Goal: Task Accomplishment & Management: Use online tool/utility

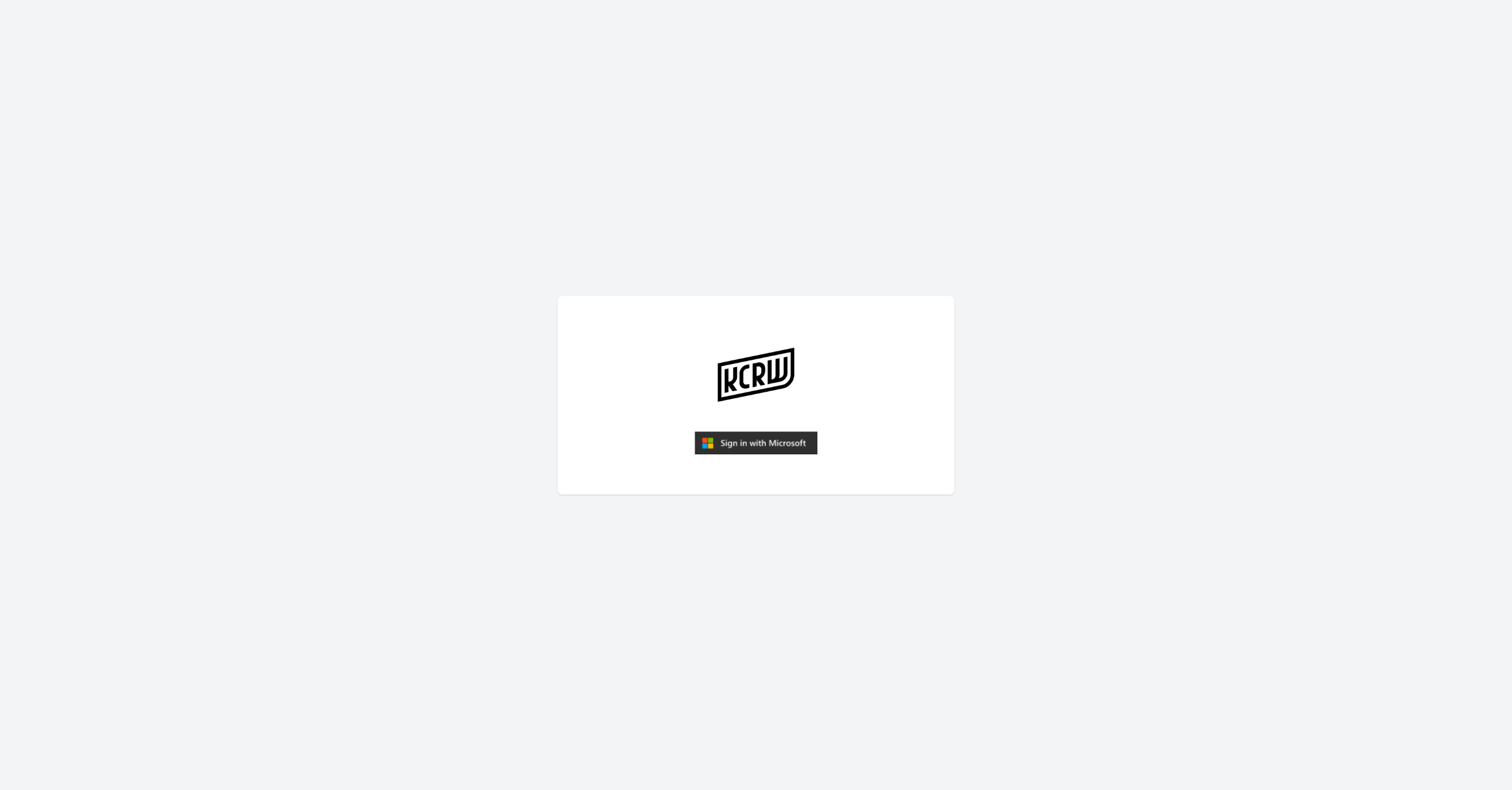
click at [741, 444] on img "submit" at bounding box center [756, 443] width 122 height 24
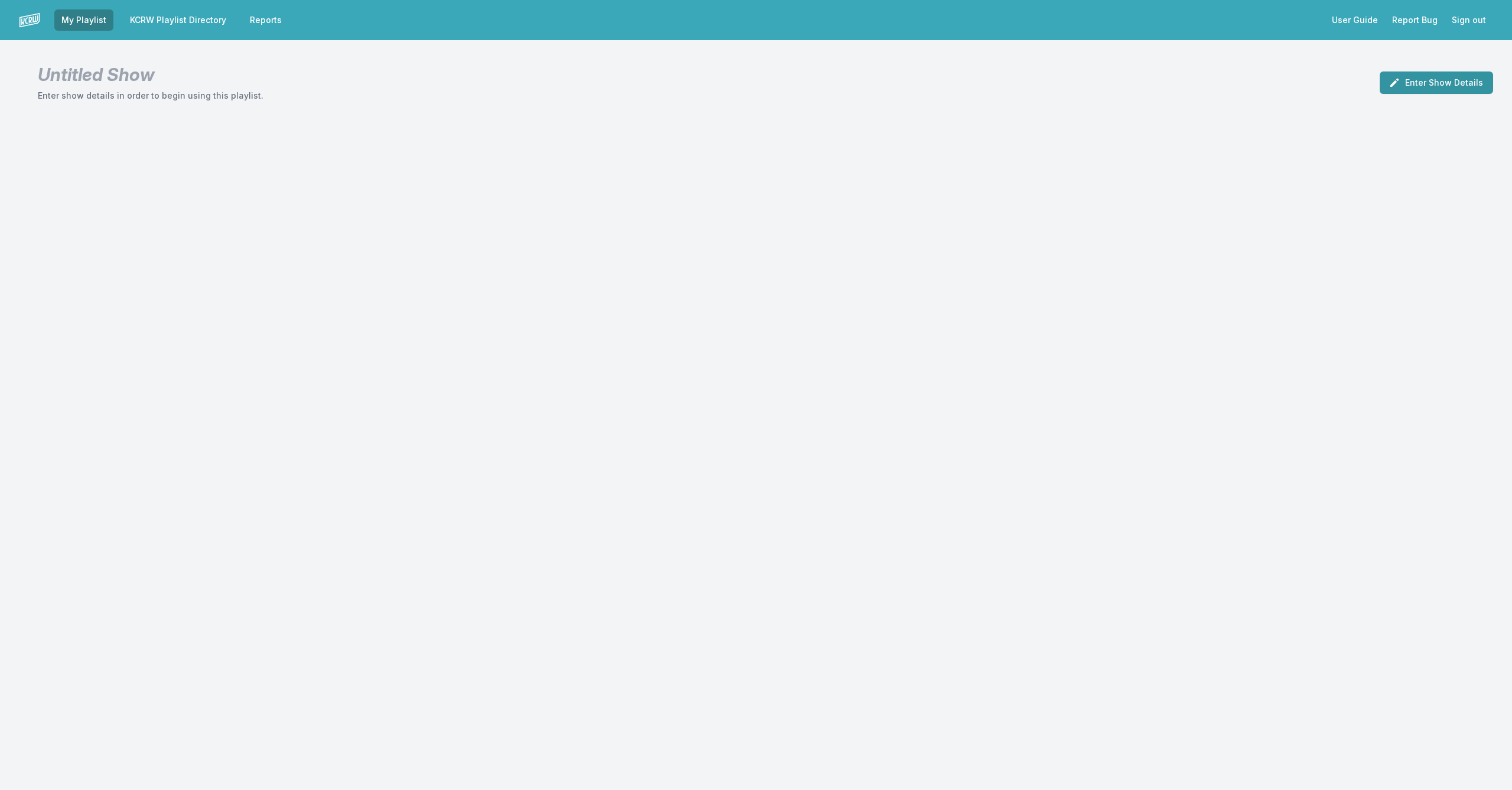
click at [1444, 78] on button "Enter Show Details" at bounding box center [1435, 82] width 114 height 22
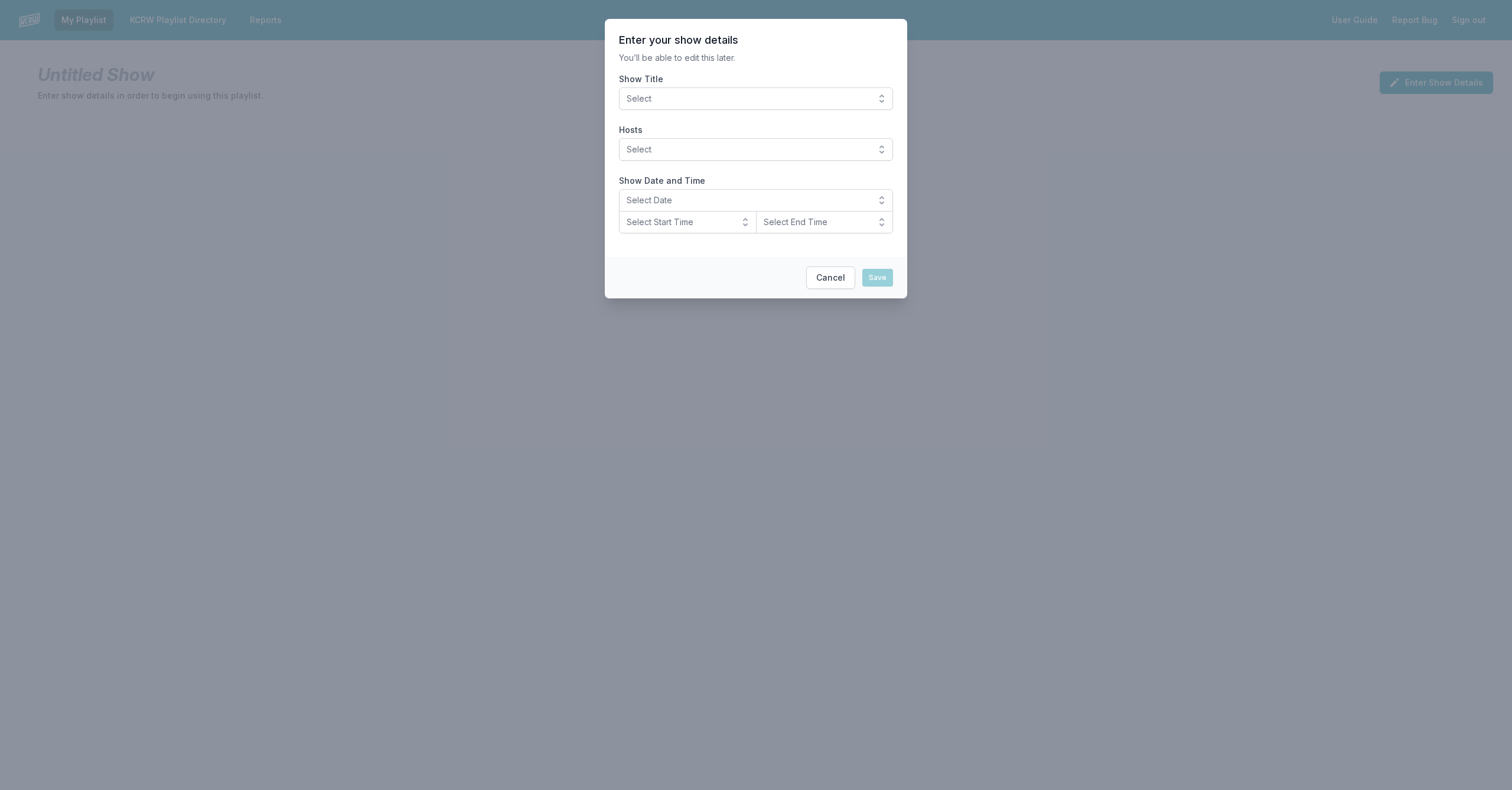
click at [662, 99] on span "Select" at bounding box center [747, 99] width 242 height 11
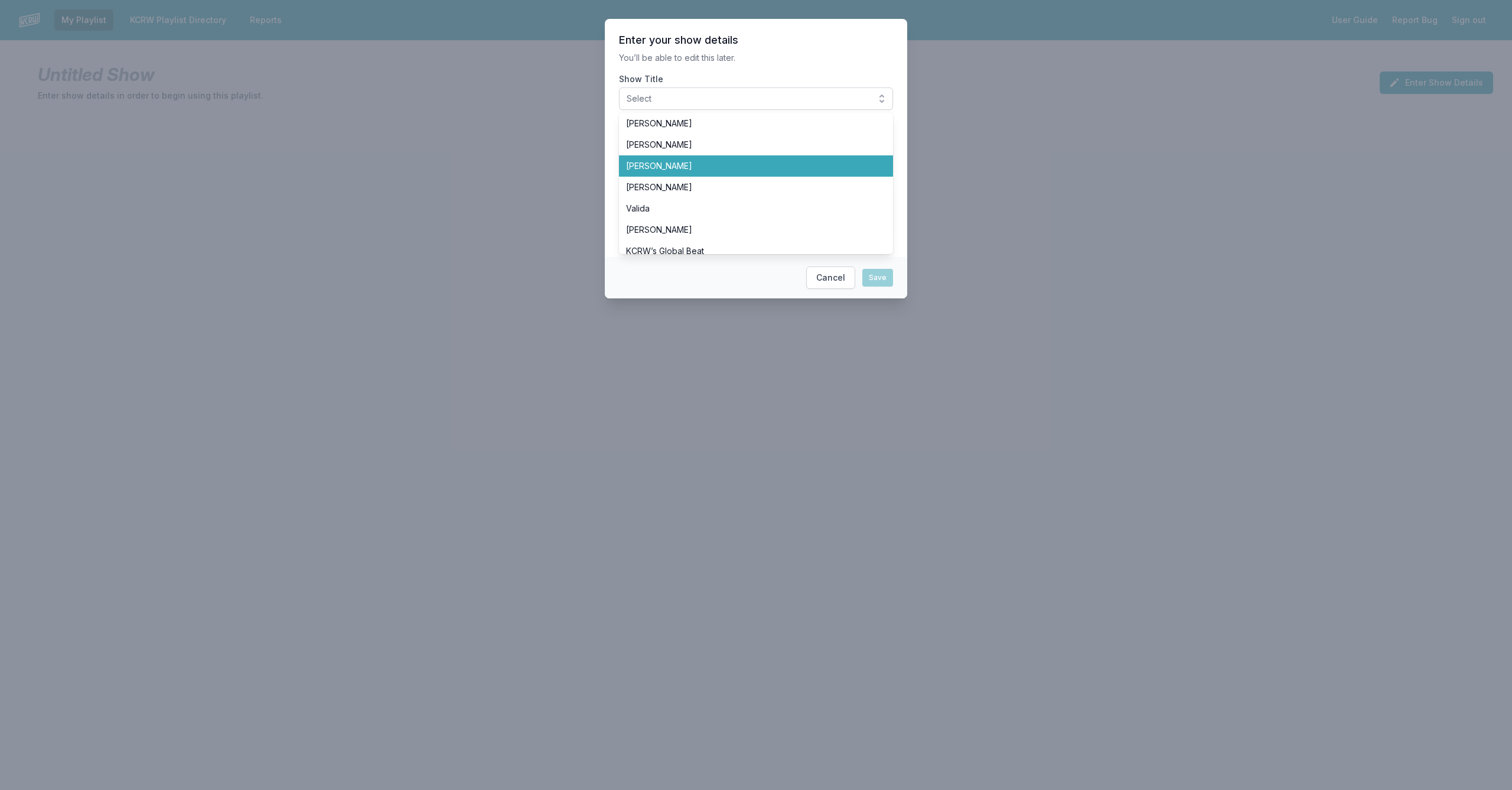
click at [652, 168] on span "[PERSON_NAME]" at bounding box center [749, 165] width 246 height 11
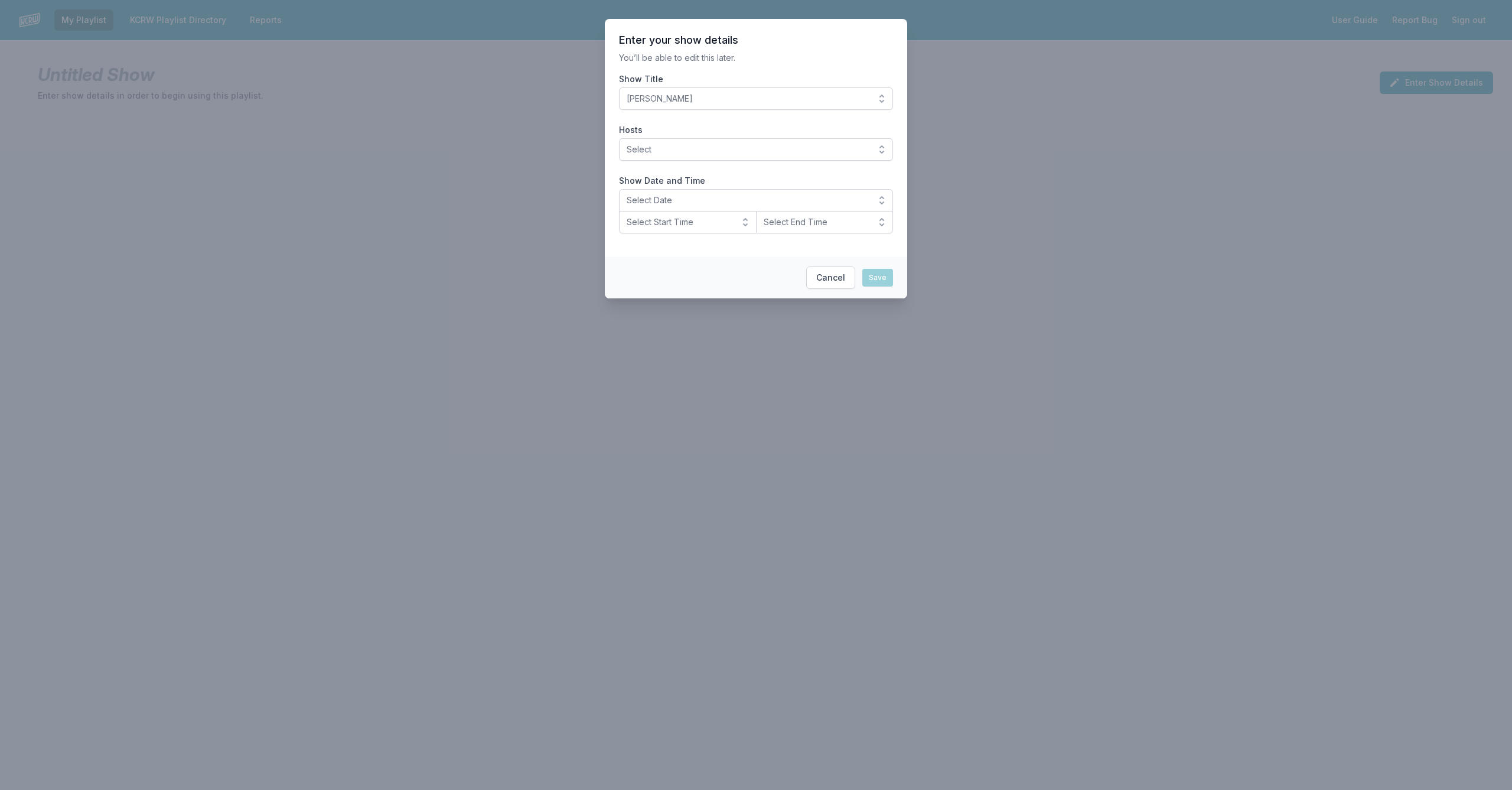
click at [657, 150] on span "Select" at bounding box center [747, 149] width 242 height 11
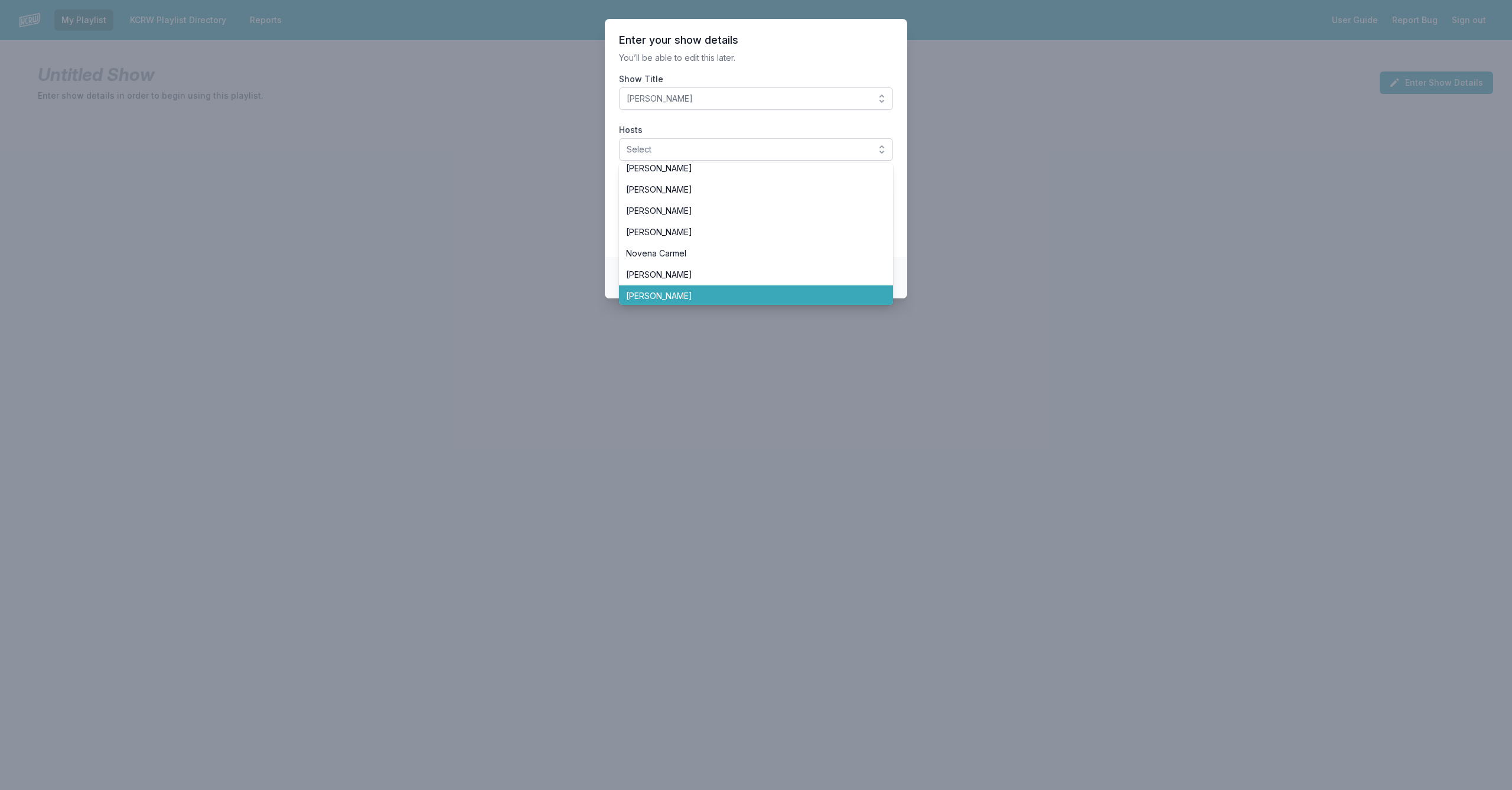
scroll to position [220, 0]
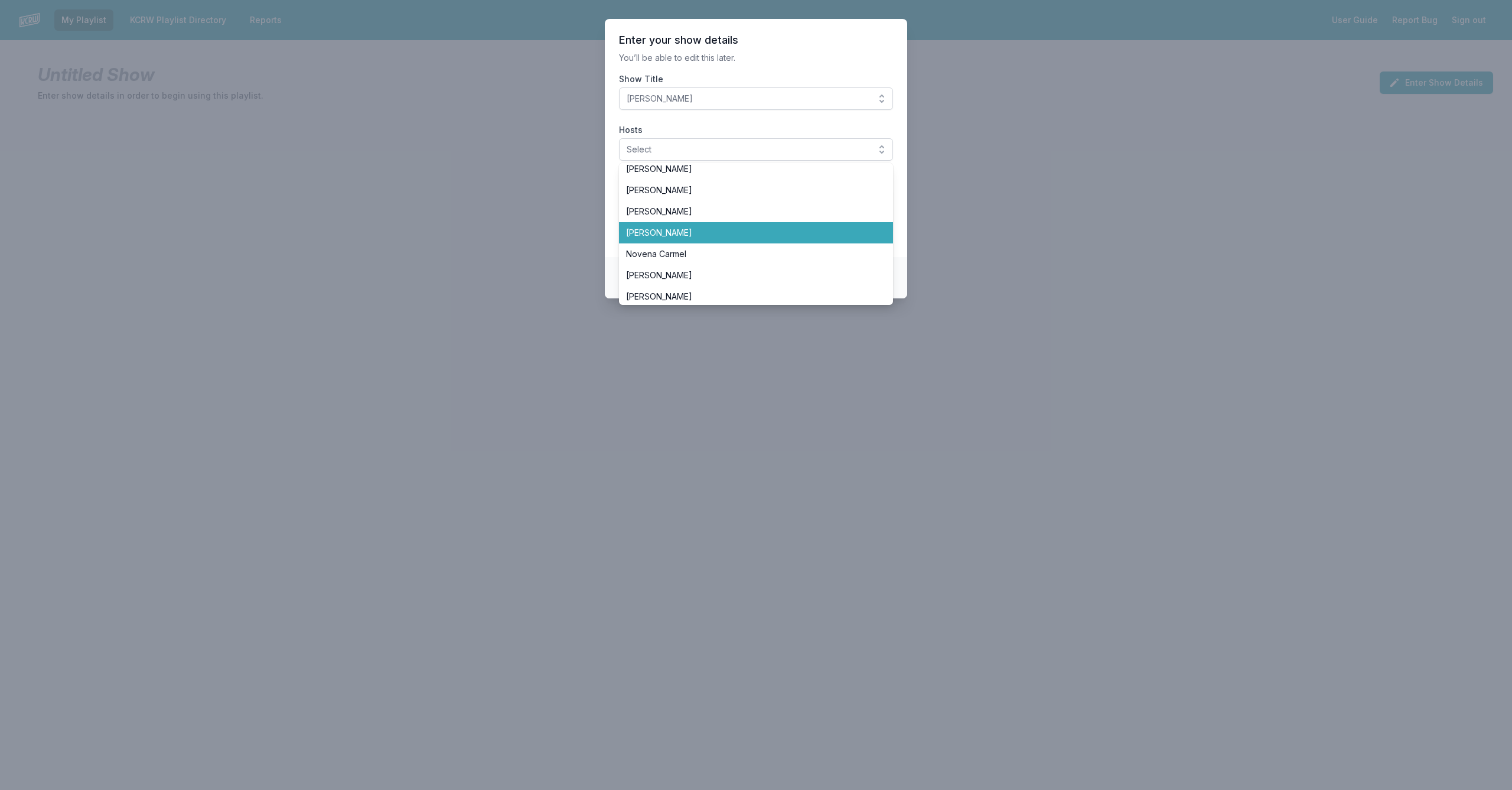
click at [665, 227] on span "[PERSON_NAME]" at bounding box center [749, 232] width 246 height 11
click at [900, 246] on section "Enter your show details You’ll be able to edit this later. Show Title LeRoy Dow…" at bounding box center [756, 138] width 302 height 238
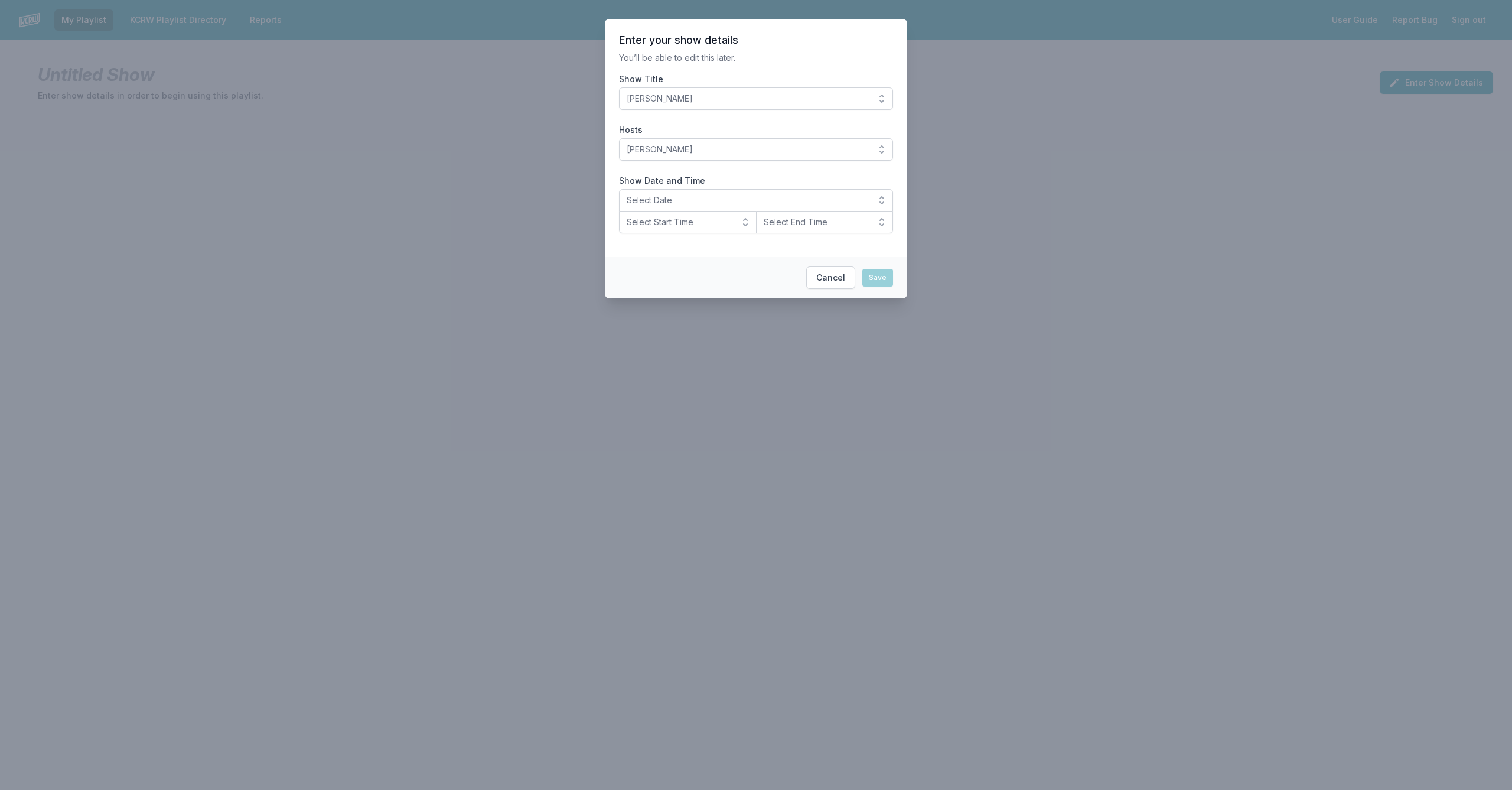
click at [660, 204] on span "Select Date" at bounding box center [747, 200] width 242 height 11
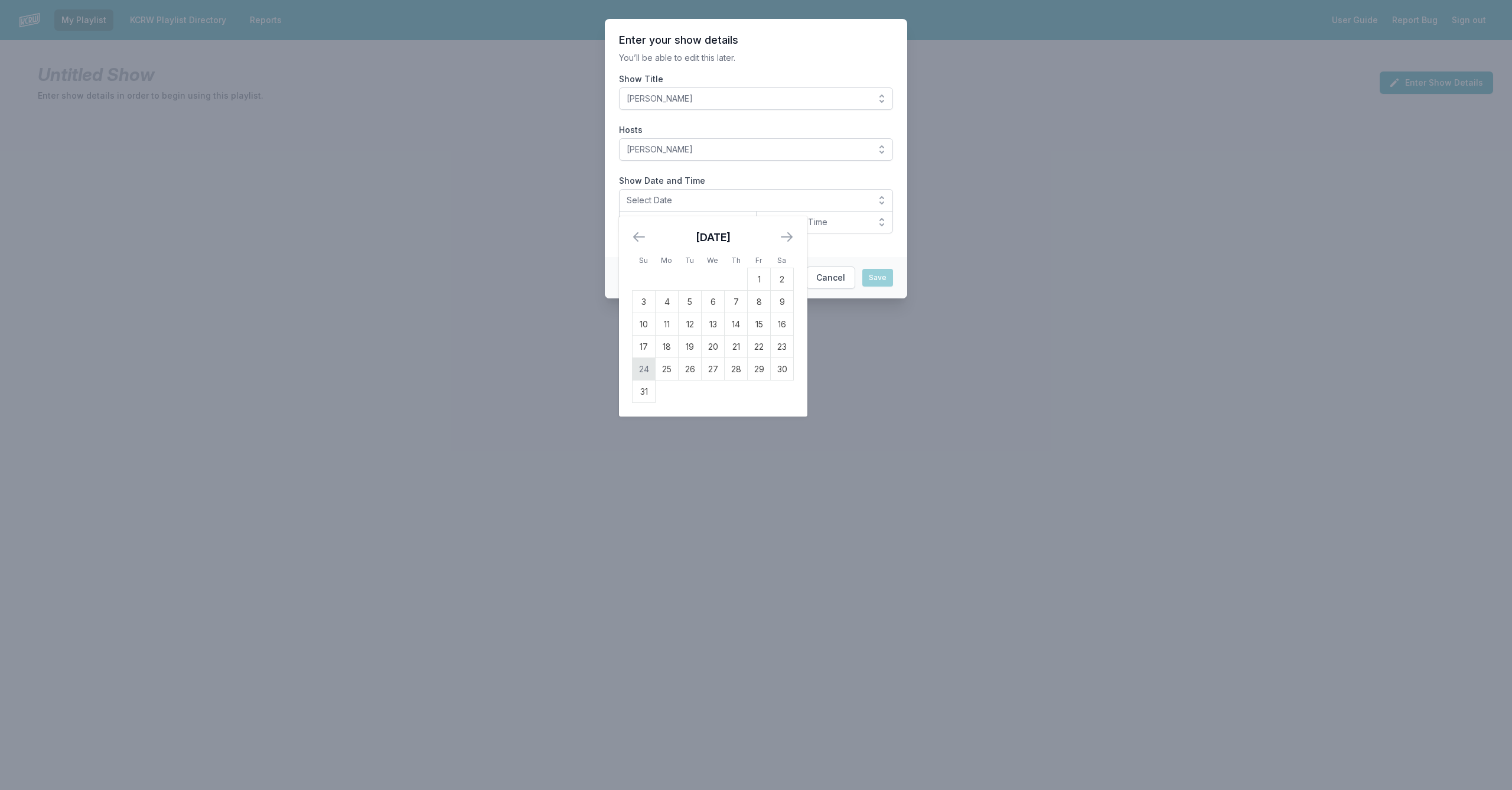
click at [646, 368] on td "24" at bounding box center [644, 368] width 23 height 22
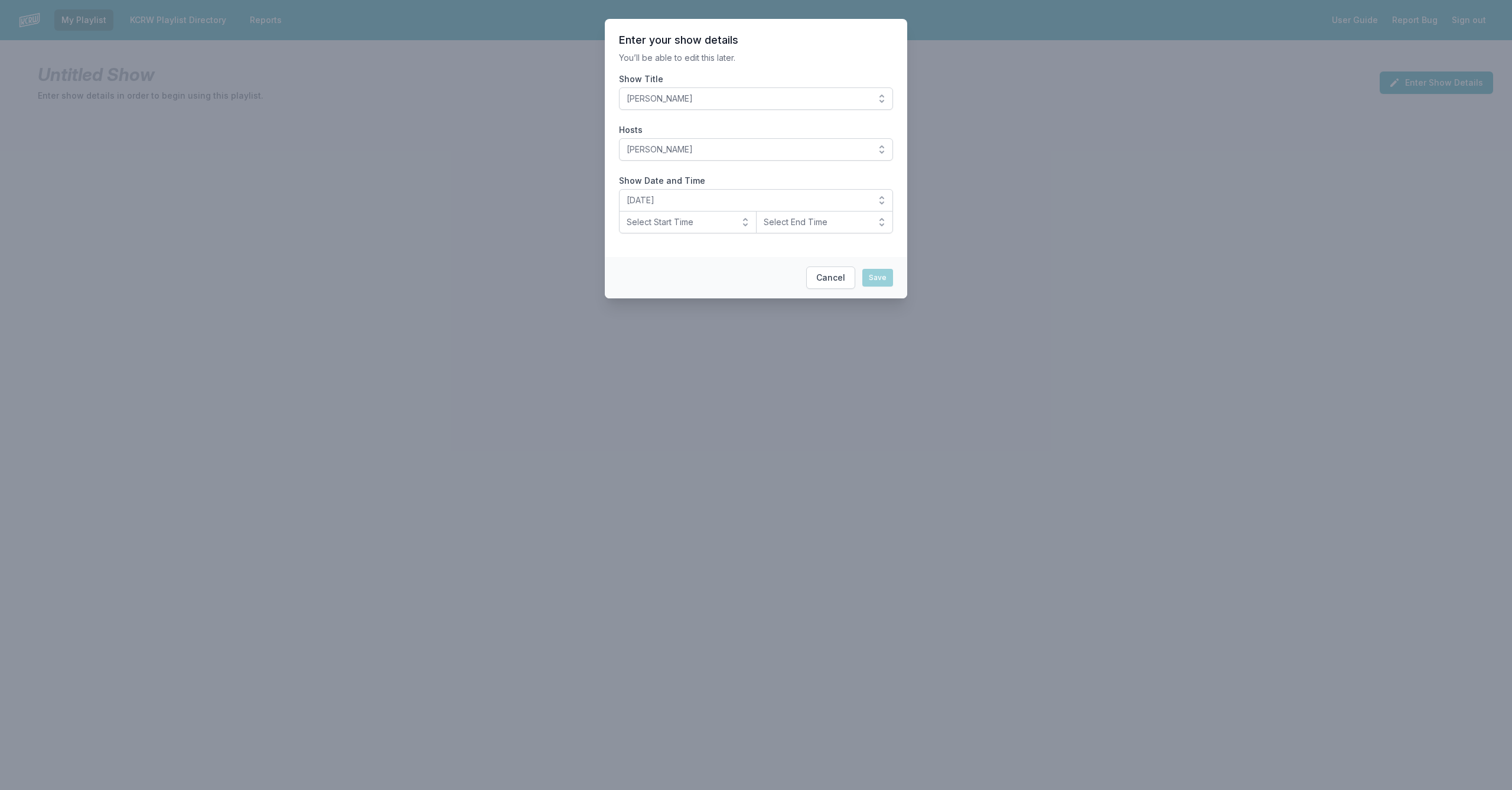
click at [730, 223] on span "Select Start Time" at bounding box center [679, 222] width 106 height 11
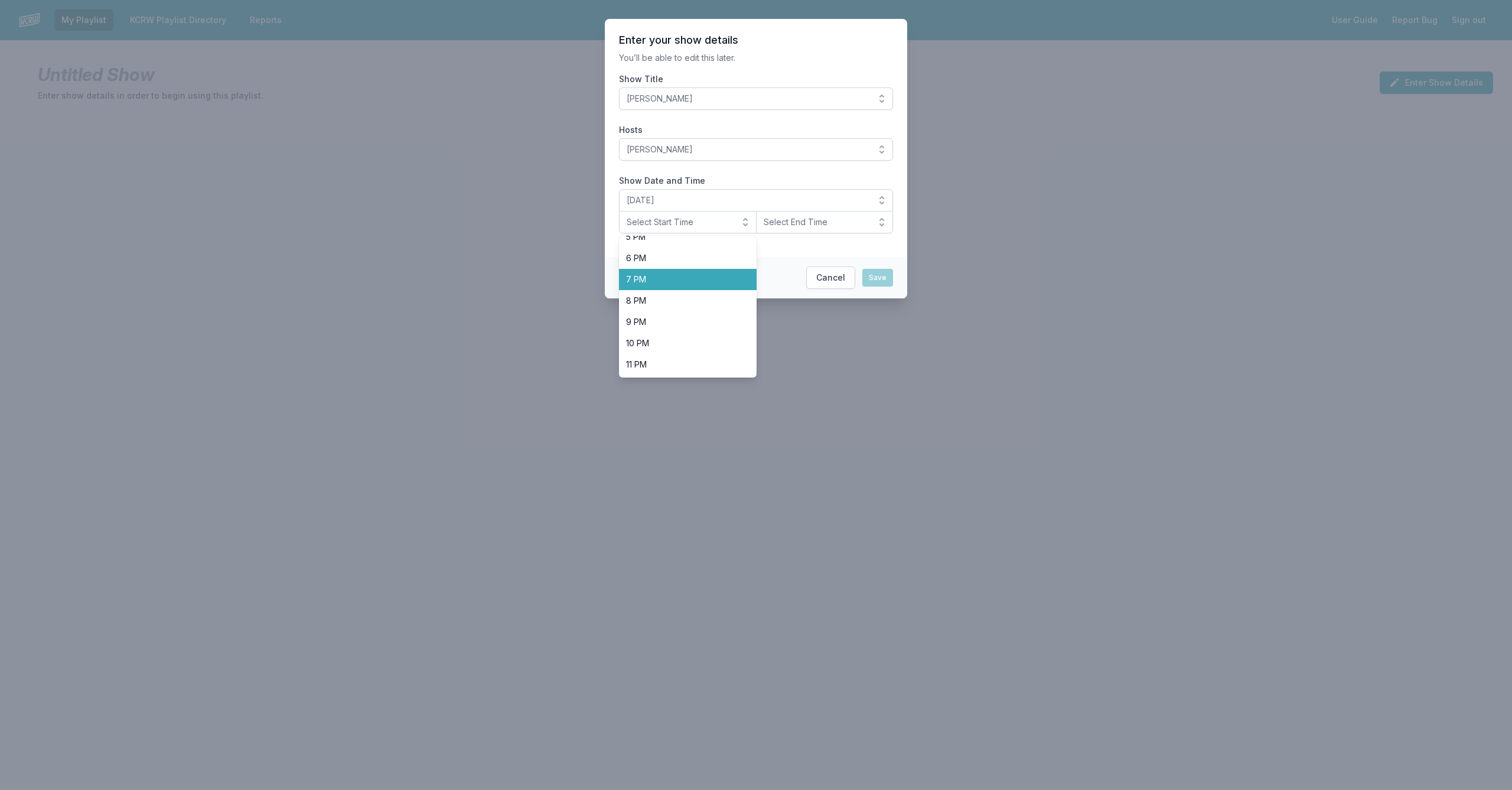
scroll to position [373, 0]
click at [690, 334] on li "10 PM" at bounding box center [688, 343] width 138 height 21
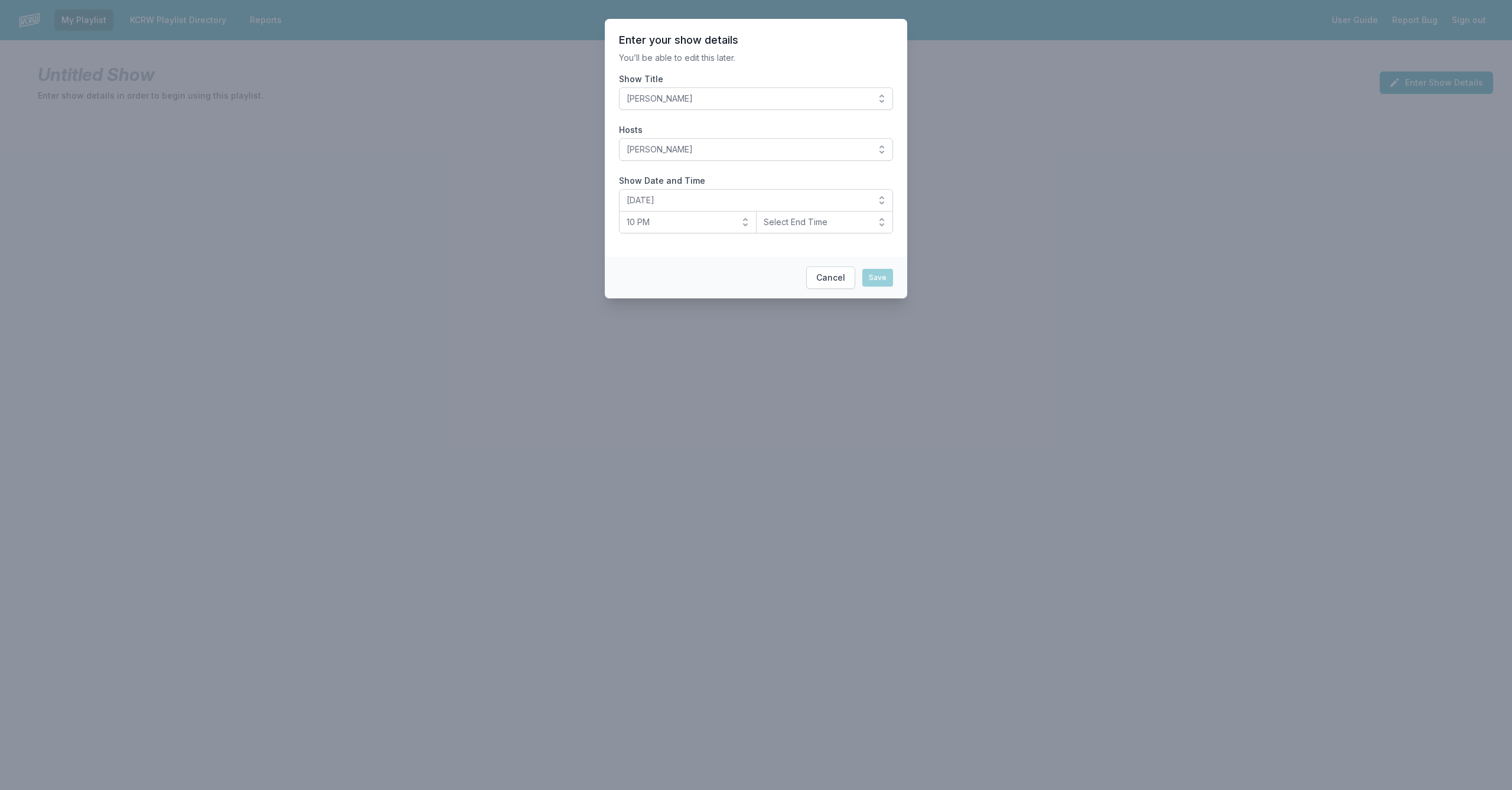
click at [814, 230] on button "Select End Time" at bounding box center [824, 221] width 138 height 22
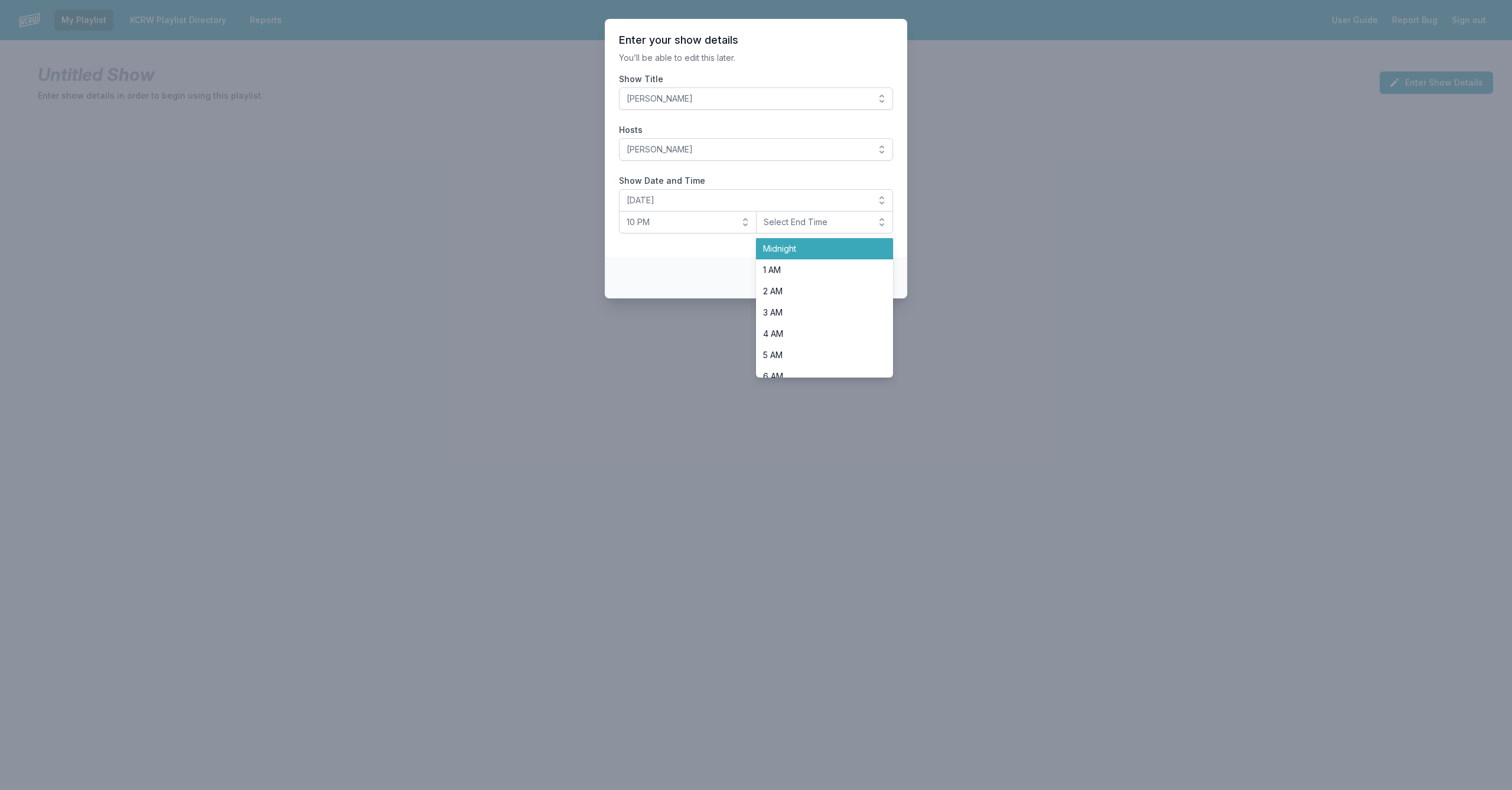
click at [804, 245] on span "Midnight" at bounding box center [818, 249] width 109 height 11
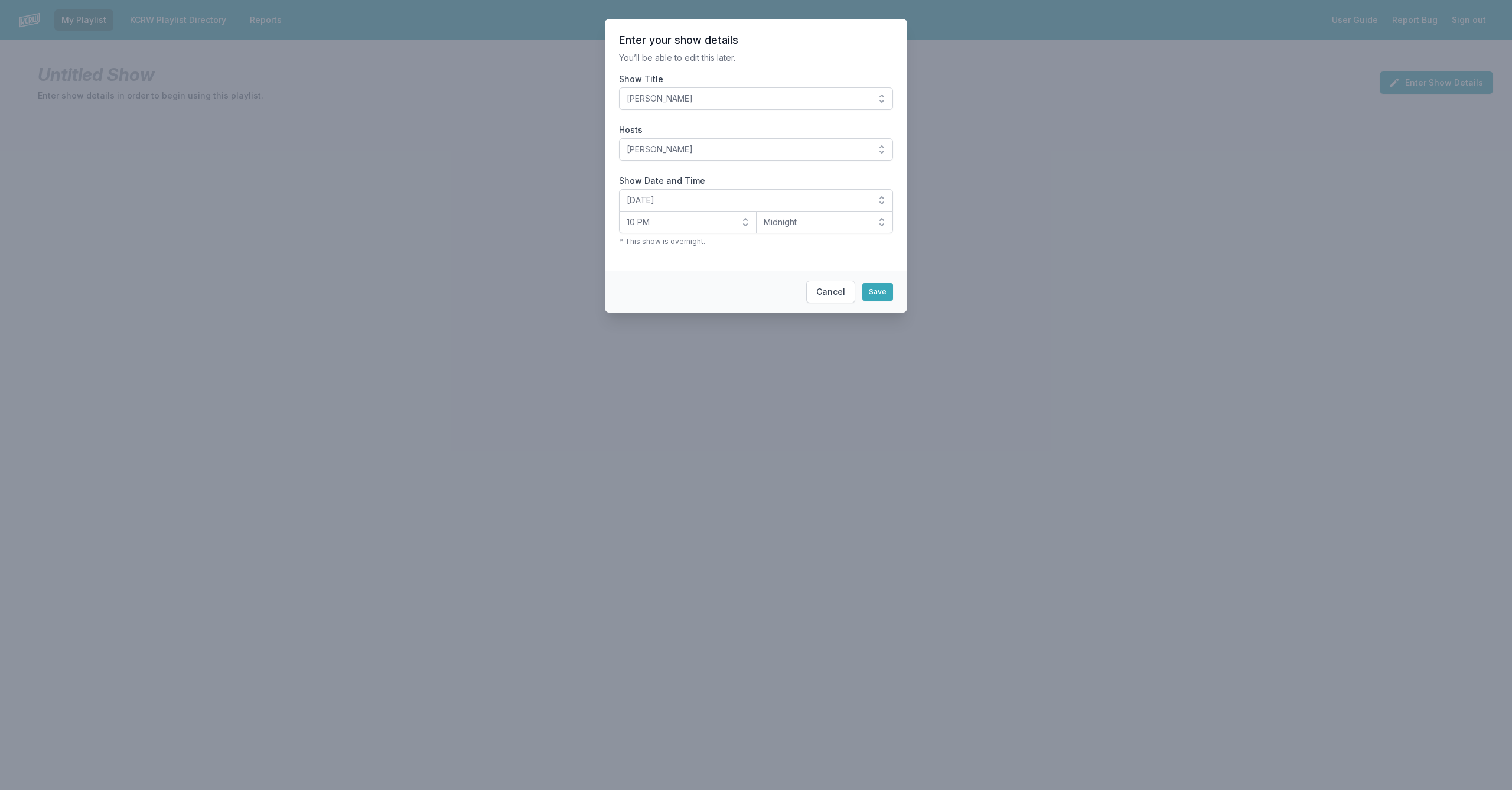
drag, startPoint x: 881, startPoint y: 292, endPoint x: 860, endPoint y: 291, distance: 21.0
click at [881, 292] on button "Save" at bounding box center [878, 292] width 31 height 18
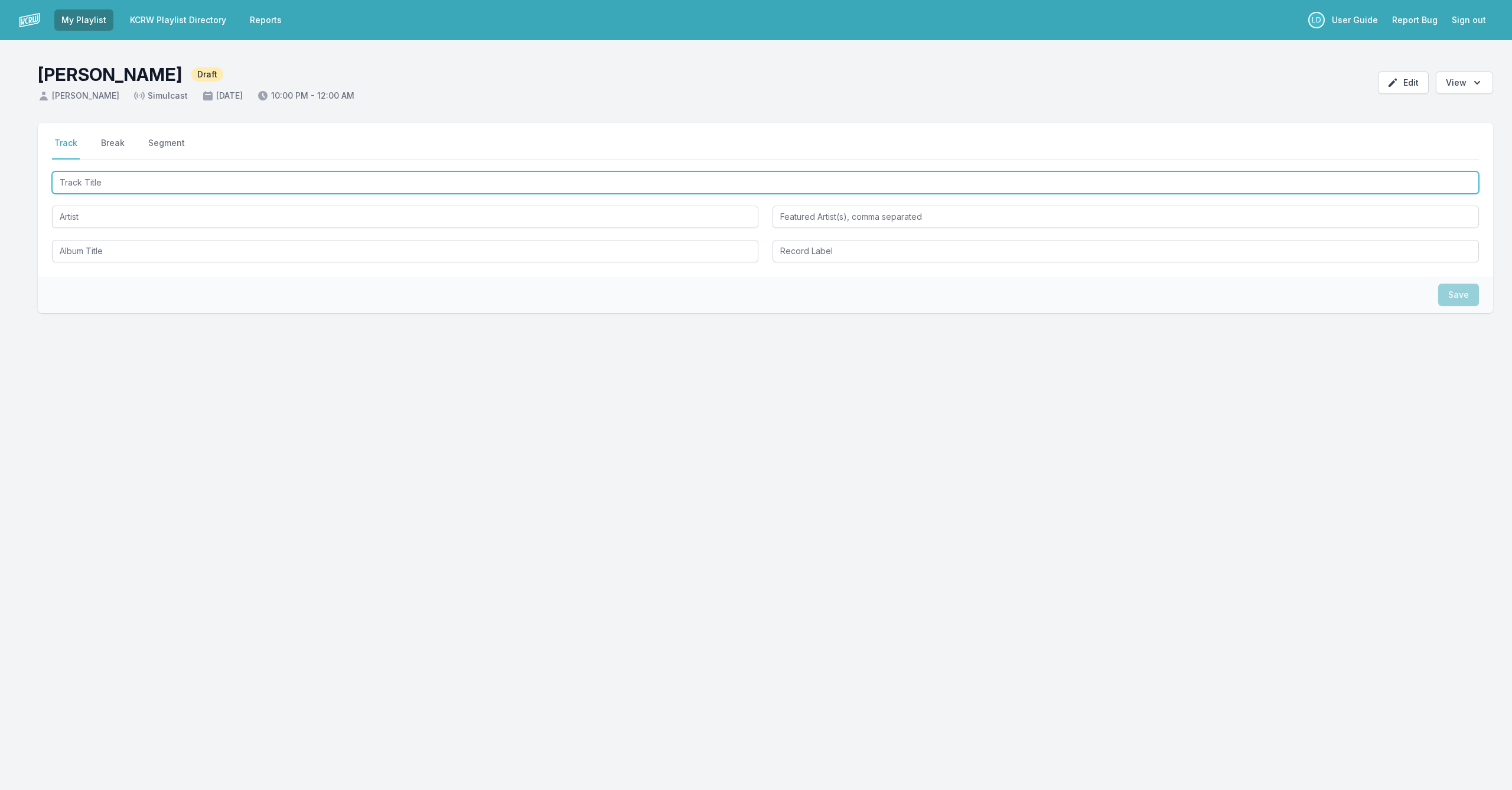
click at [475, 183] on input "Track Title" at bounding box center [765, 182] width 1427 height 22
type input "Lament"
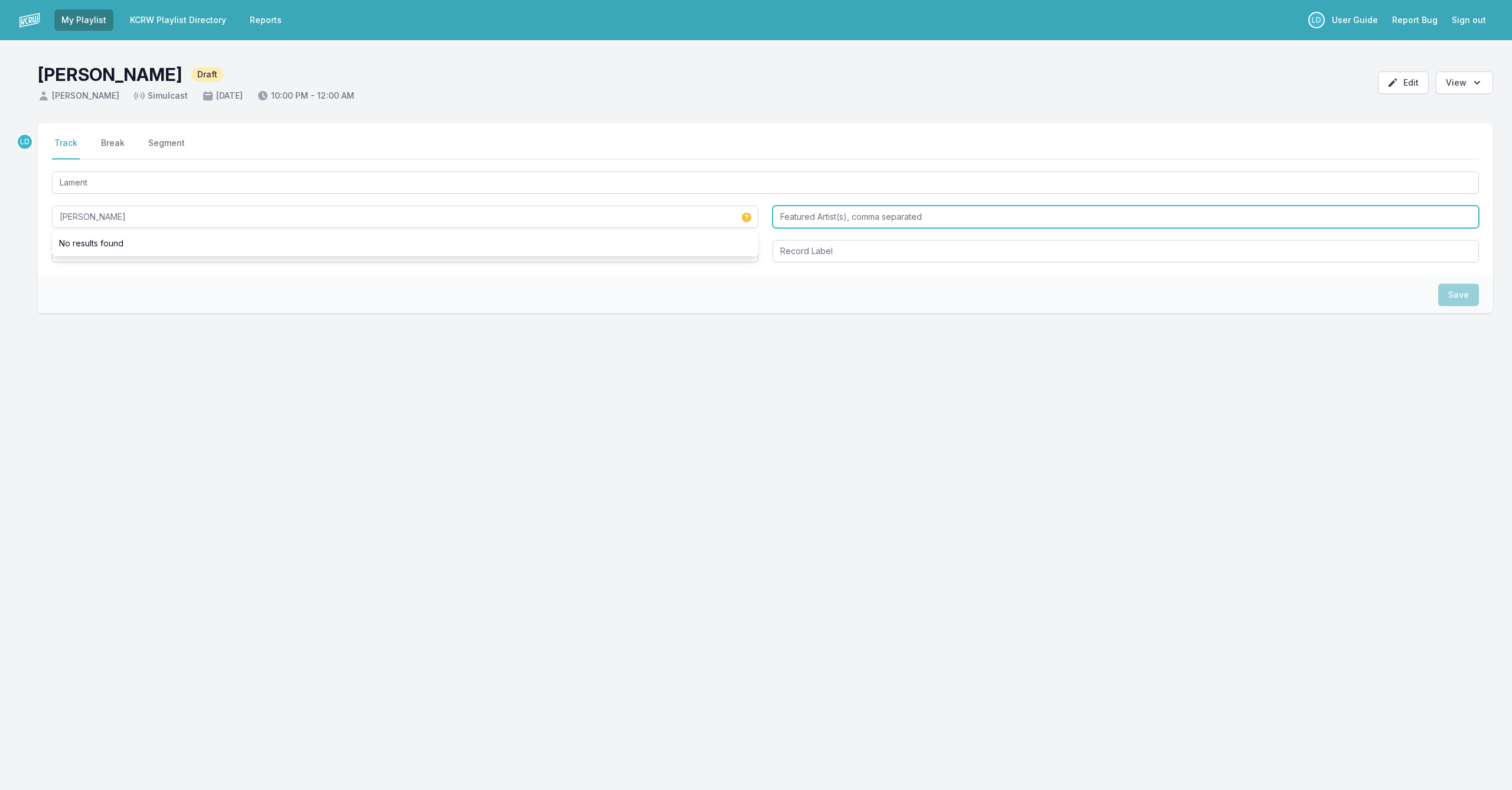
type input "[PERSON_NAME]"
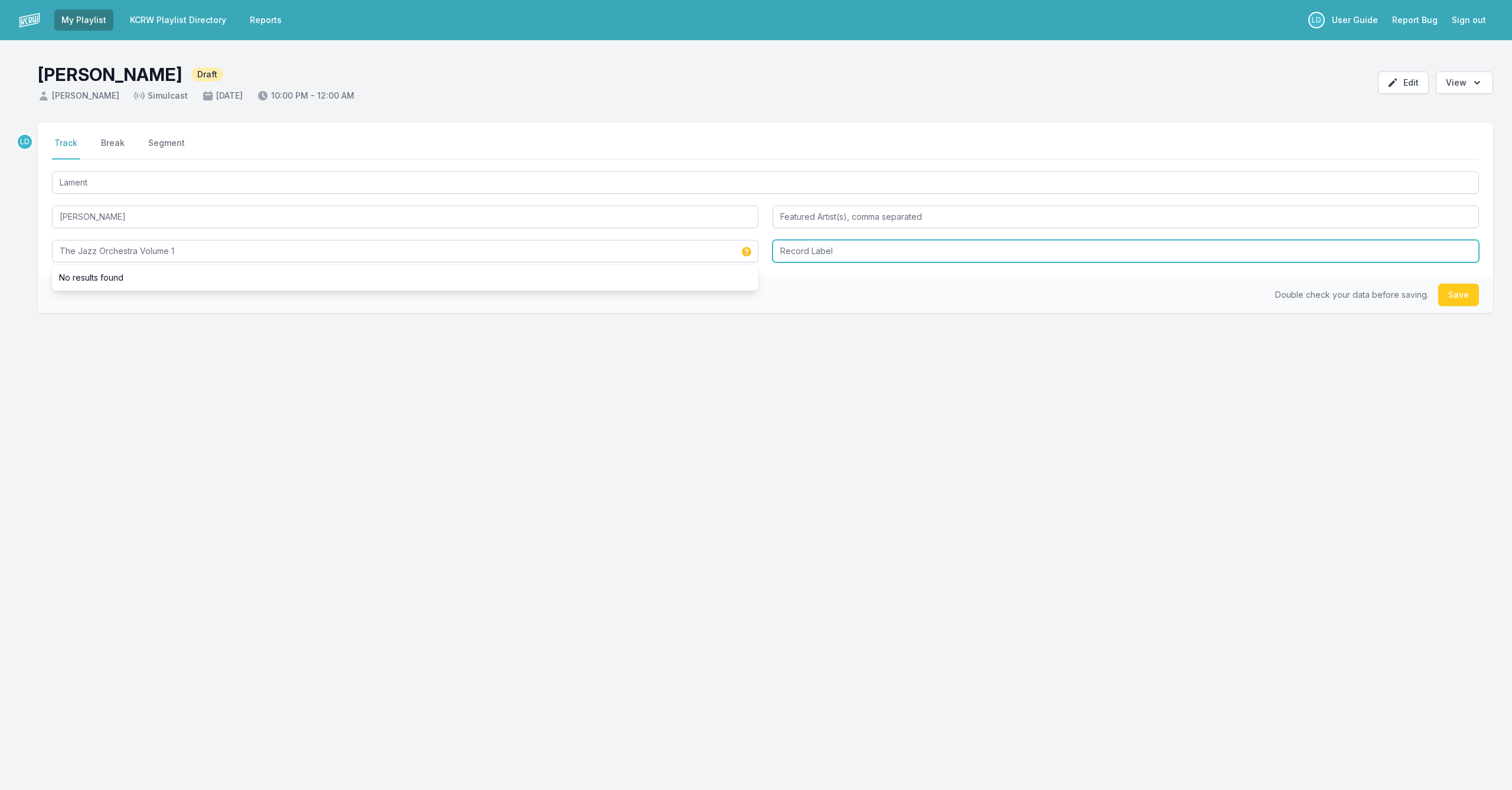
type input "The Jazz Orchestra Volume 1"
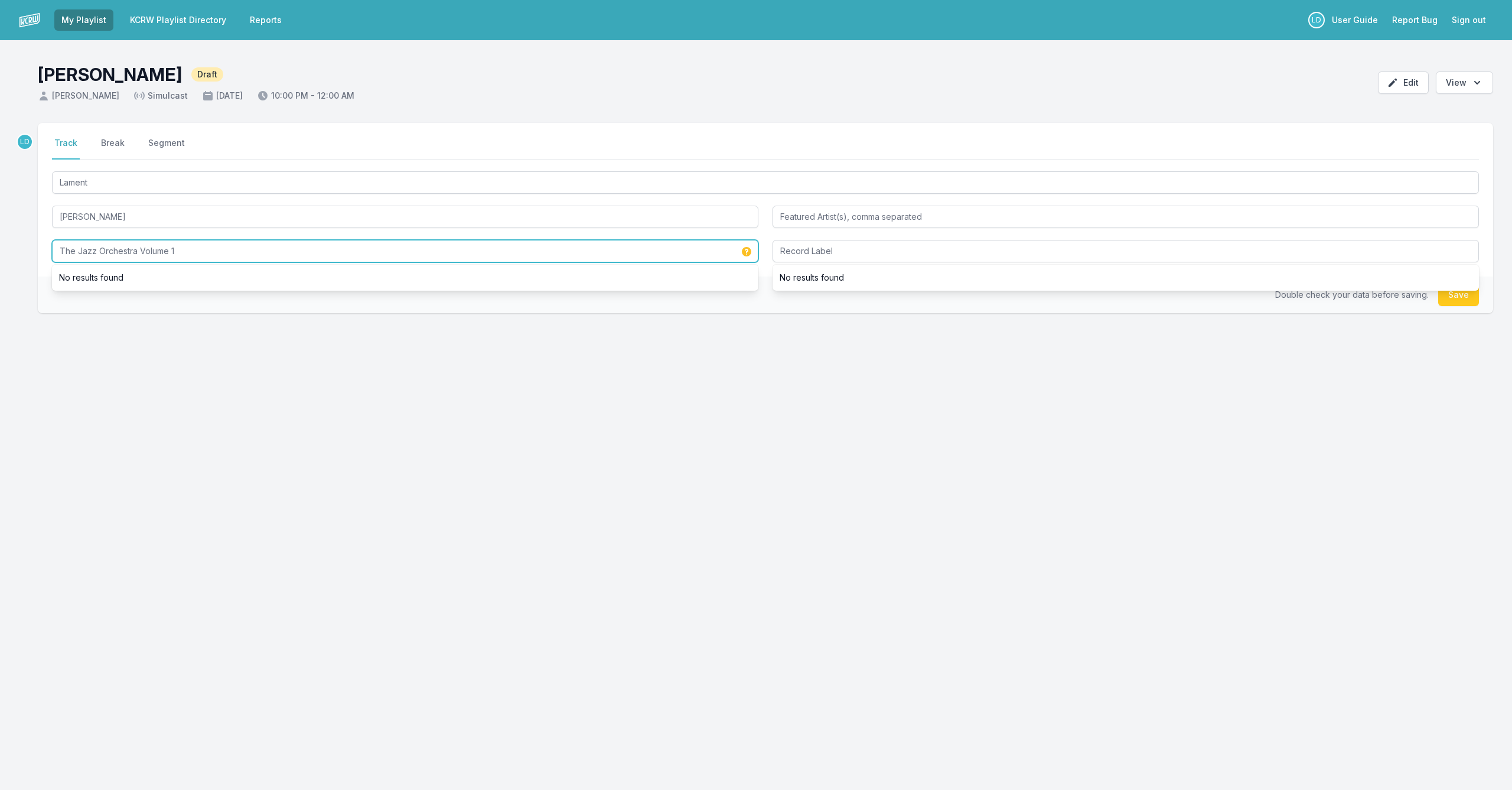
drag, startPoint x: 197, startPoint y: 252, endPoint x: 14, endPoint y: 246, distance: 183.1
click at [14, 246] on div "LD Select a tab Track Break Segment Track Break Segment Lament [PERSON_NAME] Th…" at bounding box center [756, 274] width 1512 height 303
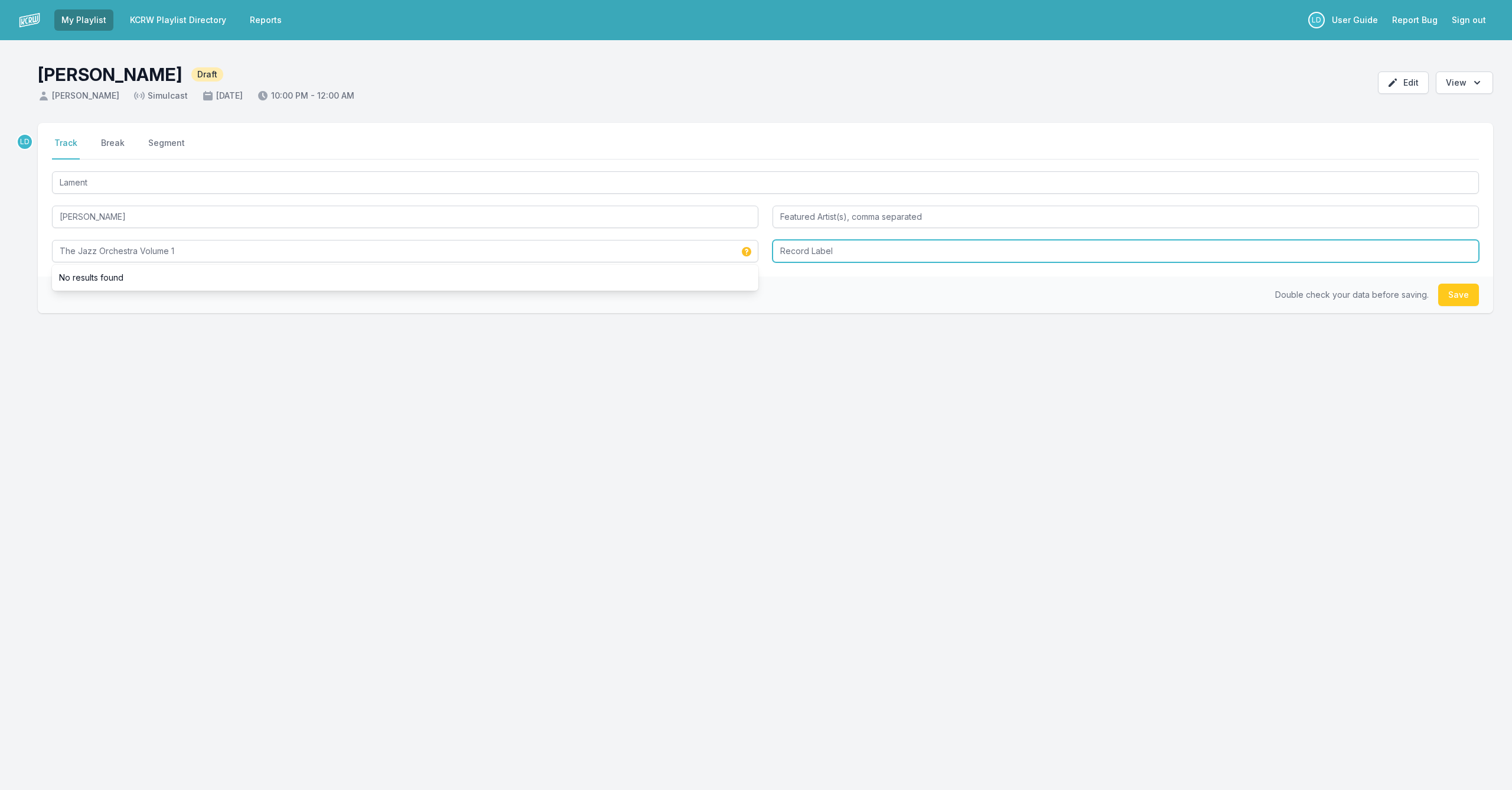
click at [800, 252] on input "Record Label" at bounding box center [1126, 251] width 706 height 22
click at [780, 252] on input "Outside in Music" at bounding box center [1126, 251] width 706 height 22
type input "Outside in Music"
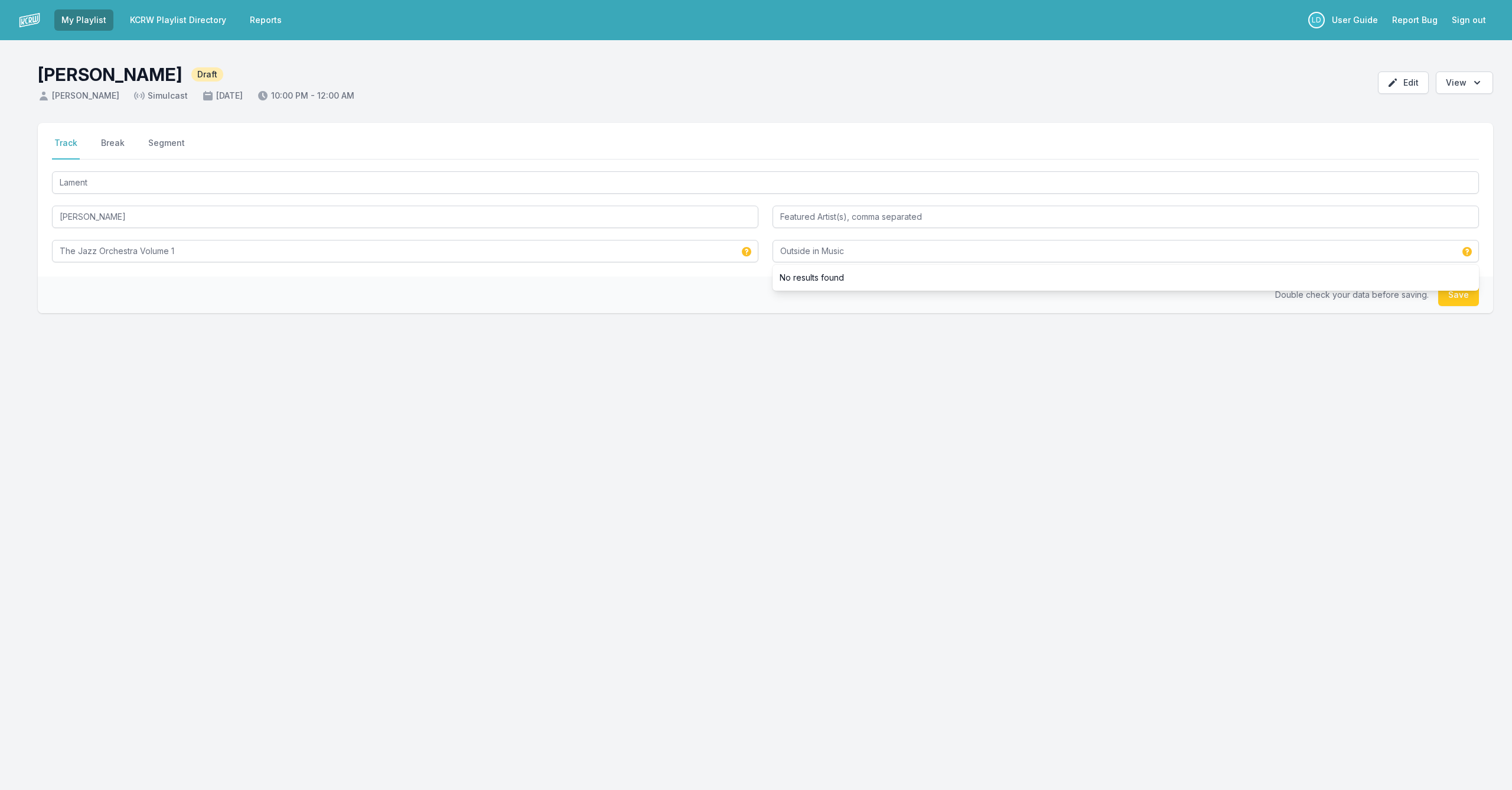
click at [1459, 297] on button "Save" at bounding box center [1458, 294] width 41 height 22
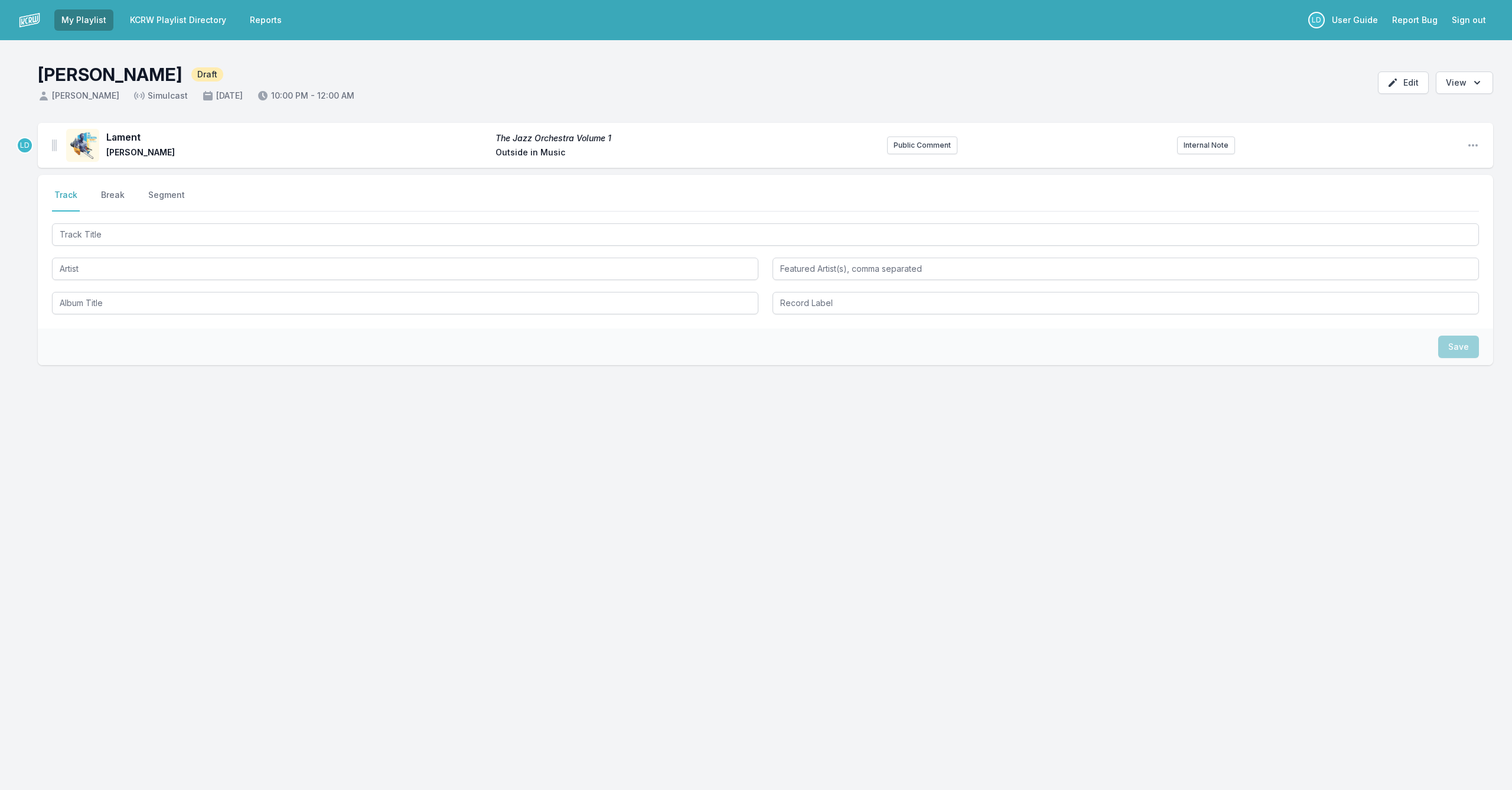
click at [378, 247] on div at bounding box center [765, 268] width 1427 height 94
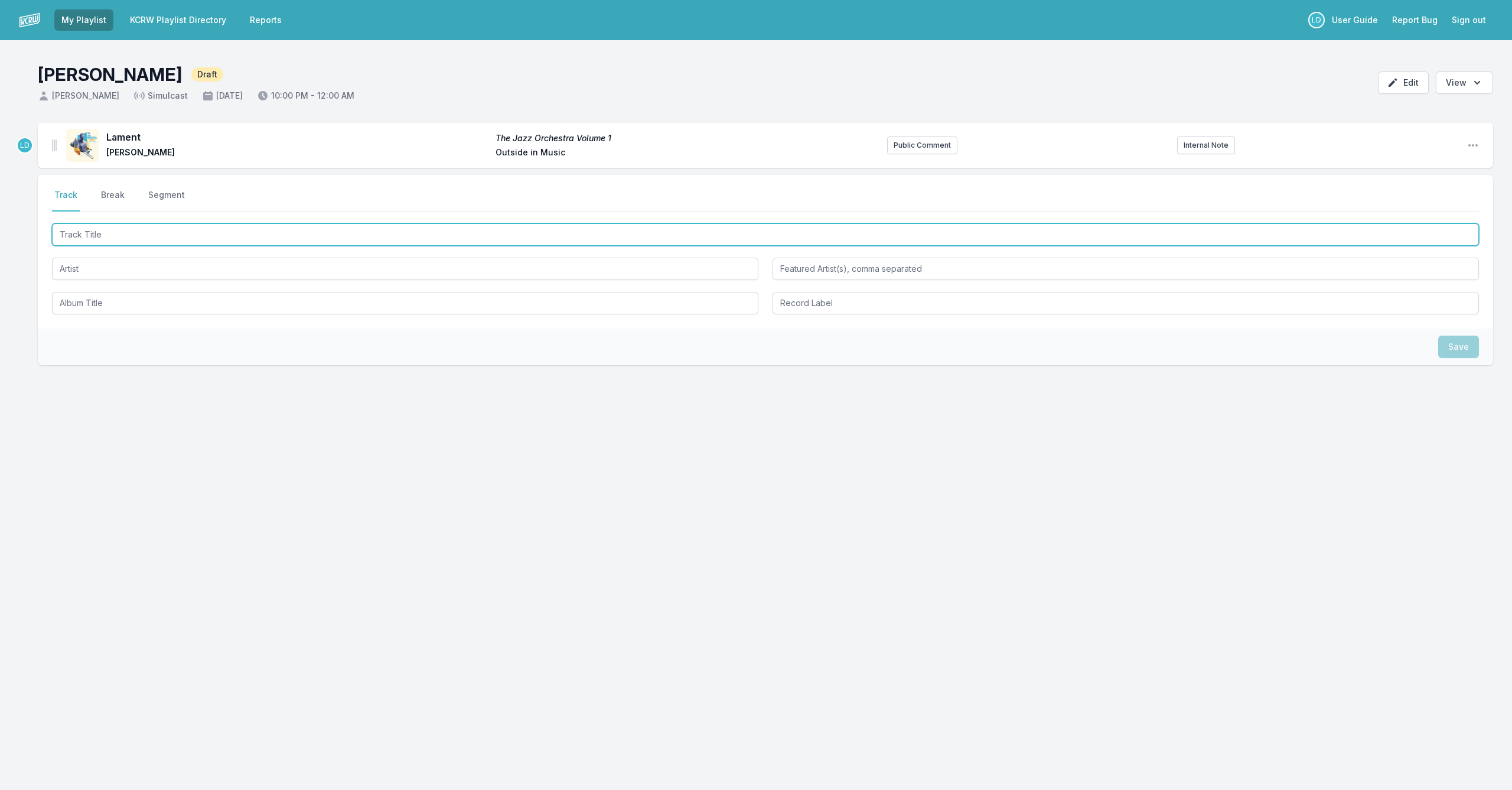
click at [383, 242] on input "Track Title" at bounding box center [765, 233] width 1427 height 22
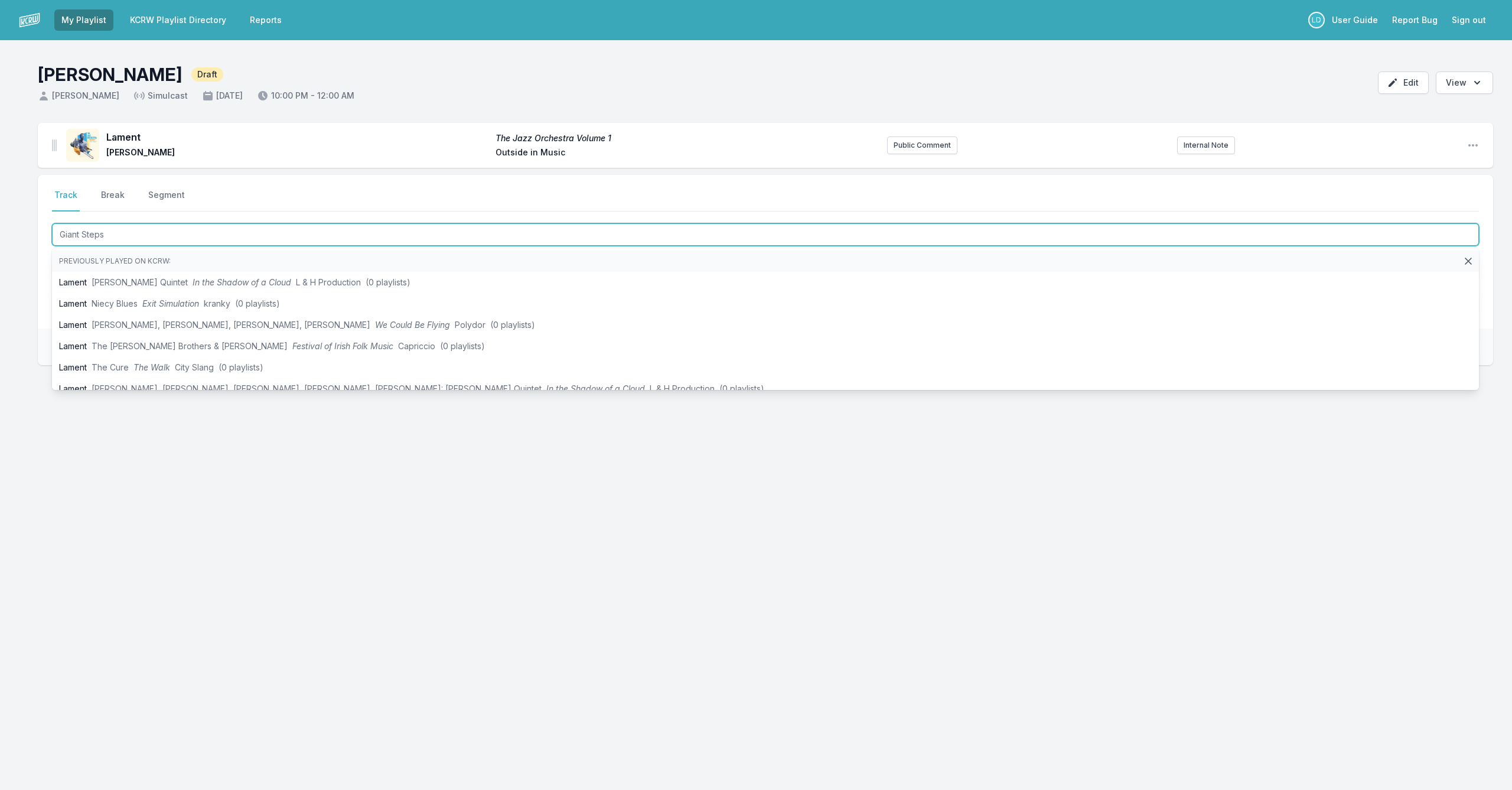
type input "Giant Steps"
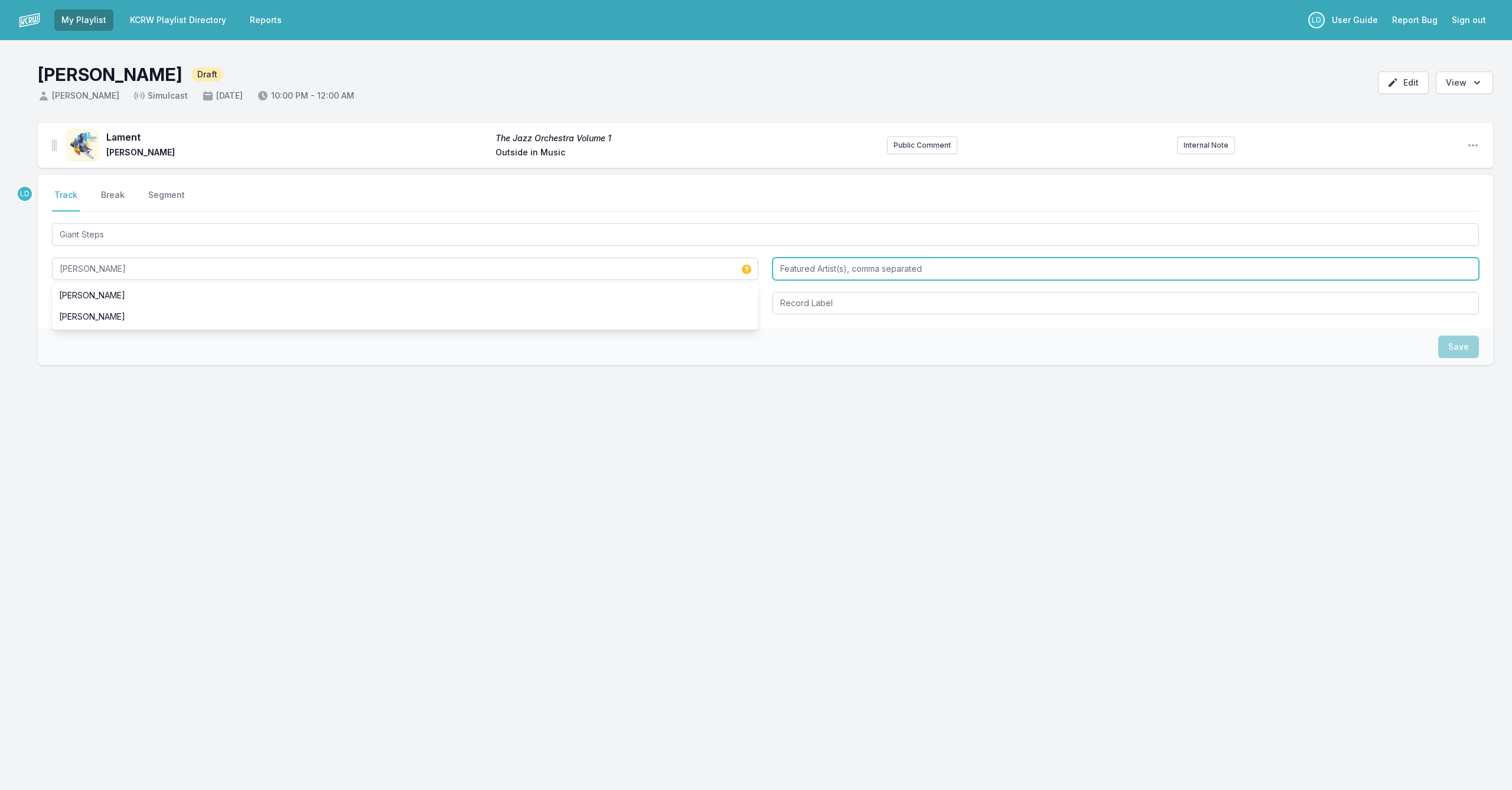
type input "[PERSON_NAME]"
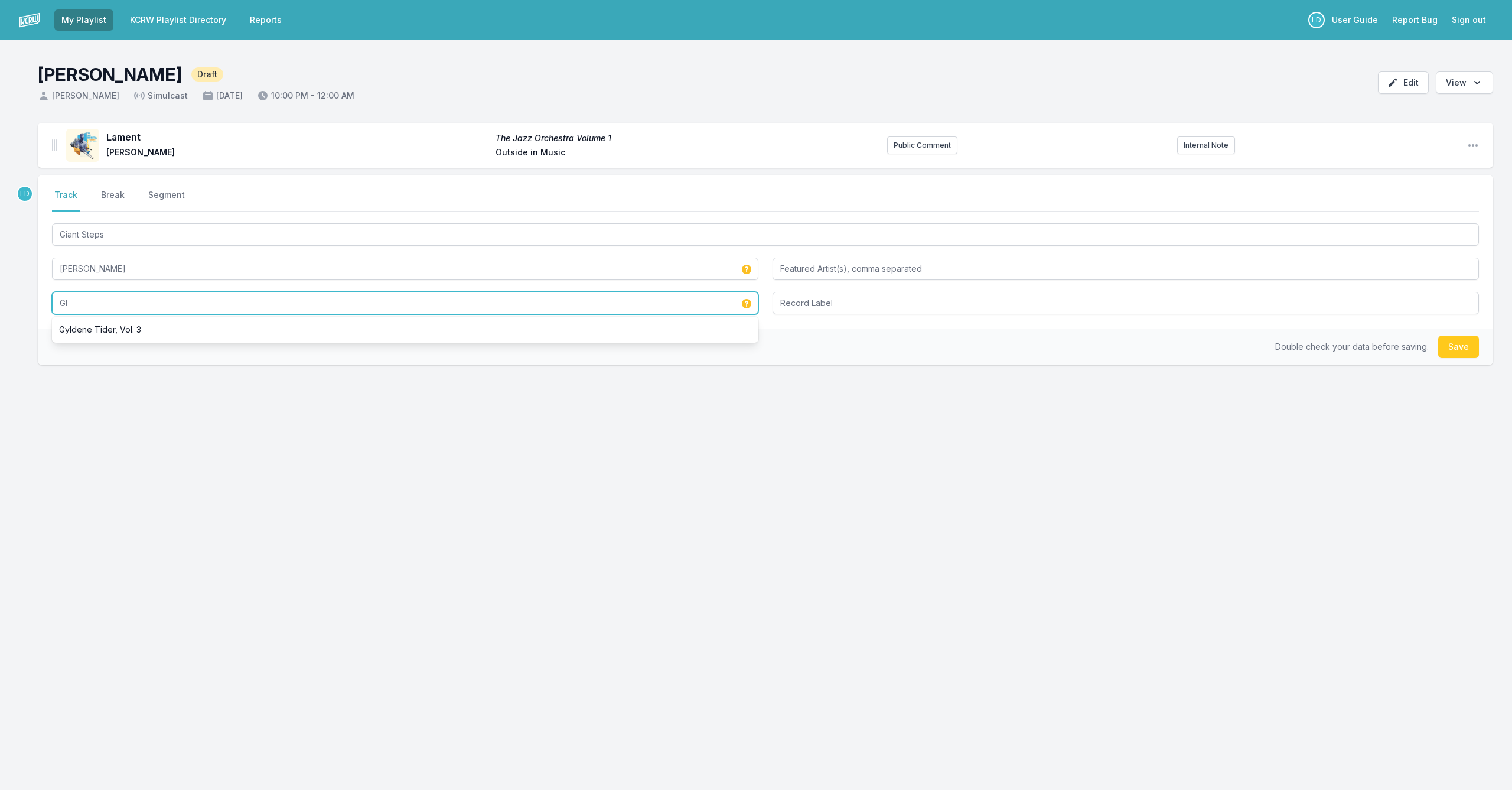
type input "G"
click at [81, 303] on input "Fly The Deluxe Edition" at bounding box center [405, 302] width 706 height 22
drag, startPoint x: 152, startPoint y: 306, endPoint x: 30, endPoint y: 303, distance: 122.0
click at [30, 303] on div "Lament The Jazz Orchestra Volume 1 [PERSON_NAME] Outside in Music Public Commen…" at bounding box center [756, 300] width 1512 height 356
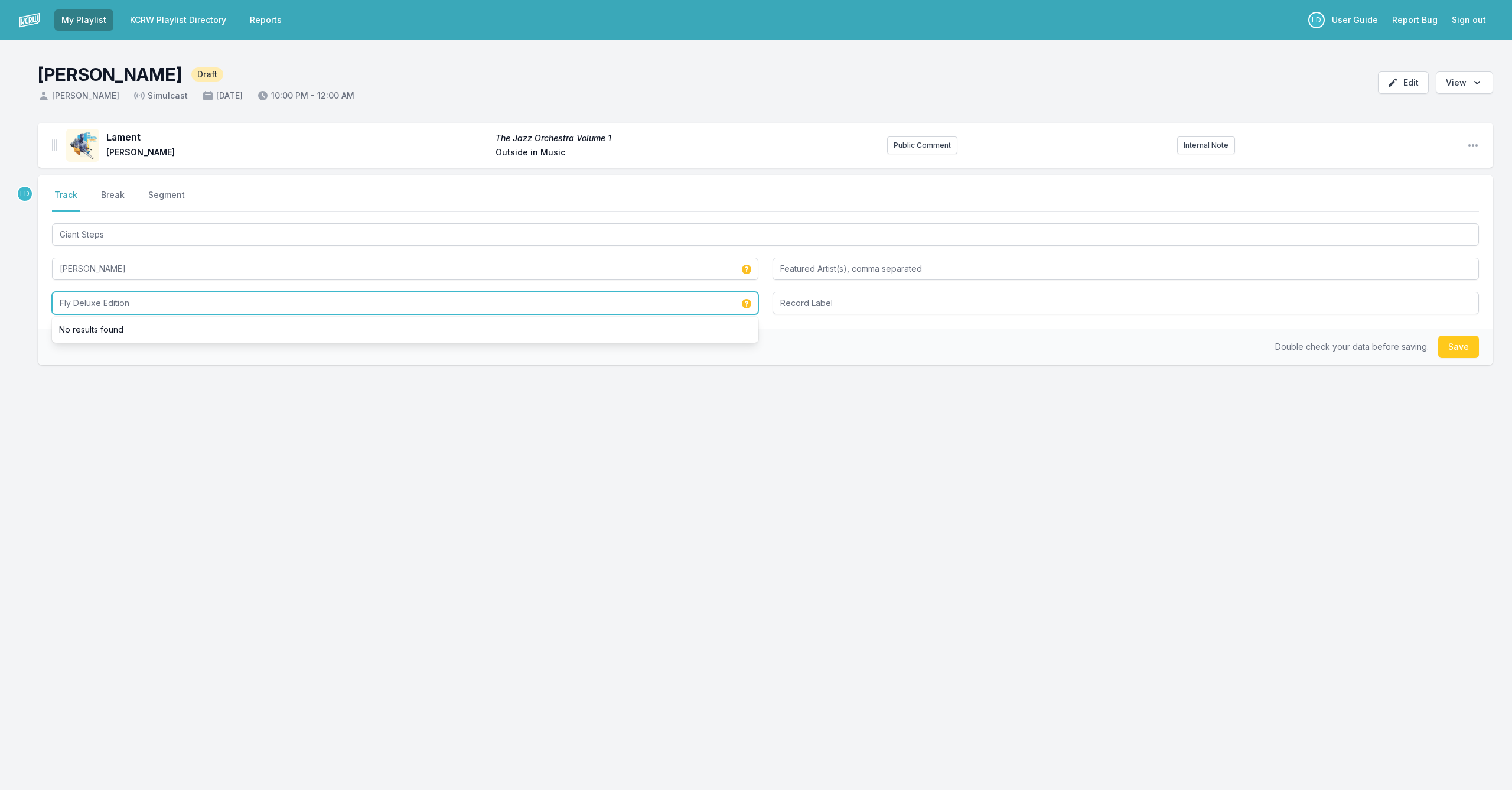
type input "Fly Deluxe Edition"
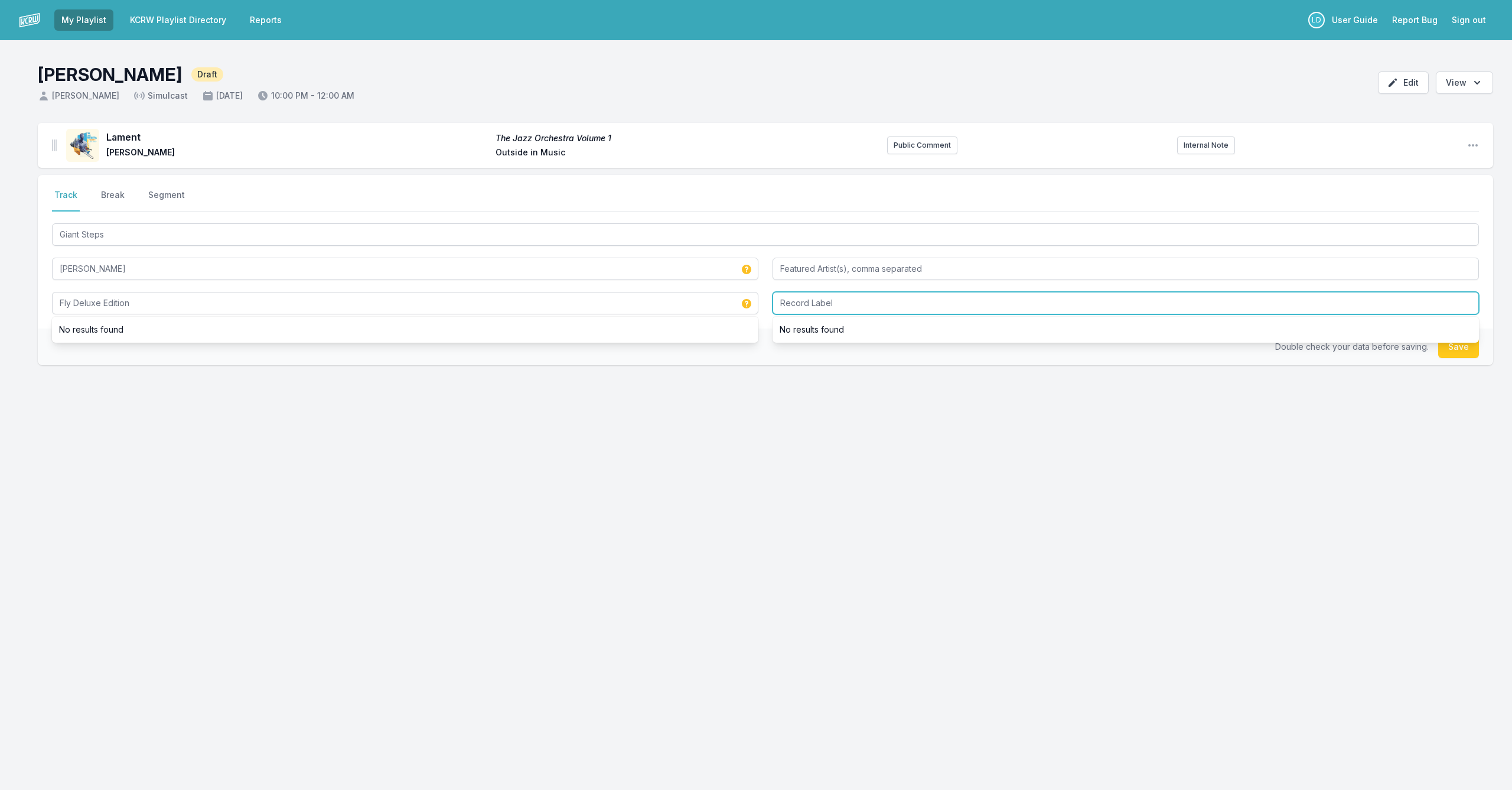
click at [853, 308] on input "Record Label" at bounding box center [1126, 302] width 706 height 22
type input "[PERSON_NAME] Avenue Records"
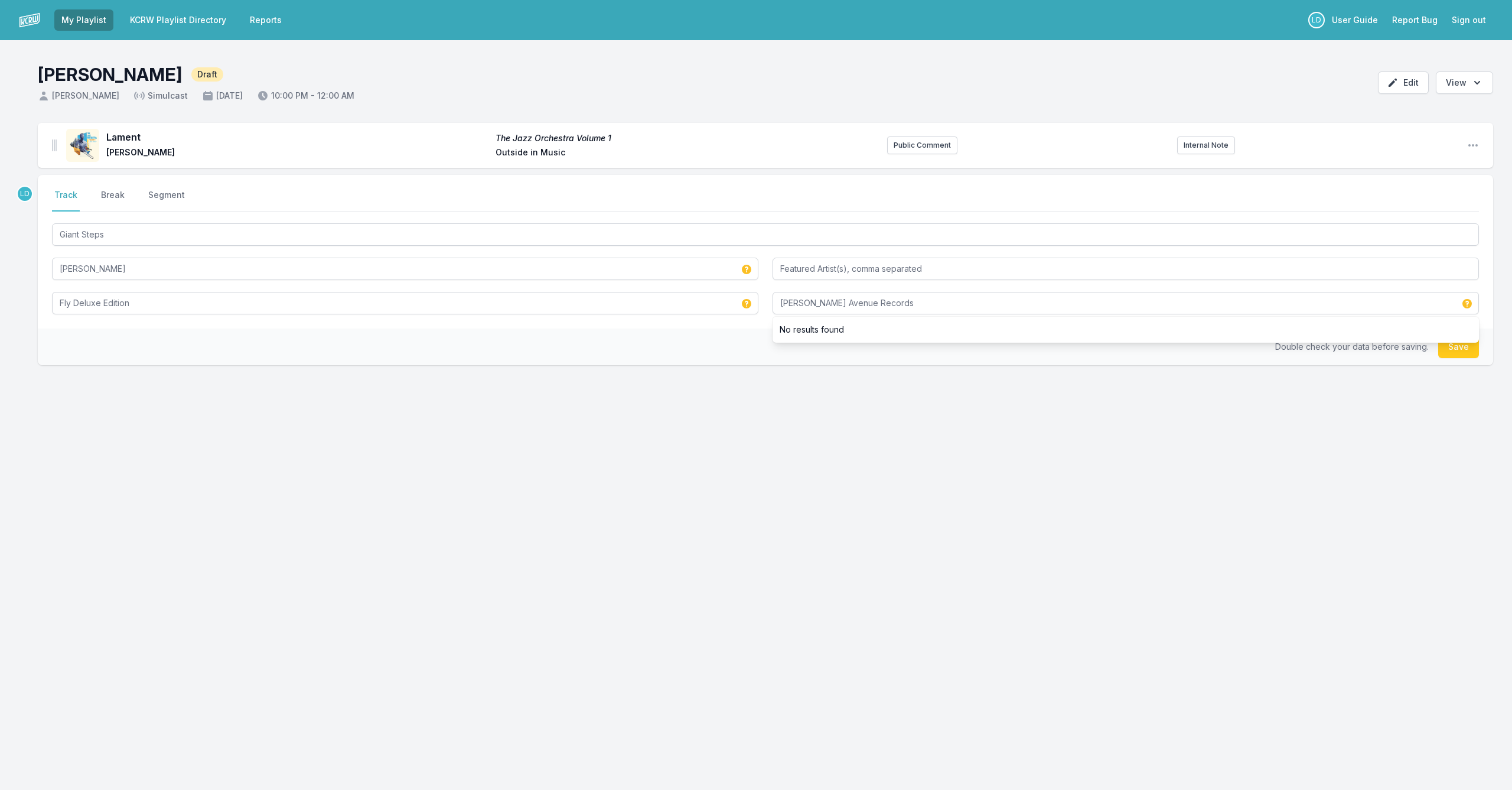
scroll to position [1, 0]
click at [1457, 351] on button "Save" at bounding box center [1458, 346] width 41 height 22
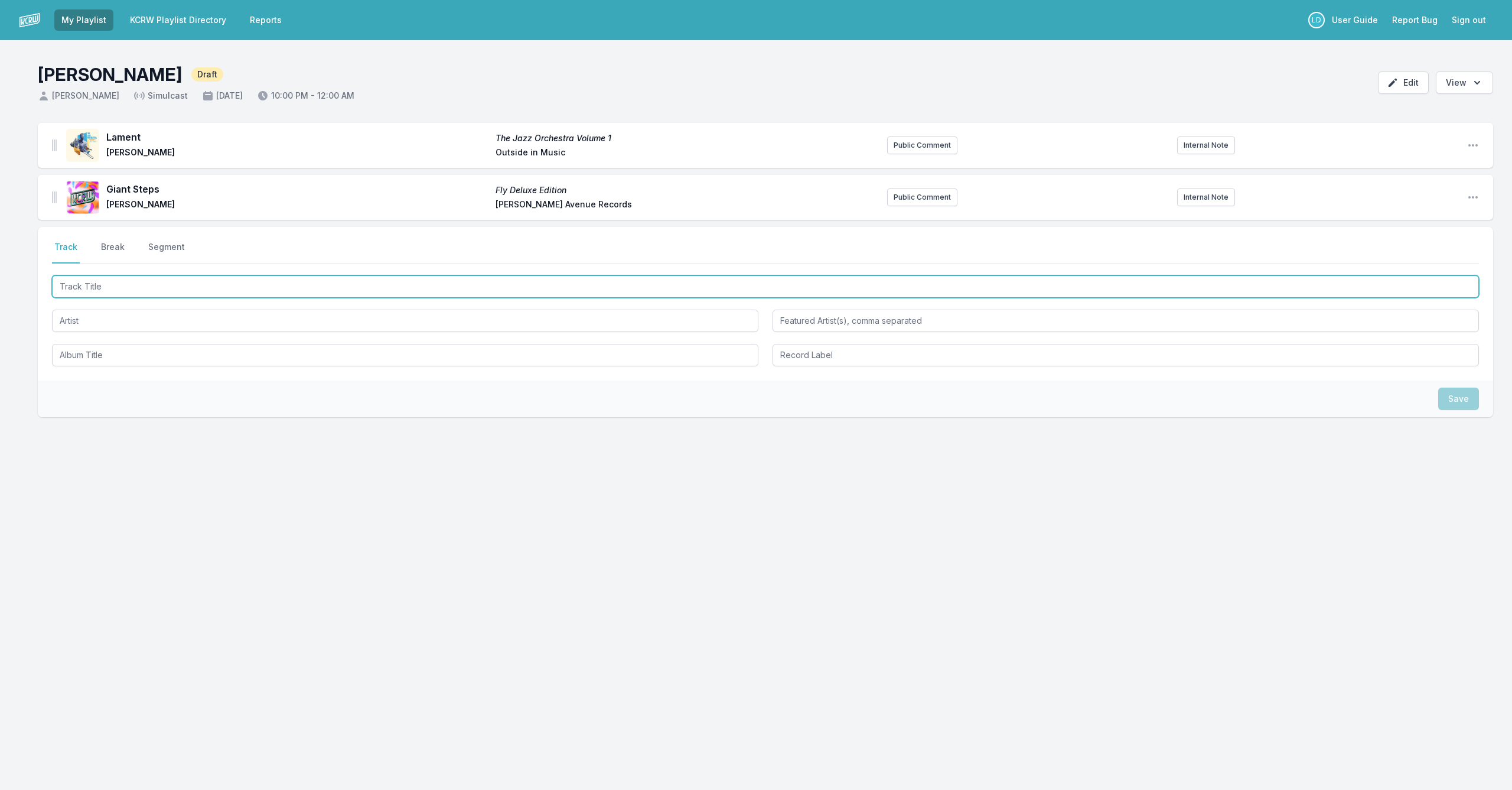
click at [863, 280] on input "Track Title" at bounding box center [765, 286] width 1427 height 22
type input "Odesa 1941"
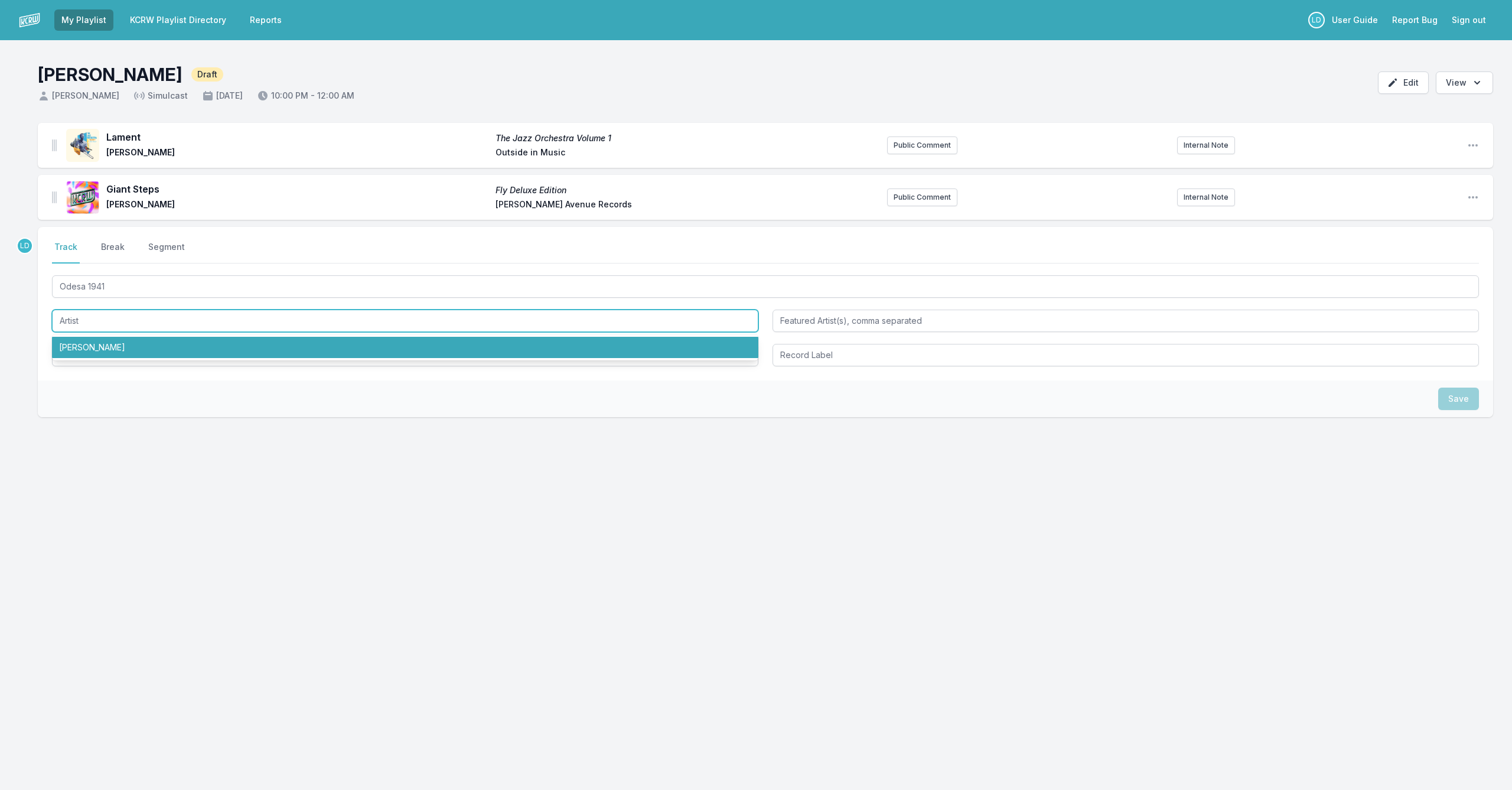
click at [710, 342] on li "[PERSON_NAME]" at bounding box center [405, 347] width 706 height 21
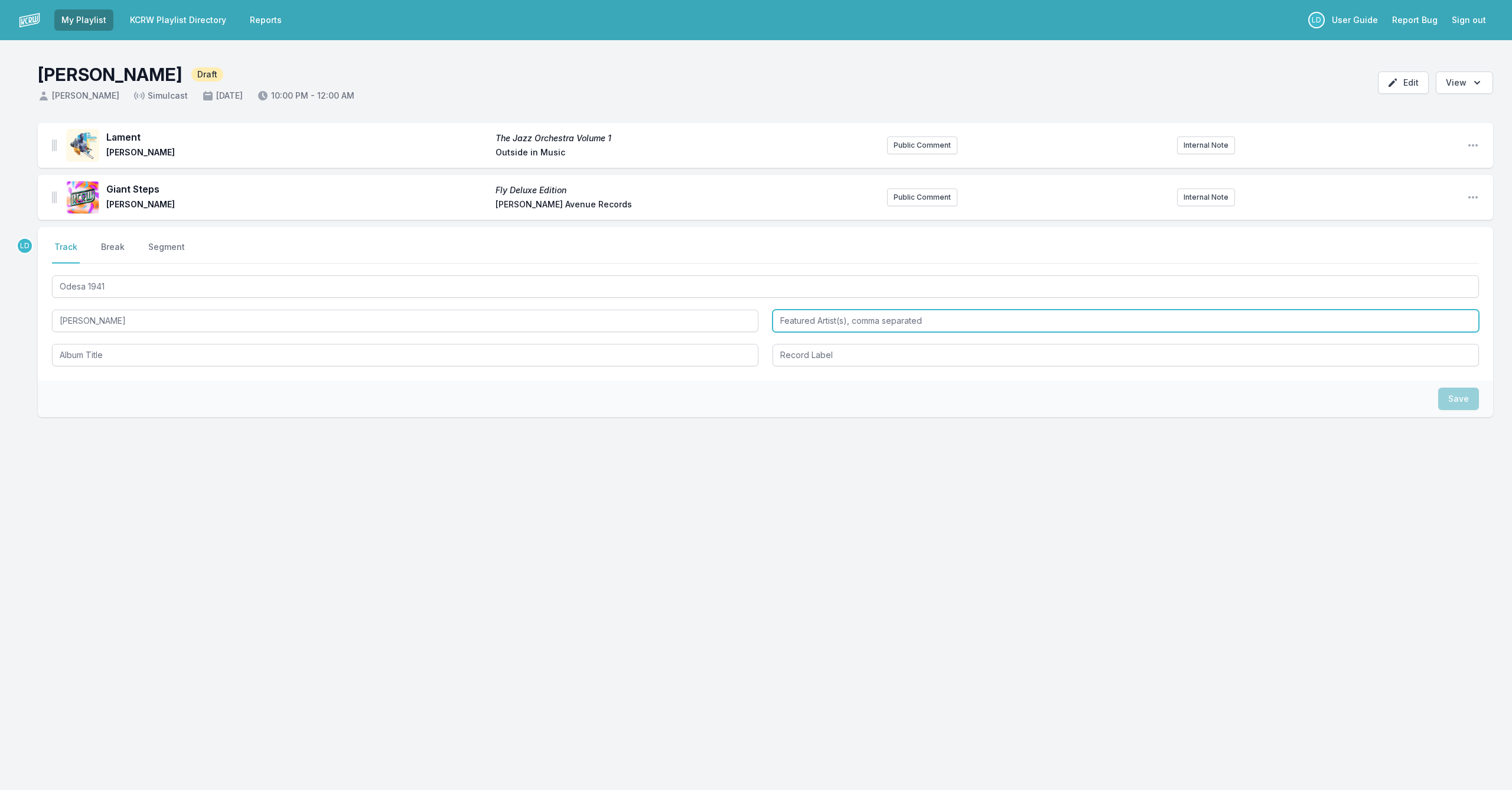
type input "[PERSON_NAME]"
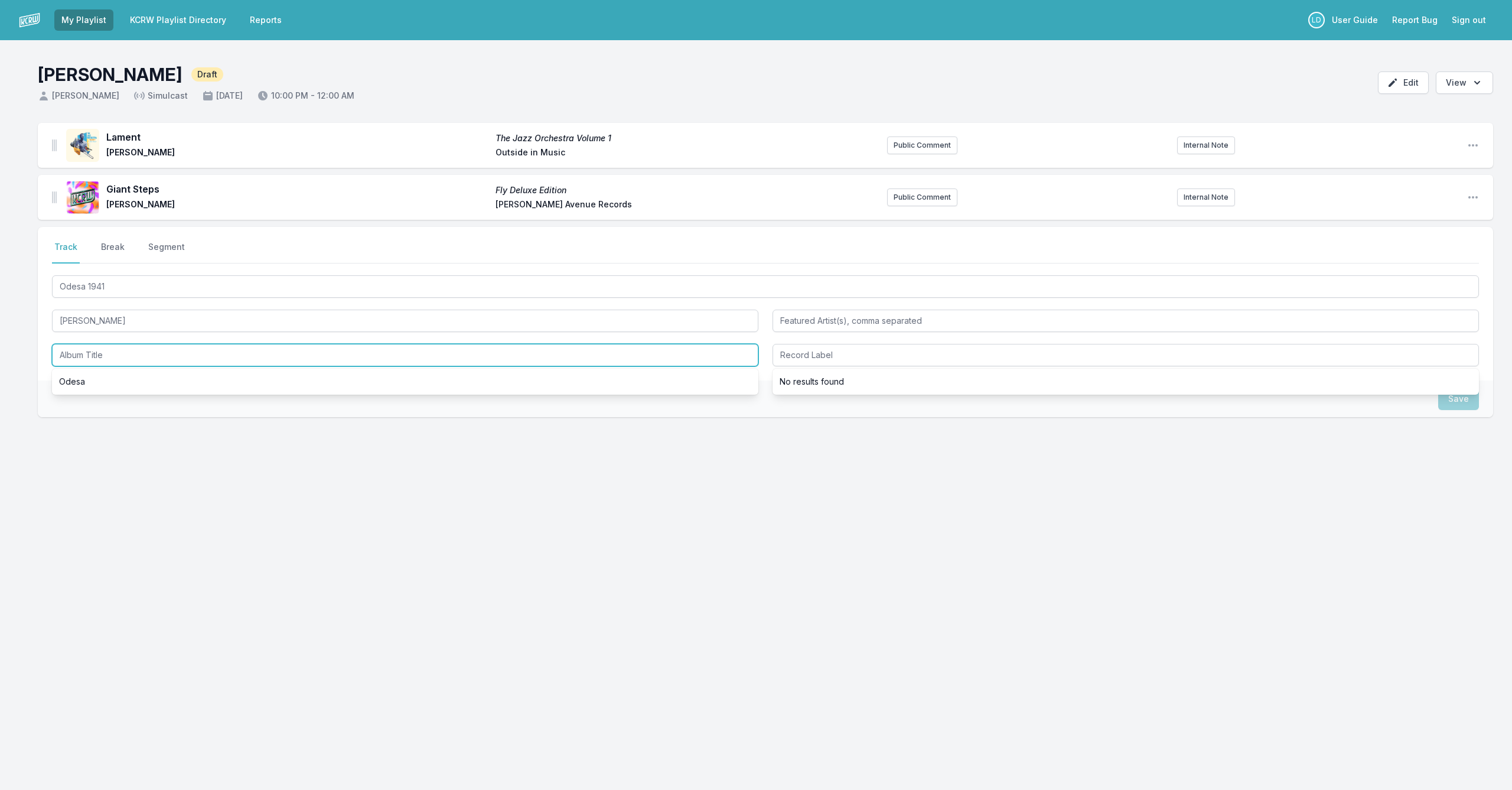
click at [542, 351] on input "Album Title" at bounding box center [405, 354] width 706 height 22
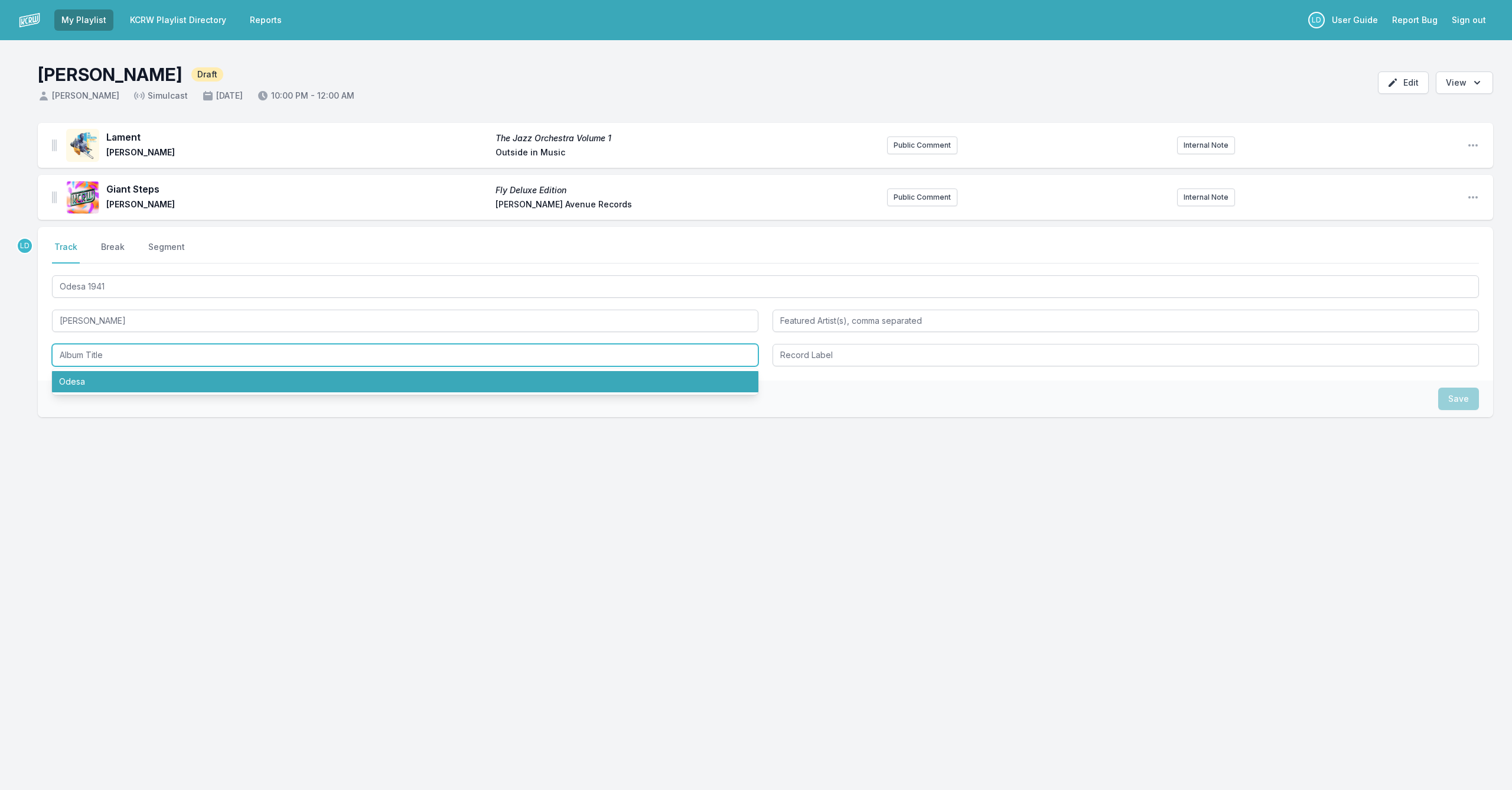
click at [566, 383] on li "Odesa" at bounding box center [405, 382] width 706 height 21
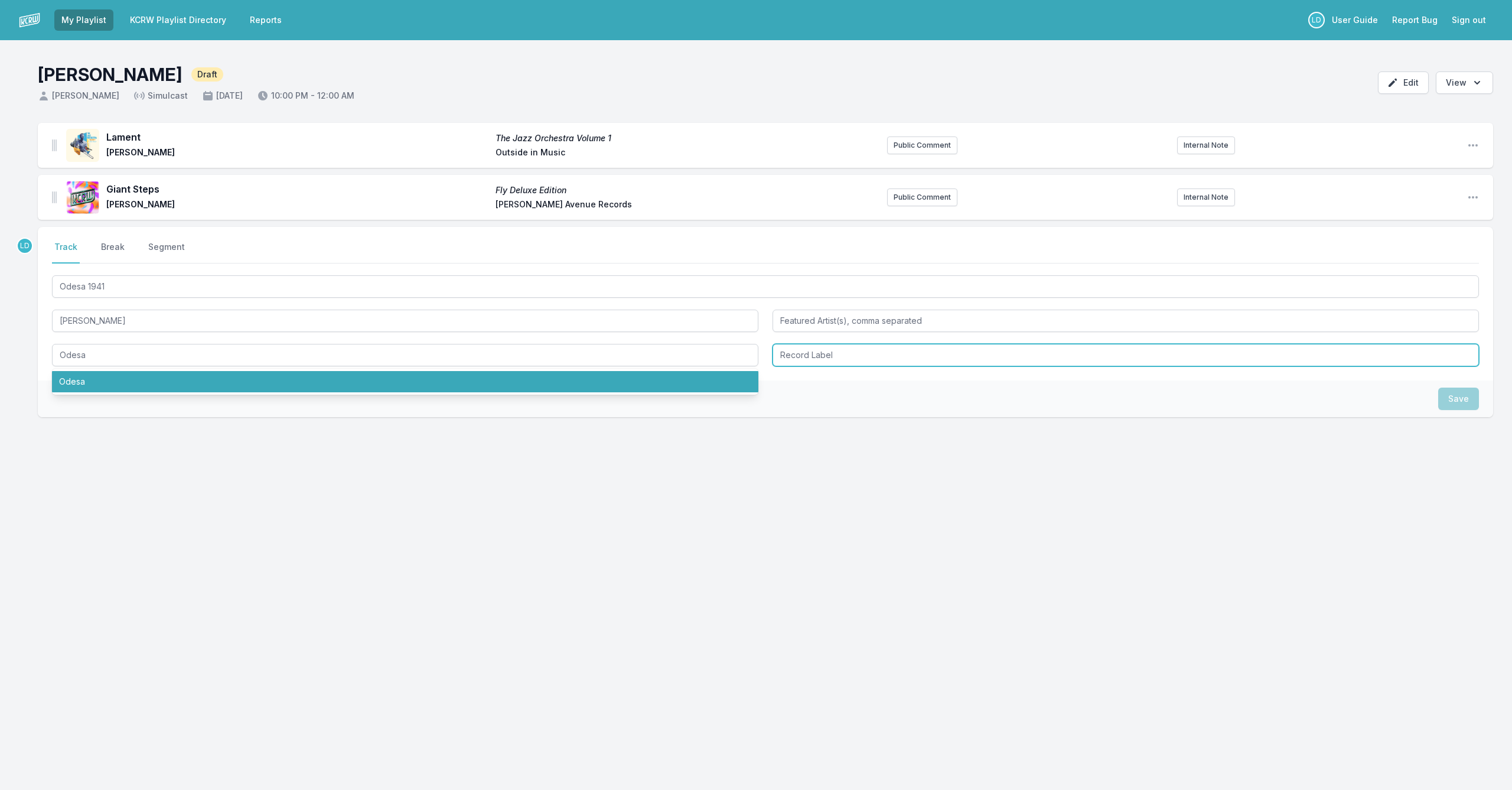
type input "Odesa"
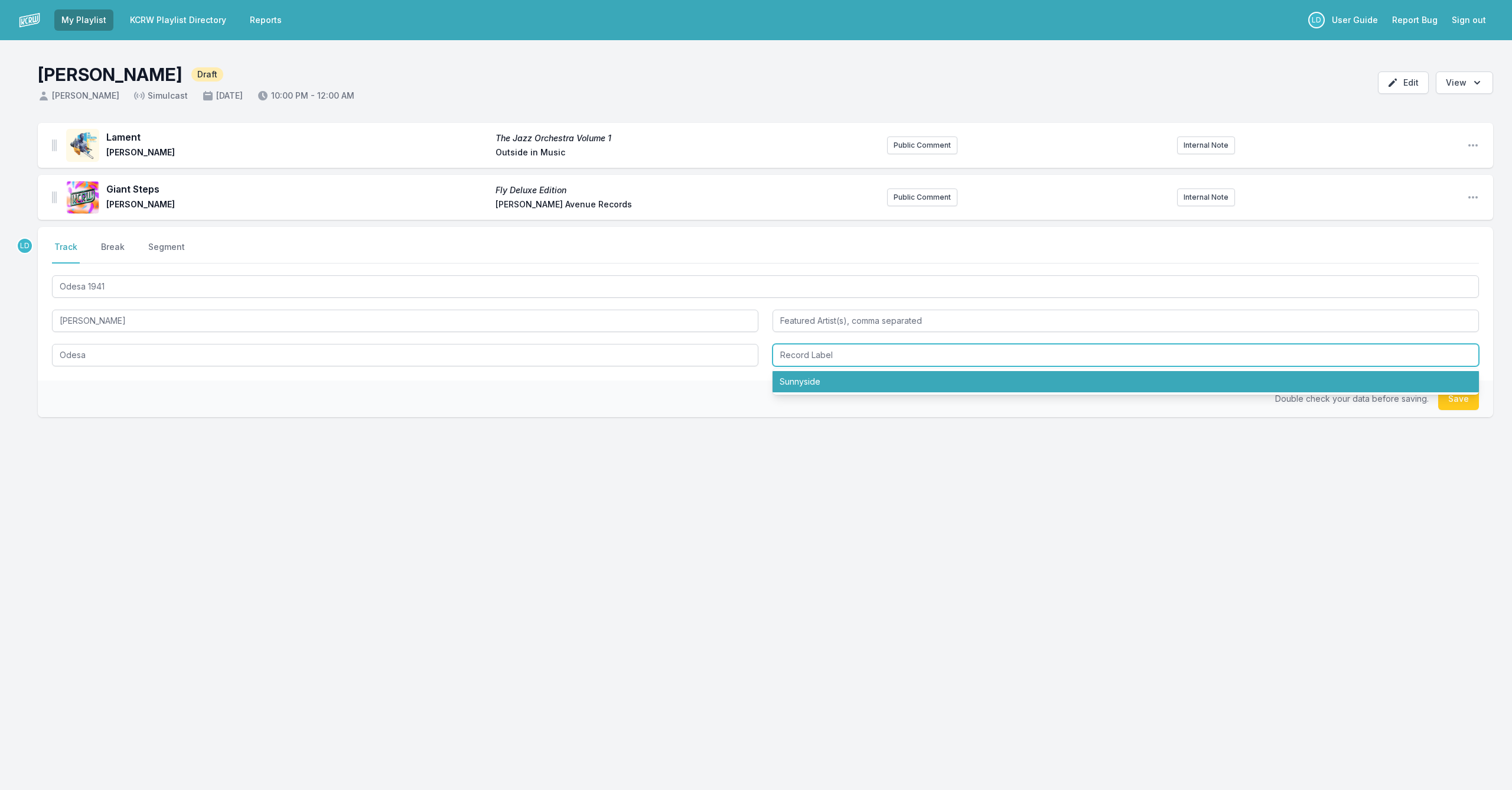
click at [822, 381] on li "Sunnyside" at bounding box center [1126, 382] width 706 height 21
type input "Sunnyside"
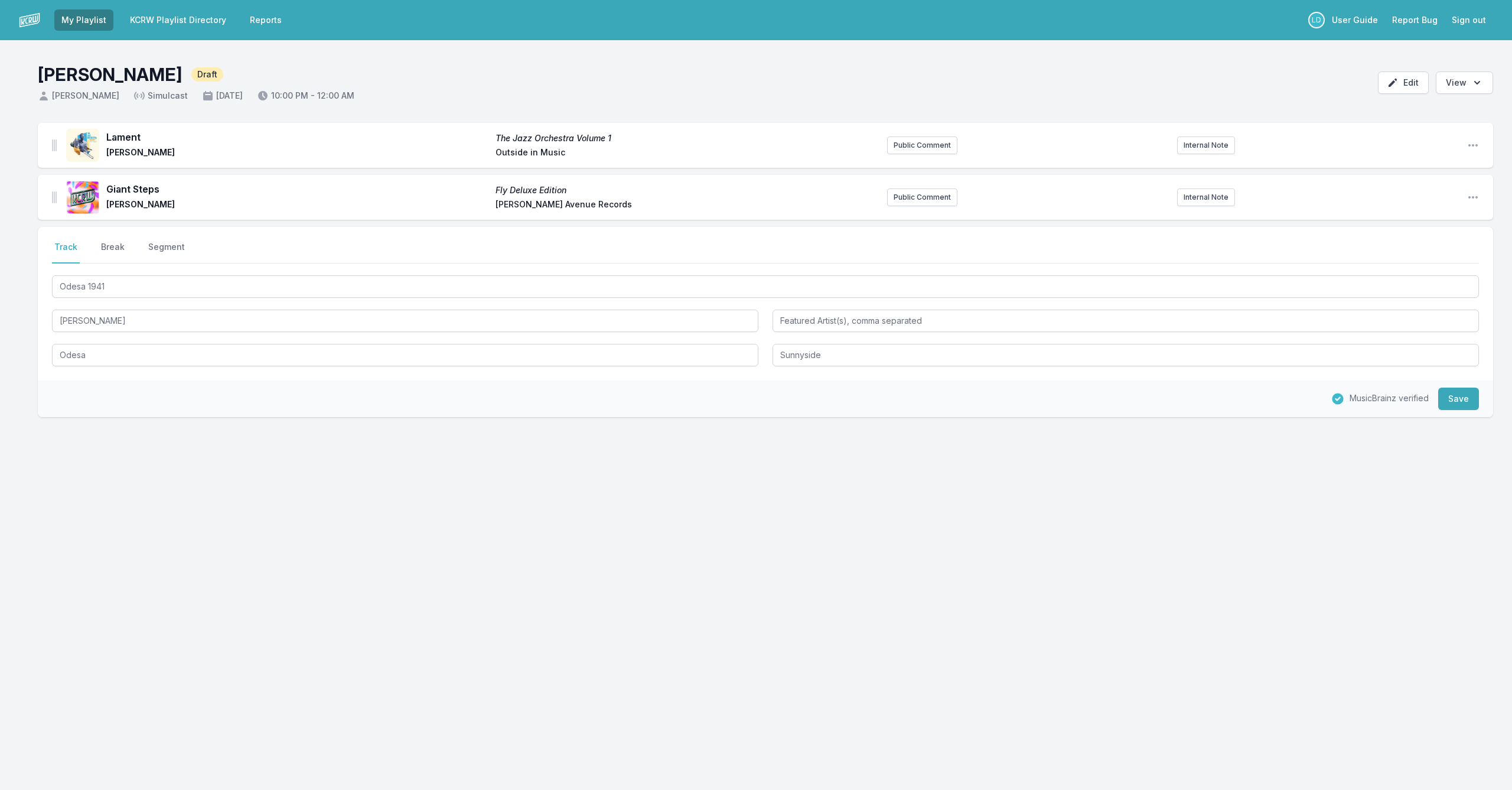
drag, startPoint x: 1457, startPoint y: 398, endPoint x: 1243, endPoint y: 383, distance: 214.5
click at [1457, 398] on button "Save" at bounding box center [1458, 398] width 41 height 22
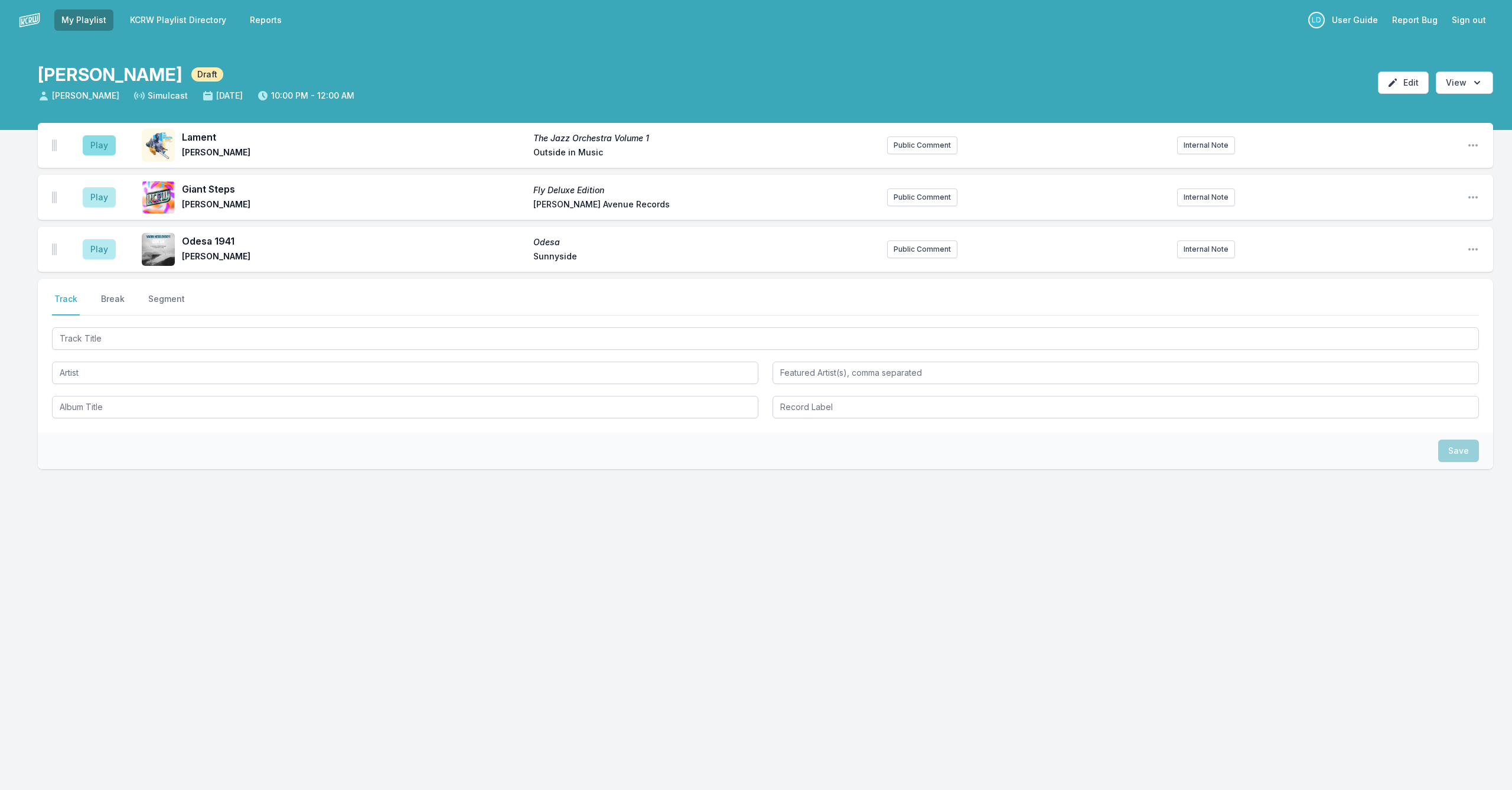
click at [103, 142] on button "Play" at bounding box center [99, 144] width 33 height 20
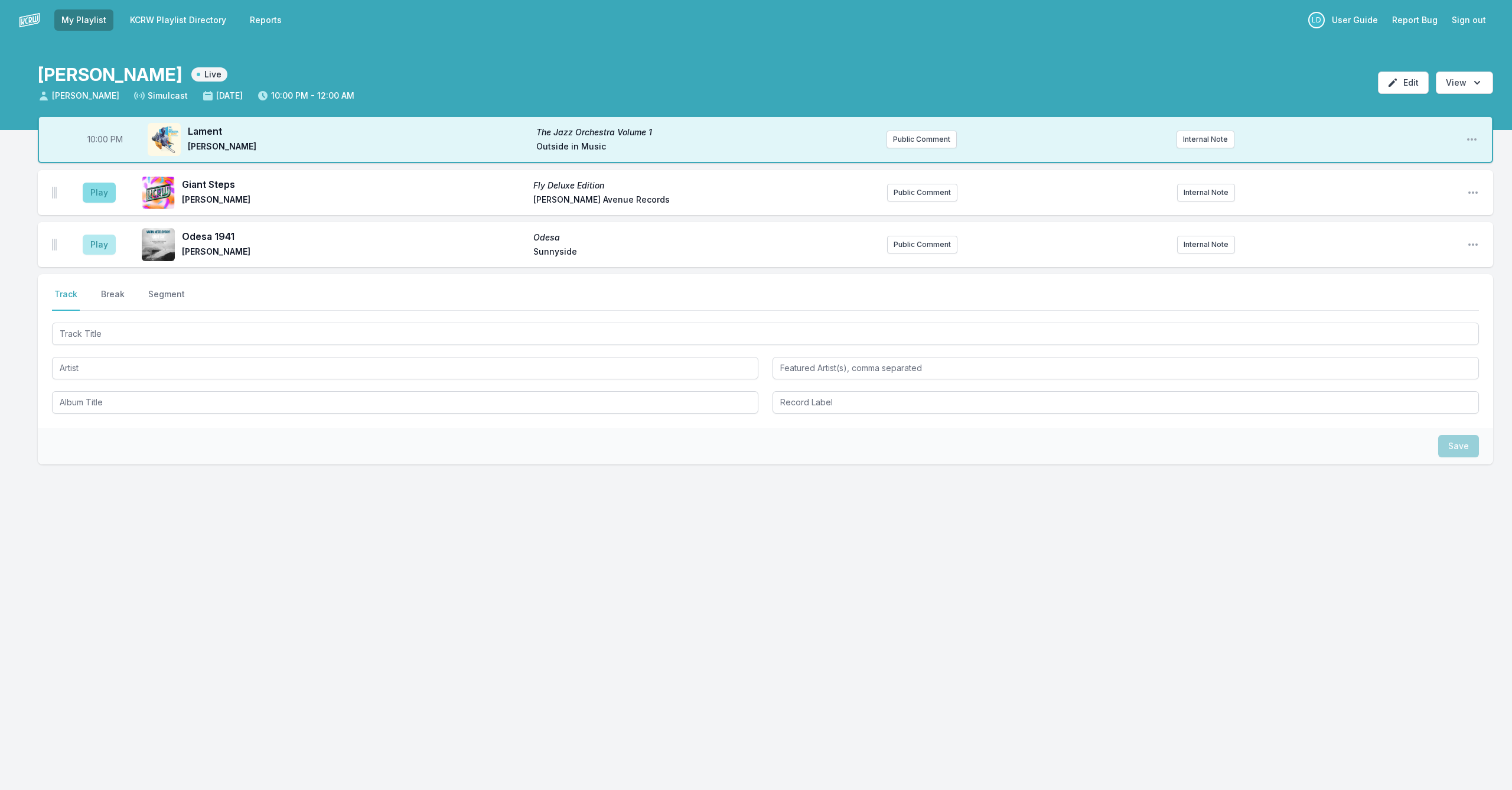
click at [112, 199] on button "Play" at bounding box center [99, 192] width 33 height 20
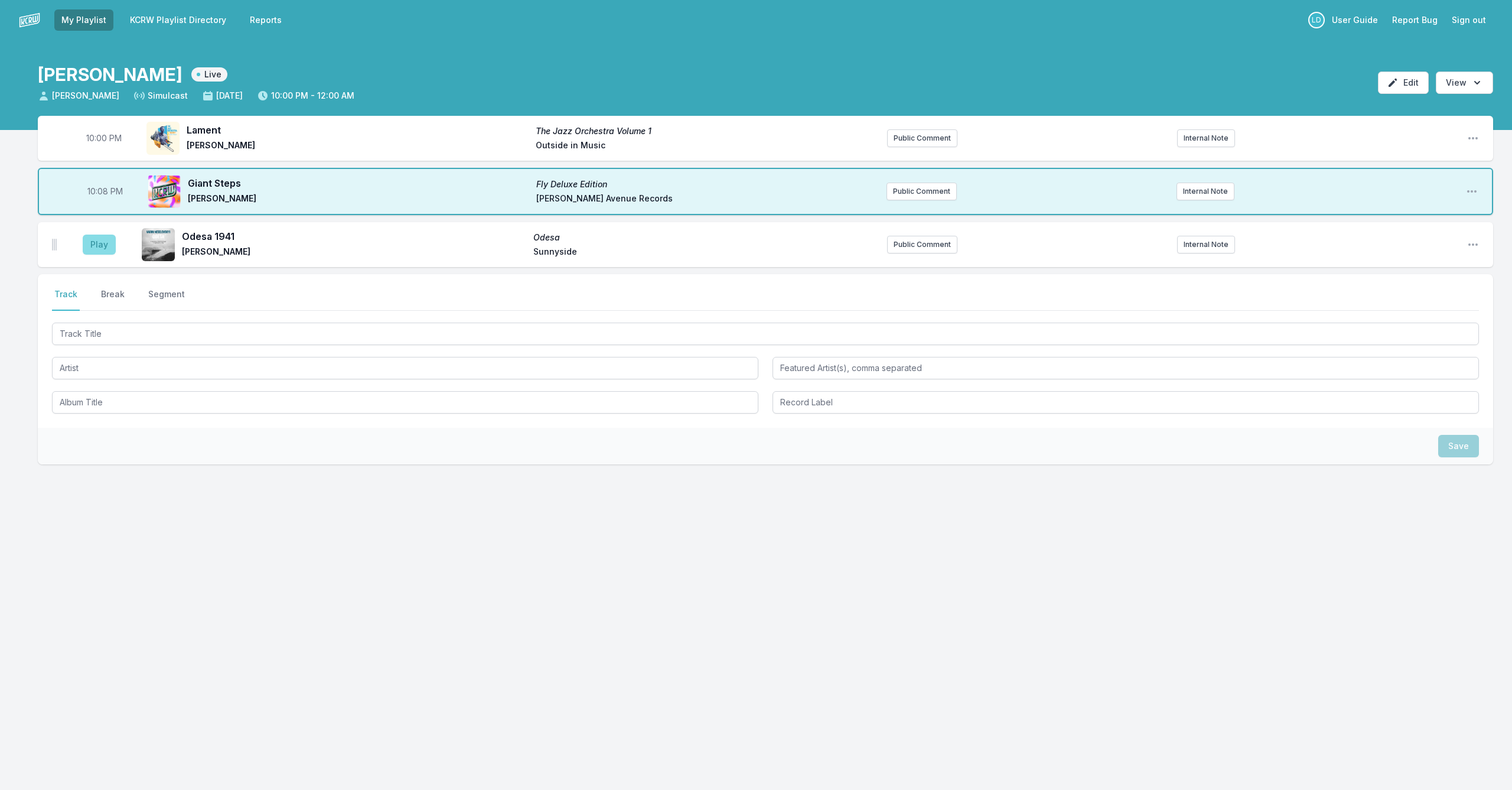
click at [102, 240] on button "Play" at bounding box center [99, 244] width 33 height 20
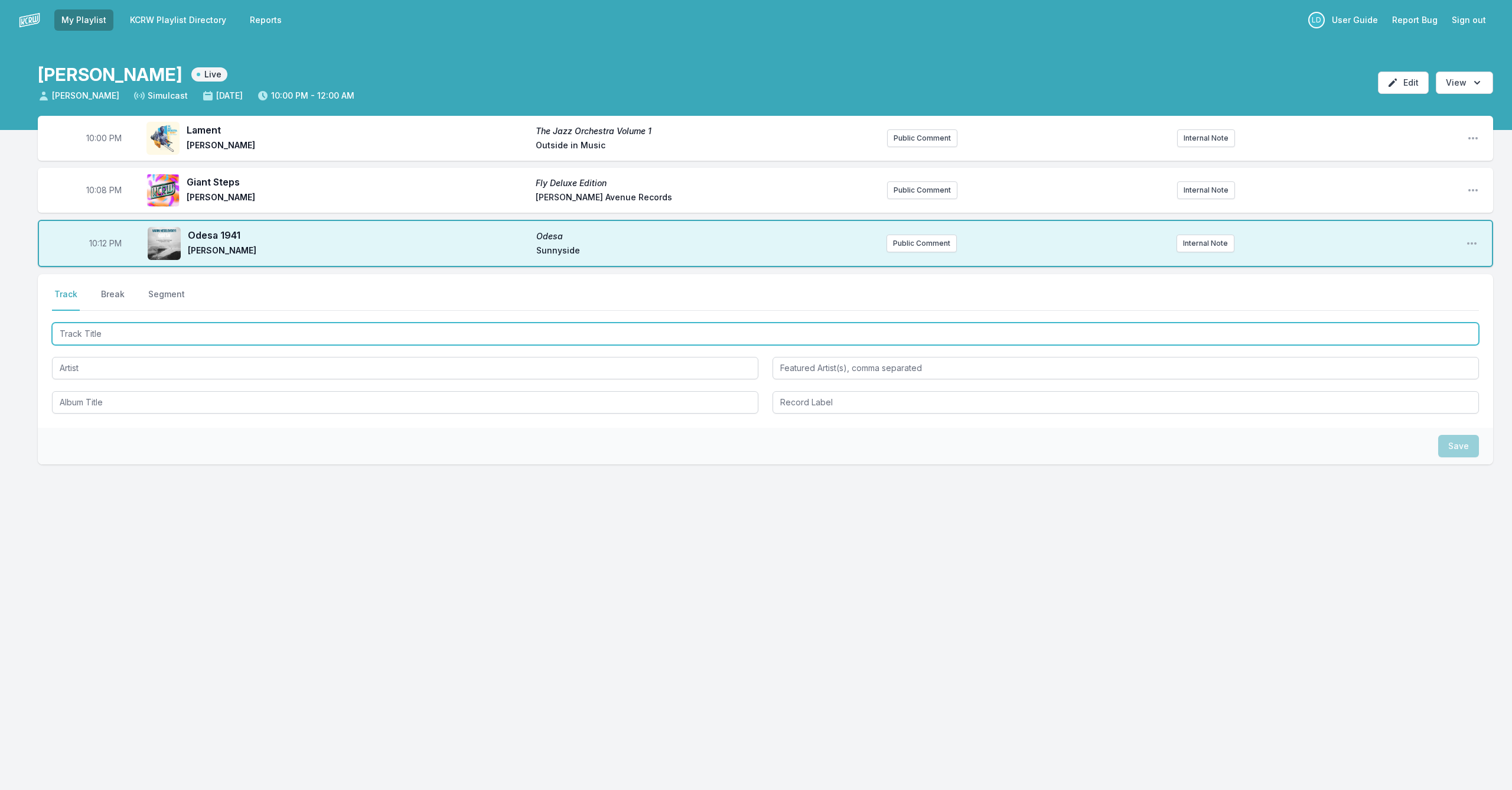
click at [353, 338] on input "Track Title" at bounding box center [765, 333] width 1427 height 22
type input "The Form"
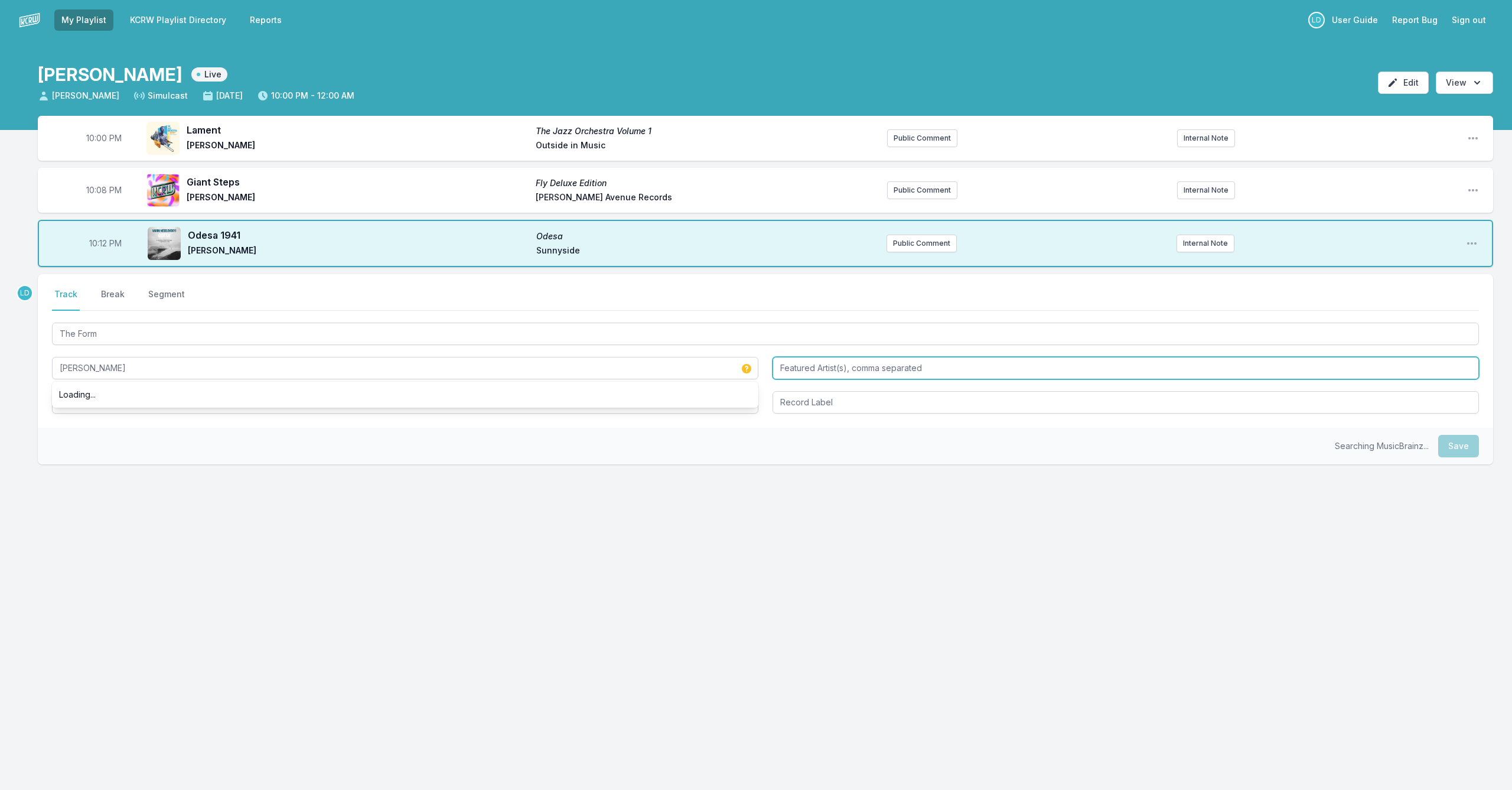
type input "[PERSON_NAME]"
type input "Alone"
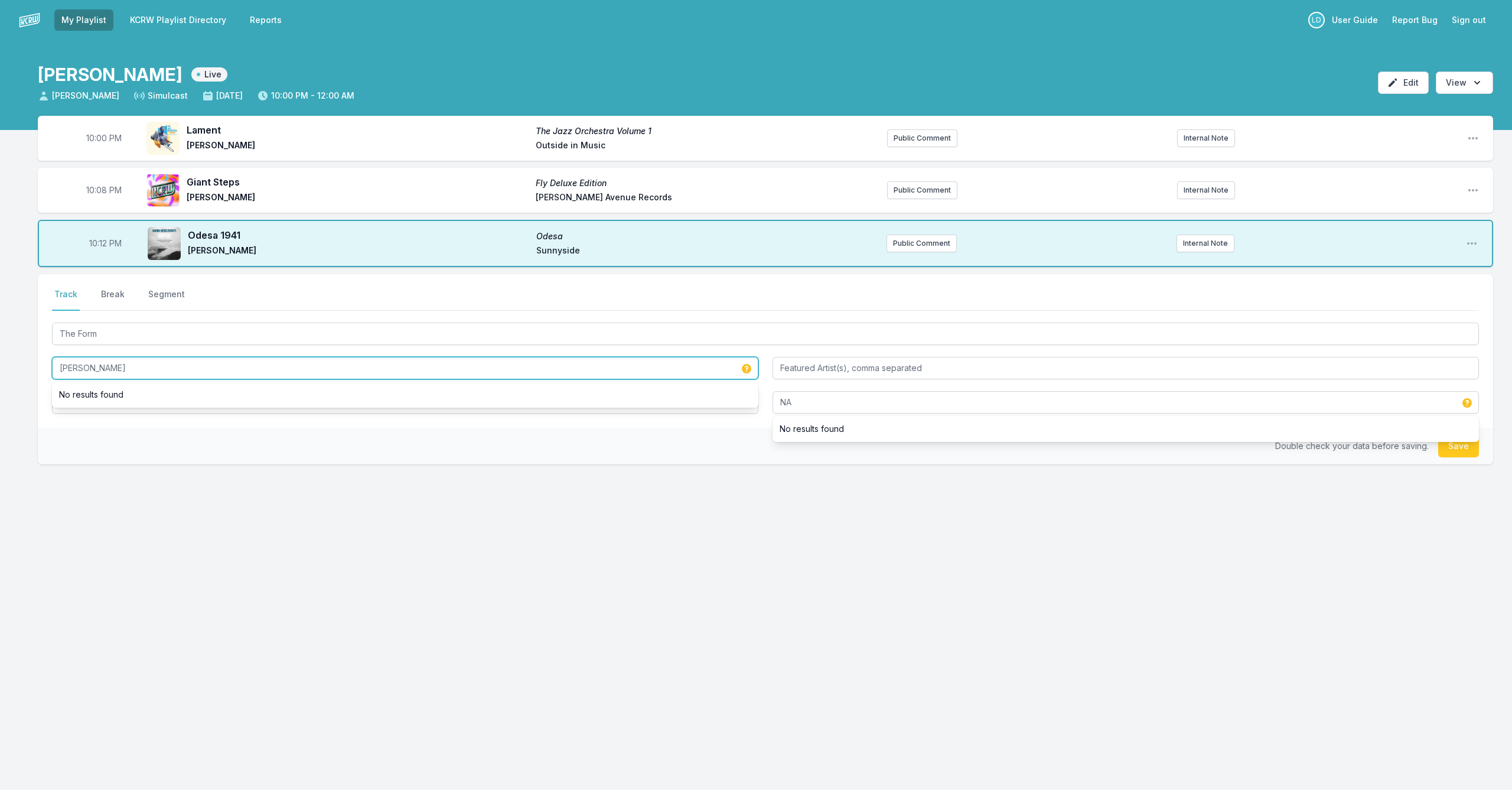
drag, startPoint x: 160, startPoint y: 371, endPoint x: 28, endPoint y: 366, distance: 132.1
click at [28, 366] on div "10:00 PM Lament The Jazz Orchestra Volume 1 [PERSON_NAME] Outside in Music Publ…" at bounding box center [756, 346] width 1512 height 462
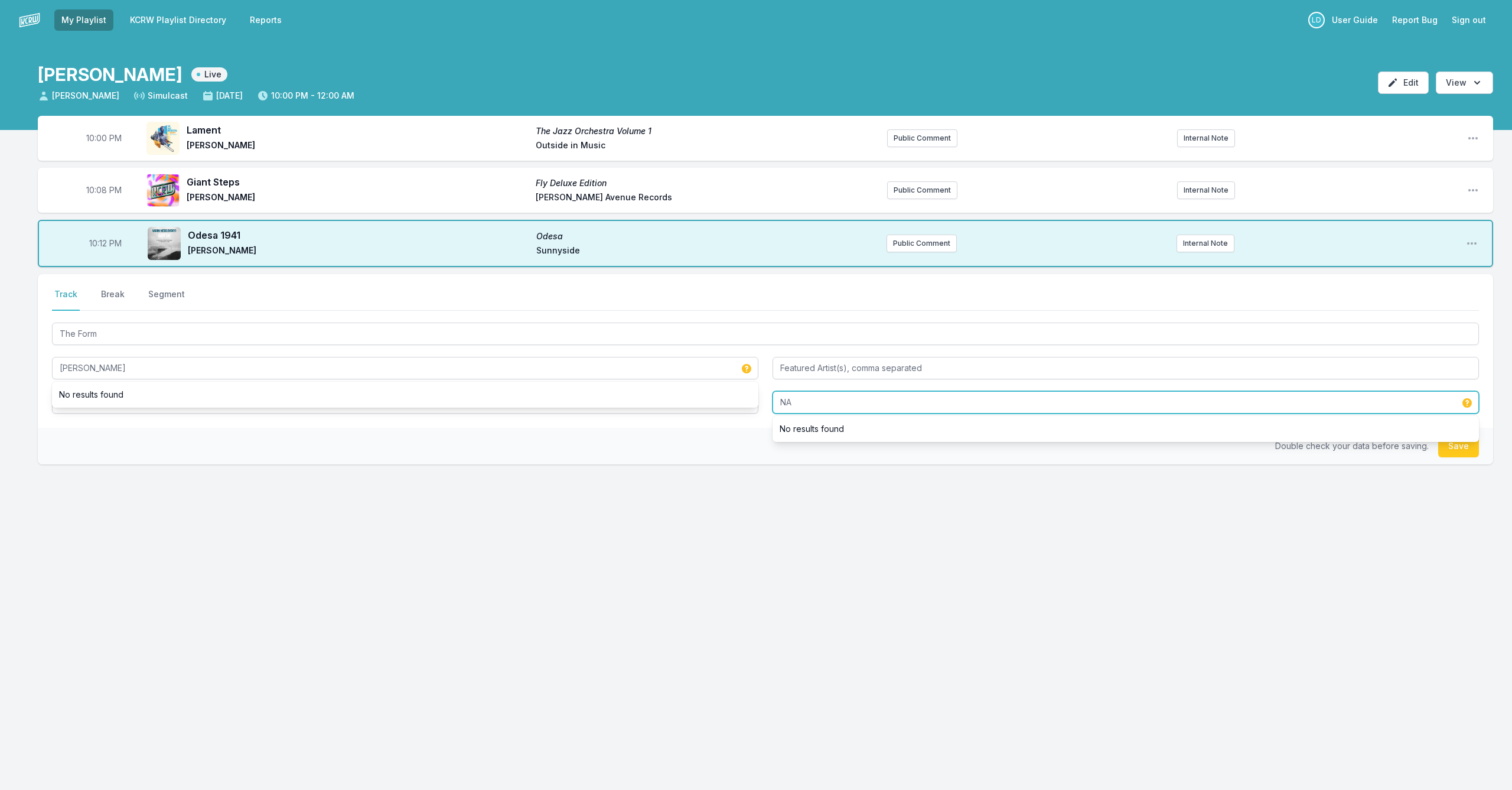
drag, startPoint x: 801, startPoint y: 405, endPoint x: 750, endPoint y: 402, distance: 51.1
click at [751, 403] on div "The Form [PERSON_NAME] No results found Alone NA No results found" at bounding box center [765, 367] width 1427 height 94
type input "Ghost Note Records"
drag, startPoint x: 1466, startPoint y: 449, endPoint x: 1459, endPoint y: 457, distance: 10.6
click at [1459, 457] on div "Double check your data before saving. Save" at bounding box center [765, 446] width 1455 height 36
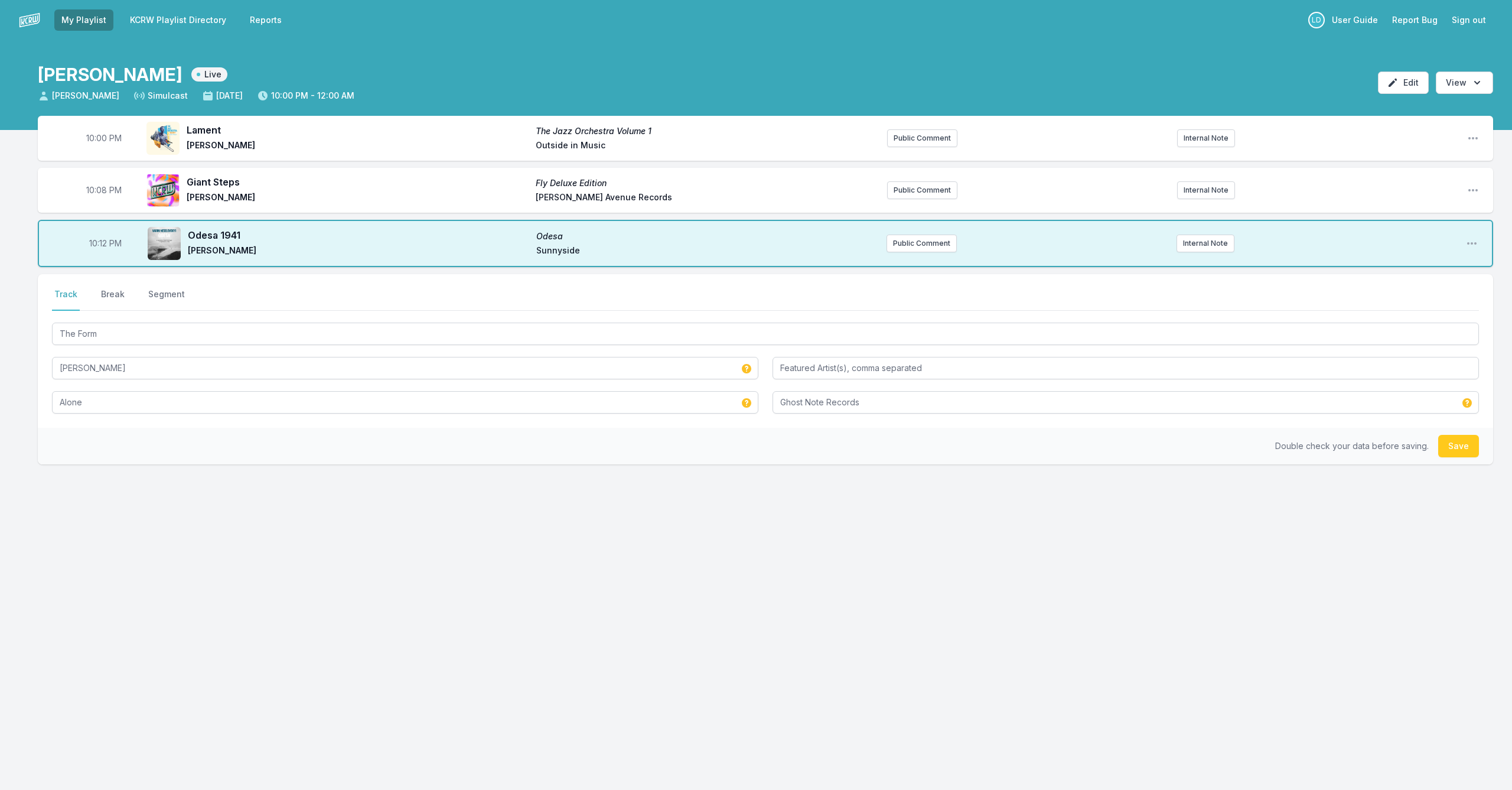
drag, startPoint x: 1463, startPoint y: 446, endPoint x: 1444, endPoint y: 451, distance: 19.6
click at [1462, 446] on button "Save" at bounding box center [1458, 445] width 41 height 22
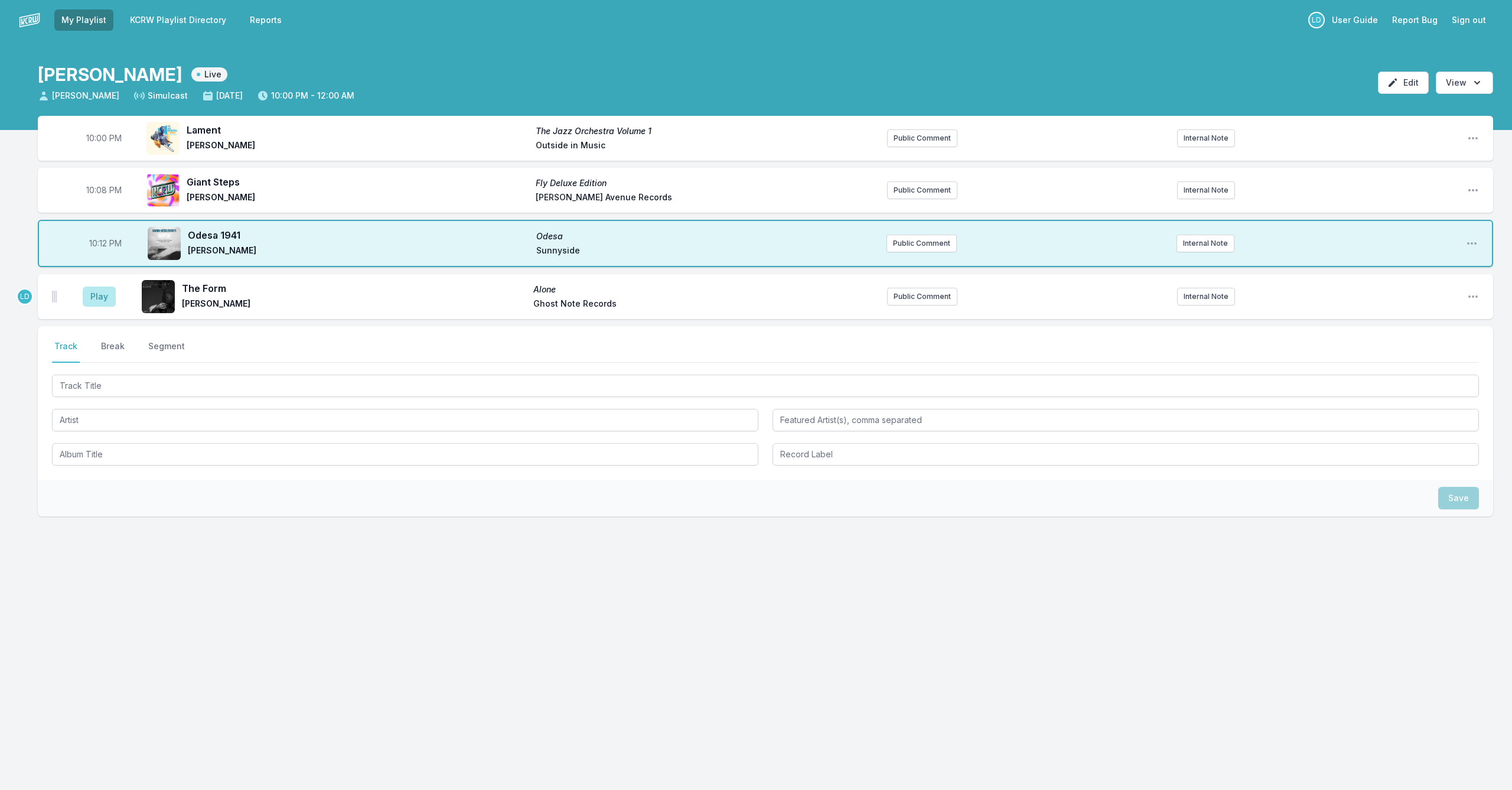
drag, startPoint x: 88, startPoint y: 296, endPoint x: 220, endPoint y: 361, distance: 147.1
click at [95, 298] on button "Play" at bounding box center [99, 296] width 33 height 20
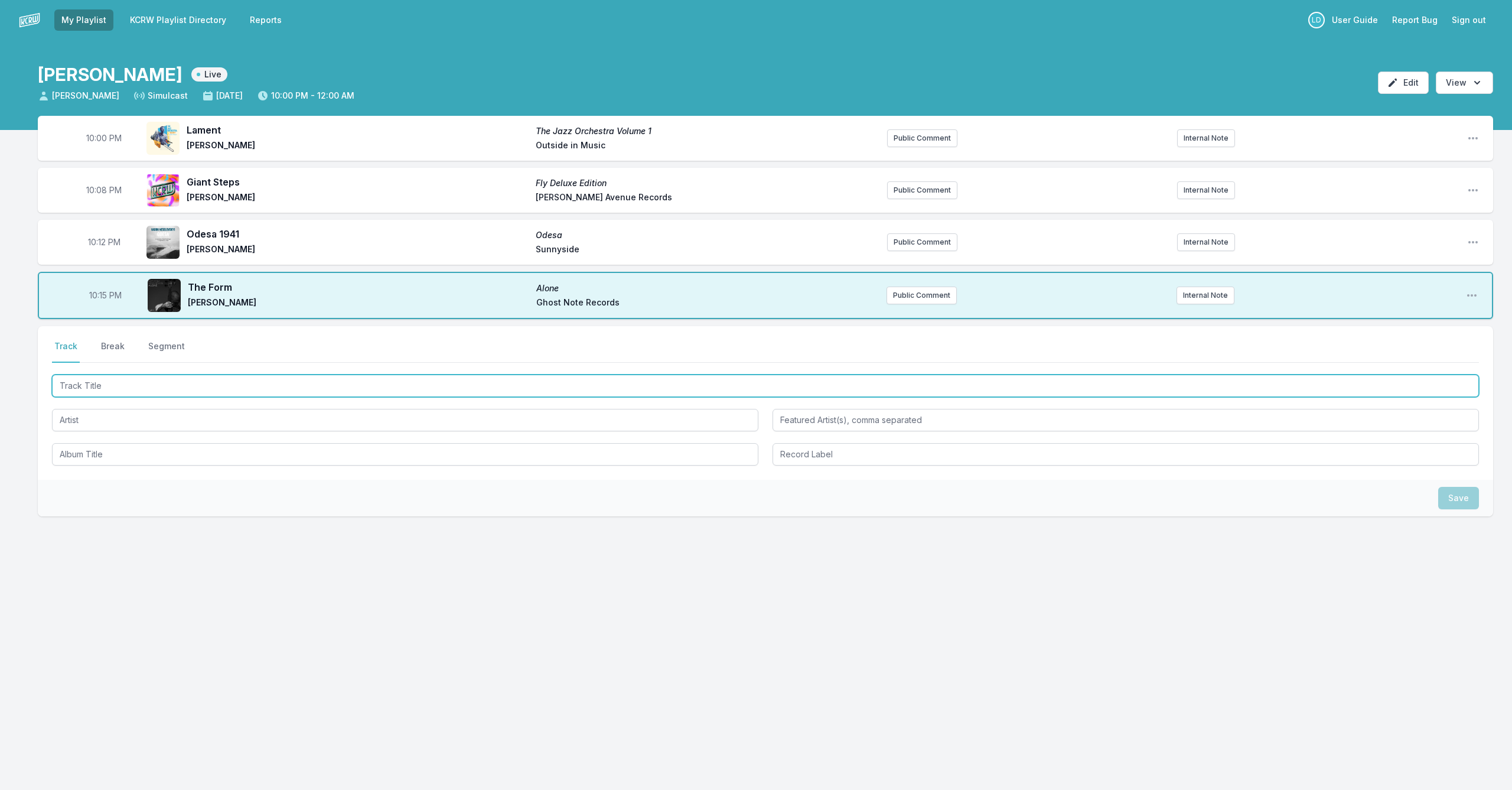
click at [399, 391] on input "Track Title" at bounding box center [765, 384] width 1427 height 22
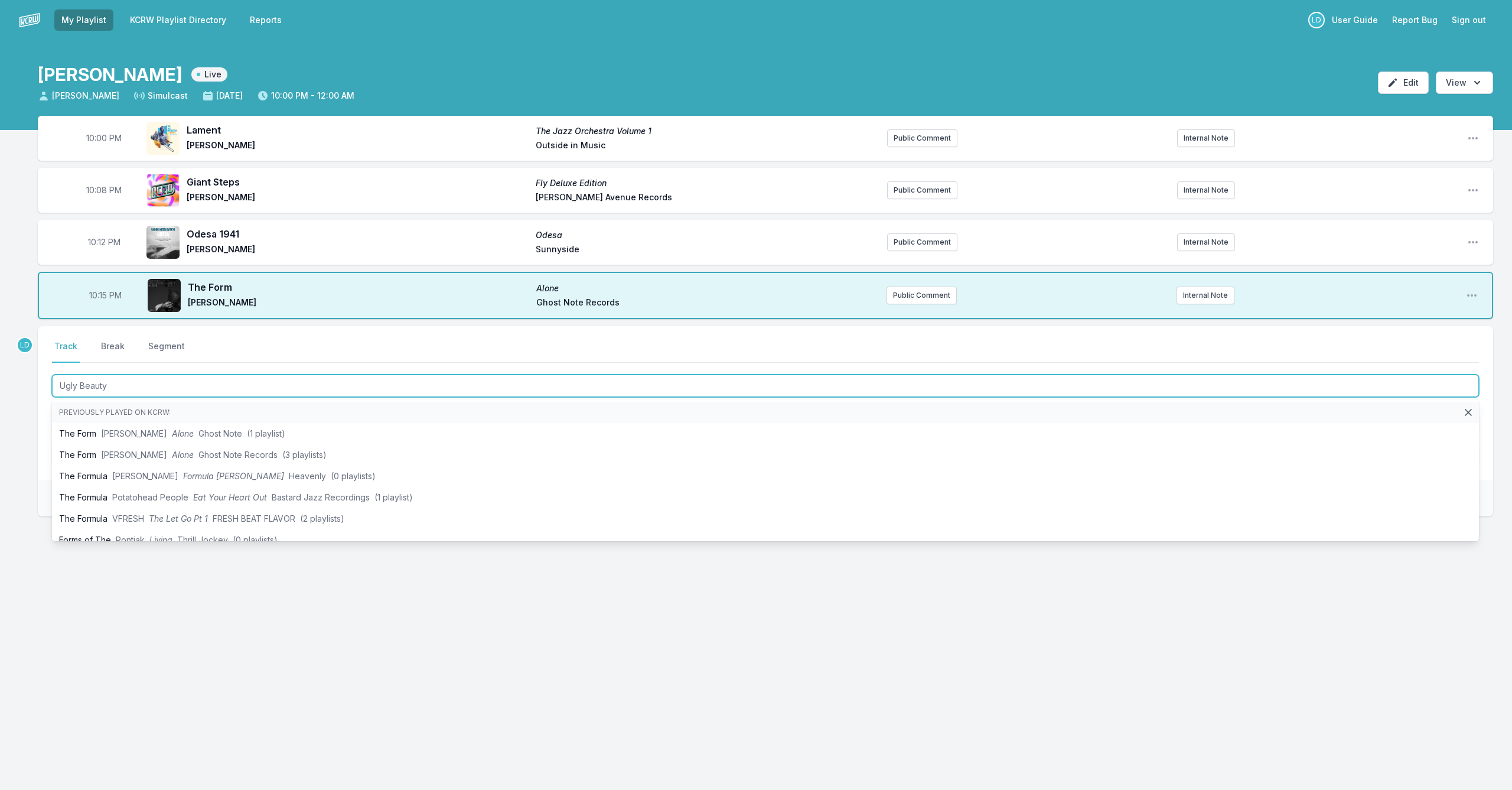
type input "Ugly Beauty"
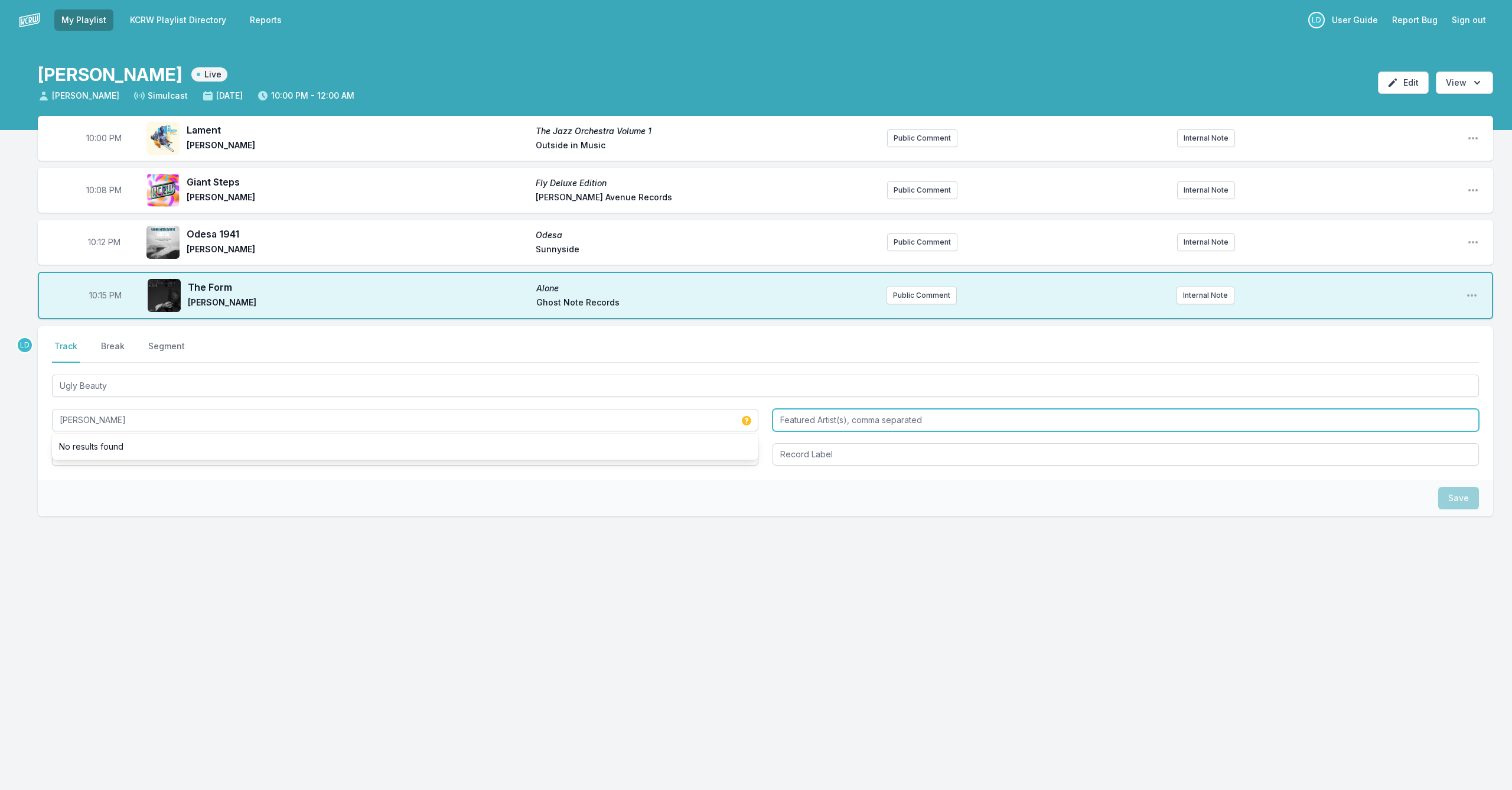
type input "[PERSON_NAME]"
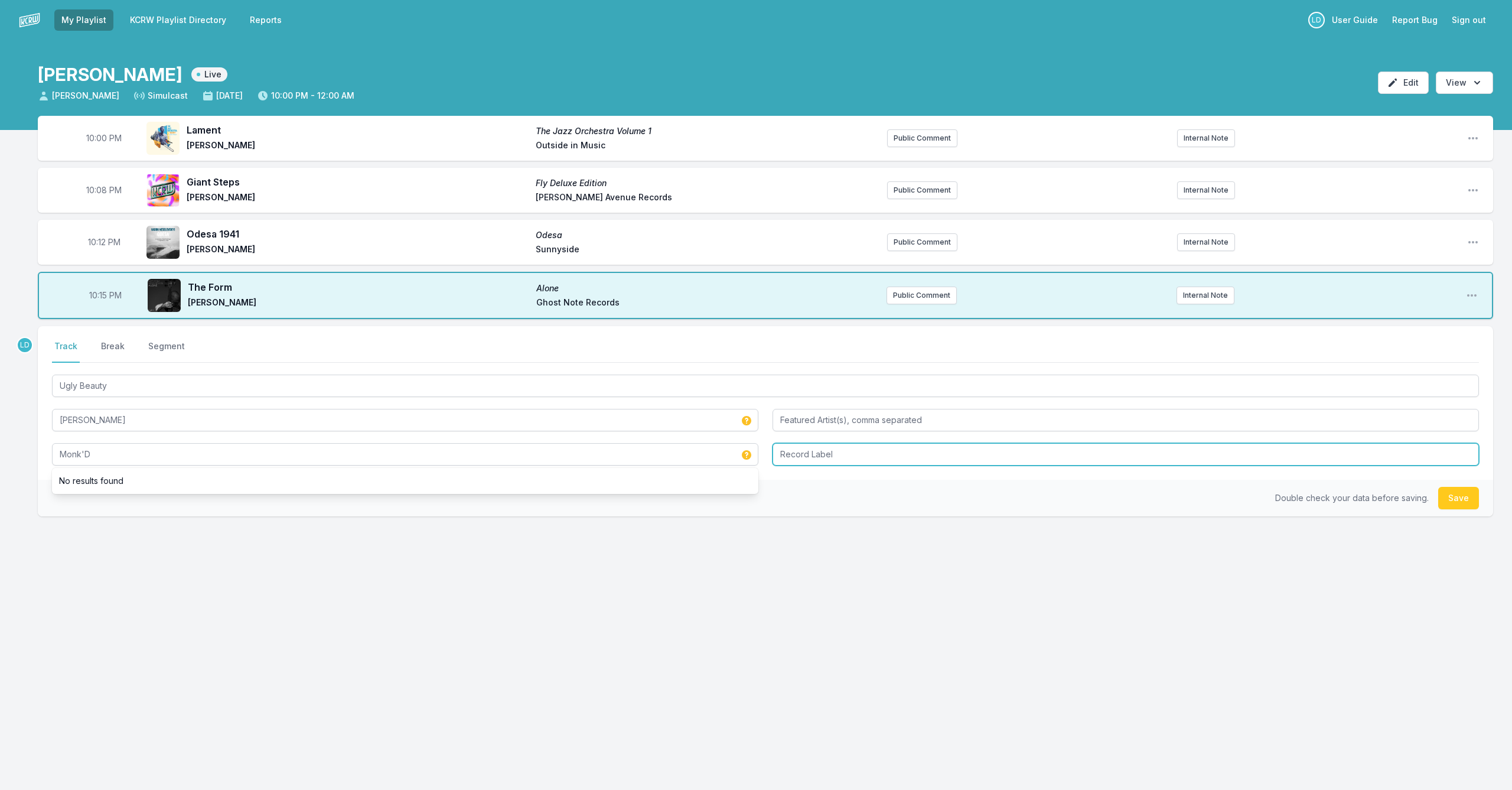
type input "Monk'D"
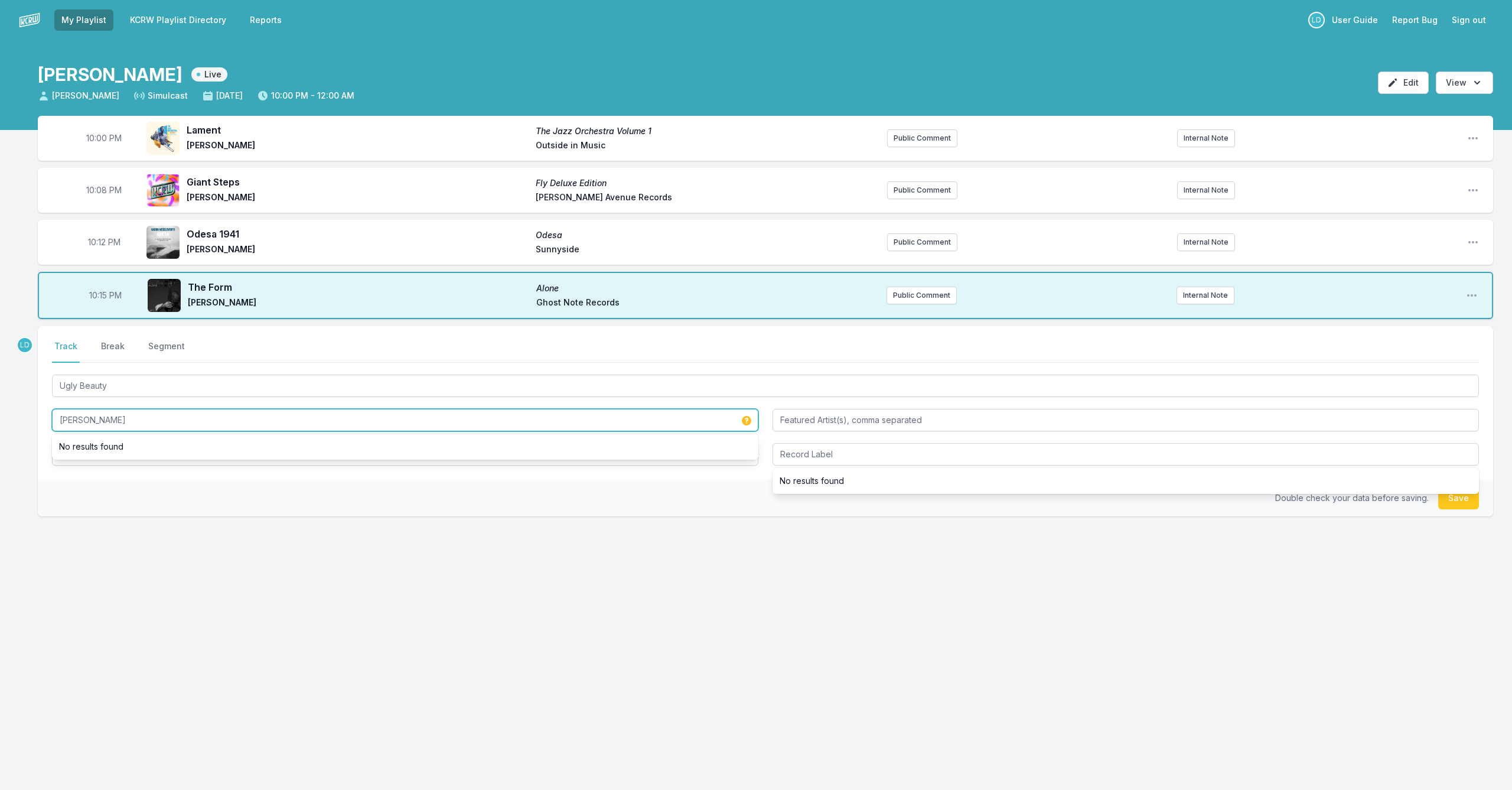
drag, startPoint x: 195, startPoint y: 417, endPoint x: 21, endPoint y: 418, distance: 174.0
click at [21, 418] on div "10:00 PM Lament The Jazz Orchestra Volume 1 [PERSON_NAME] Outside in Music Publ…" at bounding box center [756, 372] width 1512 height 514
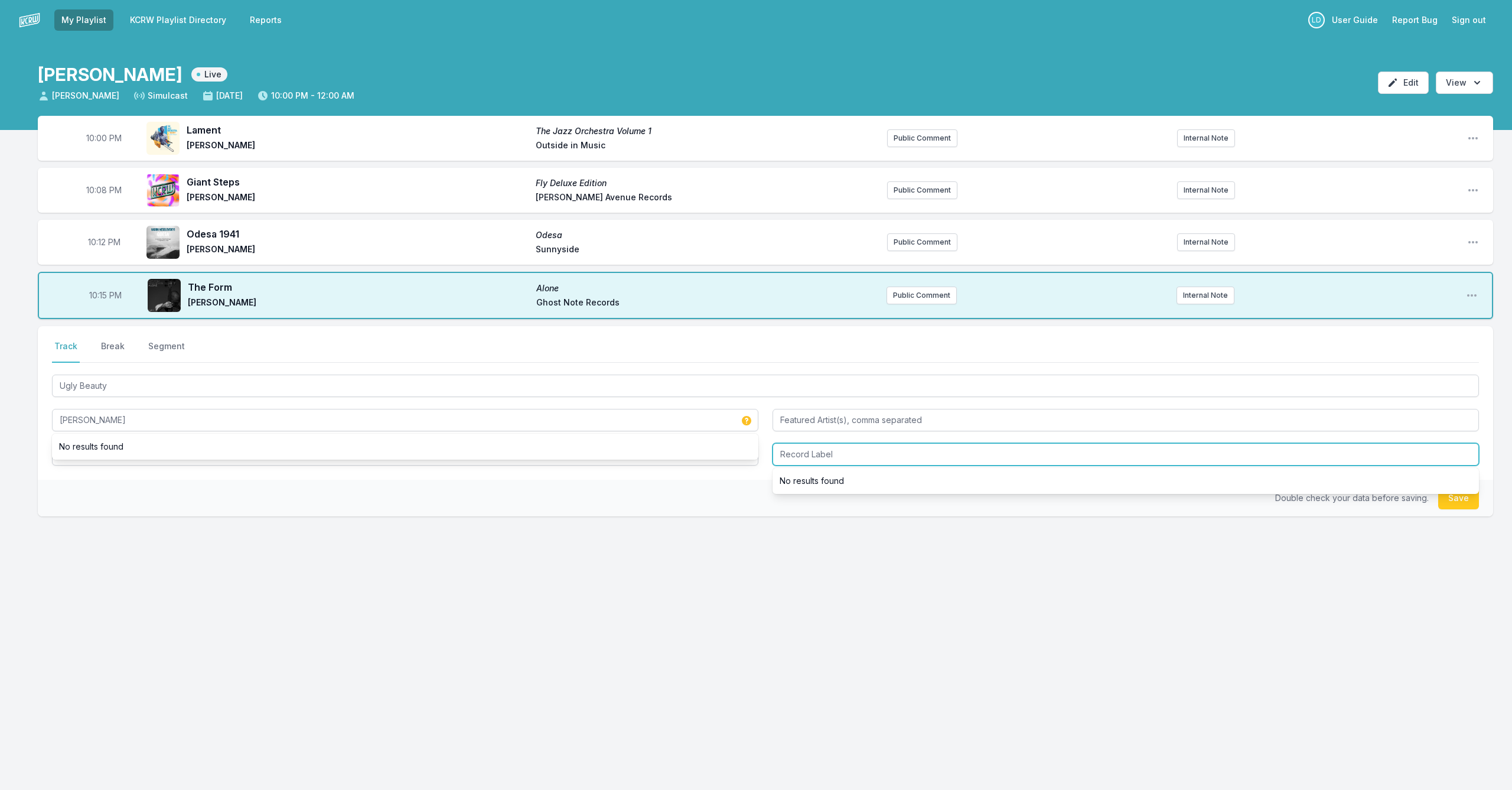
click at [875, 457] on input "Record Label" at bounding box center [1126, 453] width 706 height 22
type input "Contagious Music"
click at [1449, 501] on button "Save" at bounding box center [1458, 497] width 41 height 22
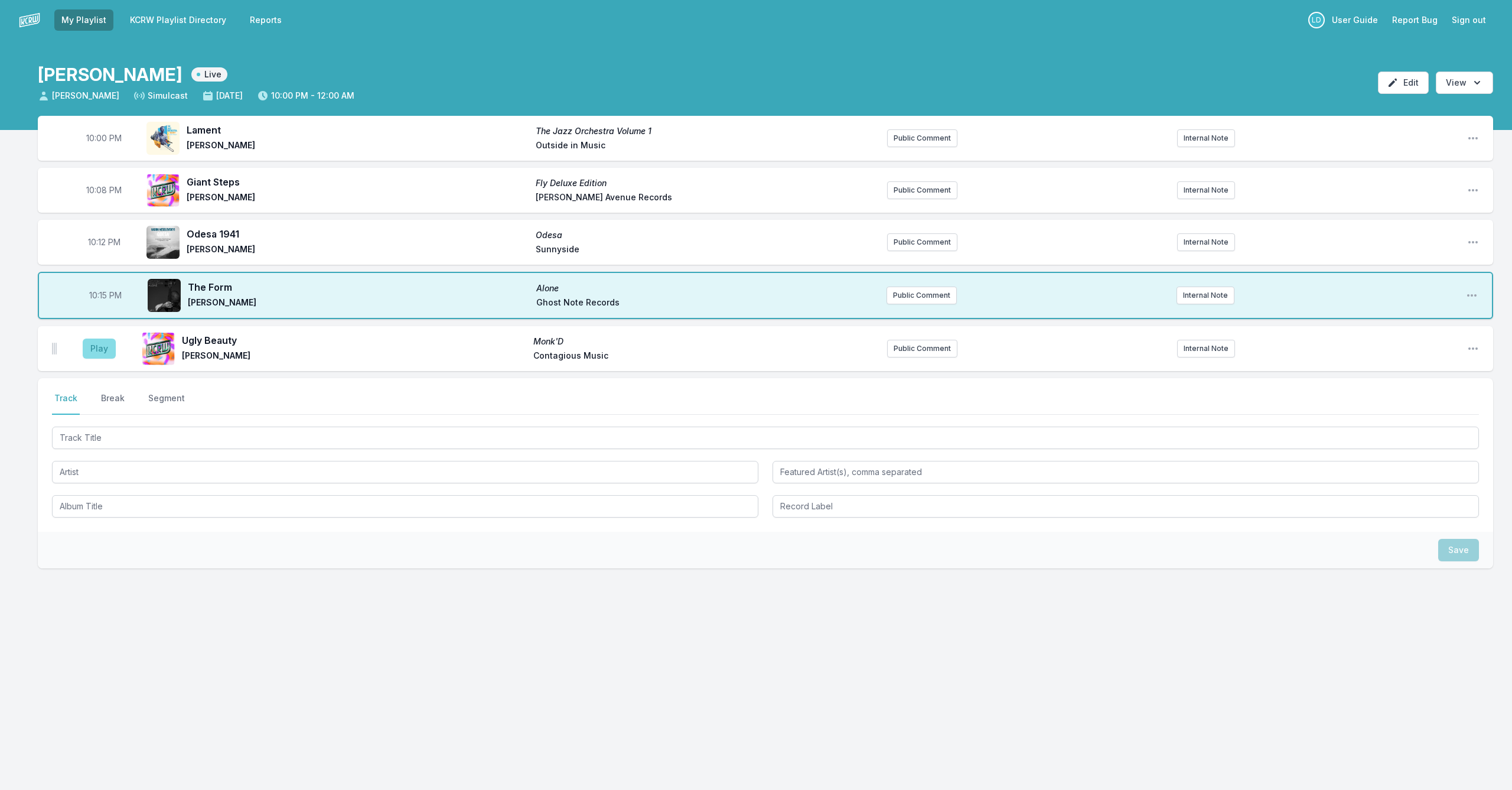
drag, startPoint x: 99, startPoint y: 338, endPoint x: 105, endPoint y: 343, distance: 7.8
click at [100, 340] on aside "Play" at bounding box center [99, 349] width 66 height 38
drag, startPoint x: 105, startPoint y: 354, endPoint x: 116, endPoint y: 362, distance: 13.6
click at [107, 356] on button "Play" at bounding box center [99, 348] width 33 height 20
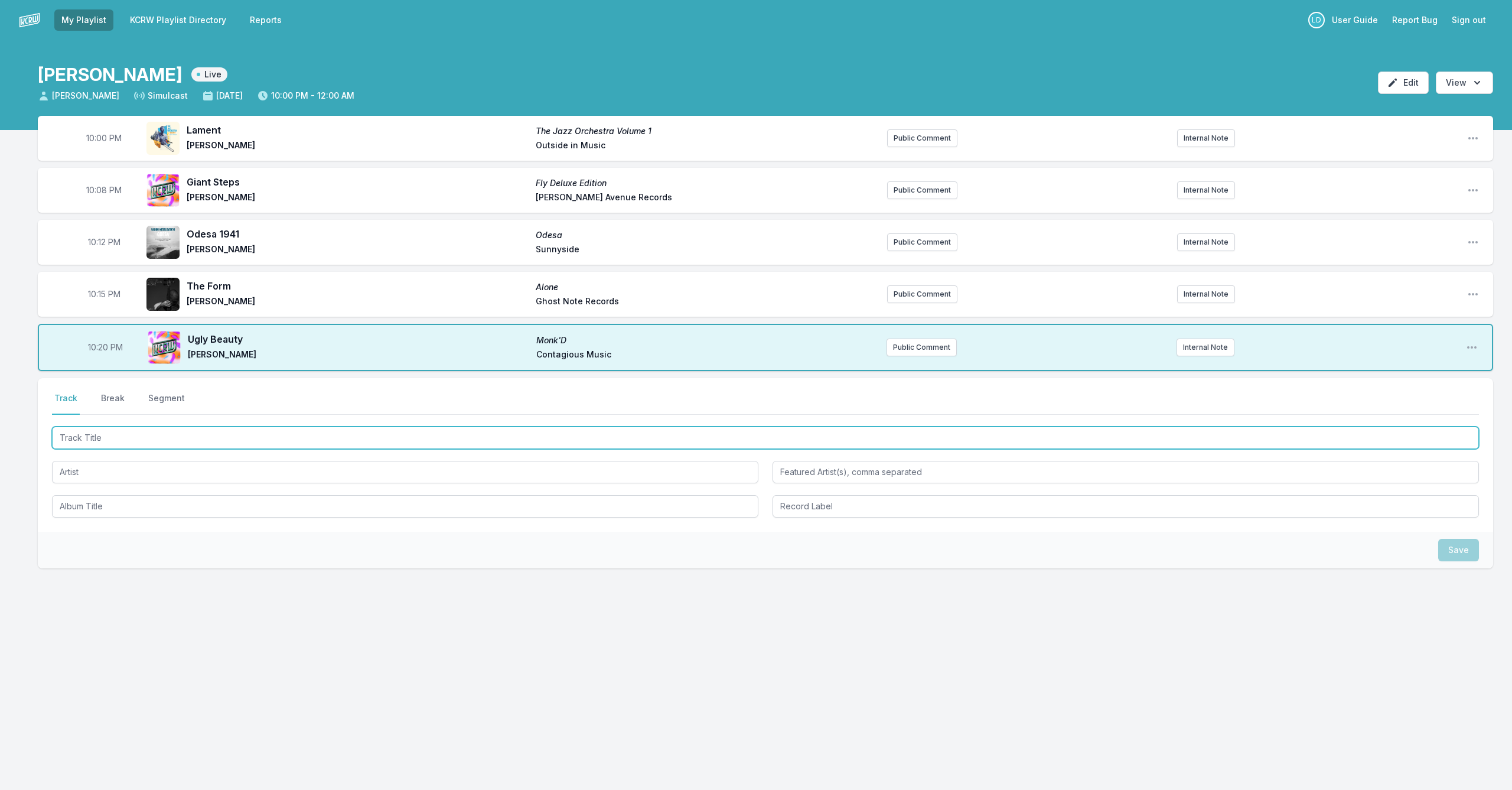
click at [182, 434] on input "Track Title" at bounding box center [765, 437] width 1427 height 22
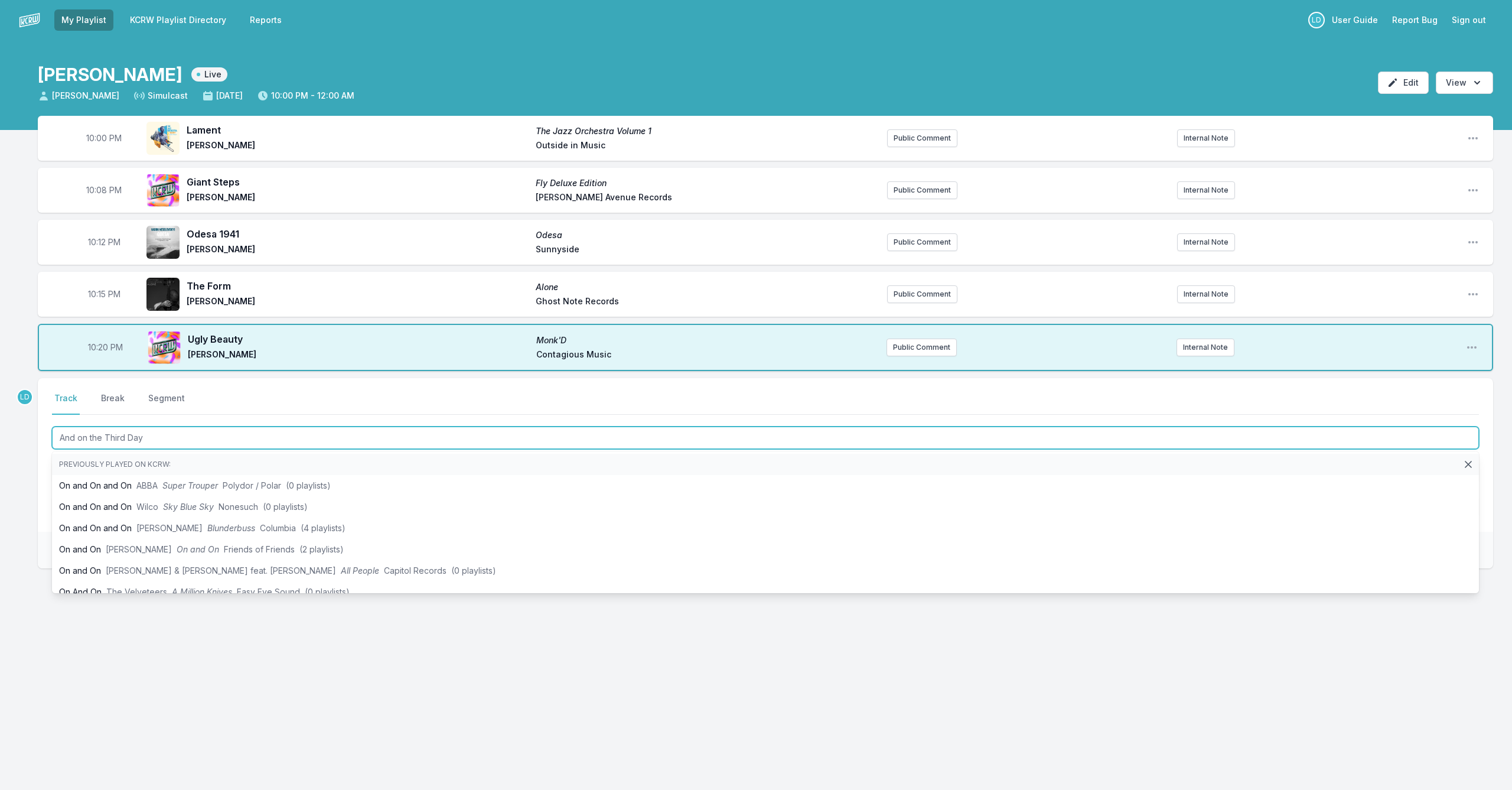
type input "And on the Third Day"
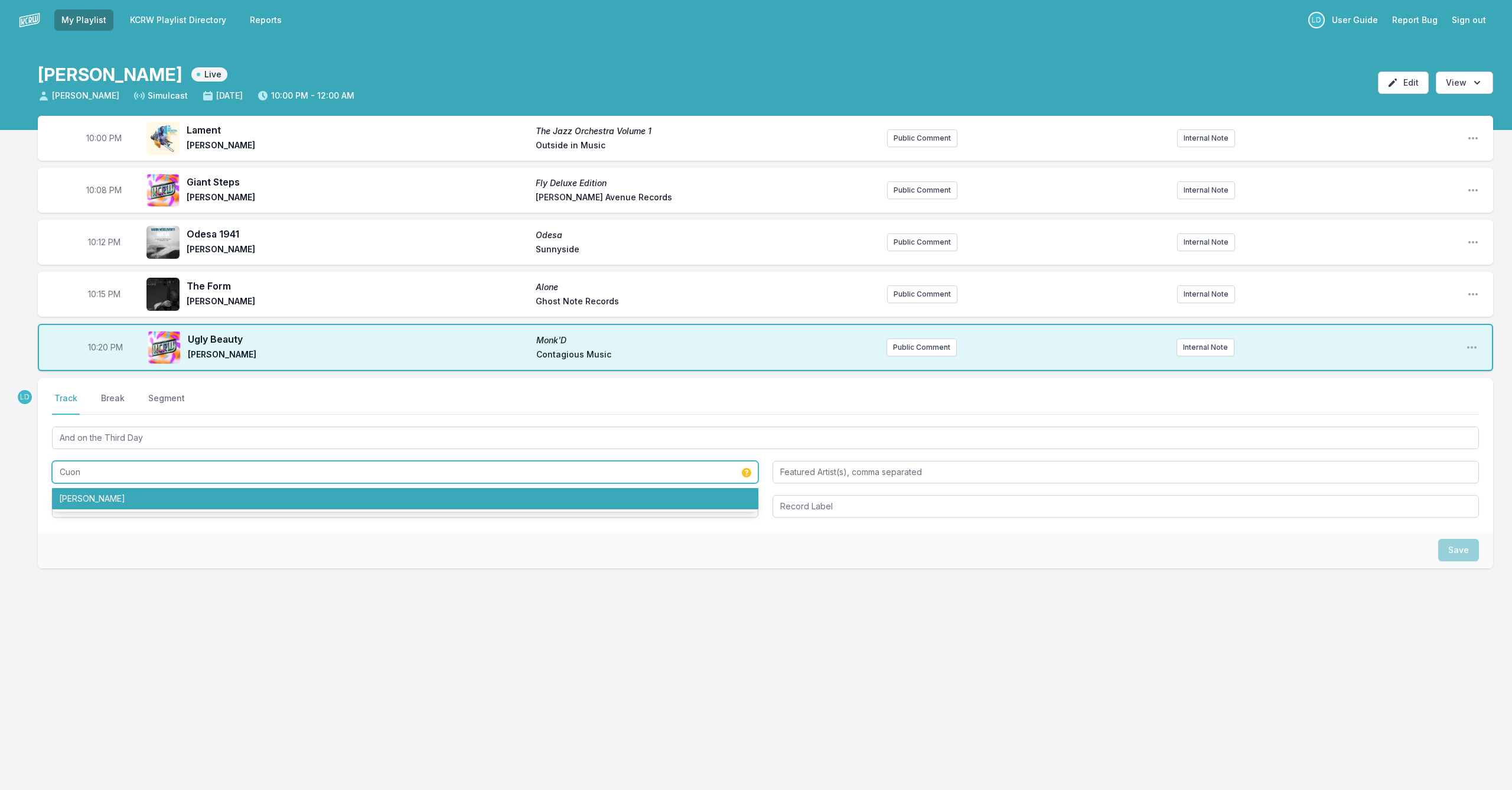
click at [164, 495] on li "[PERSON_NAME]" at bounding box center [405, 498] width 706 height 21
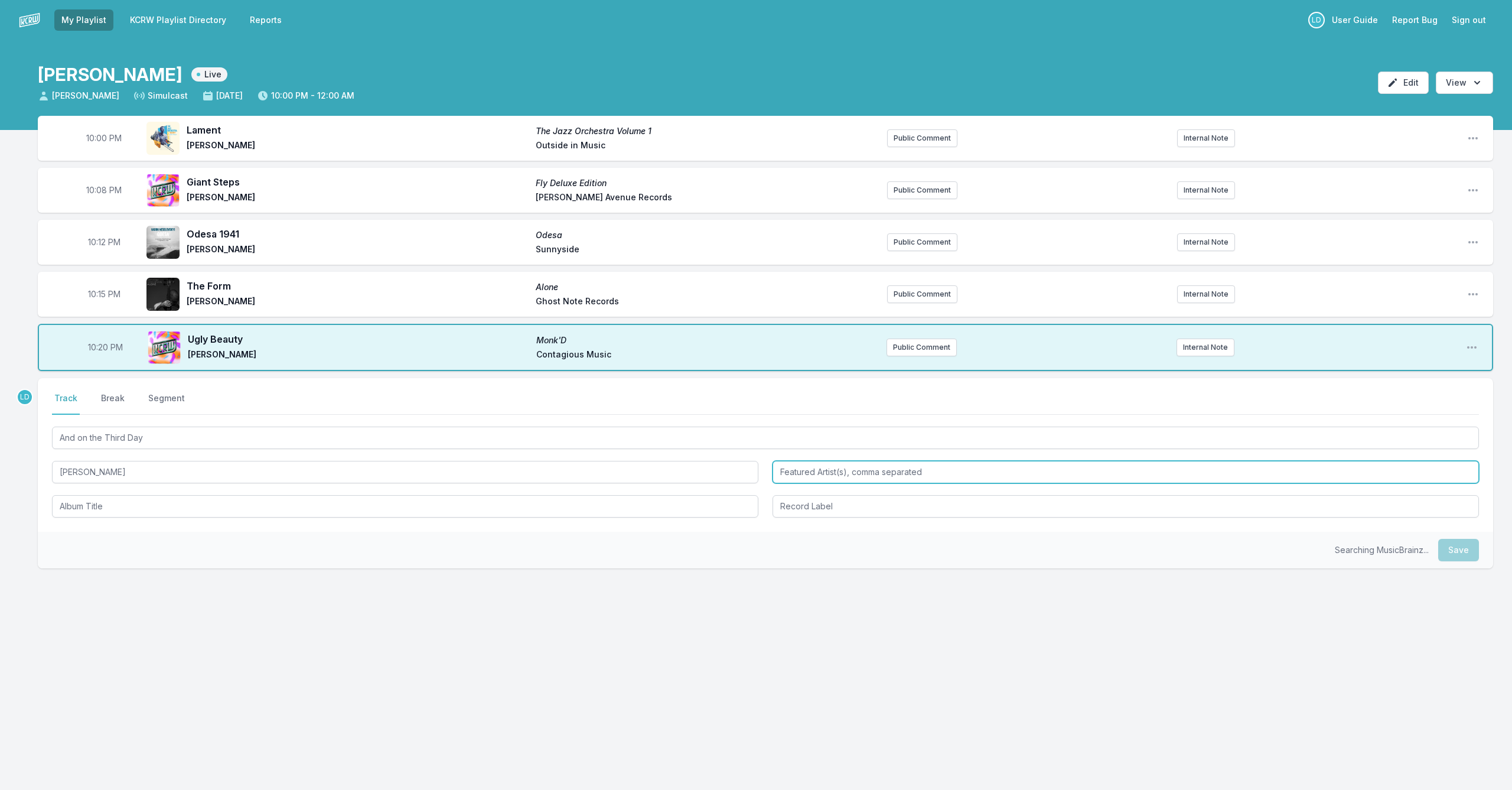
type input "[PERSON_NAME]"
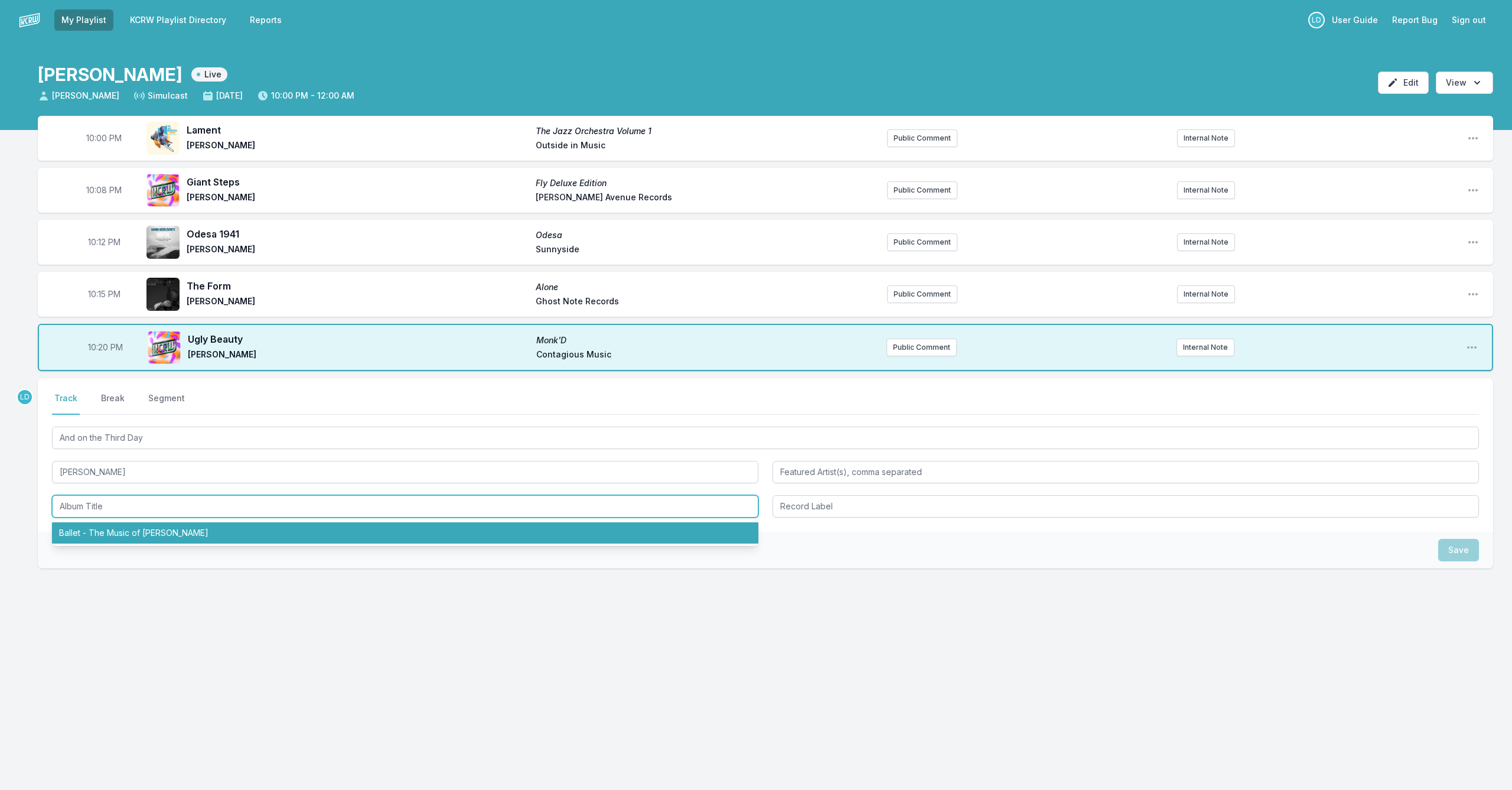
click at [170, 531] on li "Ballet - The Music of [PERSON_NAME]" at bounding box center [405, 533] width 706 height 21
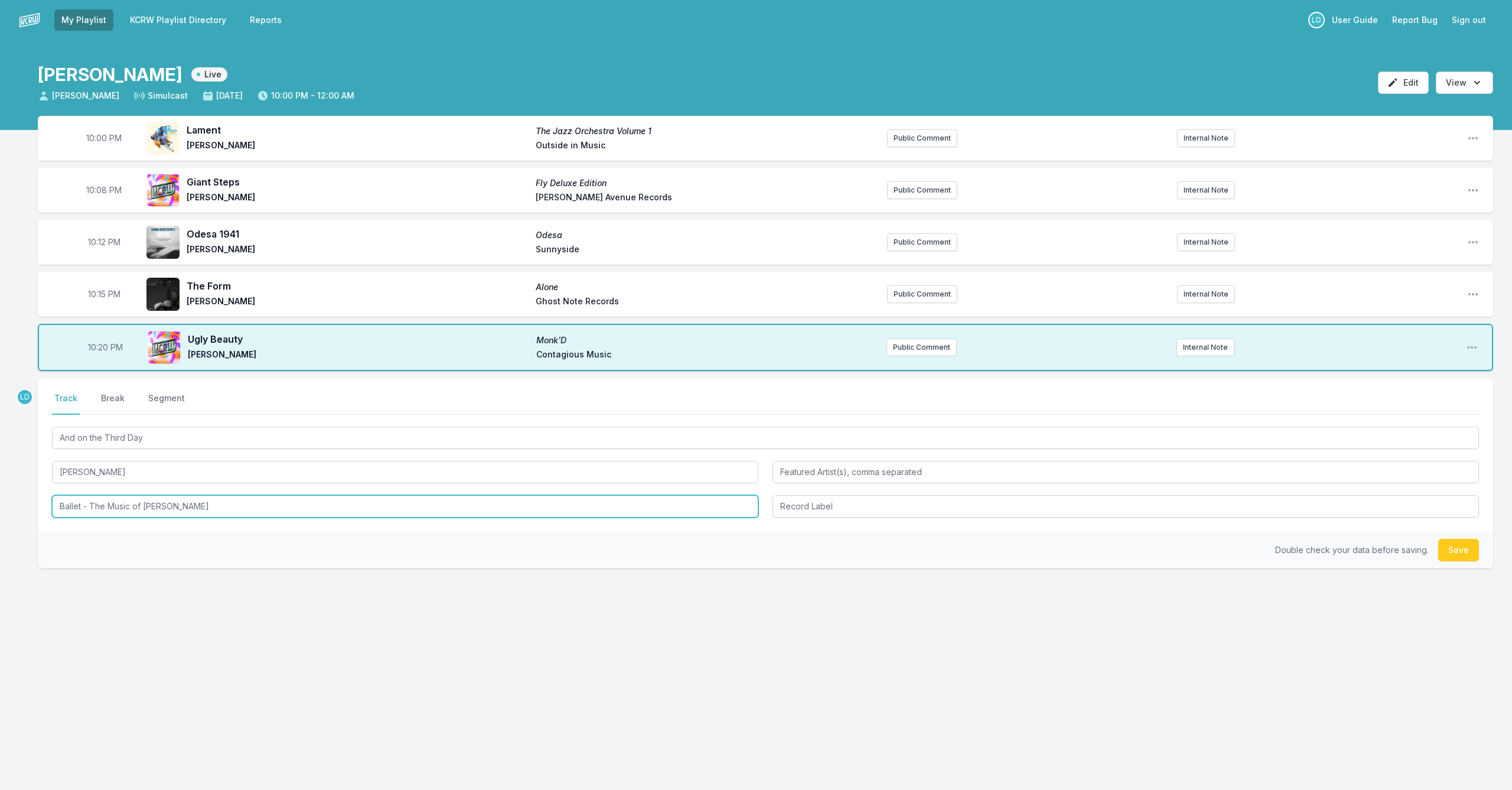
click at [263, 504] on input "Ballet - The Music of [PERSON_NAME]" at bounding box center [405, 505] width 706 height 22
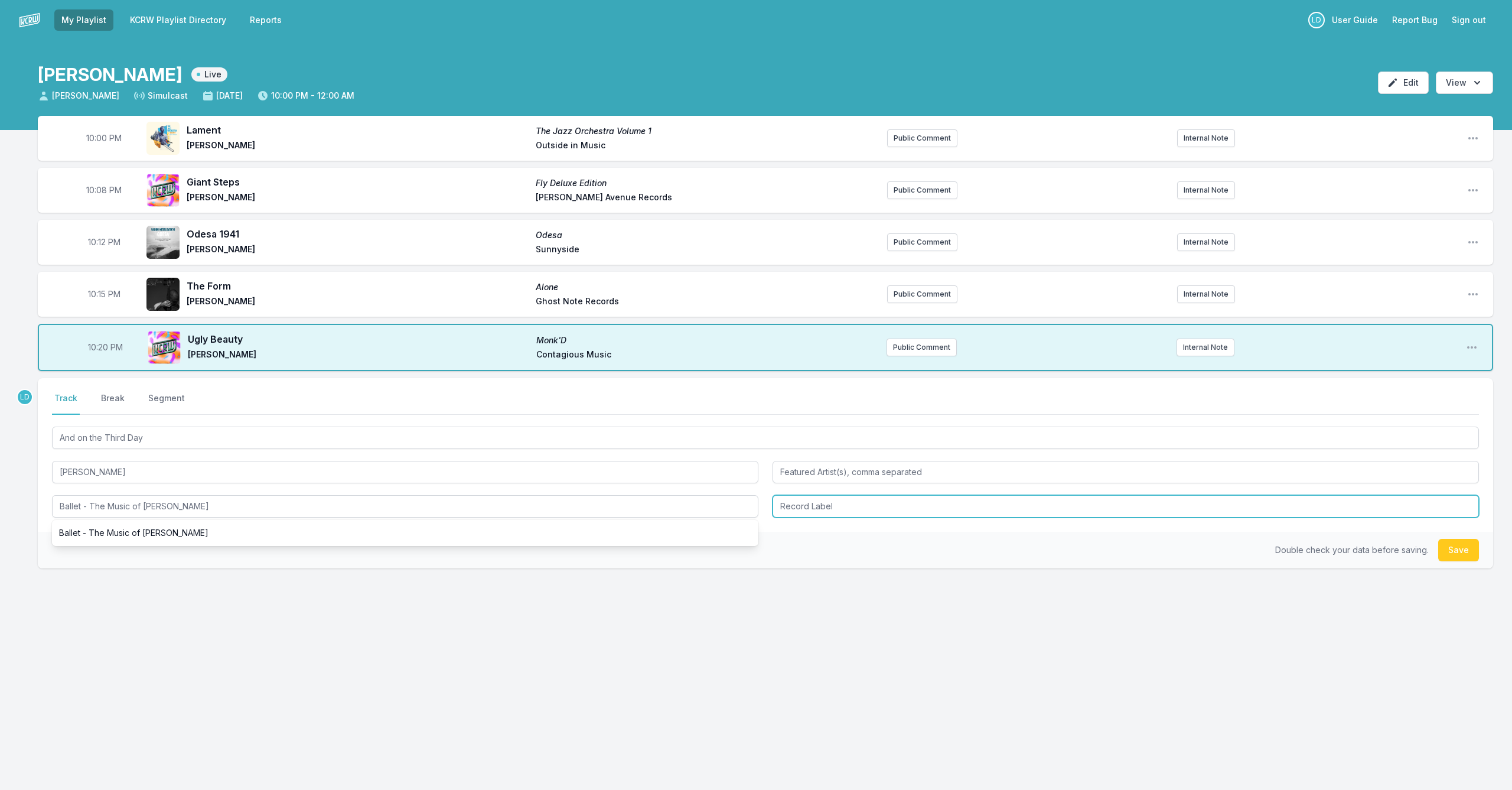
type input "Ballet - The Music of [PERSON_NAME]"
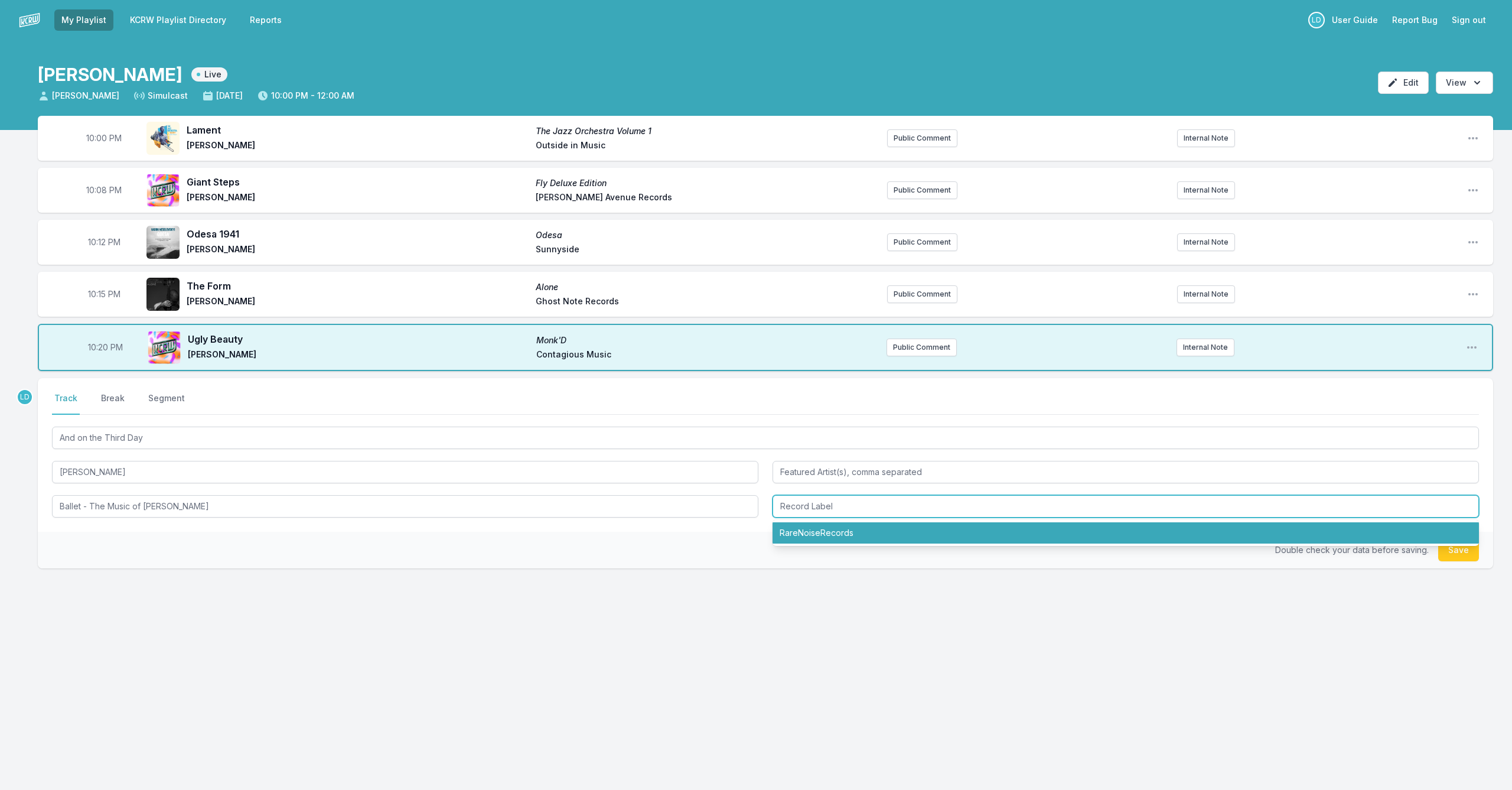
click at [823, 529] on li "RareNoiseRecords" at bounding box center [1126, 533] width 706 height 21
type input "RareNoiseRecords"
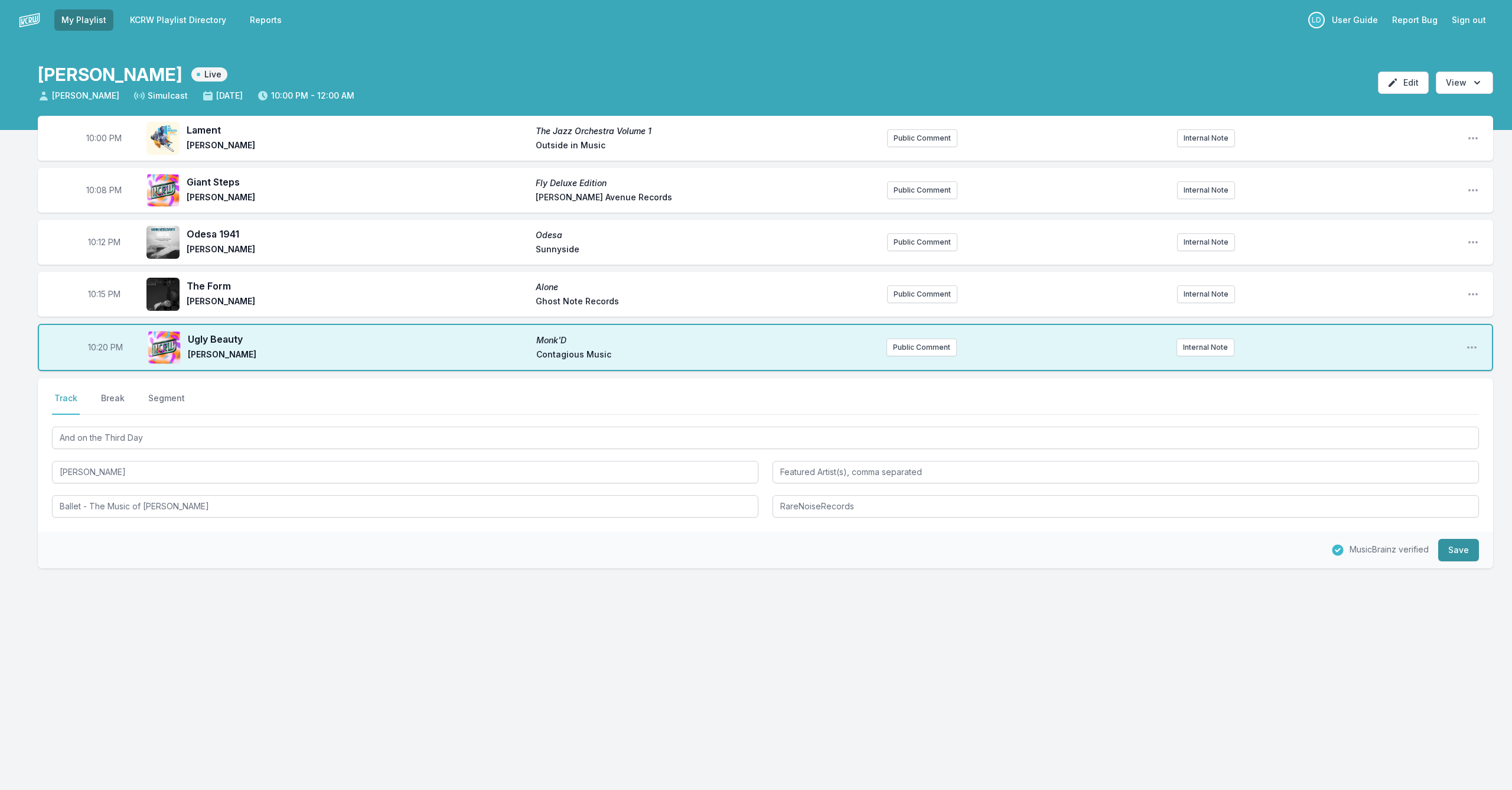
click at [1461, 557] on button "Save" at bounding box center [1458, 549] width 41 height 22
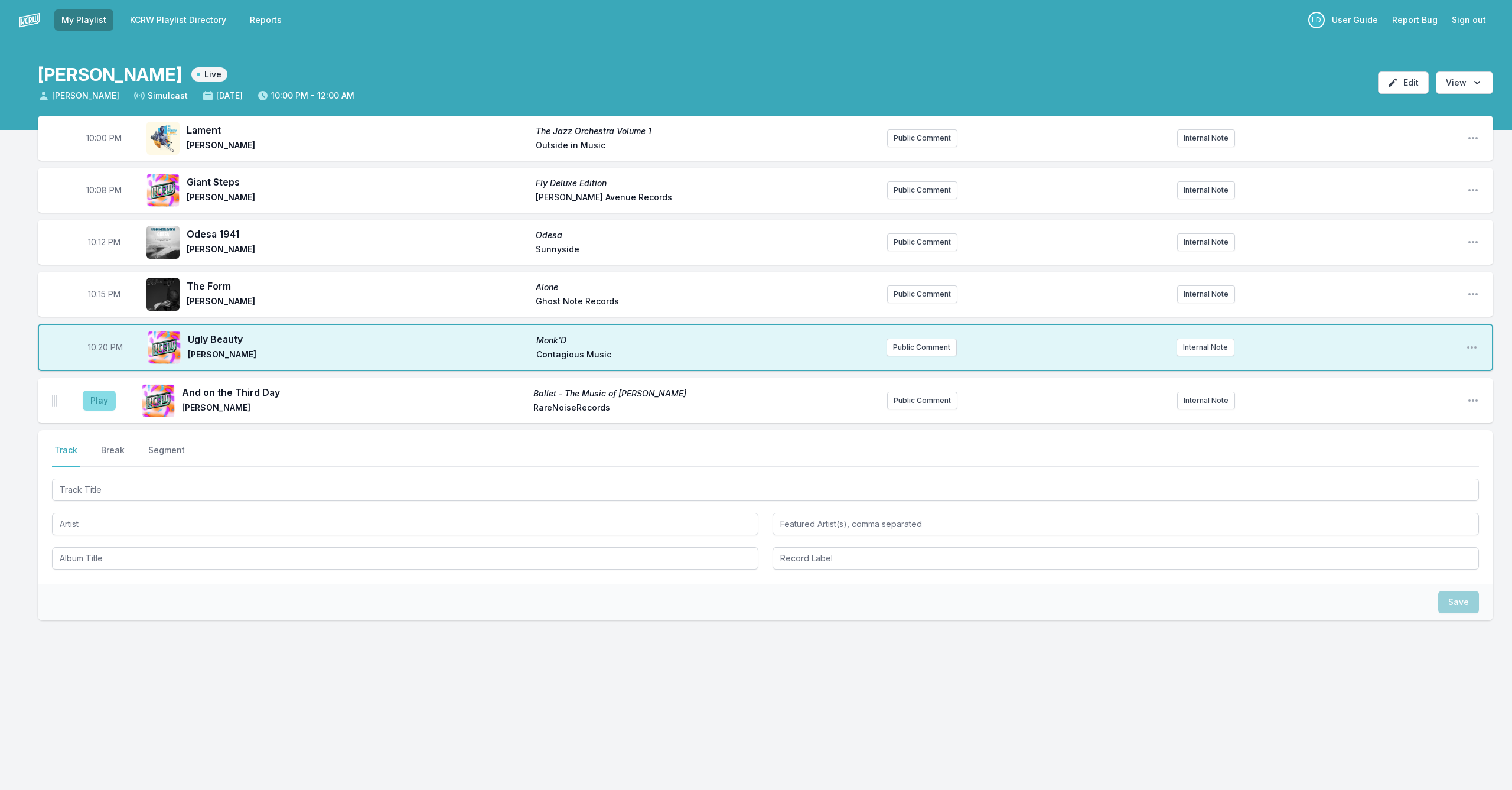
click at [92, 398] on button "Play" at bounding box center [99, 400] width 33 height 20
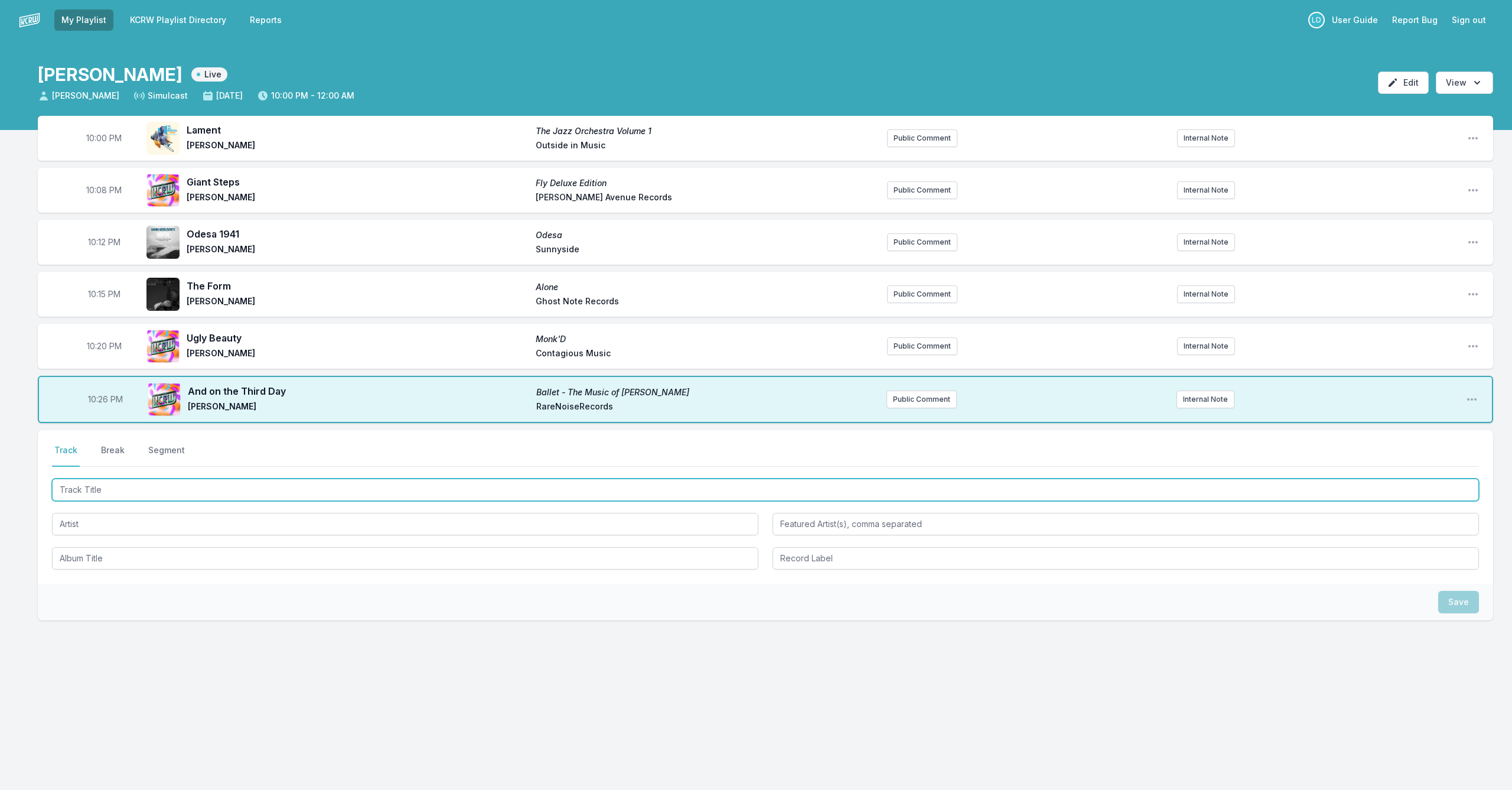
click at [203, 488] on input "Track Title" at bounding box center [765, 489] width 1427 height 22
type input "[PERSON_NAME]"
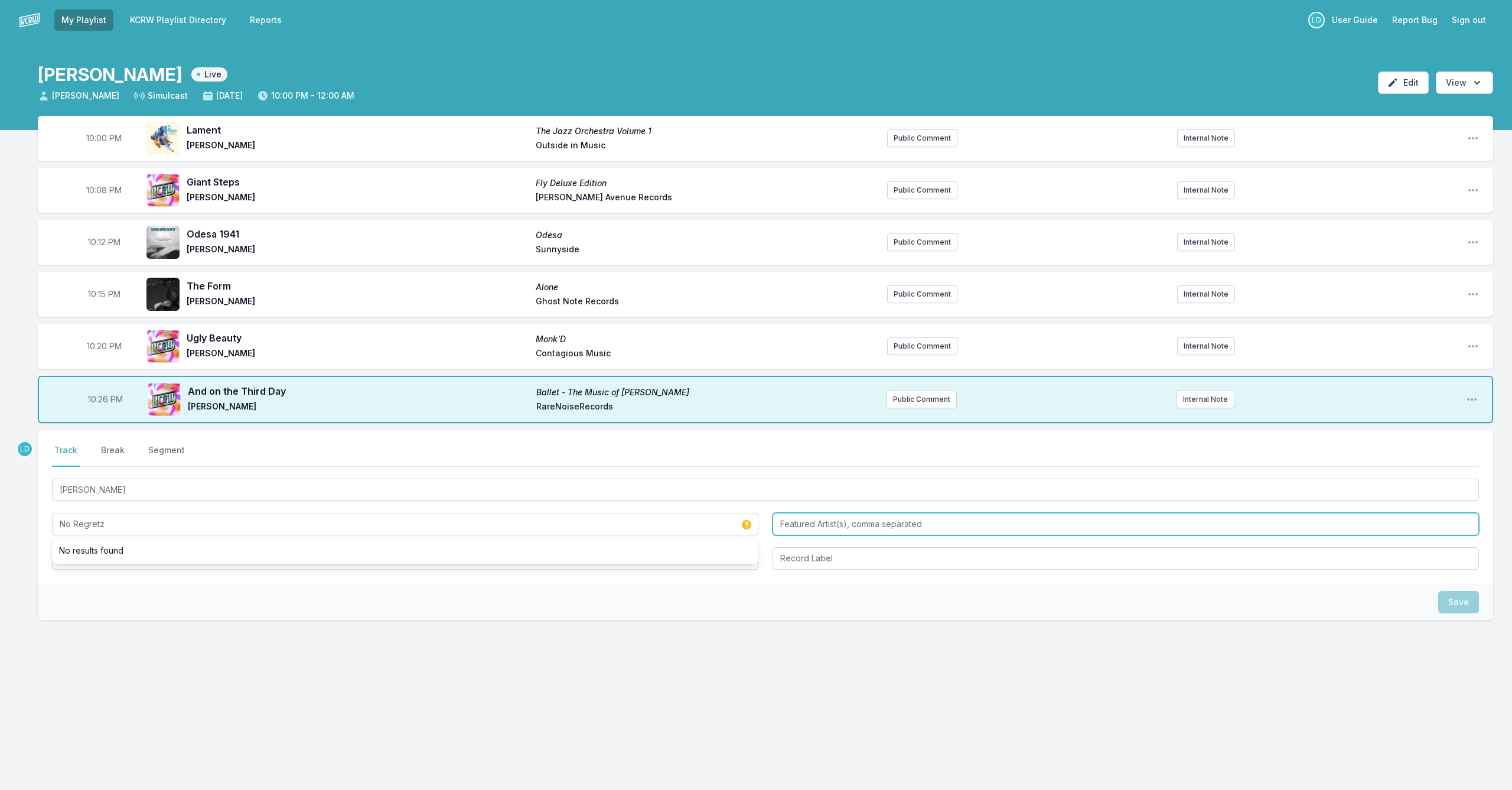
type input "No Regretz"
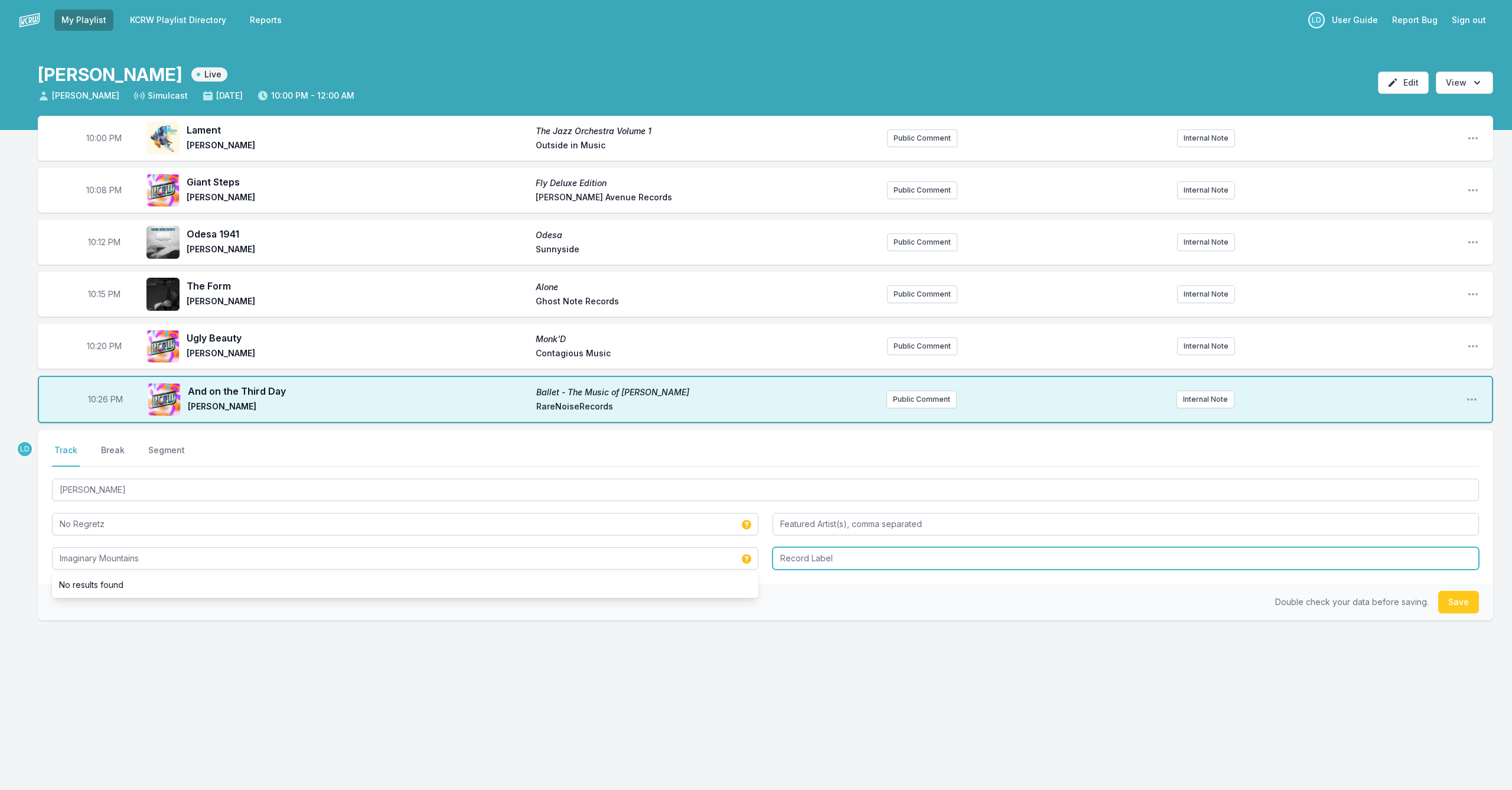
type input "Imaginary Mountains"
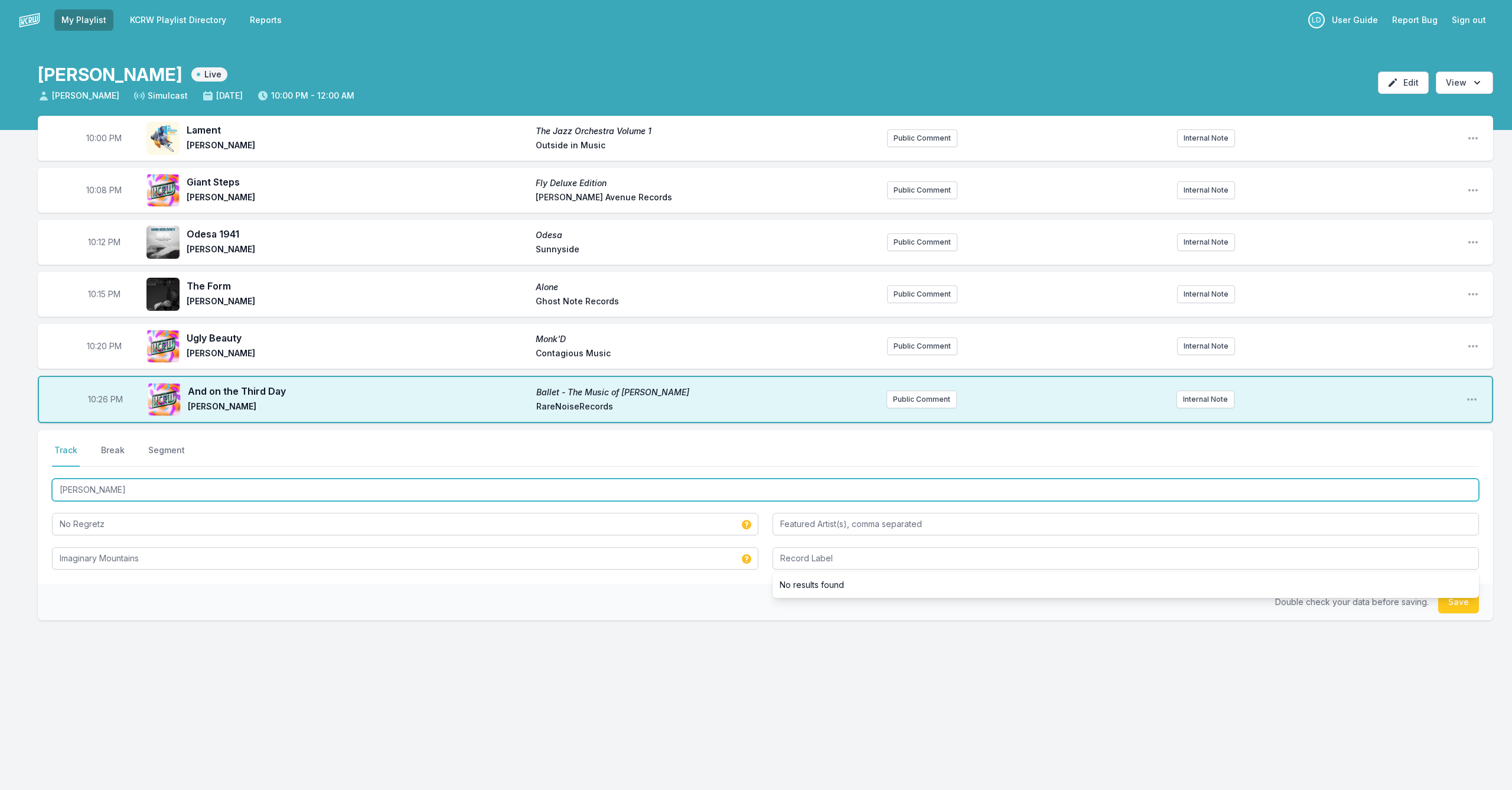
drag, startPoint x: 121, startPoint y: 491, endPoint x: 54, endPoint y: 489, distance: 67.0
click at [54, 489] on input "[PERSON_NAME]" at bounding box center [765, 489] width 1427 height 22
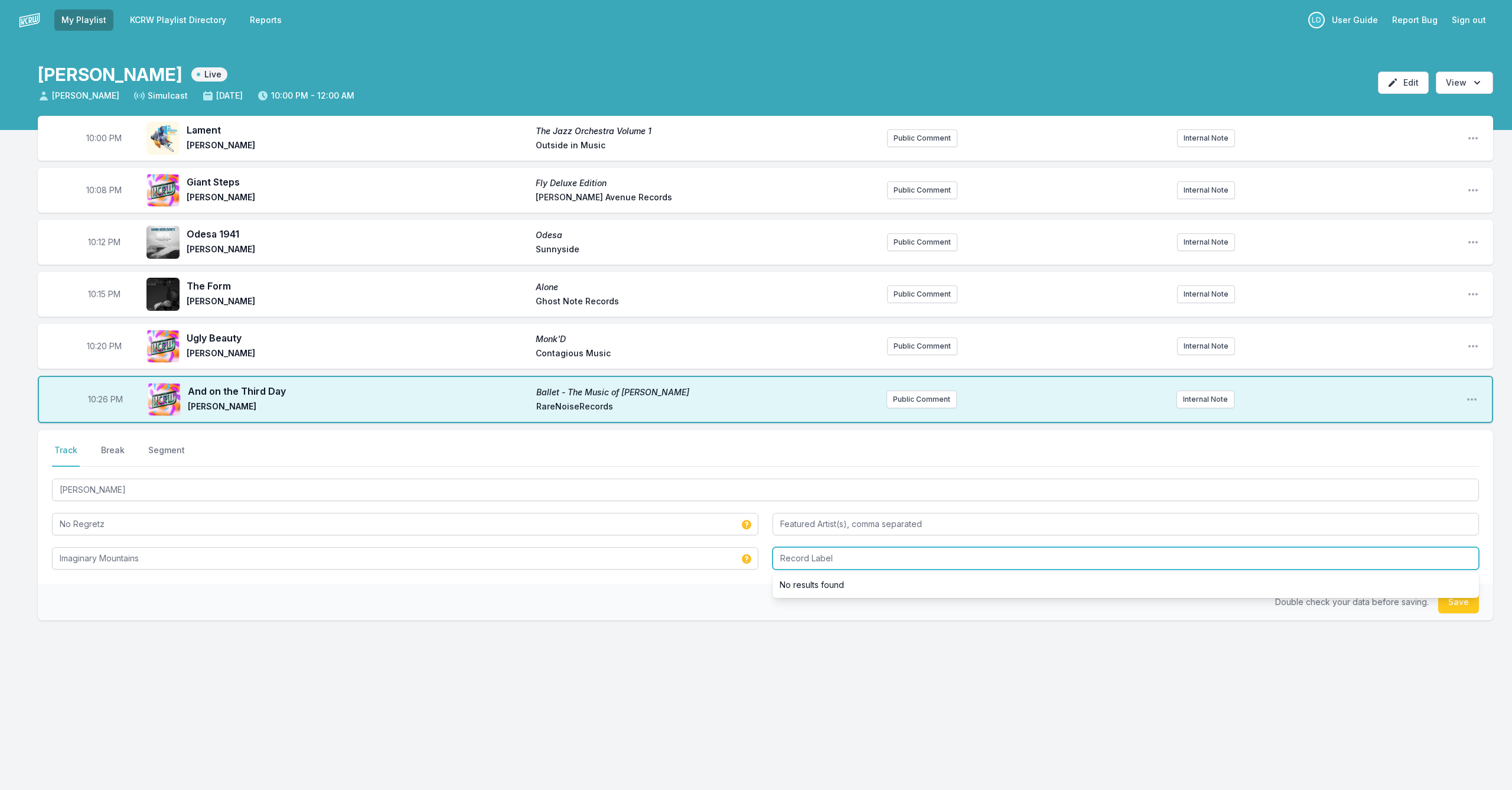
click at [803, 561] on input "Record Label" at bounding box center [1126, 558] width 706 height 22
type input "Bandcamp"
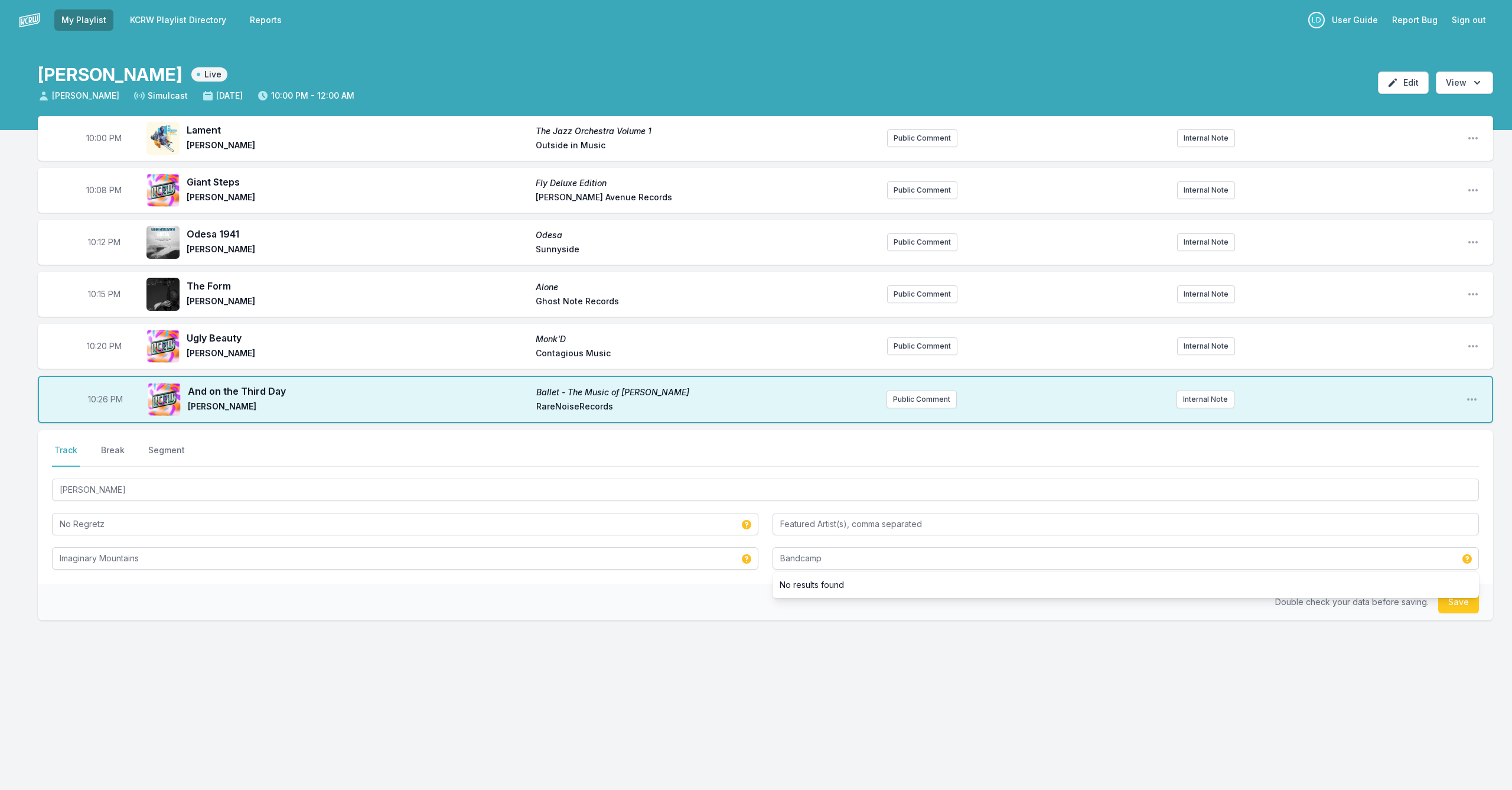
click at [1464, 607] on button "Save" at bounding box center [1458, 601] width 41 height 22
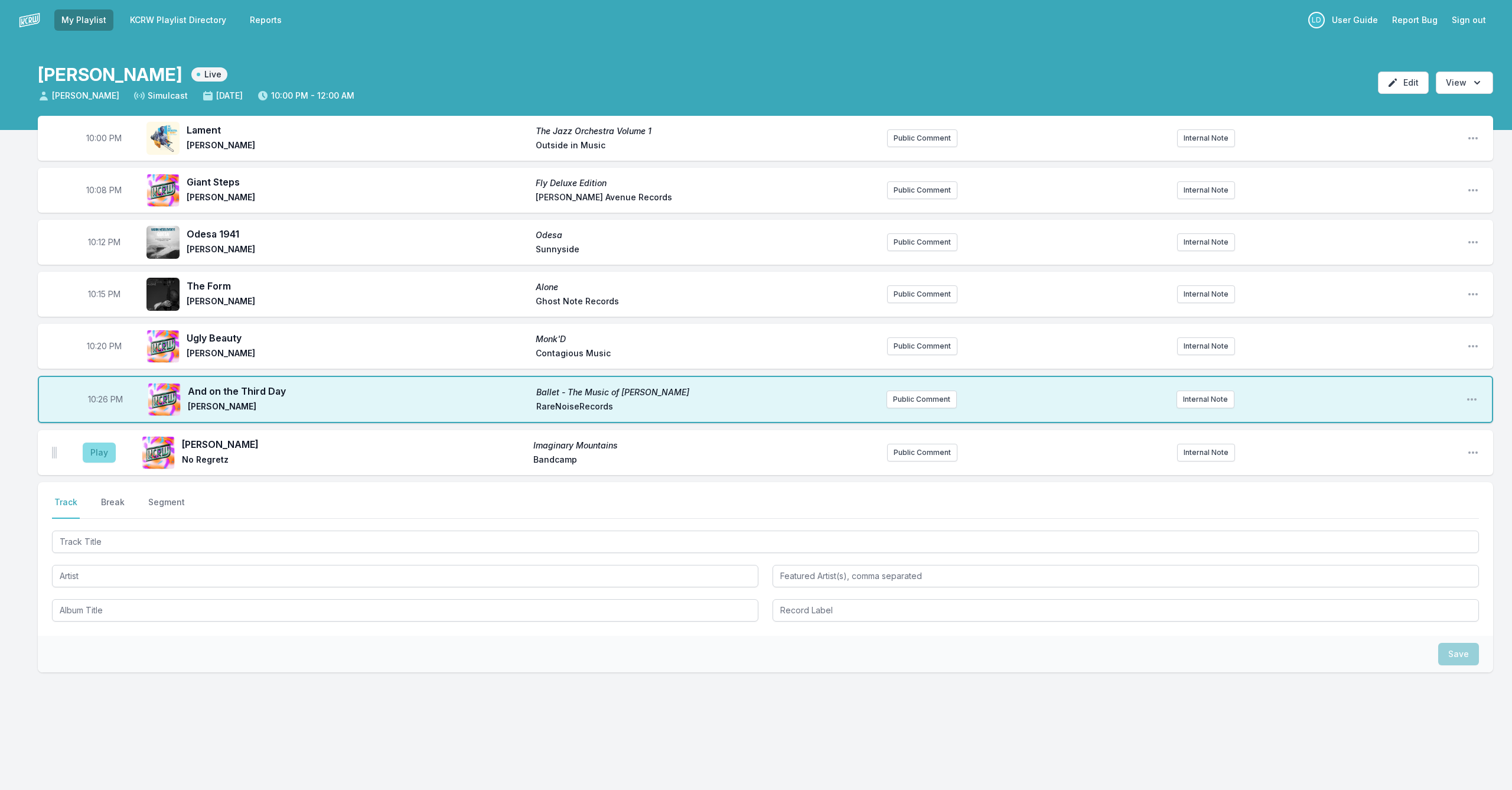
click at [109, 456] on button "Play" at bounding box center [99, 451] width 33 height 20
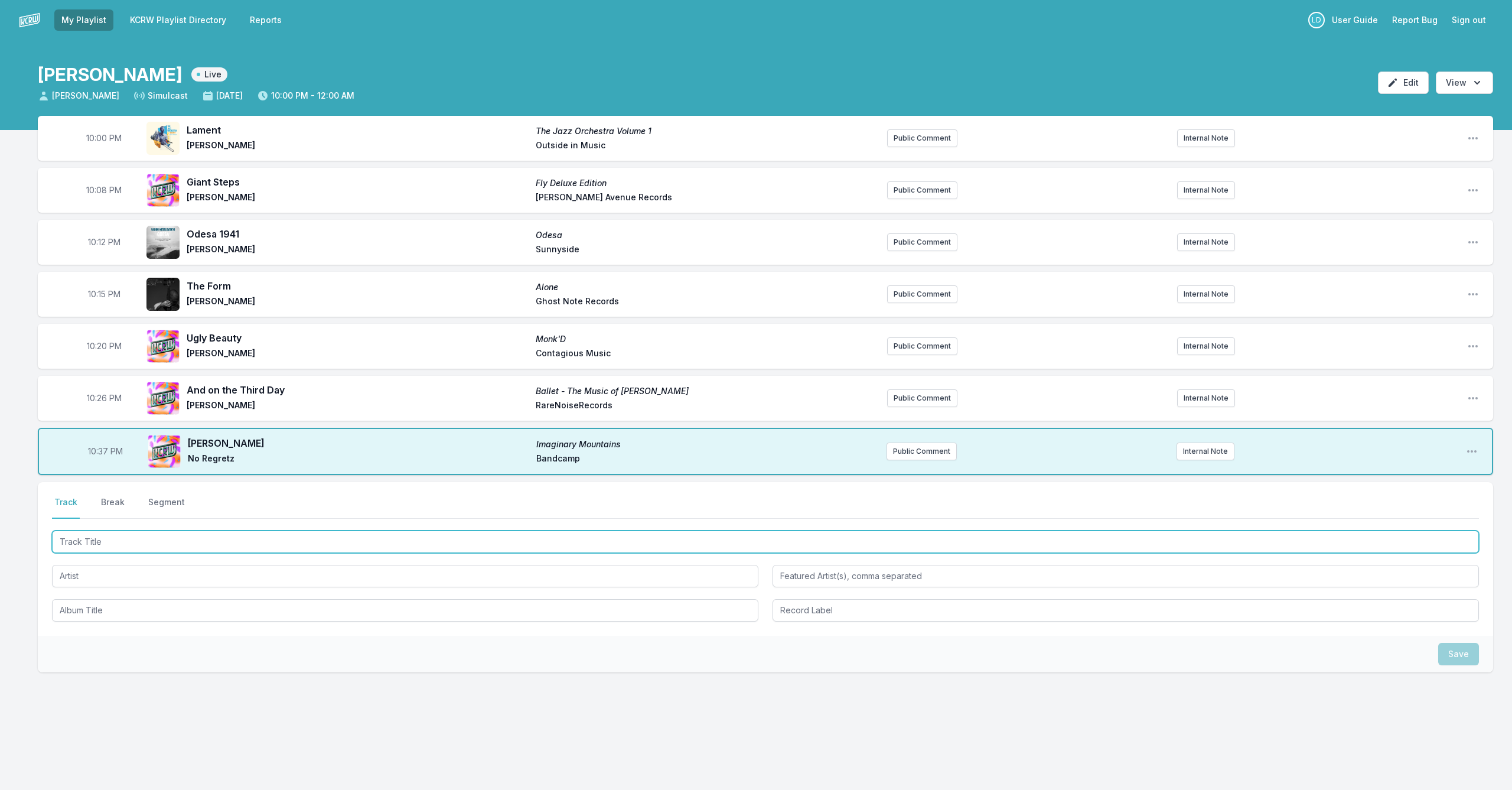
click at [248, 536] on input "Track Title" at bounding box center [765, 540] width 1427 height 22
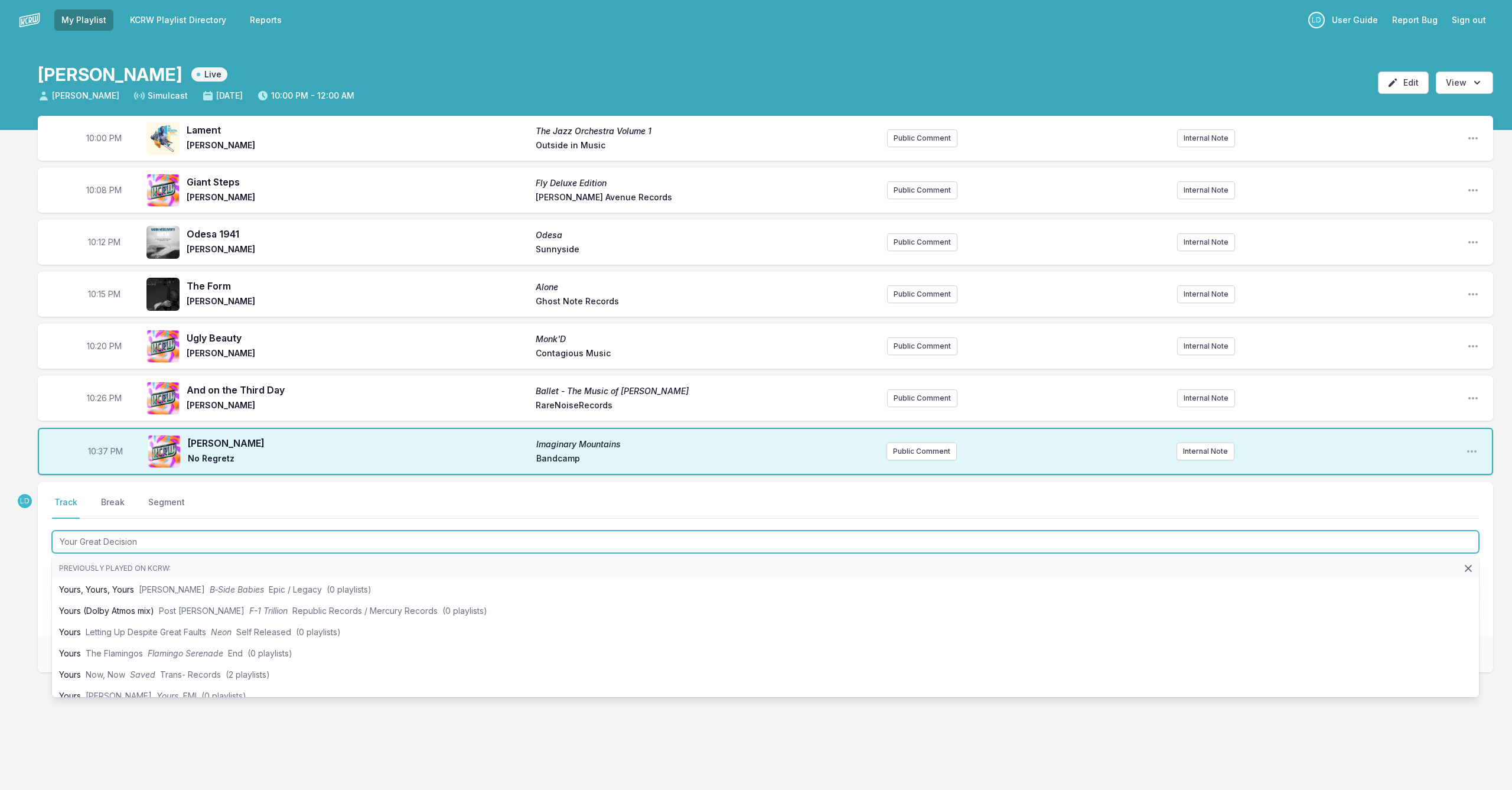
type input "Your Great Decision"
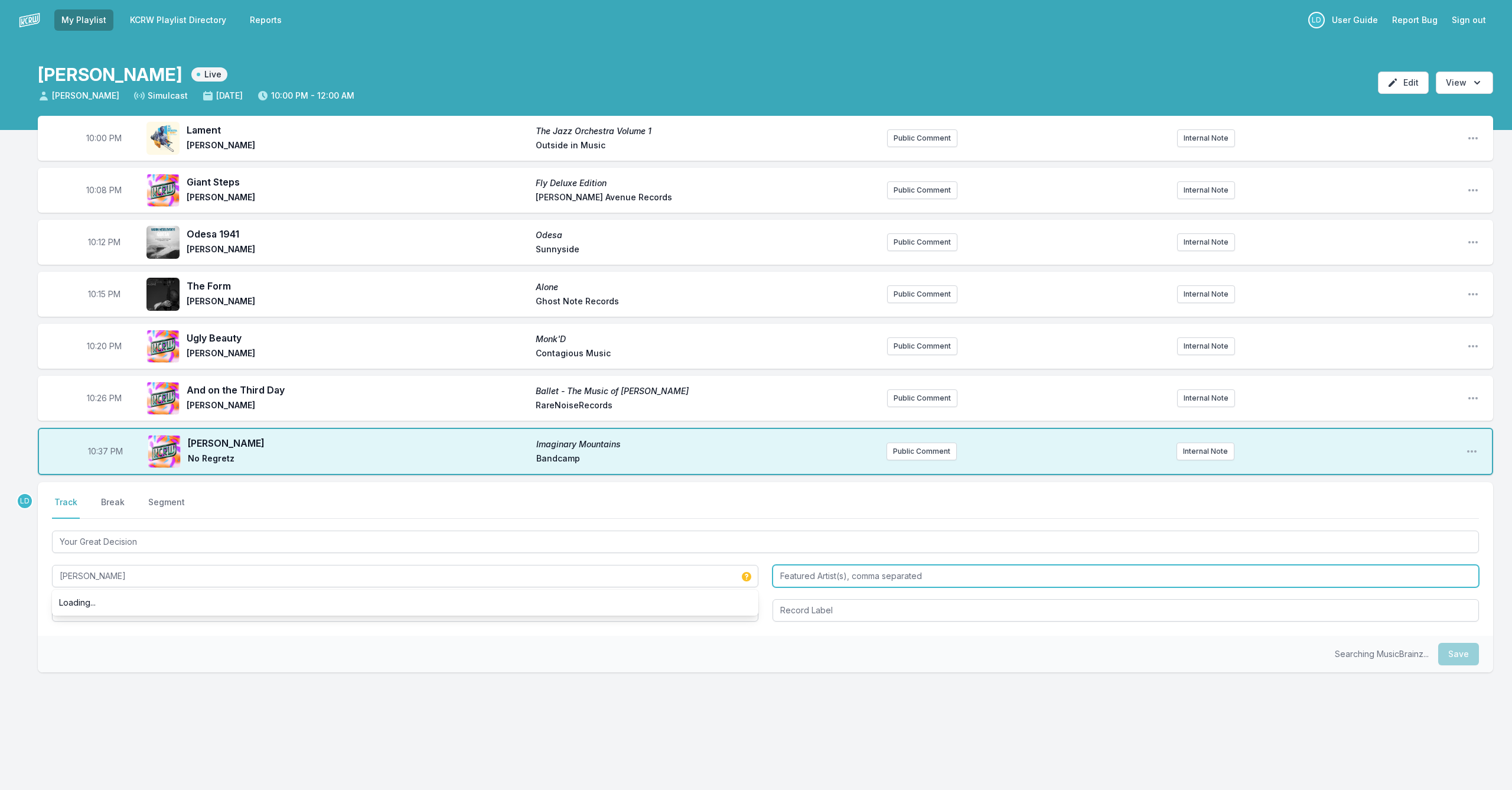
type input "[PERSON_NAME]"
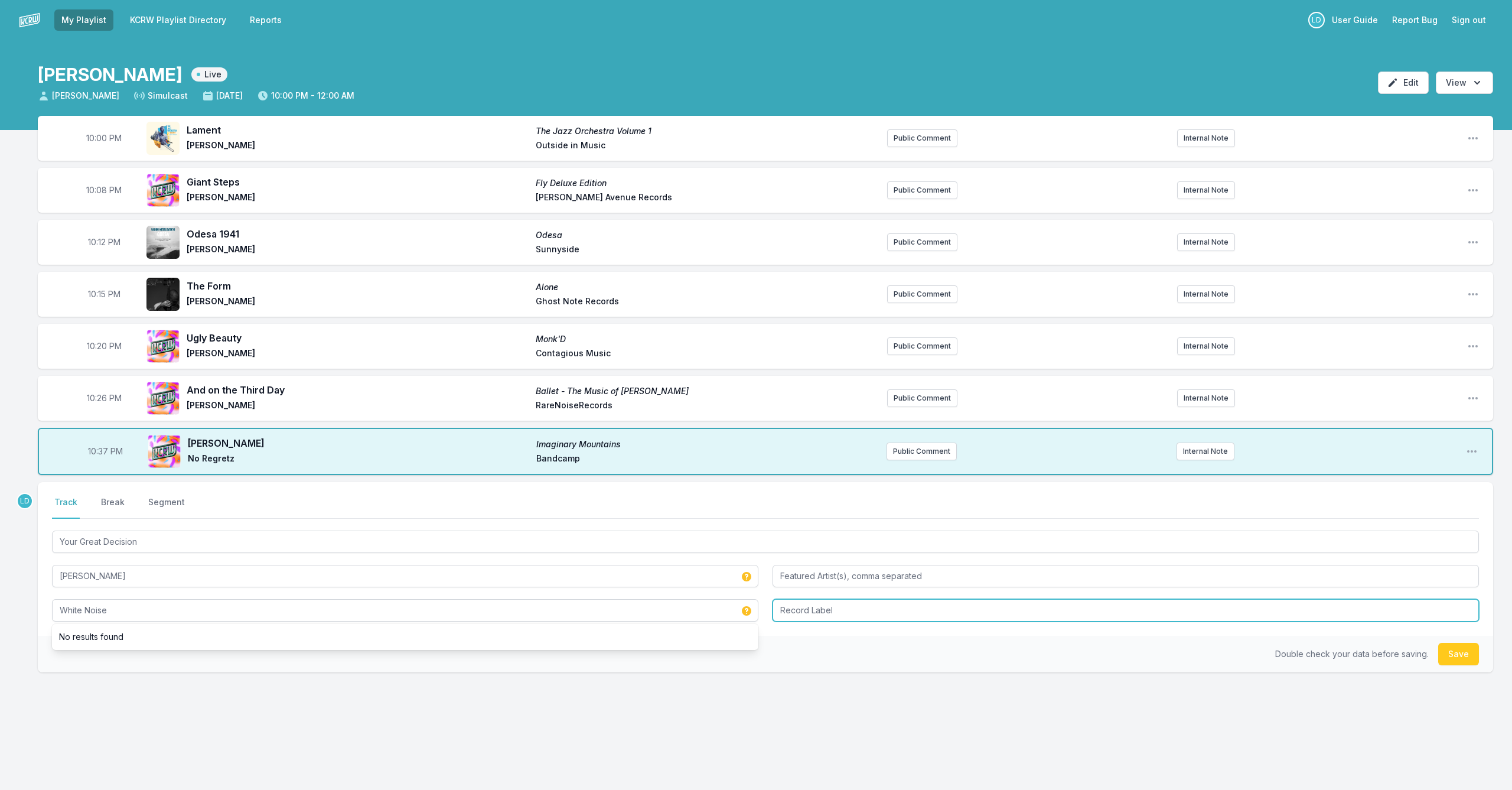
type input "White Noise"
type input "Porge Records"
click at [1467, 658] on button "Save" at bounding box center [1458, 653] width 41 height 22
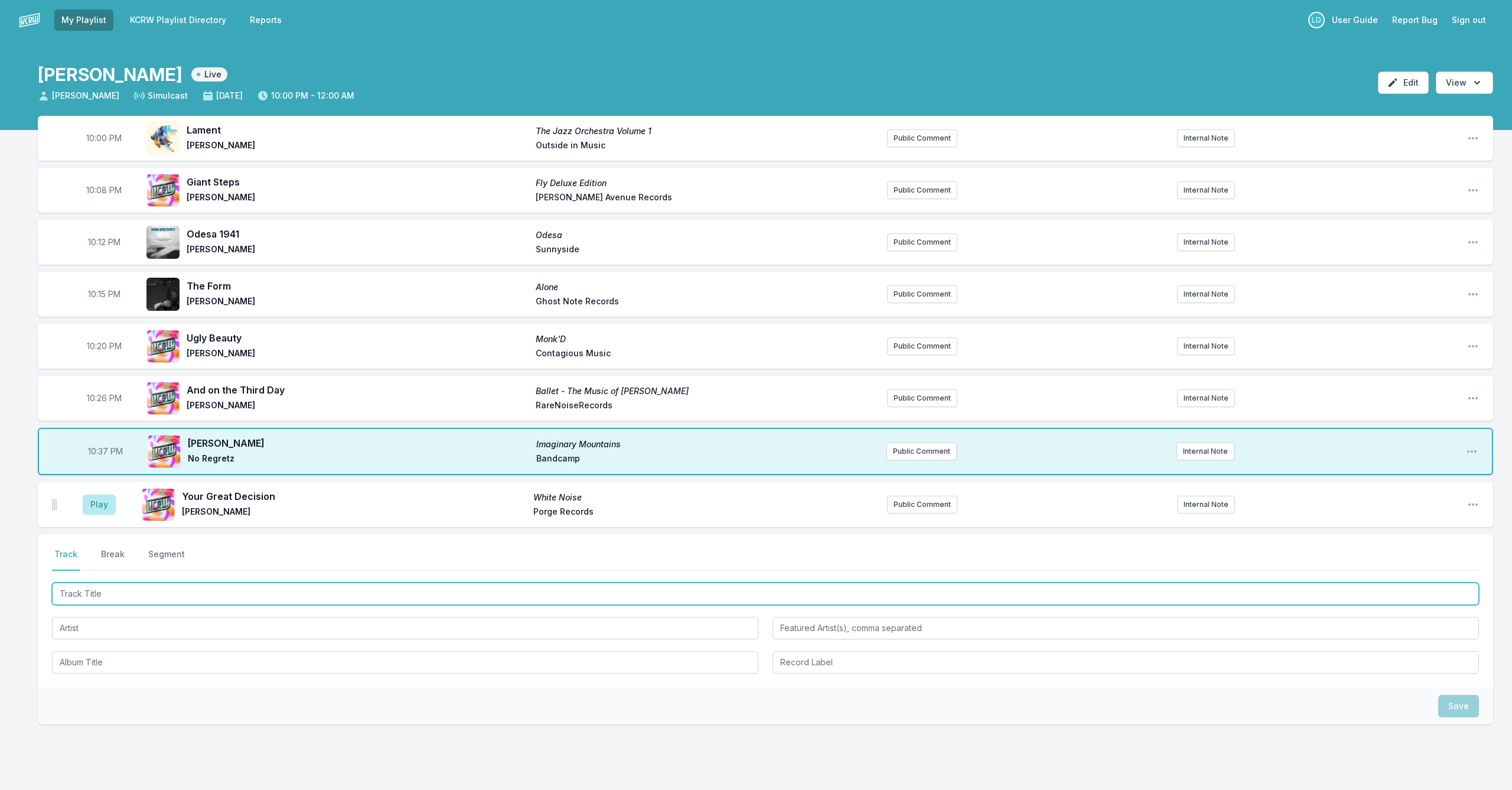
drag, startPoint x: 659, startPoint y: 594, endPoint x: 685, endPoint y: 604, distance: 27.9
click at [659, 594] on input "Track Title" at bounding box center [765, 593] width 1427 height 22
type input "Surrender"
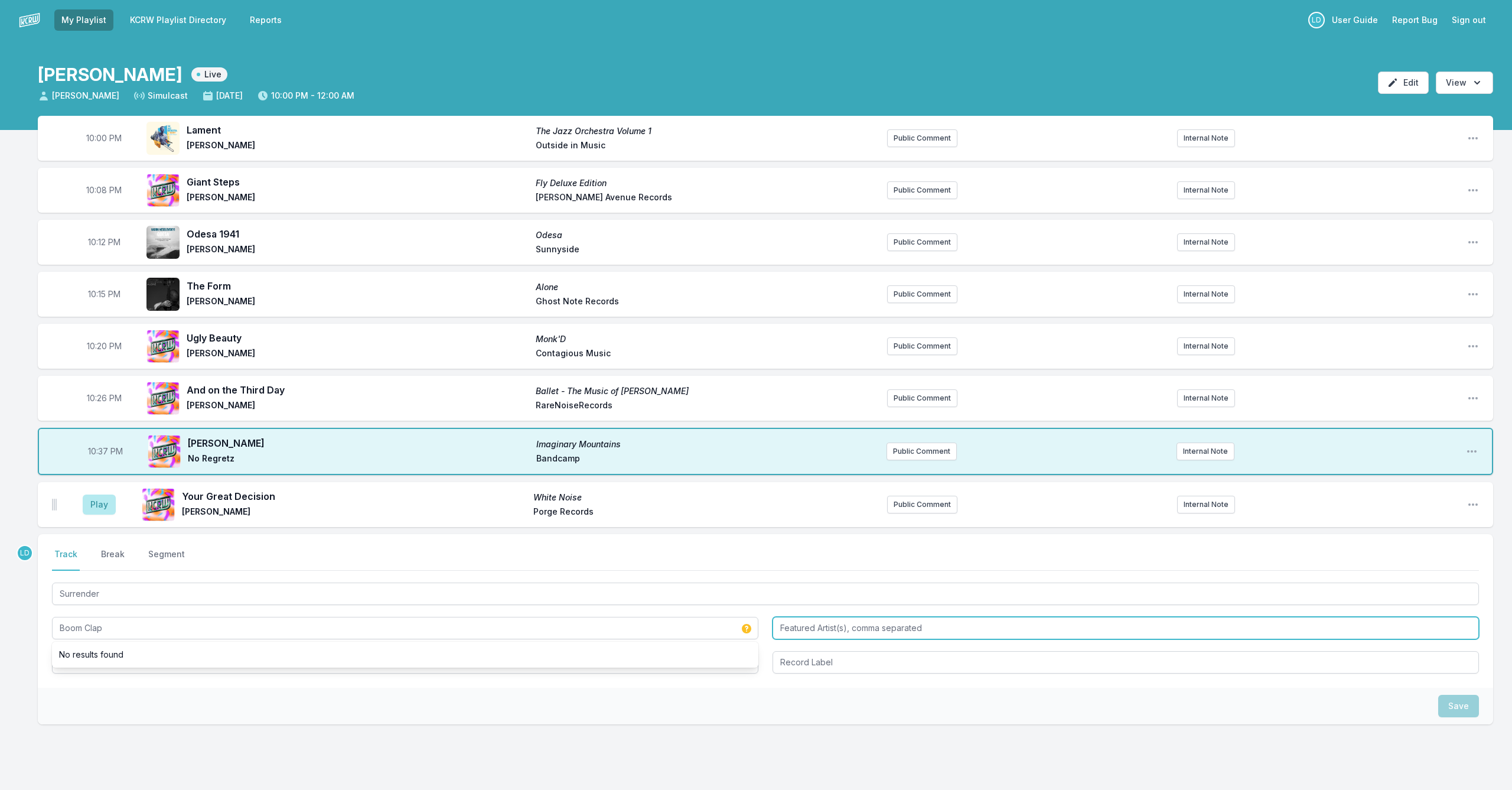
type input "Boom Clap"
type input "[PERSON_NAME]"
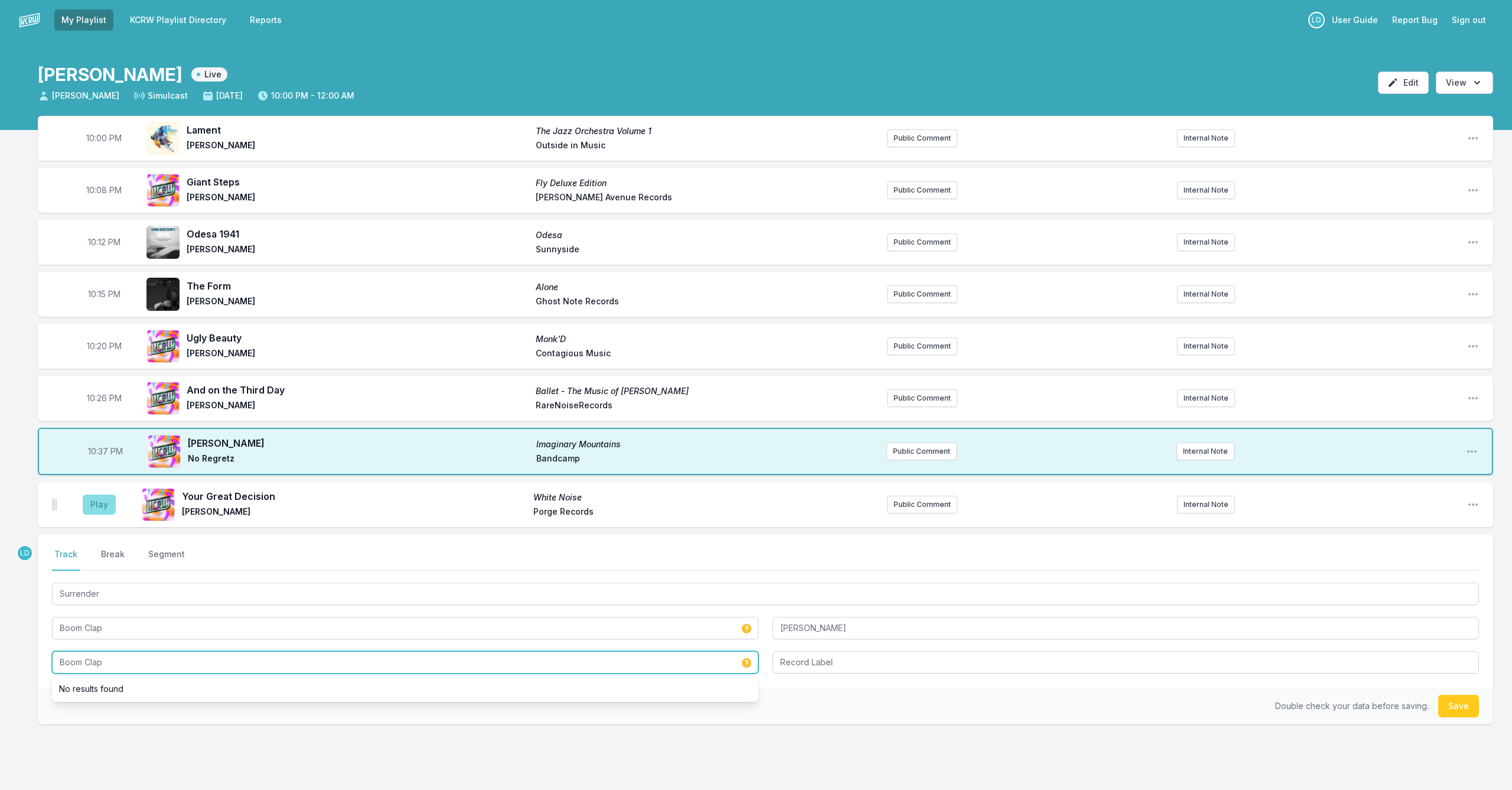
type input "Boom Clap"
click at [103, 504] on button "Play" at bounding box center [99, 504] width 33 height 20
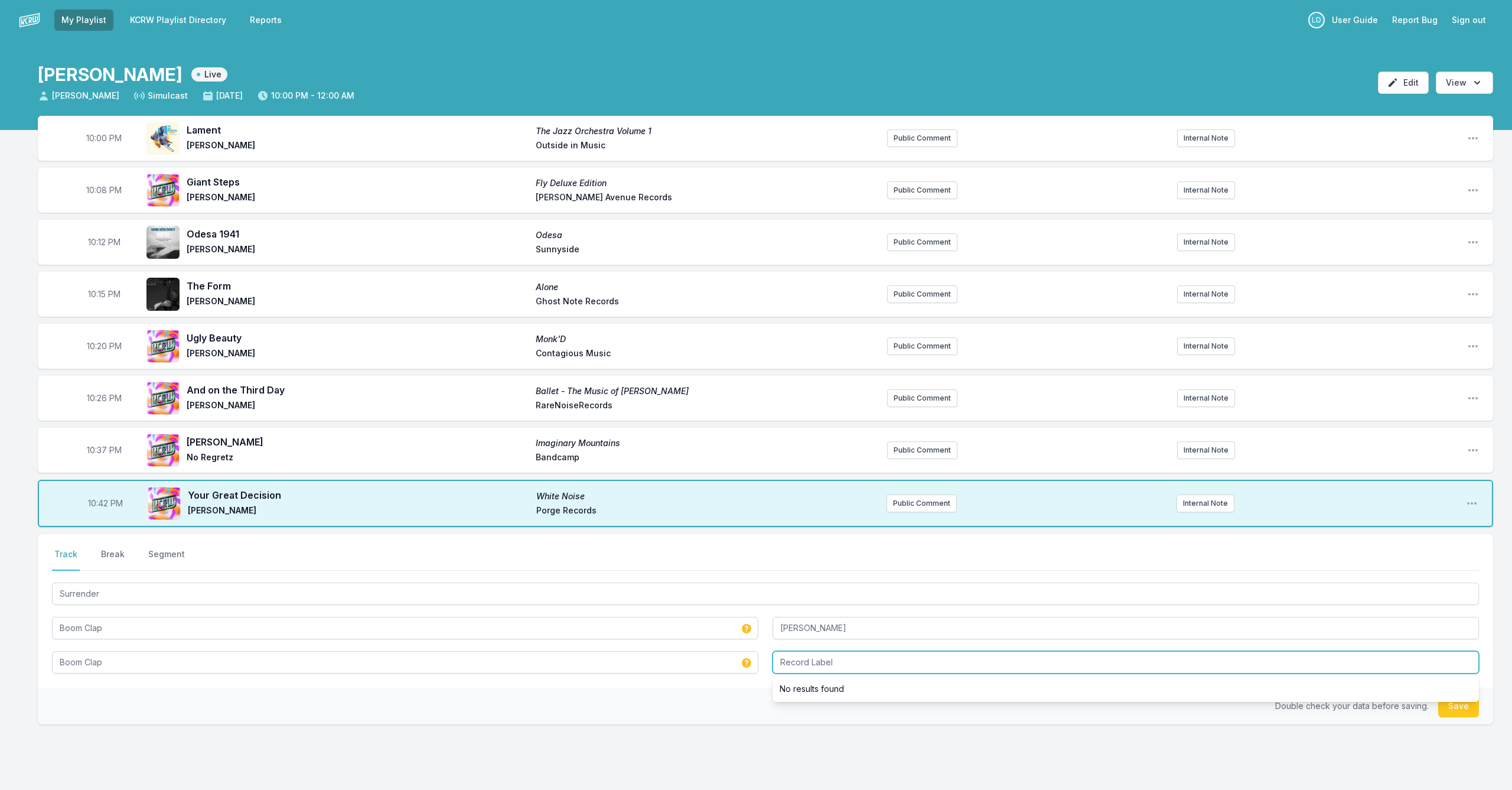
click at [1266, 670] on input "Record Label" at bounding box center [1126, 661] width 706 height 22
type input "NA"
drag, startPoint x: 1457, startPoint y: 707, endPoint x: 1445, endPoint y: 710, distance: 12.4
click at [1457, 707] on button "Save" at bounding box center [1458, 705] width 41 height 22
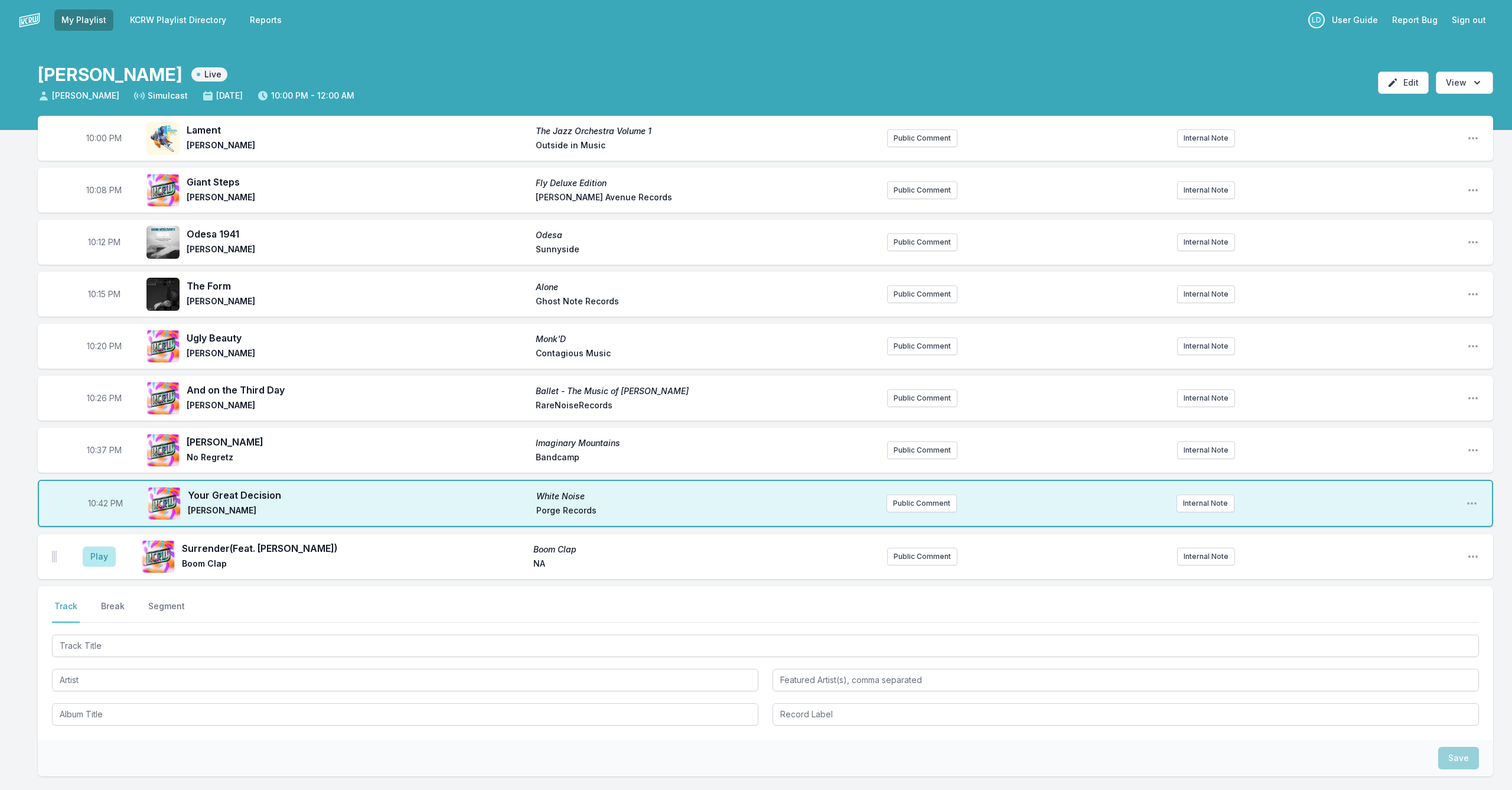
drag, startPoint x: 102, startPoint y: 556, endPoint x: 121, endPoint y: 555, distance: 19.0
click at [104, 556] on button "Play" at bounding box center [99, 556] width 33 height 20
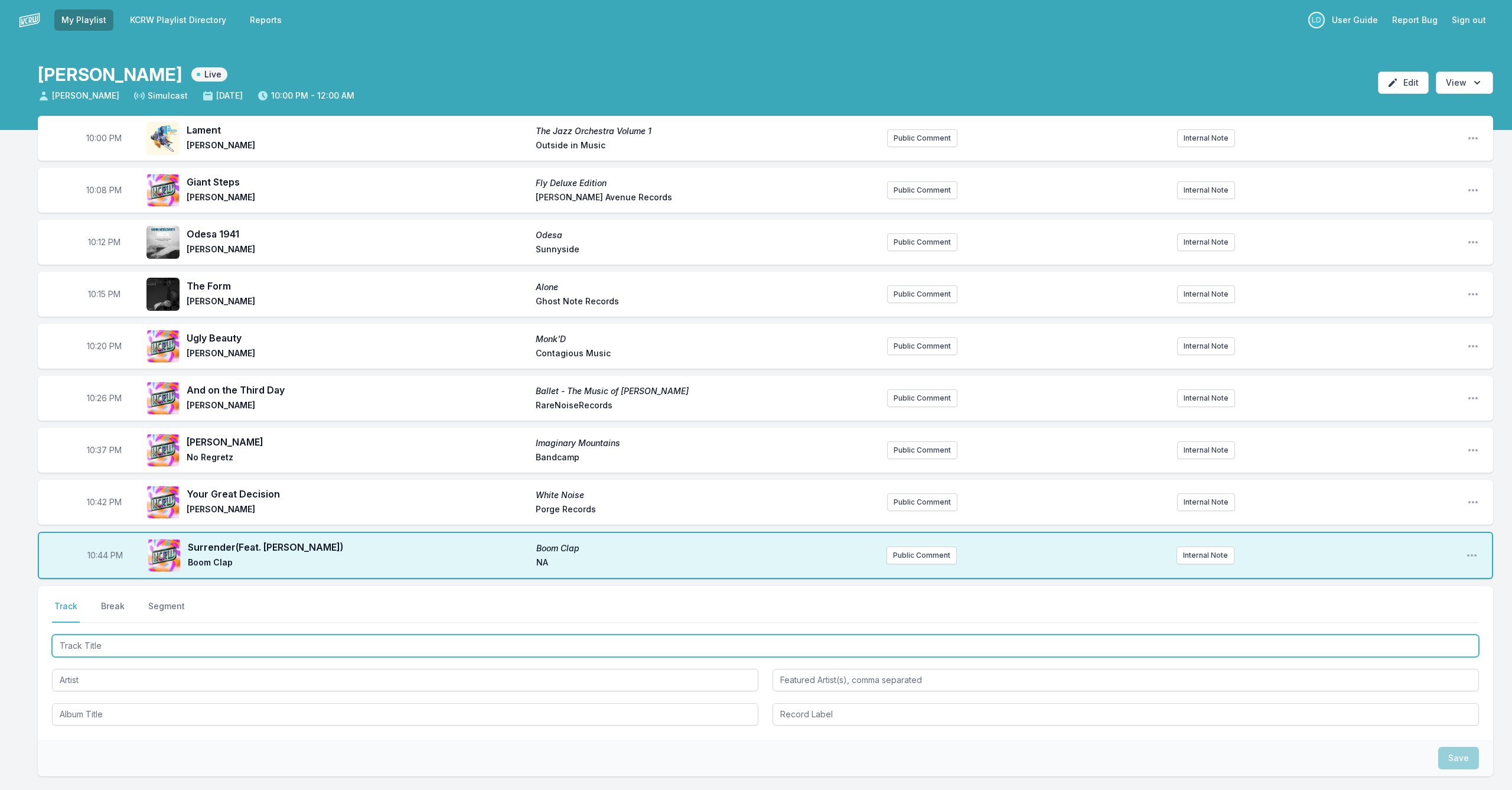
click at [474, 647] on input "Track Title" at bounding box center [765, 645] width 1427 height 22
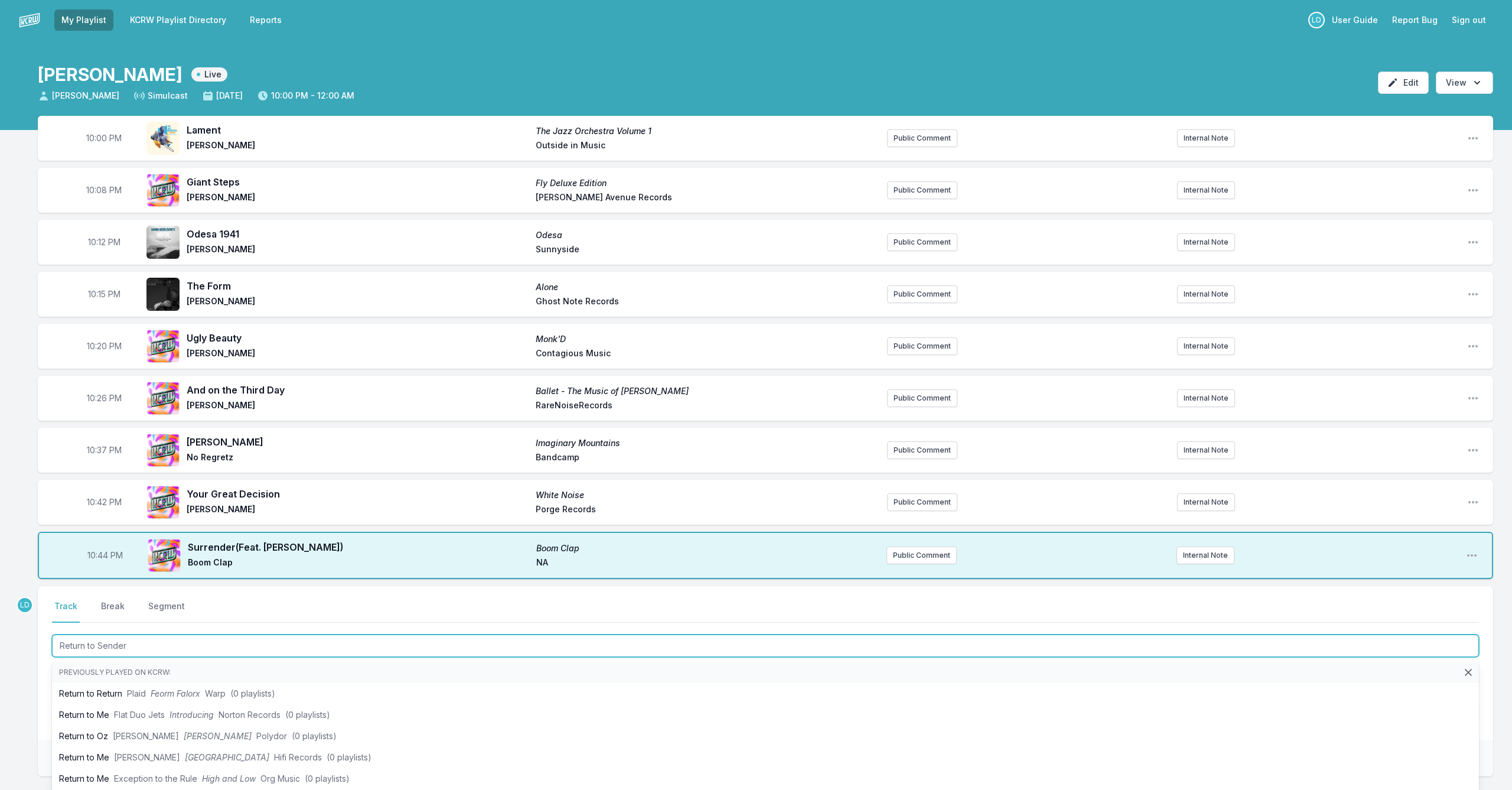
type input "Return to Sender"
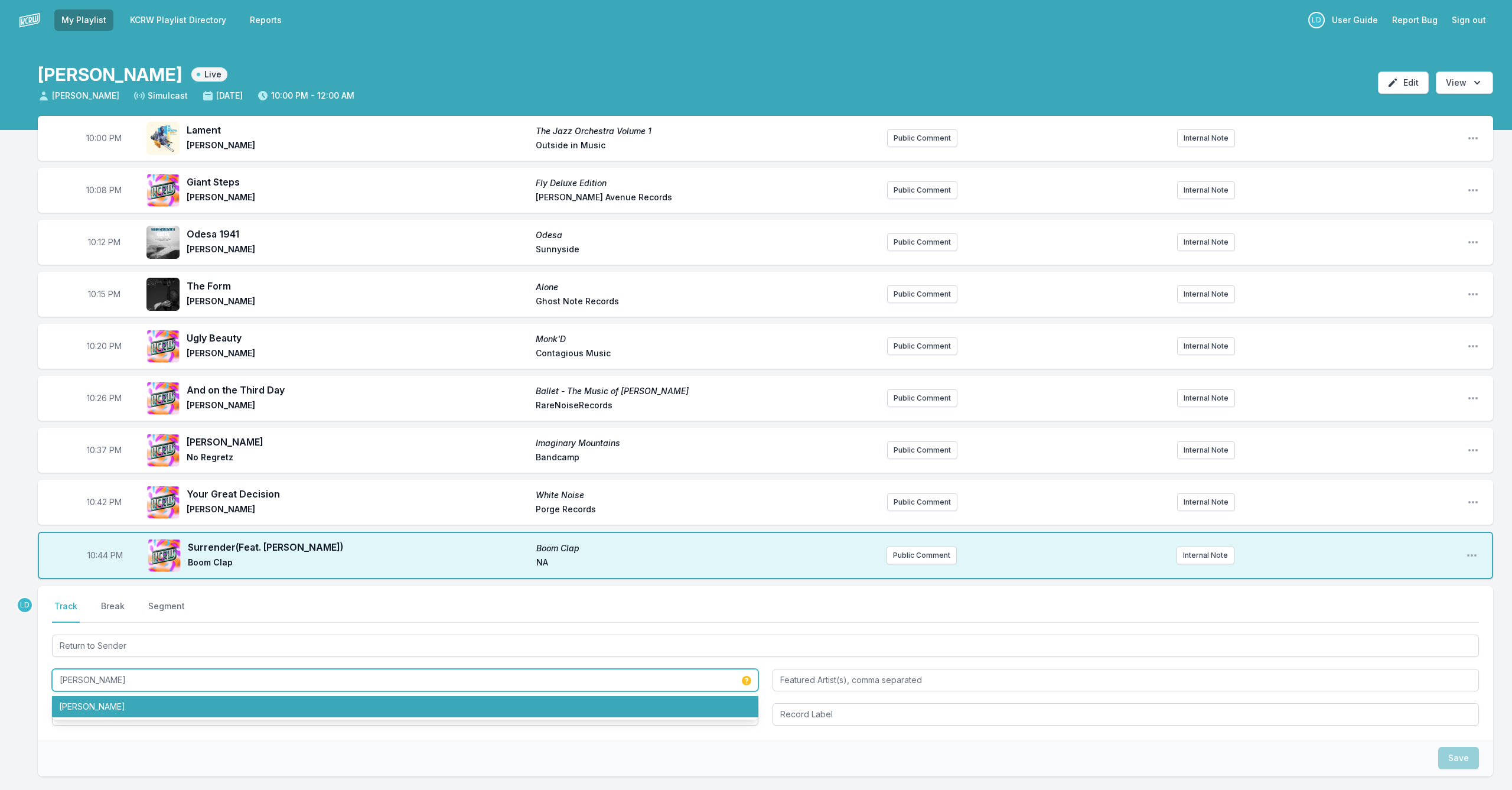
click at [368, 702] on li "[PERSON_NAME]" at bounding box center [405, 706] width 706 height 21
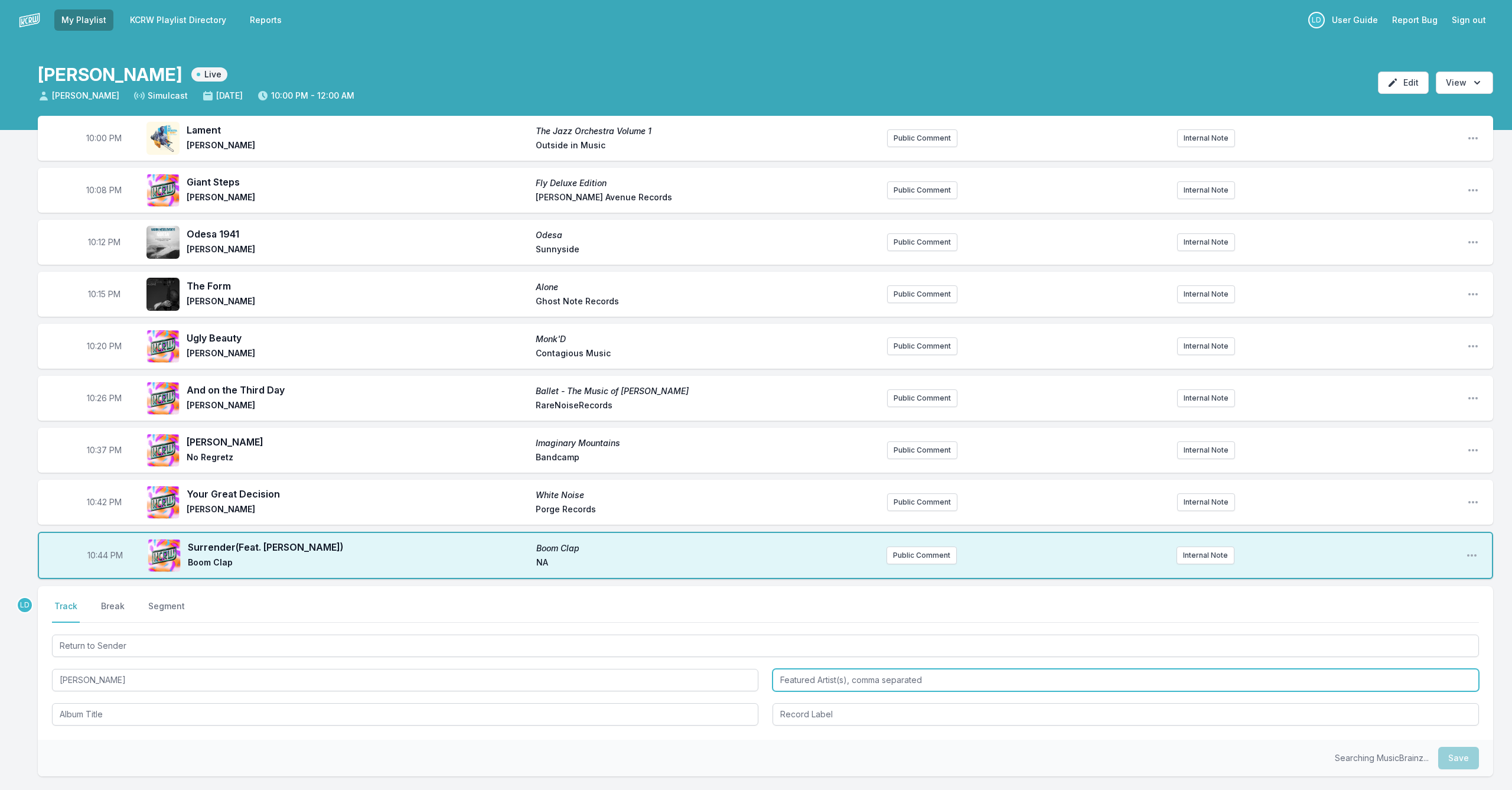
type input "[PERSON_NAME]"
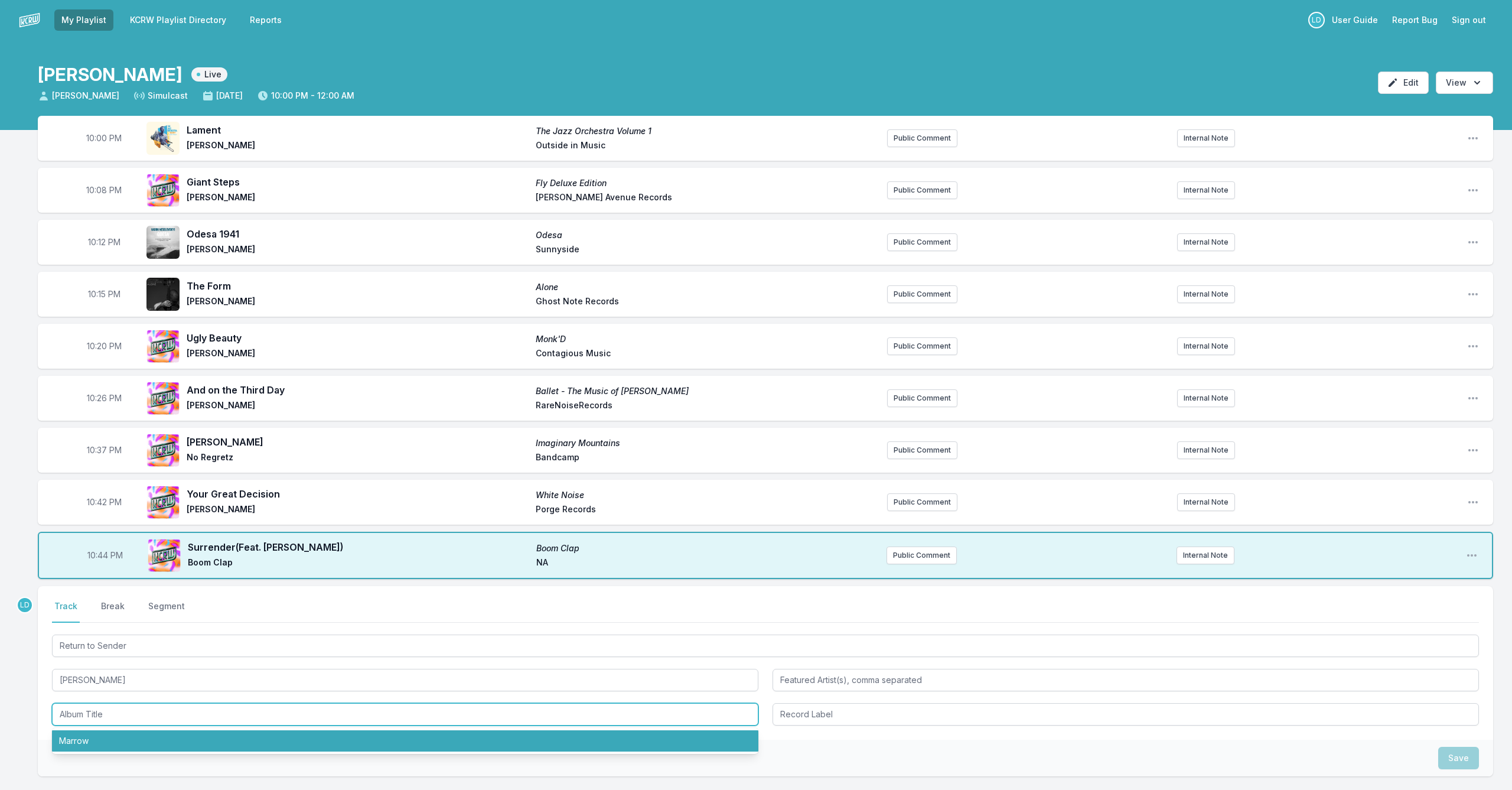
click at [355, 737] on li "Marrow" at bounding box center [405, 740] width 706 height 21
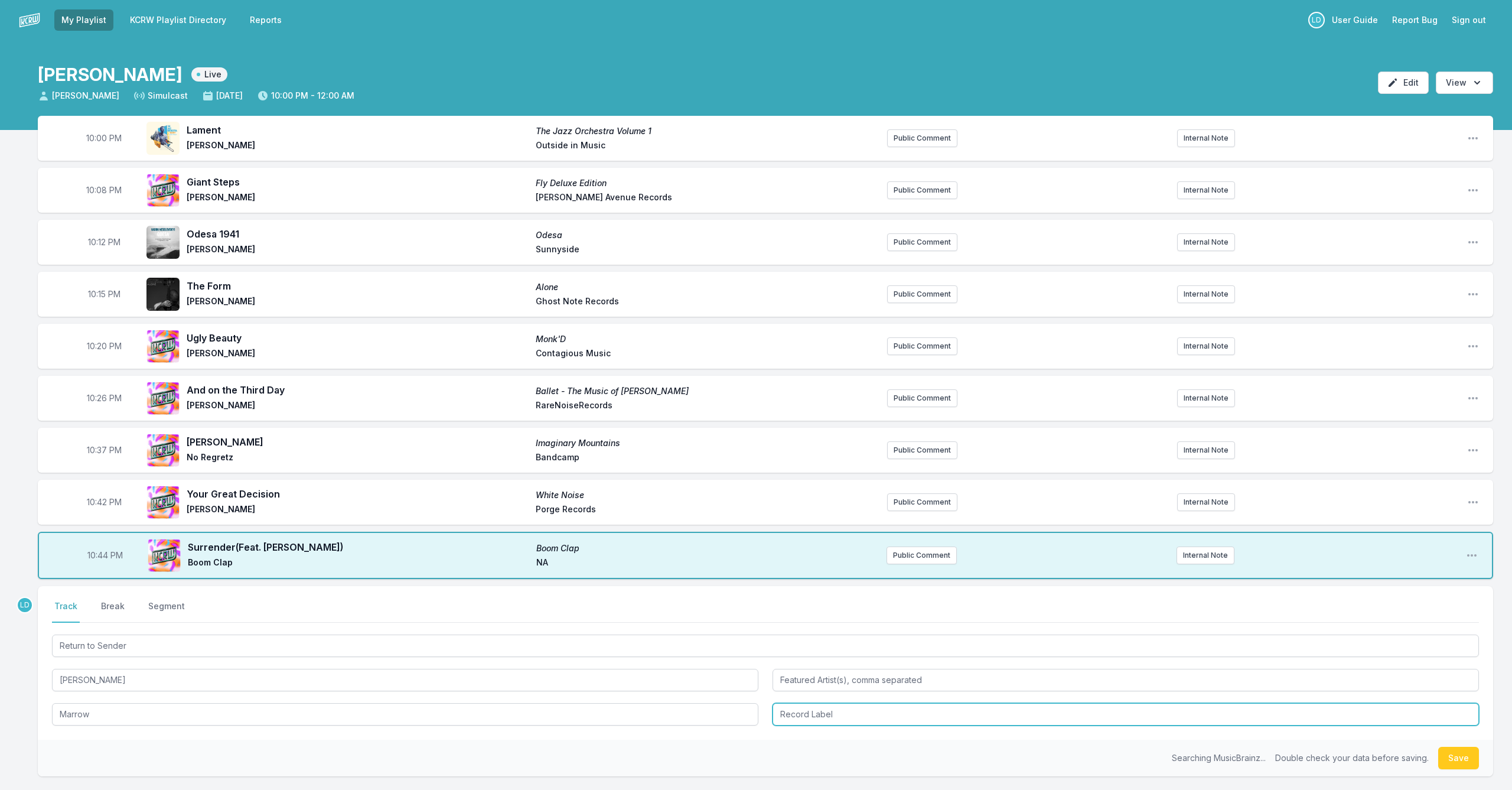
type input "Marrow"
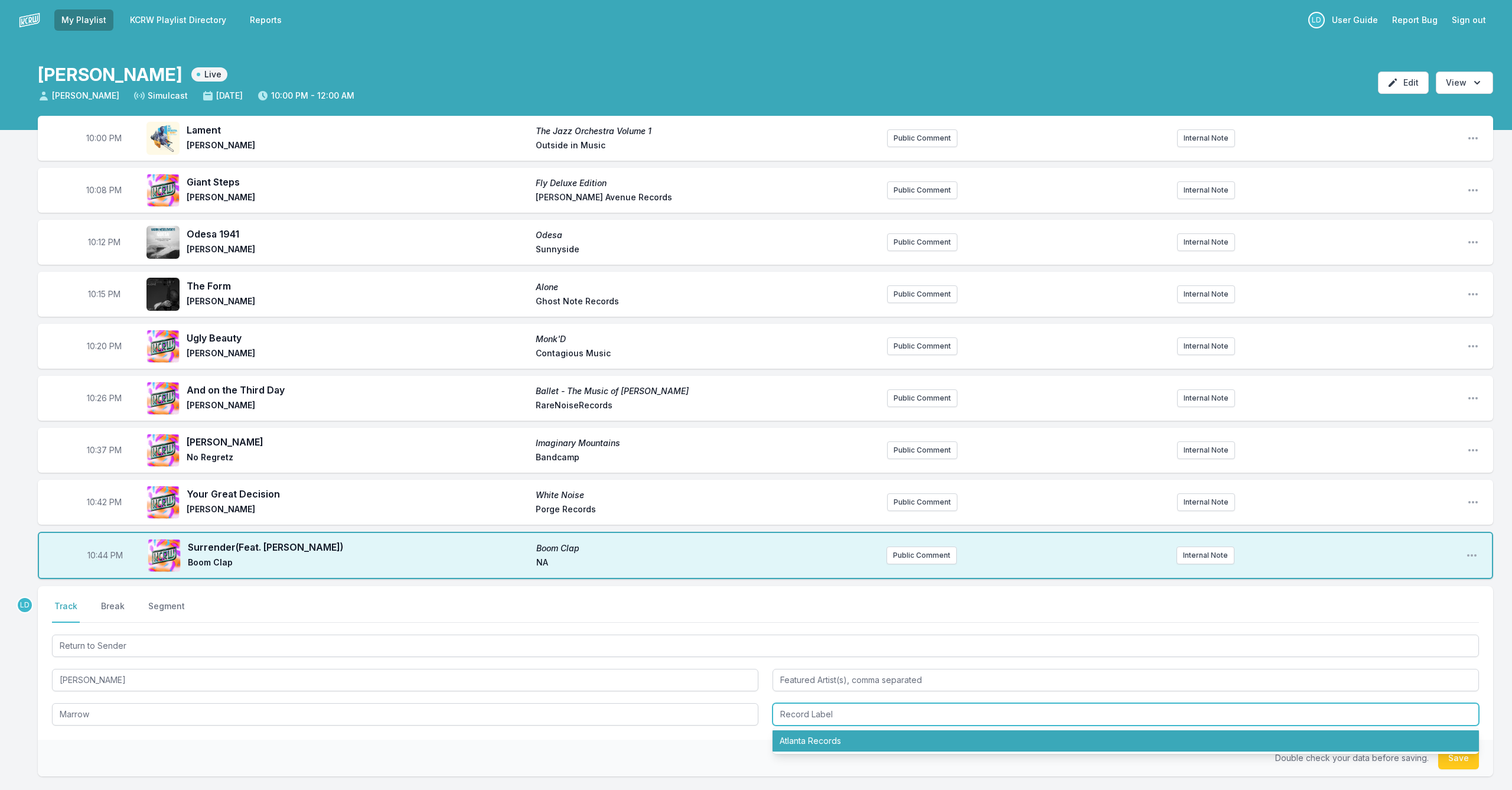
click at [919, 744] on li "Atlanta Records" at bounding box center [1126, 740] width 706 height 21
type input "Atlanta Records"
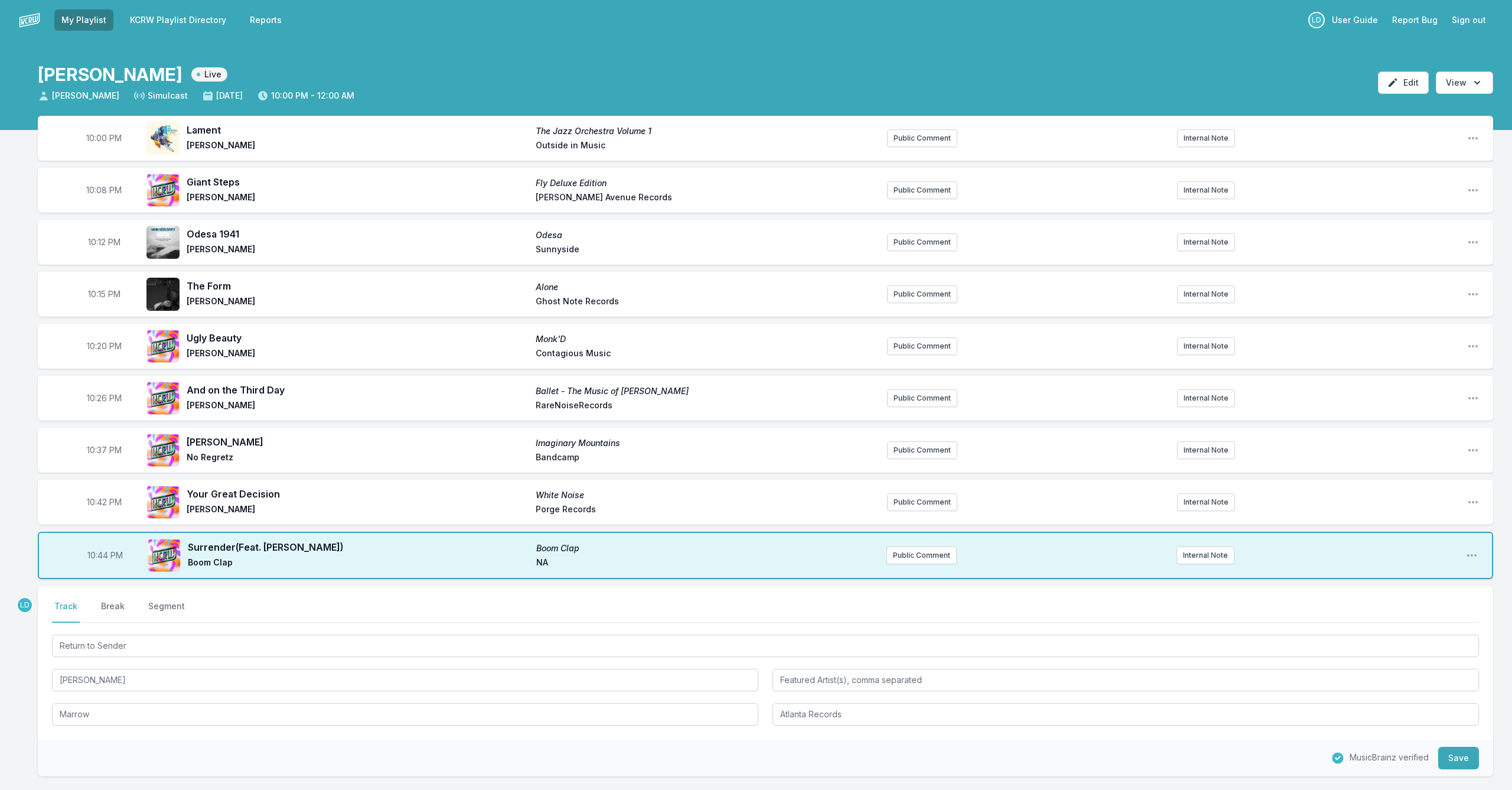
drag, startPoint x: 1454, startPoint y: 759, endPoint x: 1431, endPoint y: 757, distance: 23.1
click at [1452, 759] on button "Save" at bounding box center [1458, 757] width 41 height 22
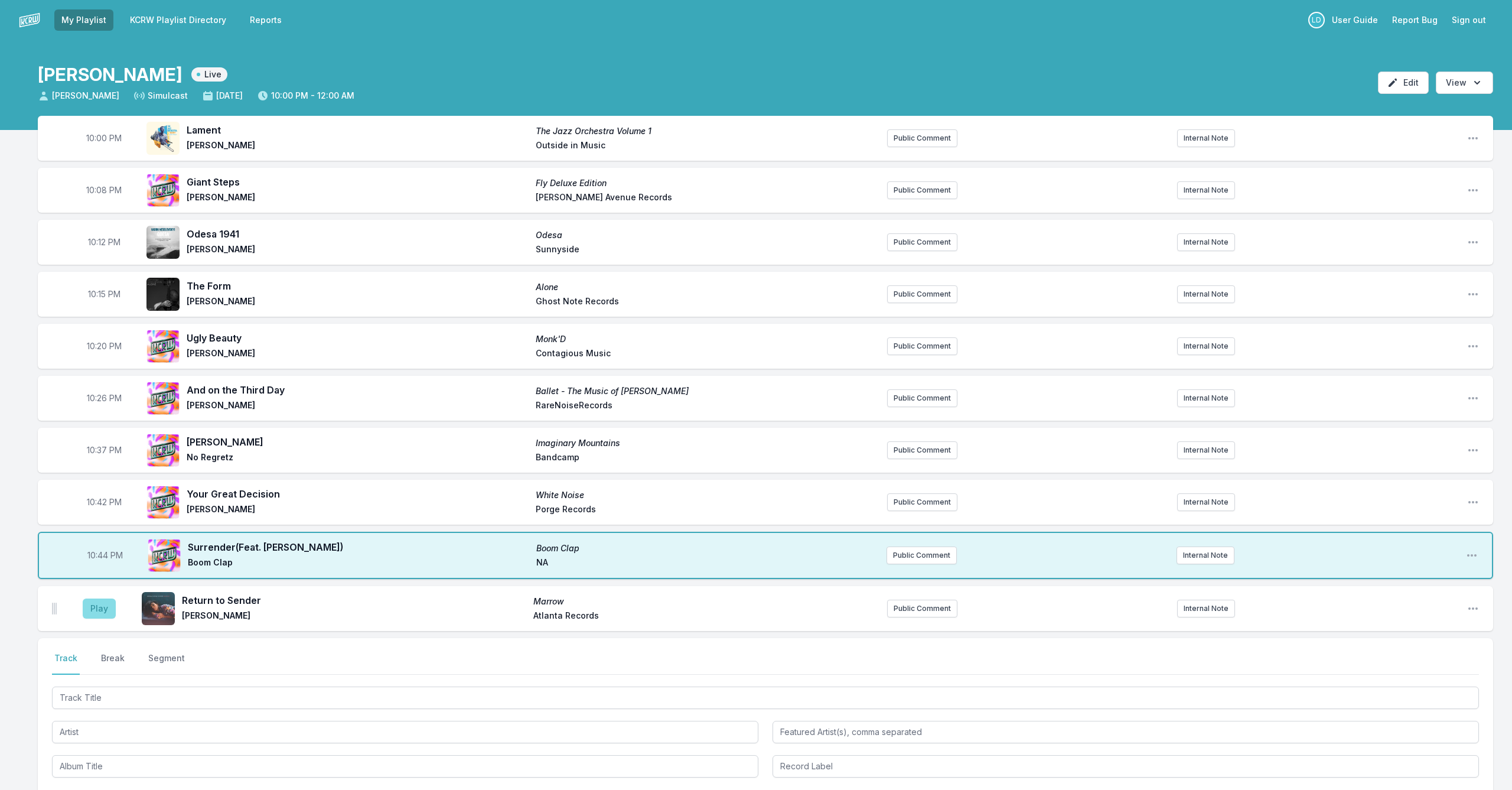
click at [98, 614] on button "Play" at bounding box center [99, 607] width 33 height 20
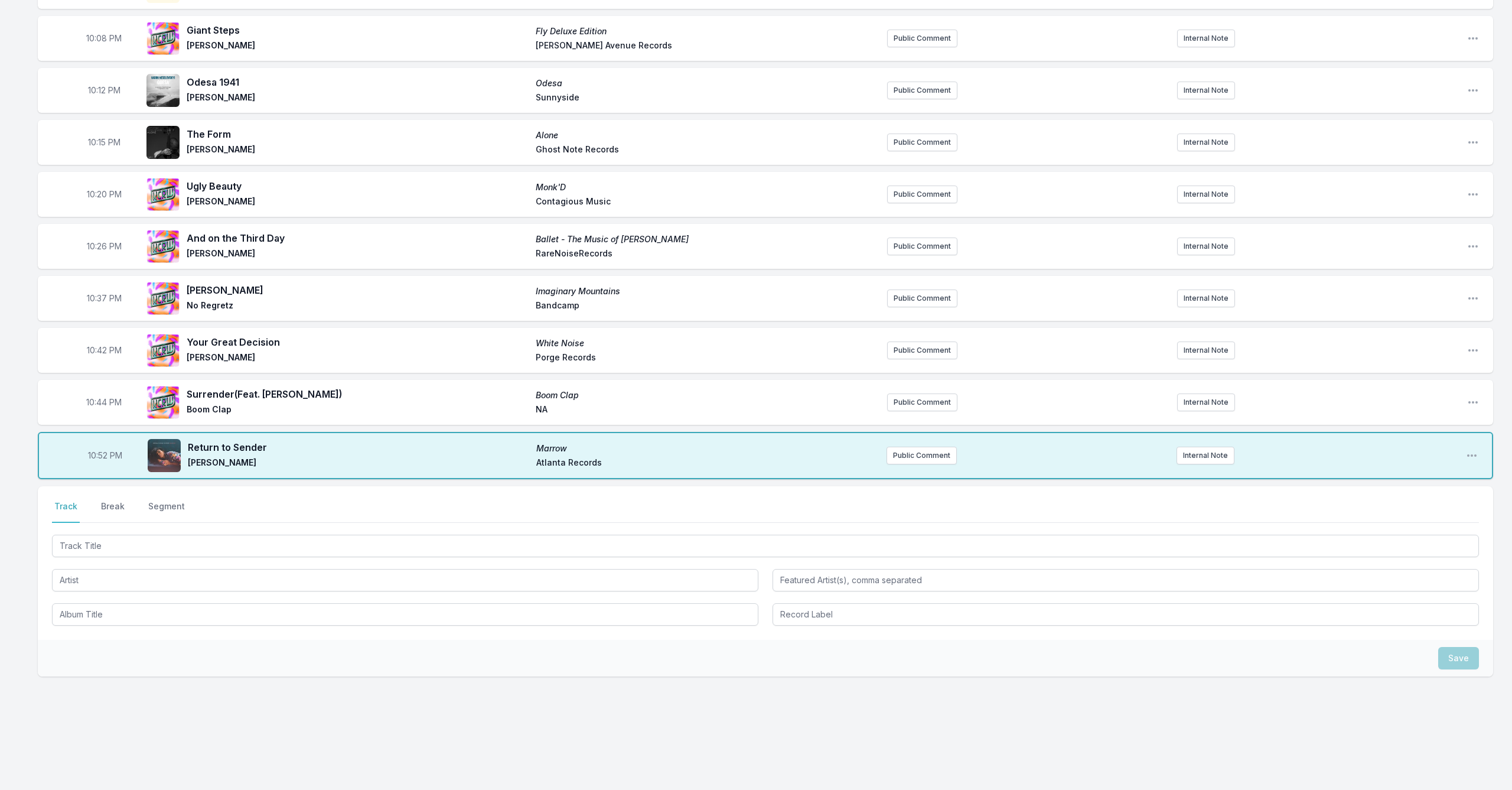
scroll to position [152, 0]
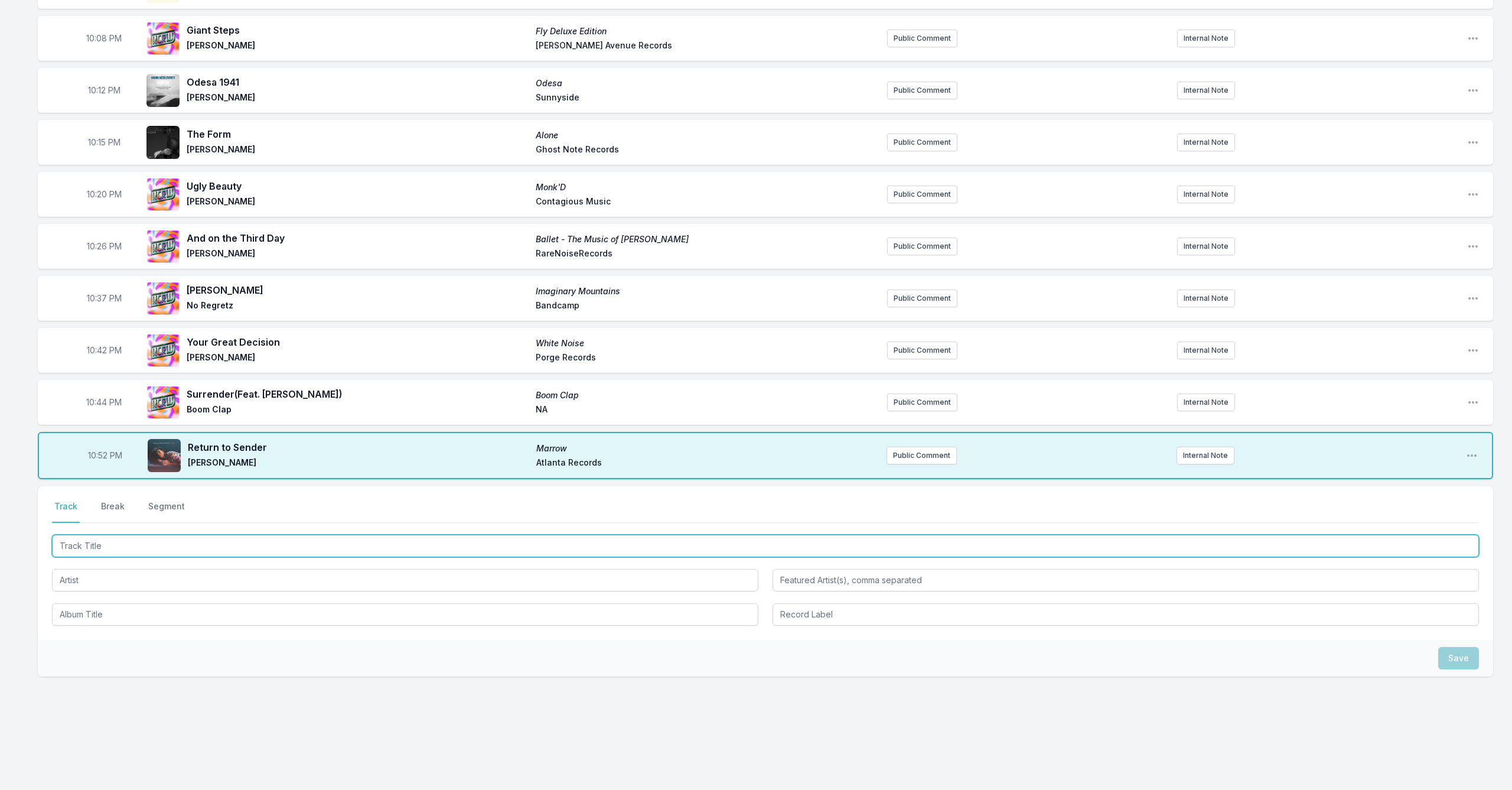
click at [182, 547] on input "Track Title" at bounding box center [765, 545] width 1427 height 22
type input "Ghostly Lullaby"
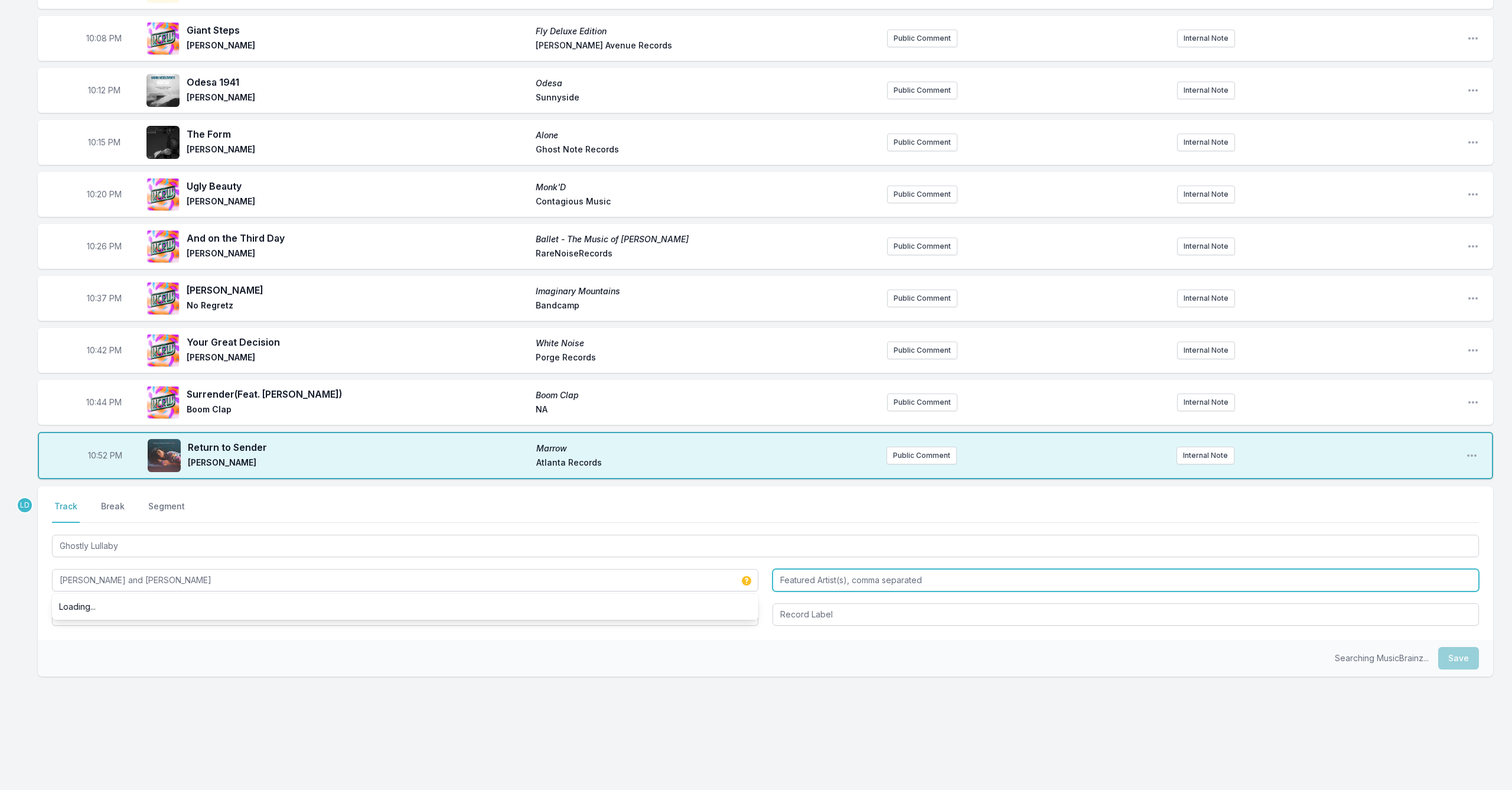
type input "[PERSON_NAME] and [PERSON_NAME]"
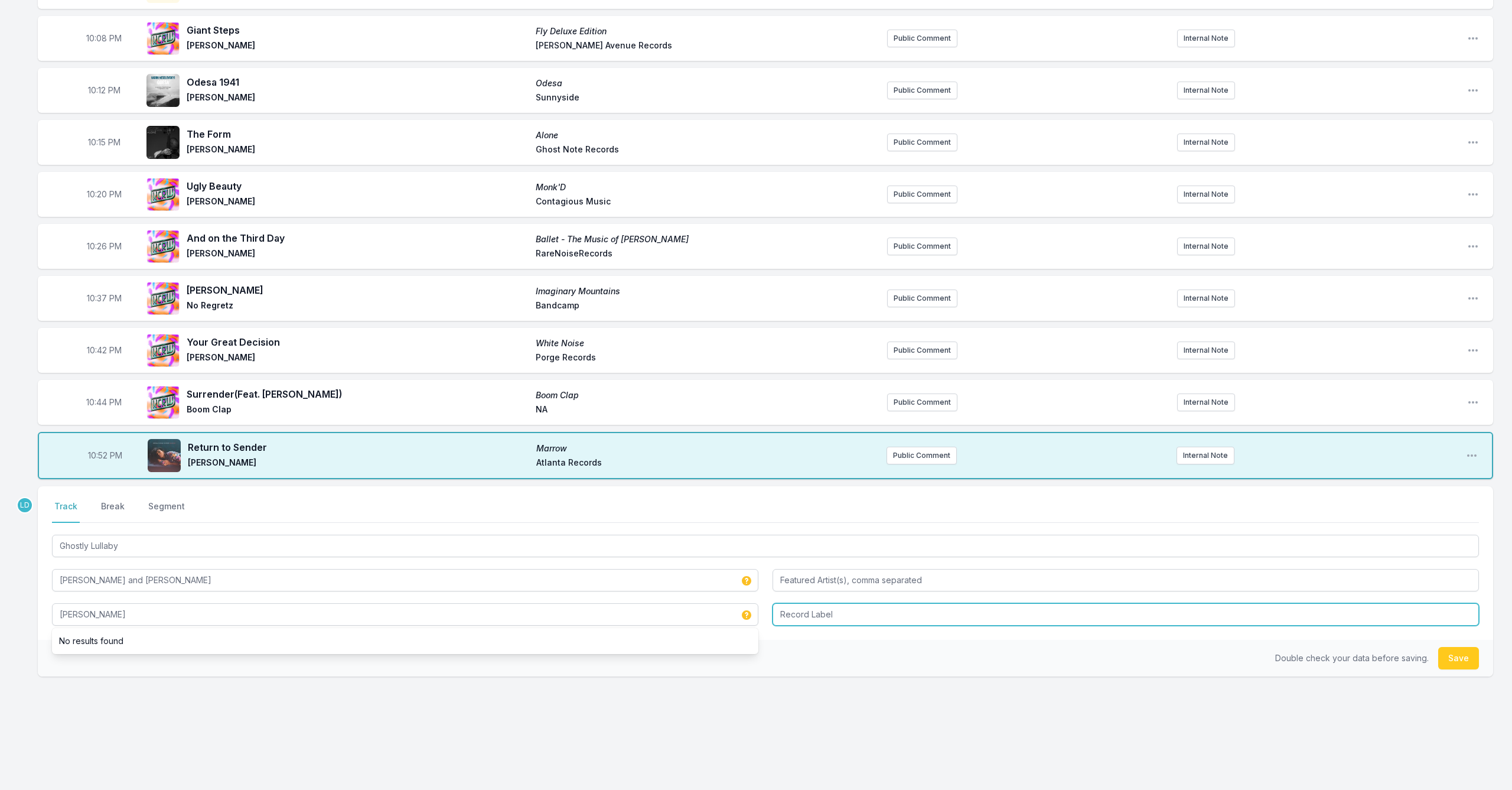
type input "[PERSON_NAME]"
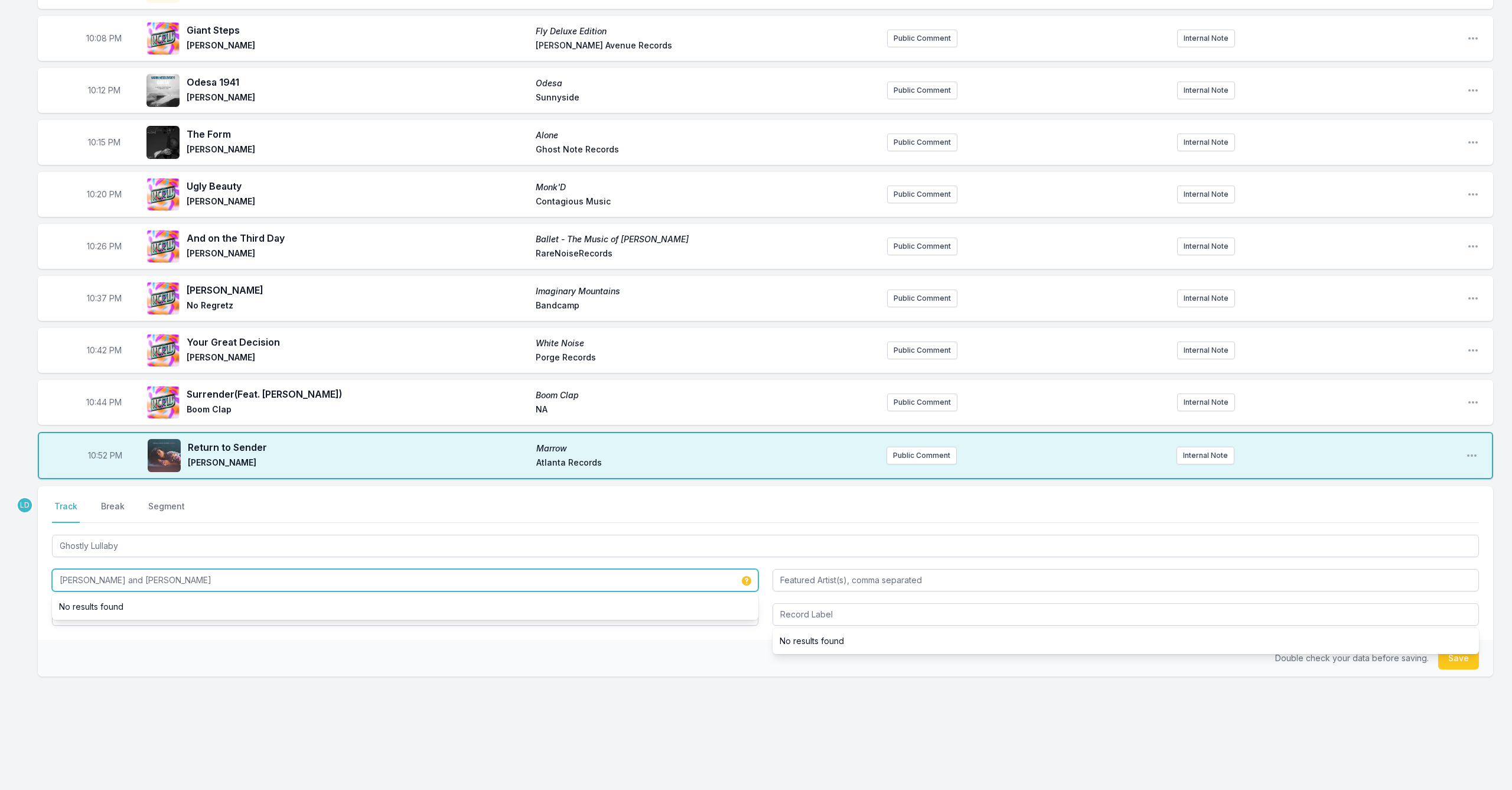
drag, startPoint x: 214, startPoint y: 580, endPoint x: 10, endPoint y: 576, distance: 204.0
click at [10, 576] on div "10:00 PM Lament The Jazz Orchestra Volume 1 [PERSON_NAME] Outside in Music Publ…" at bounding box center [756, 376] width 1512 height 825
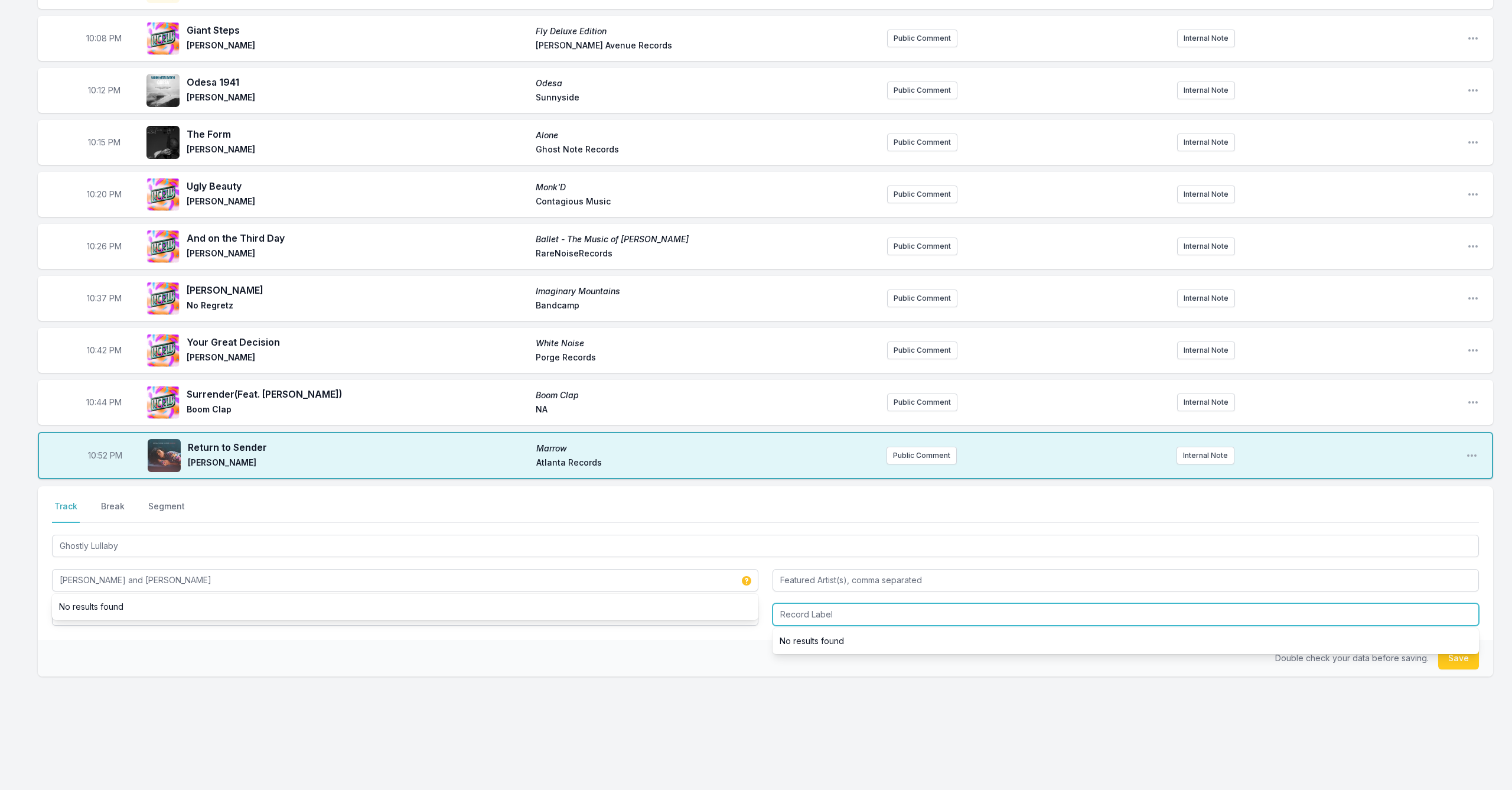
click at [841, 620] on input "Record Label" at bounding box center [1126, 613] width 706 height 22
type input "Bandcamp"
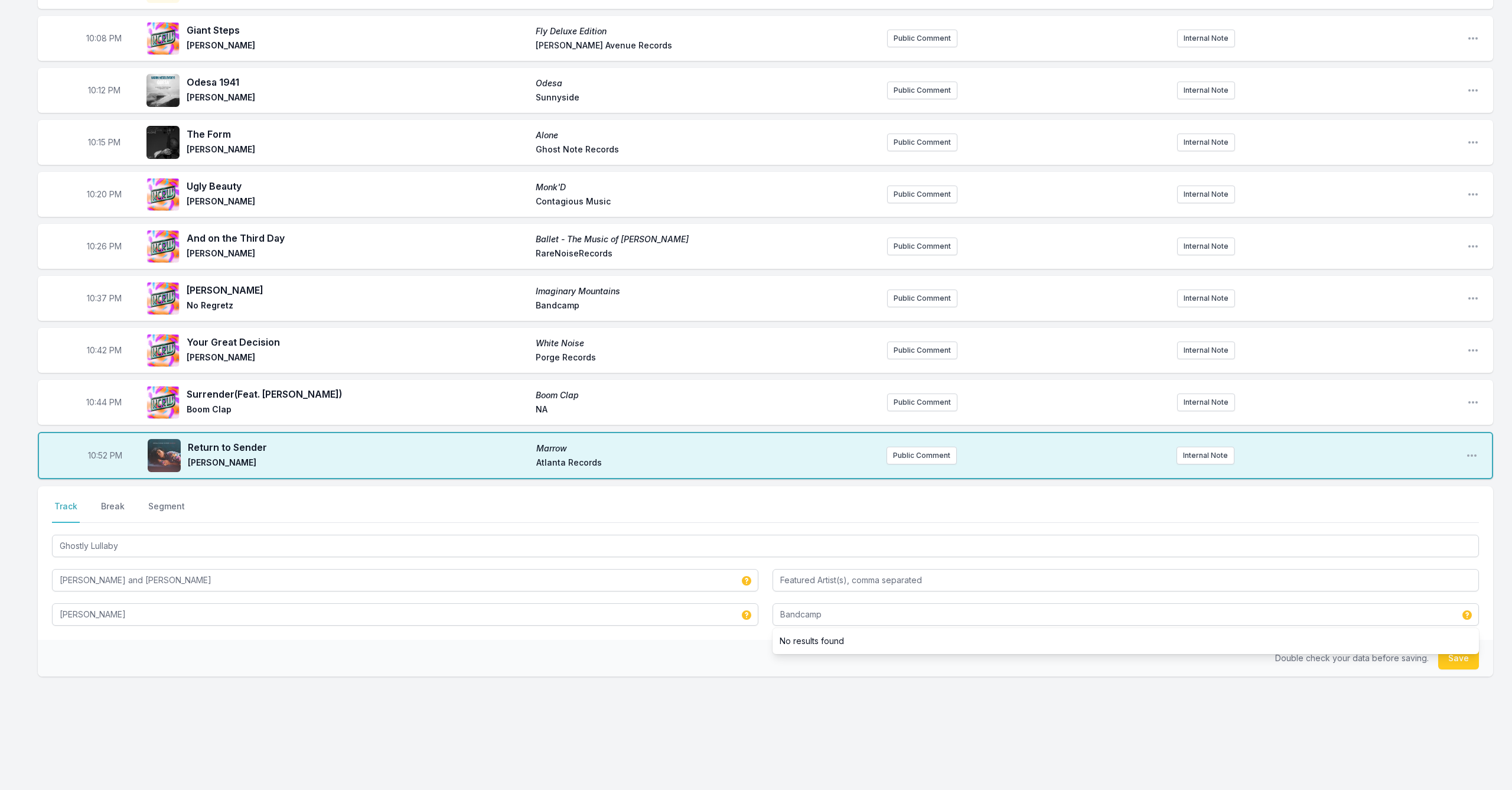
click at [1457, 662] on button "Save" at bounding box center [1458, 657] width 41 height 22
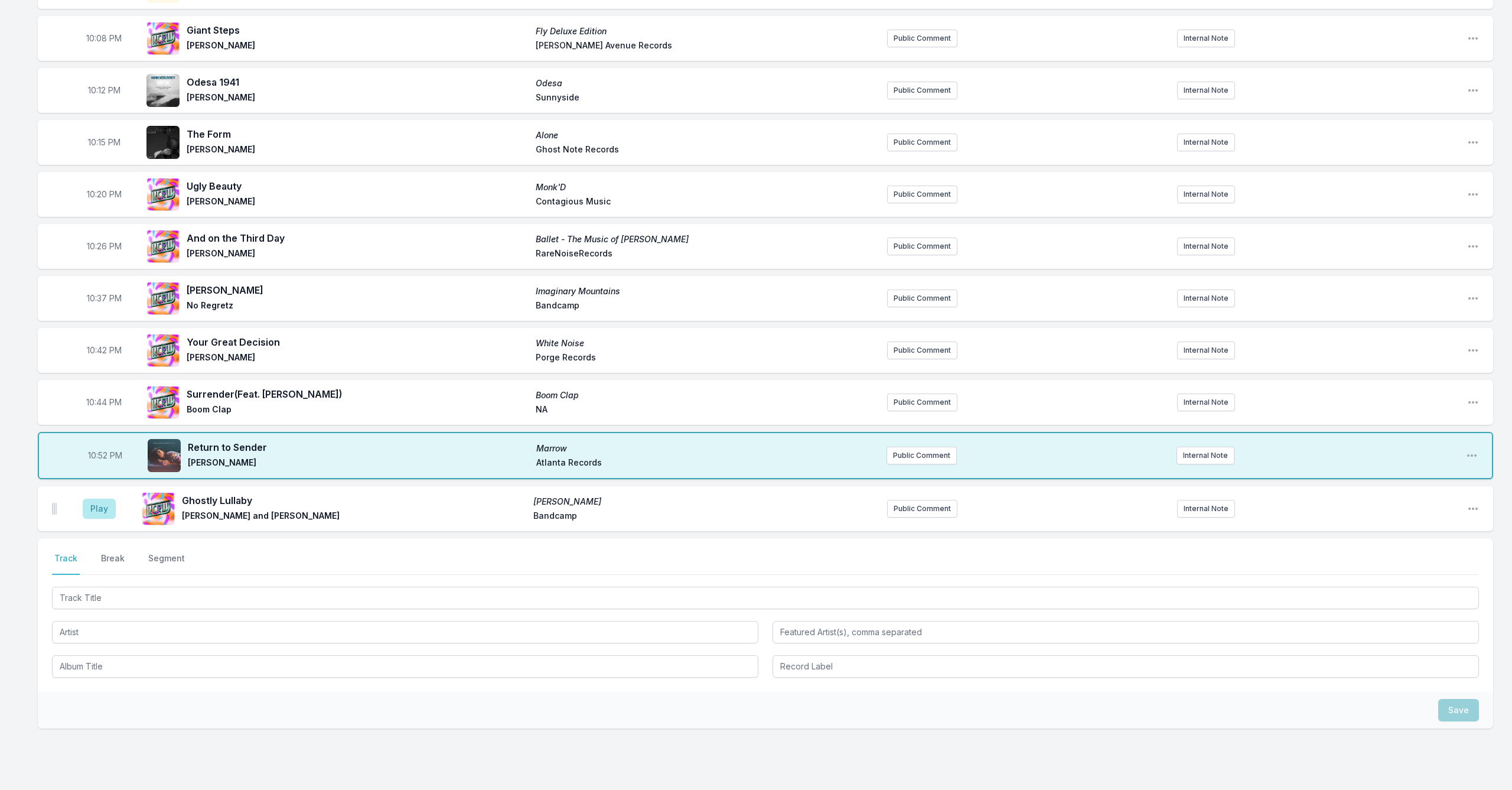
drag, startPoint x: 98, startPoint y: 506, endPoint x: 123, endPoint y: 526, distance: 32.0
click at [98, 507] on button "Play" at bounding box center [99, 508] width 33 height 20
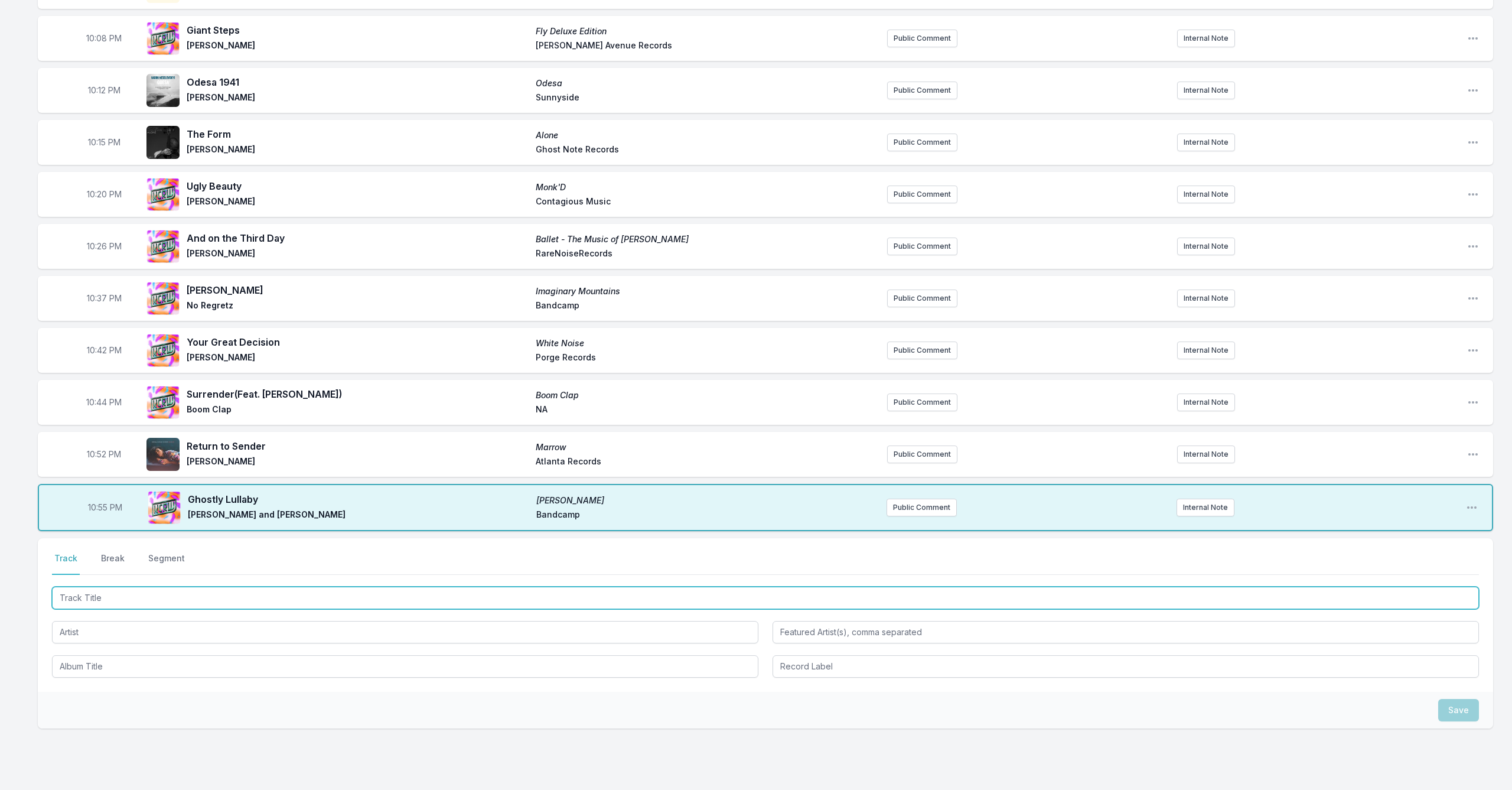
click at [214, 603] on input "Track Title" at bounding box center [765, 597] width 1427 height 22
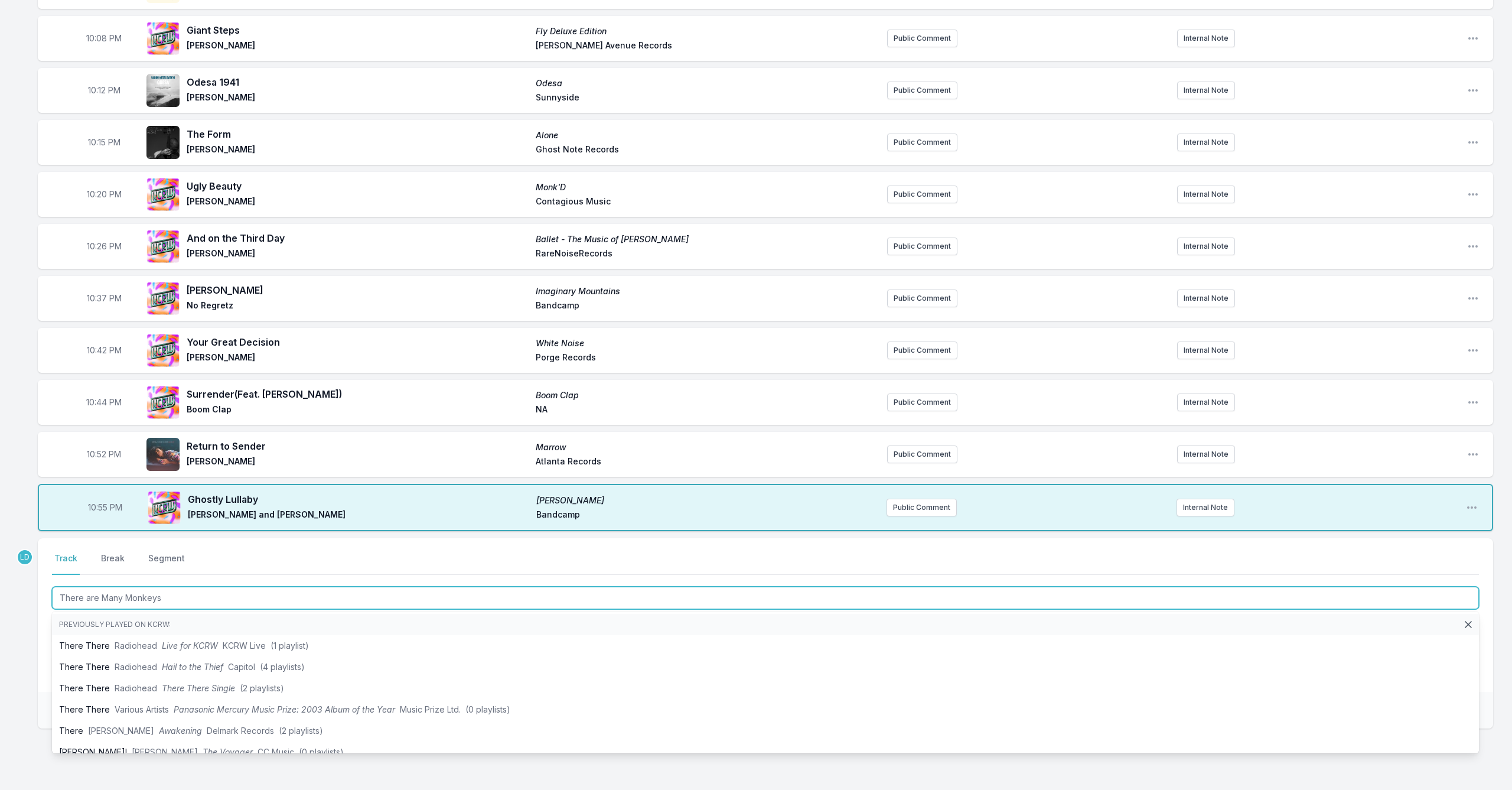
type input "There are Many Monkeys"
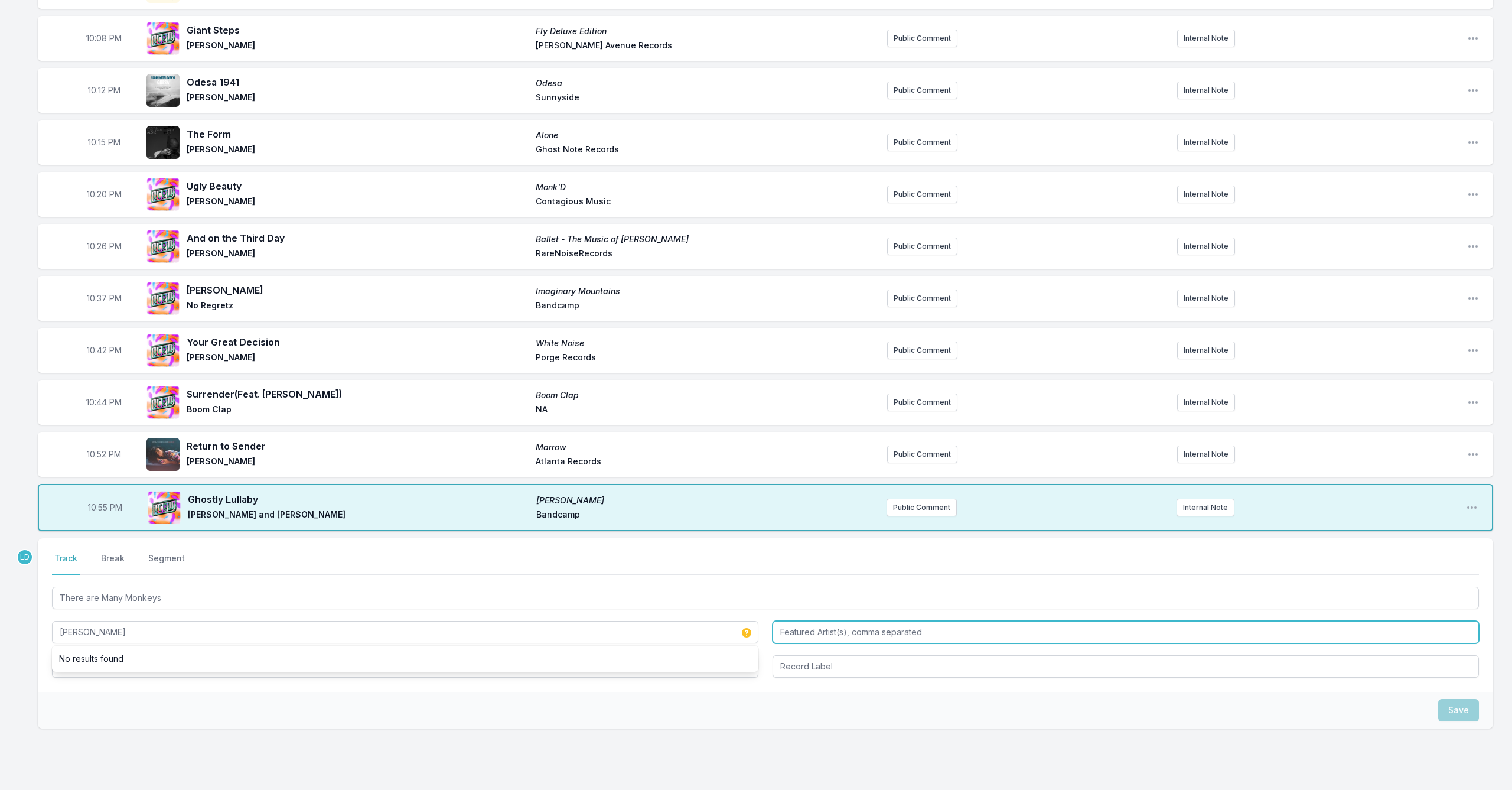
type input "[PERSON_NAME]"
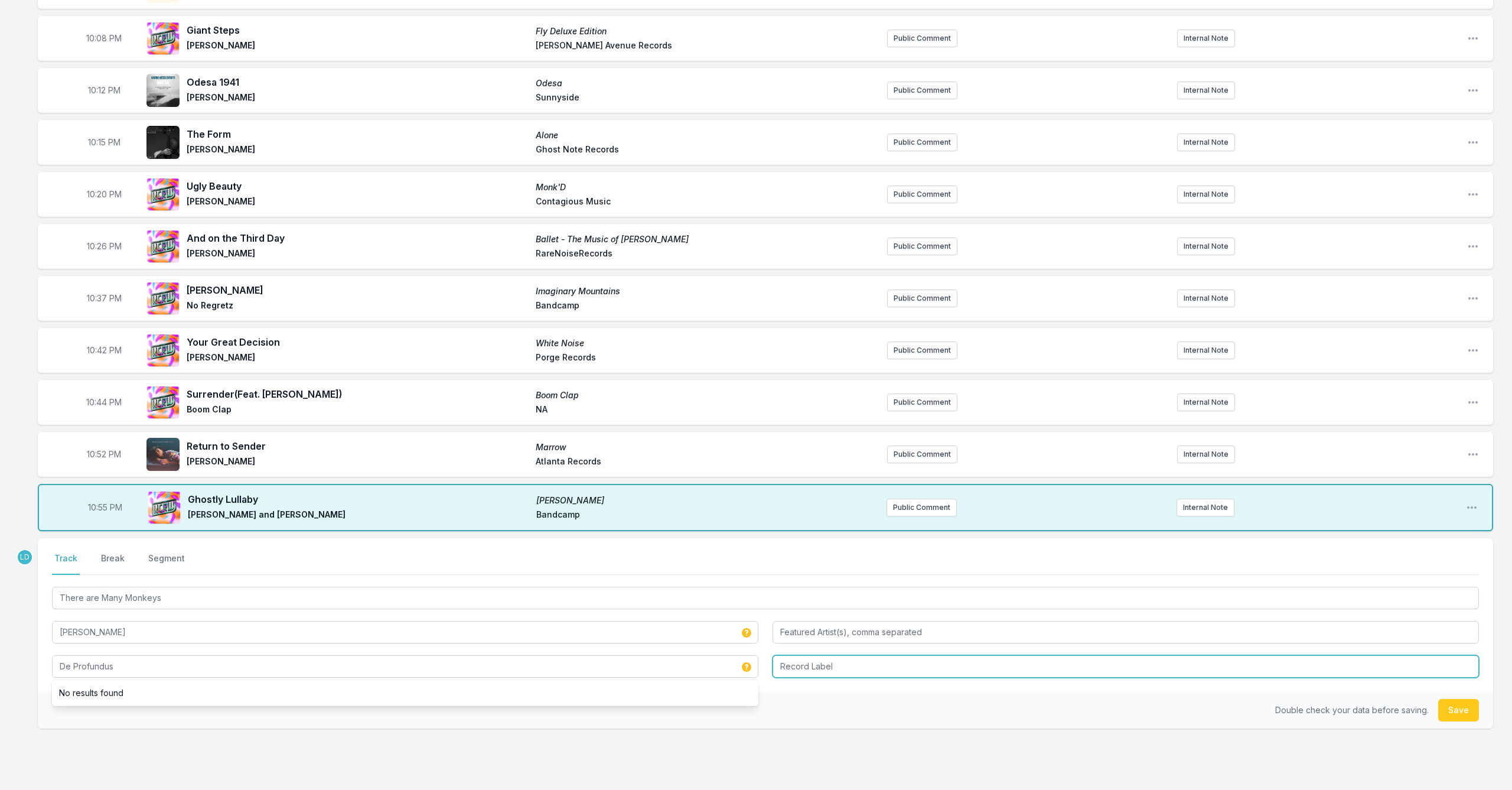
type input "De Profundus"
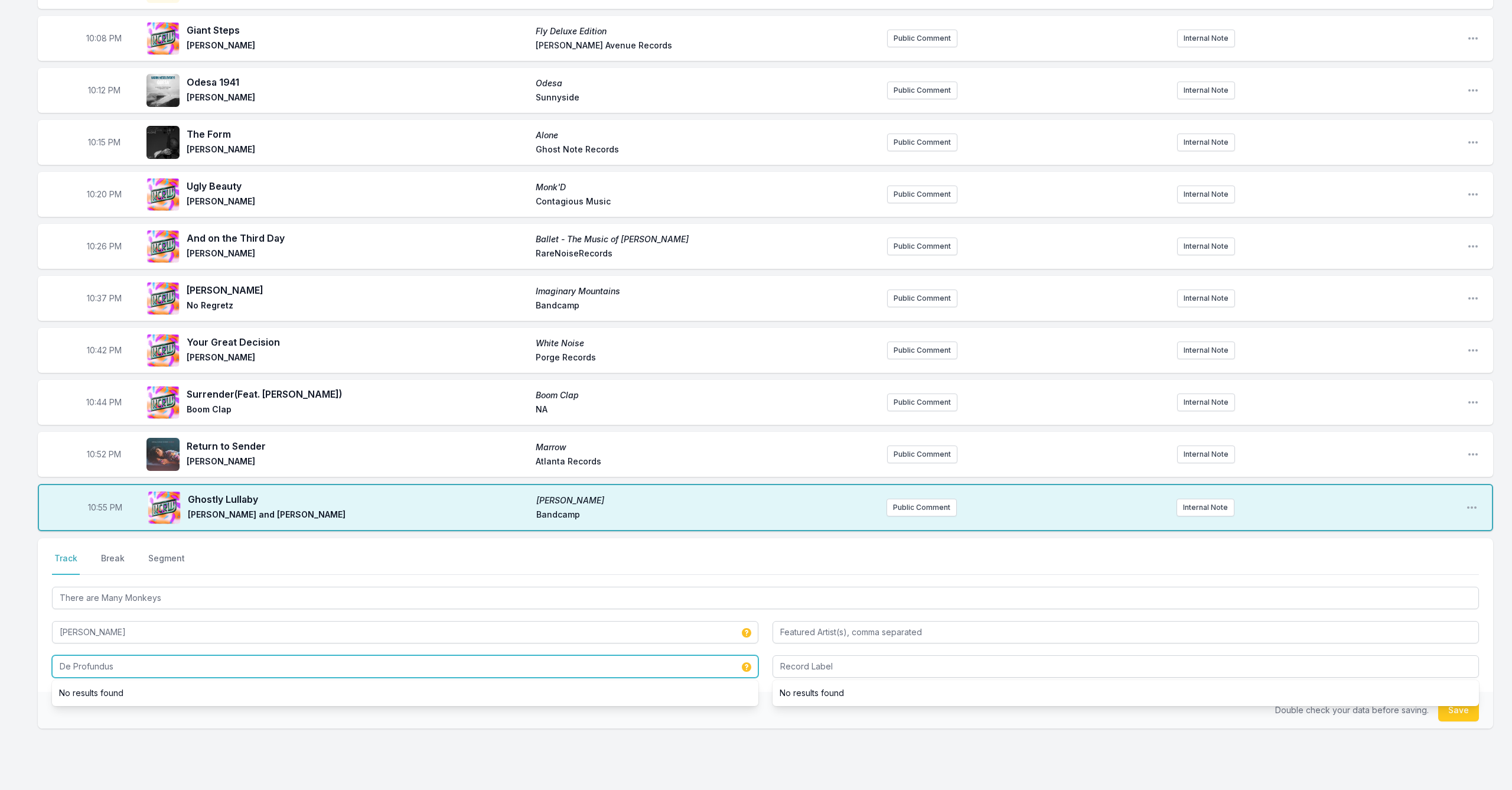
drag, startPoint x: 165, startPoint y: 665, endPoint x: 30, endPoint y: 660, distance: 135.1
click at [30, 660] on div "10:00 PM Lament The Jazz Orchestra Volume 1 [PERSON_NAME] Outside in Music Publ…" at bounding box center [756, 403] width 1512 height 878
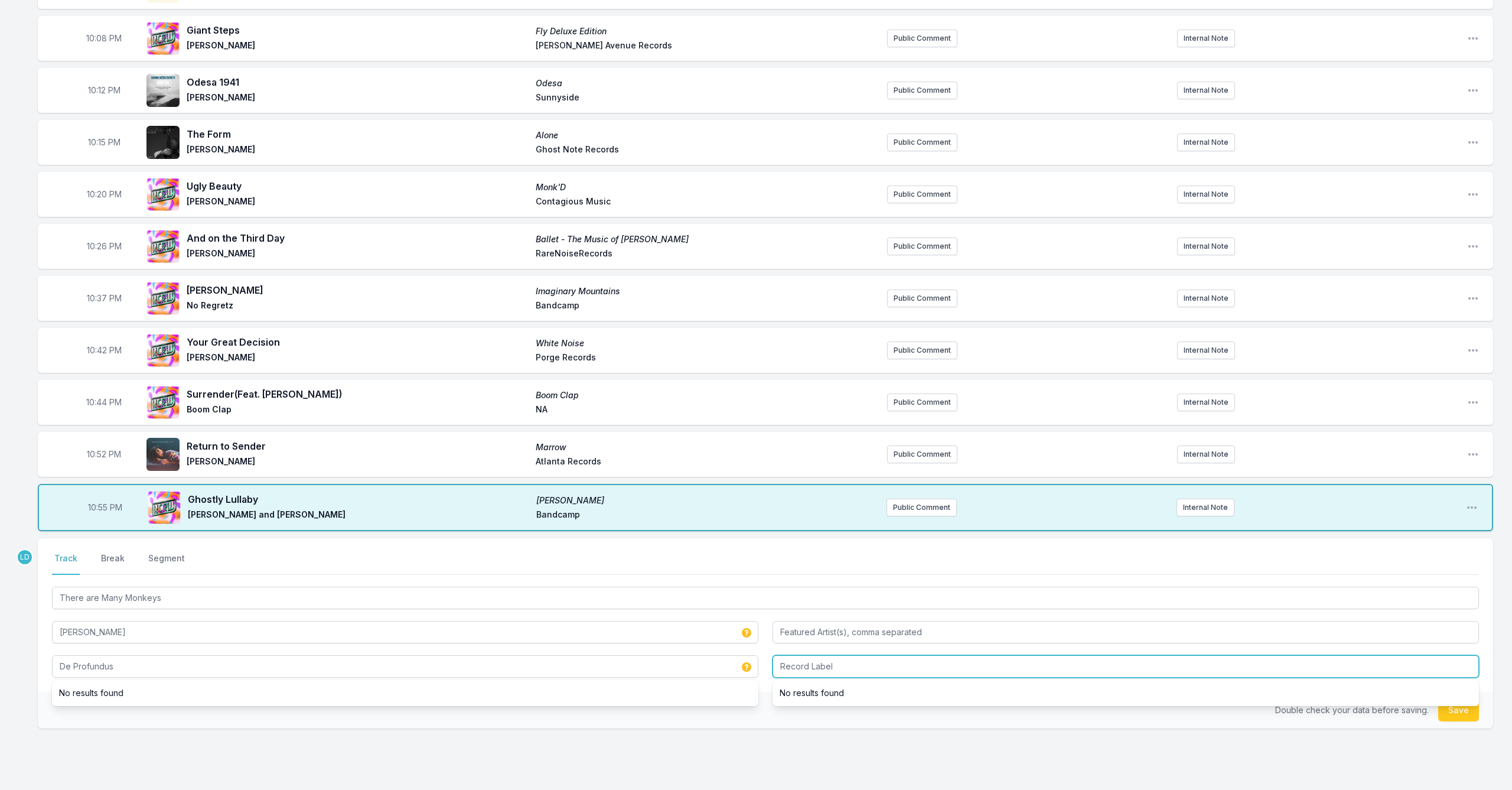
click at [895, 663] on input "Record Label" at bounding box center [1126, 666] width 706 height 22
type input "Envoi Records"
click at [1456, 715] on button "Save" at bounding box center [1458, 709] width 41 height 22
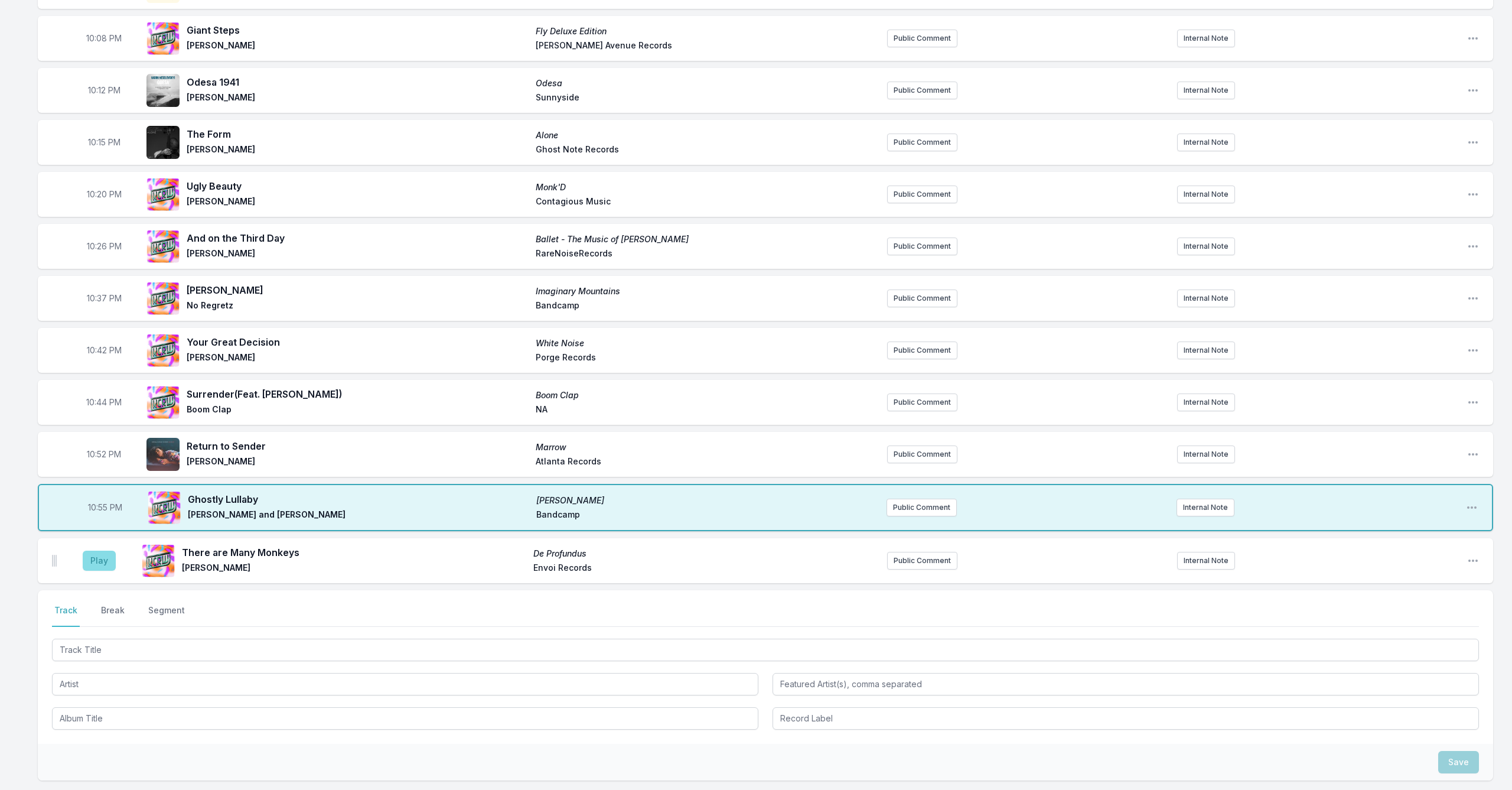
drag, startPoint x: 90, startPoint y: 560, endPoint x: 104, endPoint y: 566, distance: 15.2
click at [92, 561] on button "Play" at bounding box center [99, 560] width 33 height 20
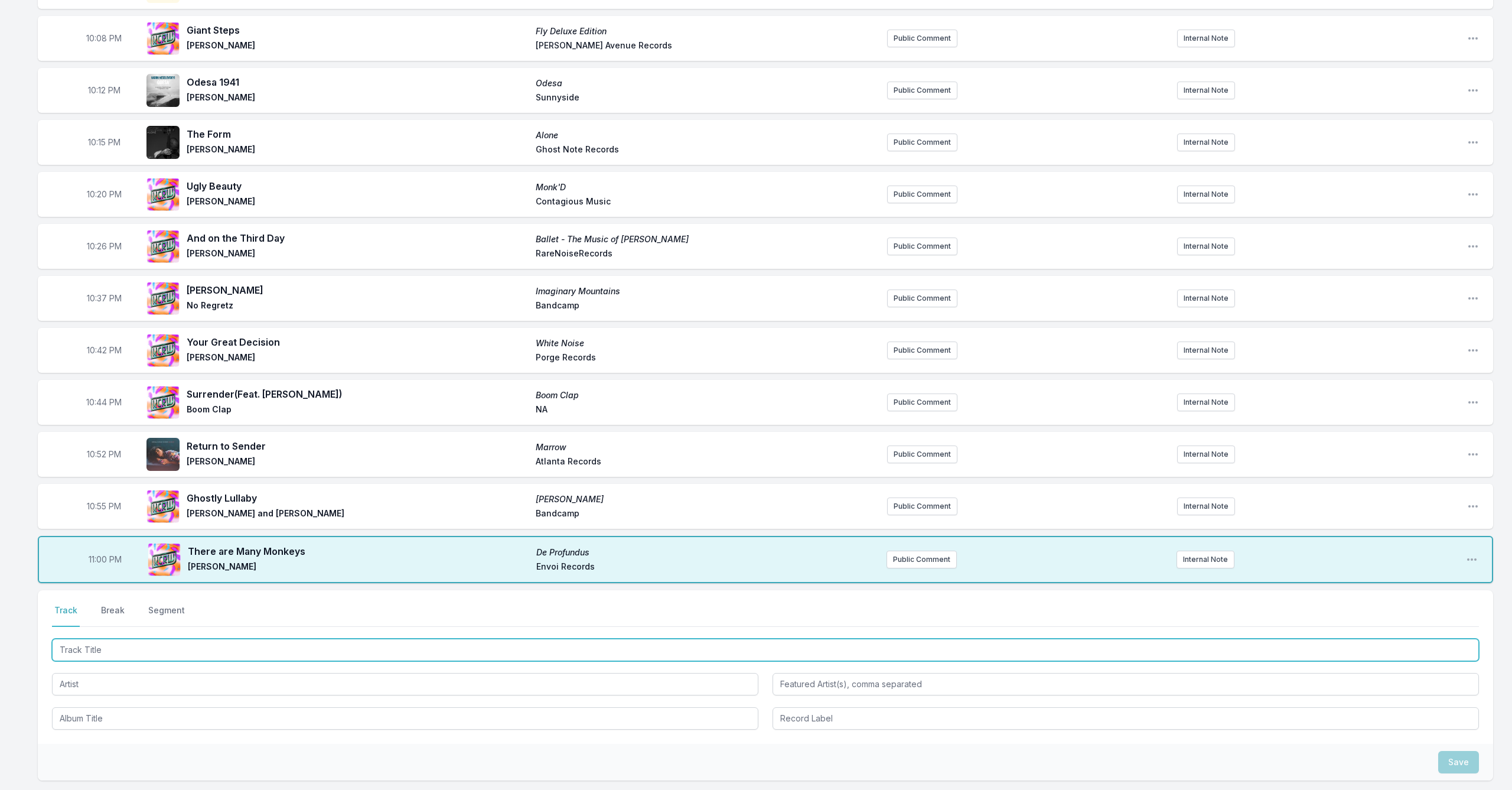
click at [251, 645] on input "Track Title" at bounding box center [765, 648] width 1427 height 22
type input "[PERSON_NAME] / Days Fly By with [PERSON_NAME]"
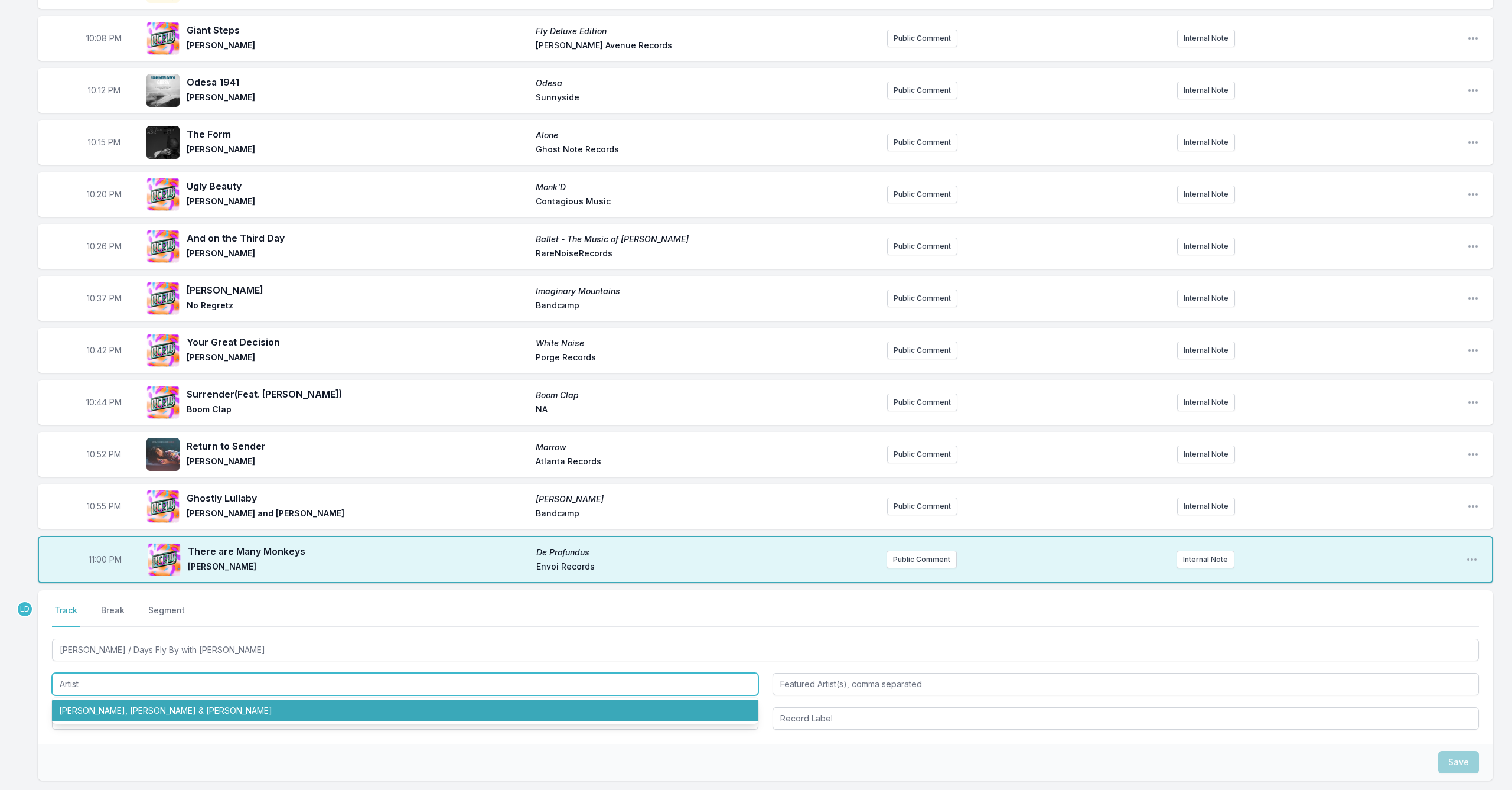
click at [130, 715] on li "[PERSON_NAME], [PERSON_NAME] & [PERSON_NAME]" at bounding box center [405, 711] width 706 height 21
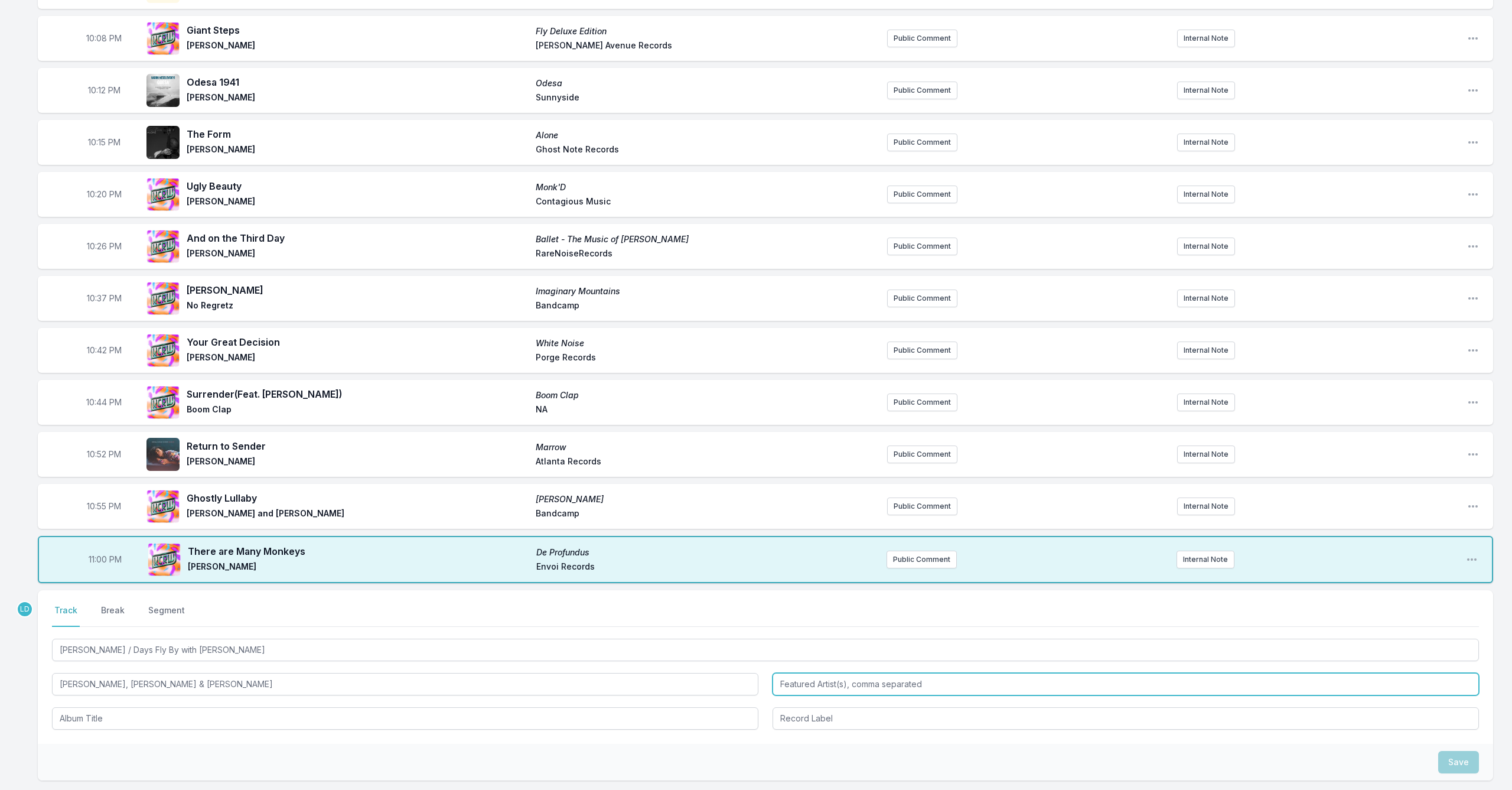
type input "[PERSON_NAME], [PERSON_NAME] & [PERSON_NAME]"
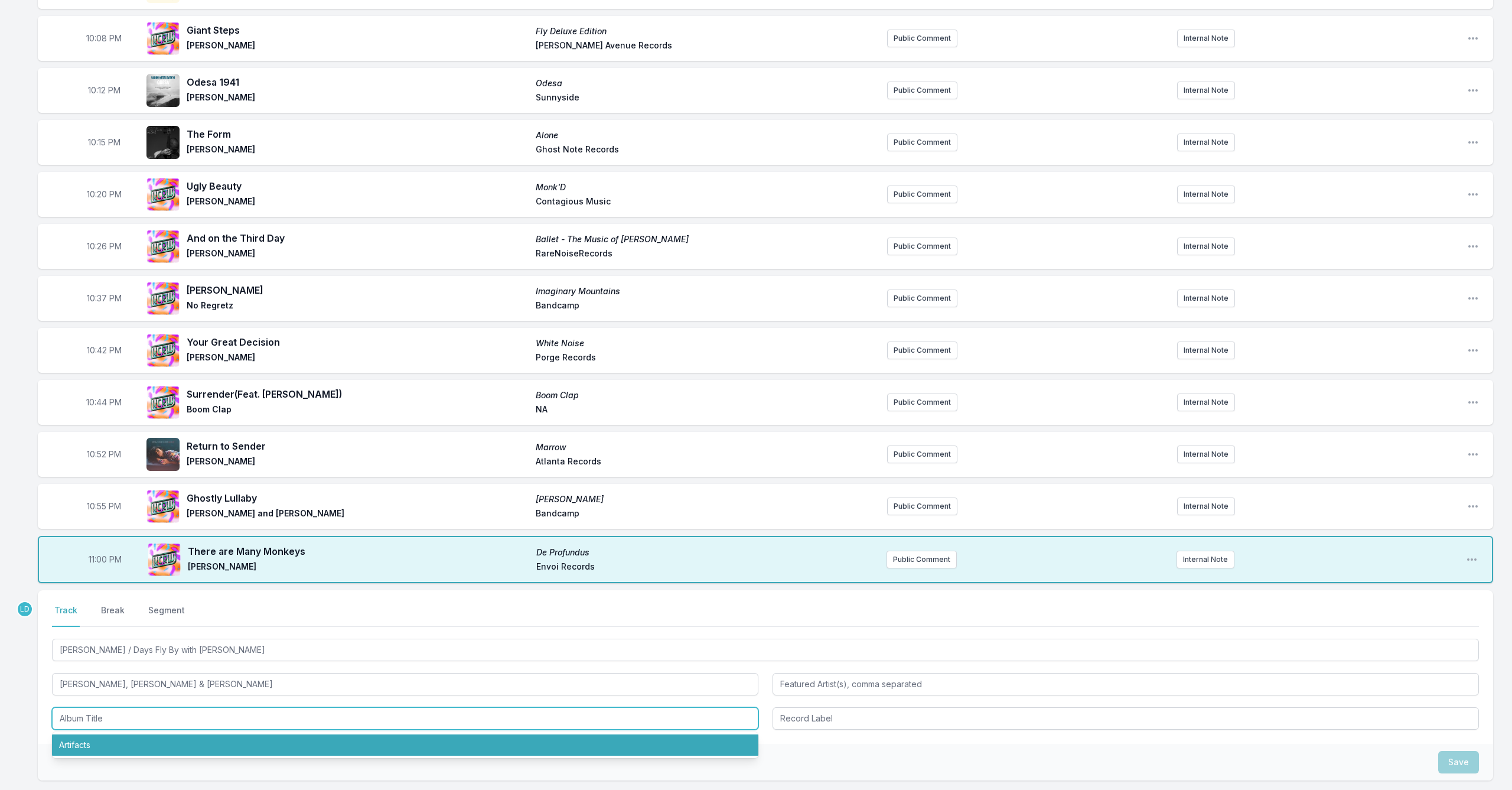
drag, startPoint x: 142, startPoint y: 742, endPoint x: 177, endPoint y: 726, distance: 38.5
click at [142, 742] on li "Artifacts" at bounding box center [405, 745] width 706 height 21
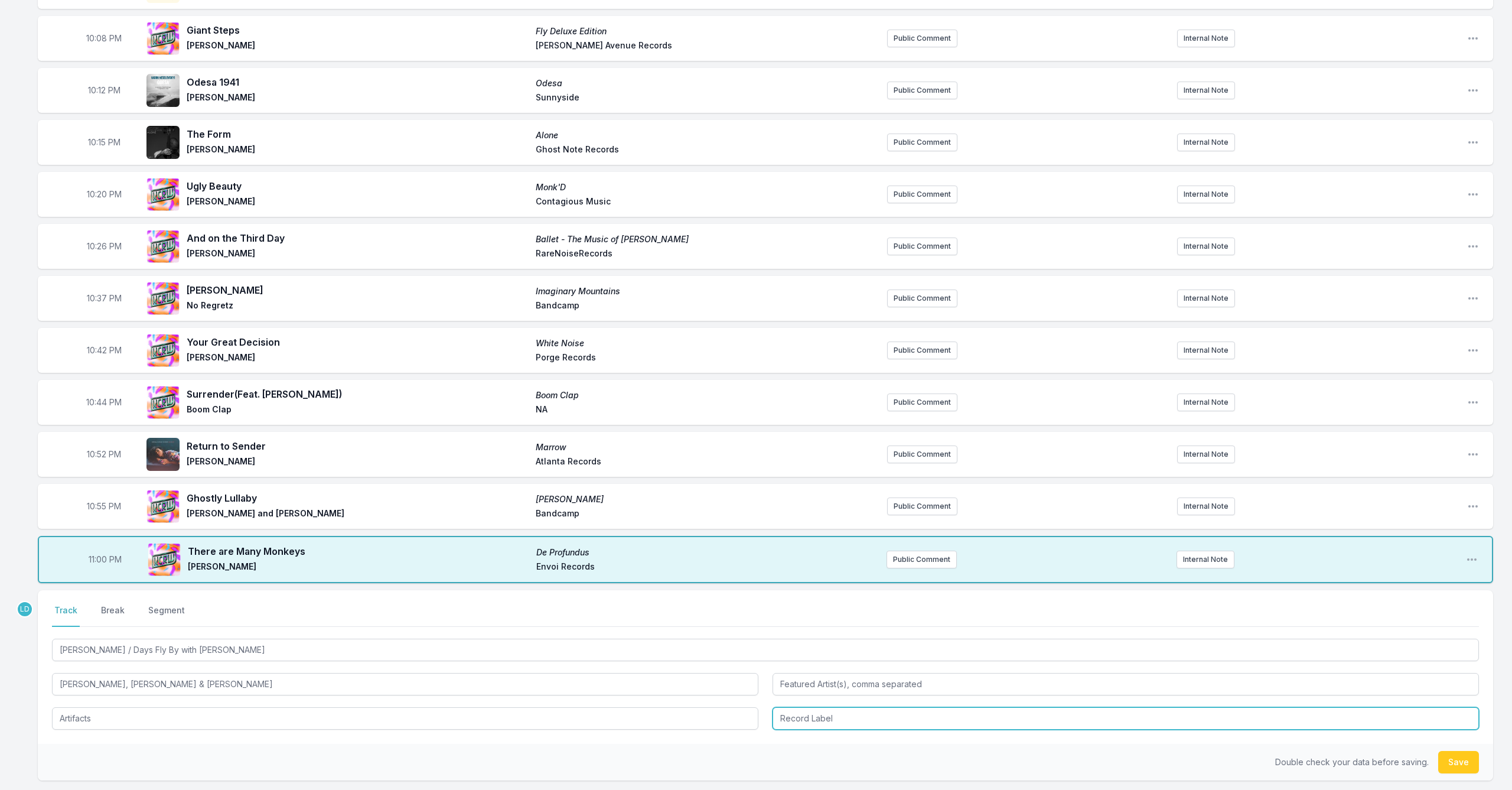
type input "Artifacts"
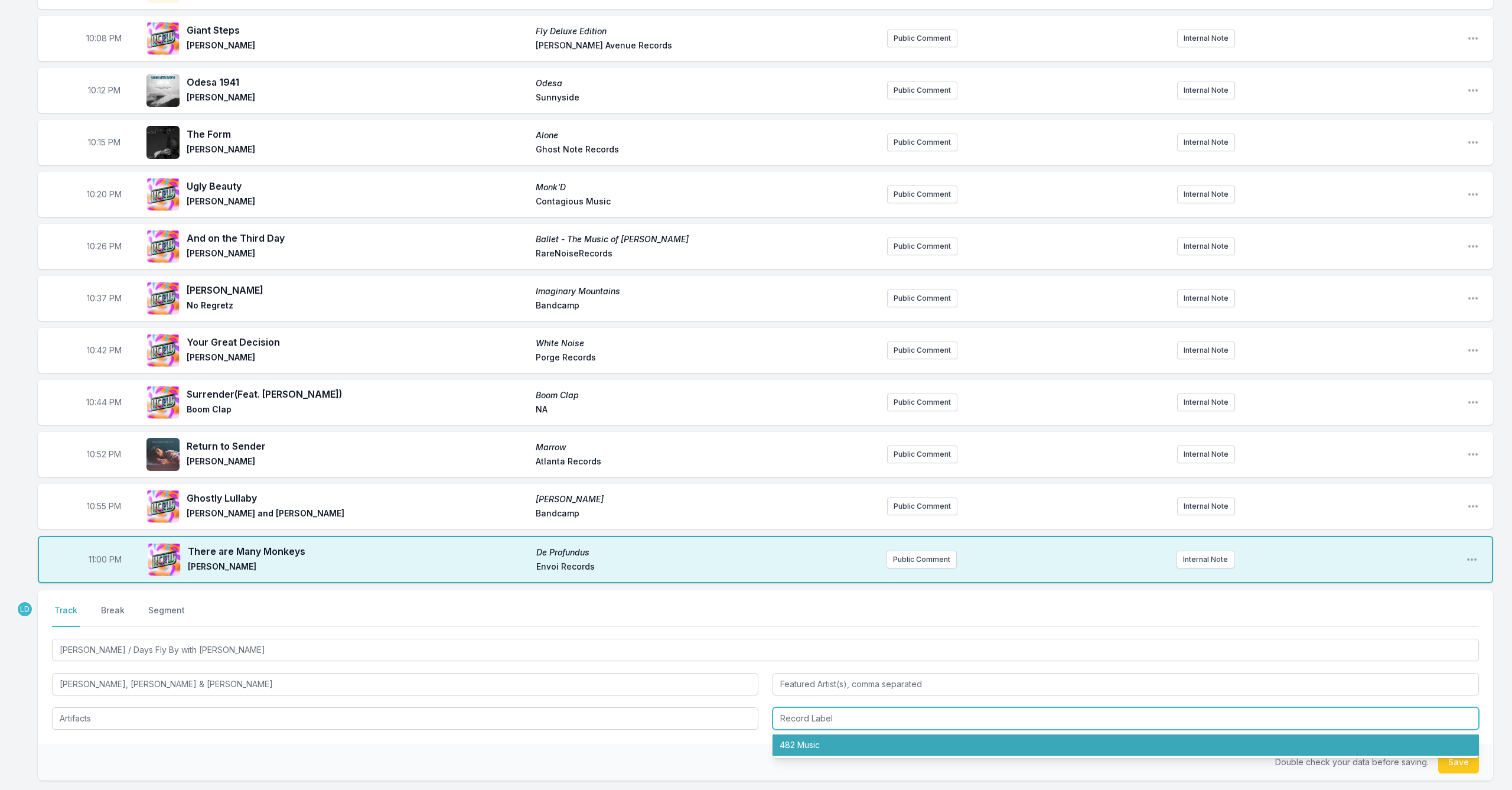
drag, startPoint x: 833, startPoint y: 741, endPoint x: 866, endPoint y: 738, distance: 33.1
click at [833, 741] on li "482 Music" at bounding box center [1126, 745] width 706 height 21
type input "482 Music"
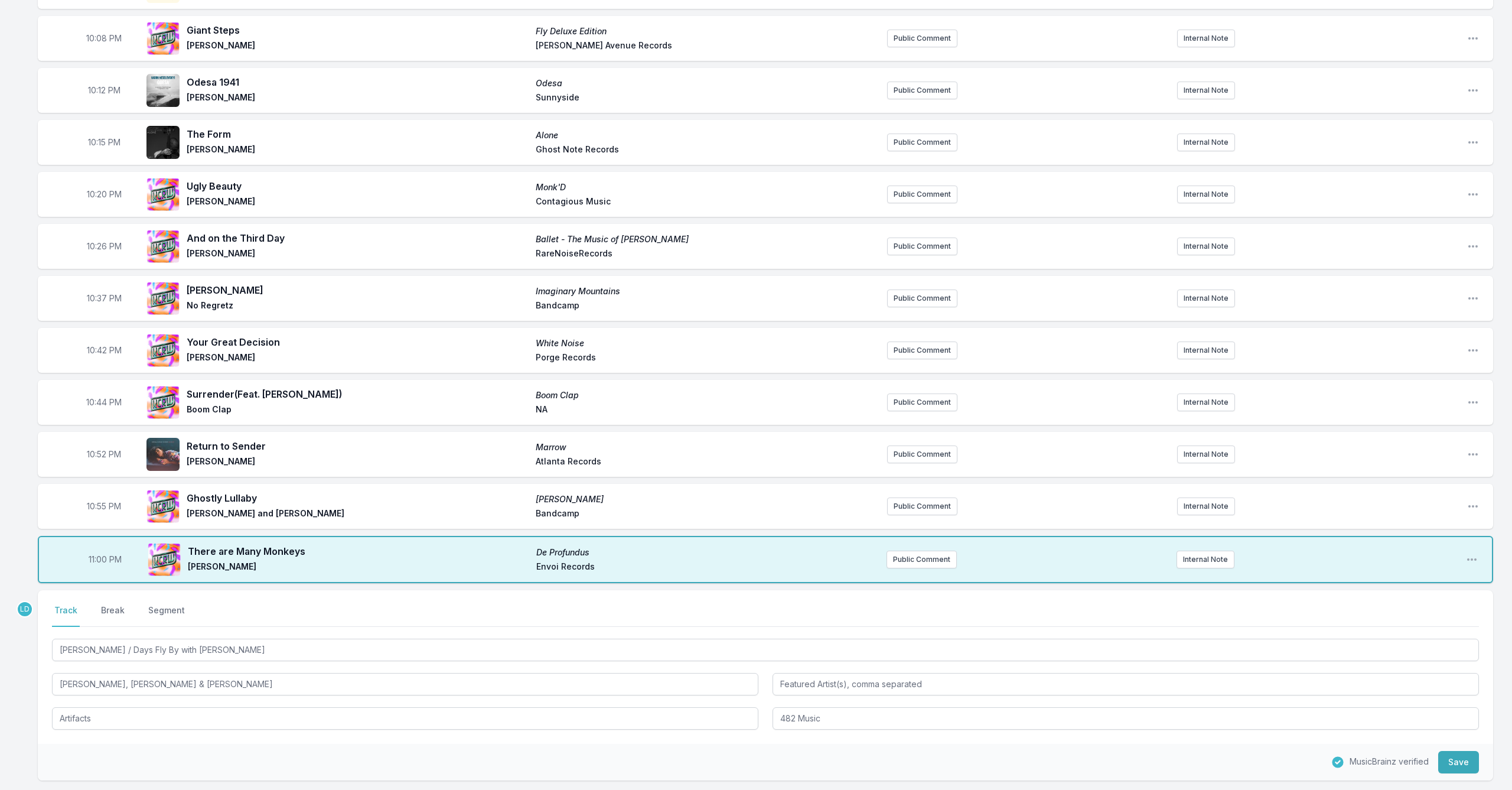
drag, startPoint x: 1467, startPoint y: 763, endPoint x: 1403, endPoint y: 768, distance: 64.2
click at [1466, 763] on button "Save" at bounding box center [1458, 761] width 41 height 22
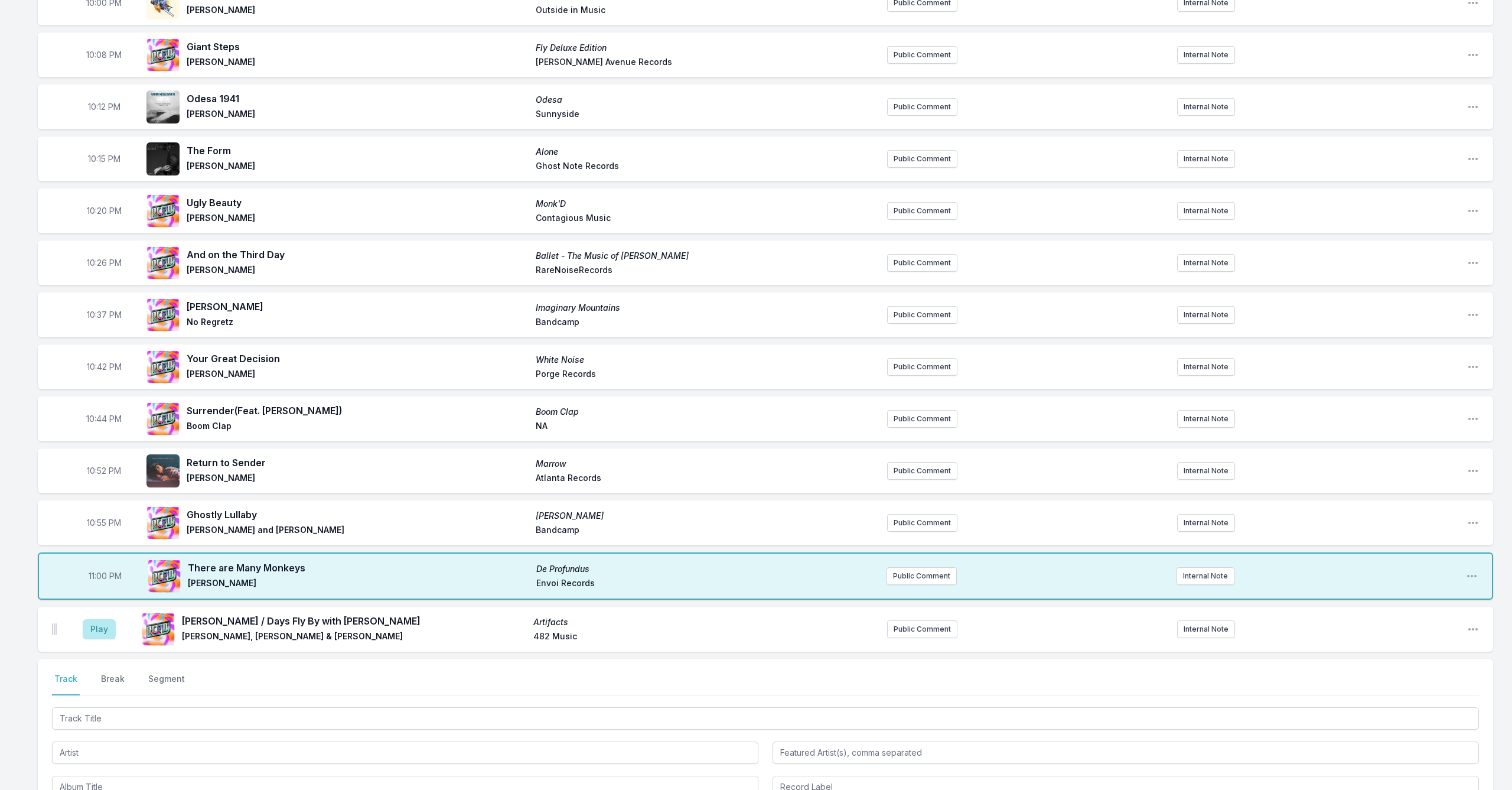
scroll to position [136, 0]
drag, startPoint x: 106, startPoint y: 632, endPoint x: 197, endPoint y: 668, distance: 97.9
click at [106, 633] on button "Play" at bounding box center [99, 627] width 33 height 20
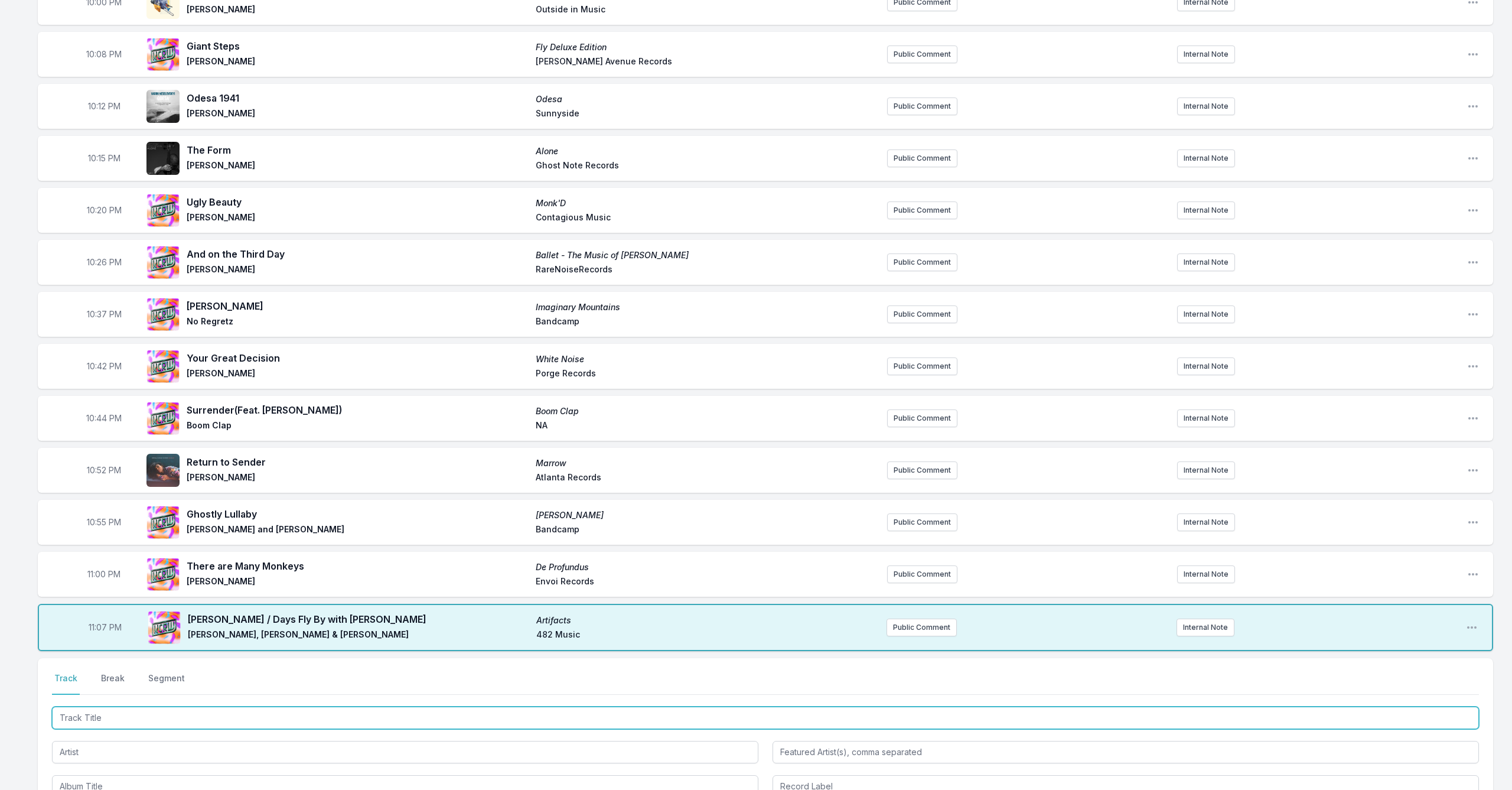
click at [264, 717] on input "Track Title" at bounding box center [765, 716] width 1427 height 22
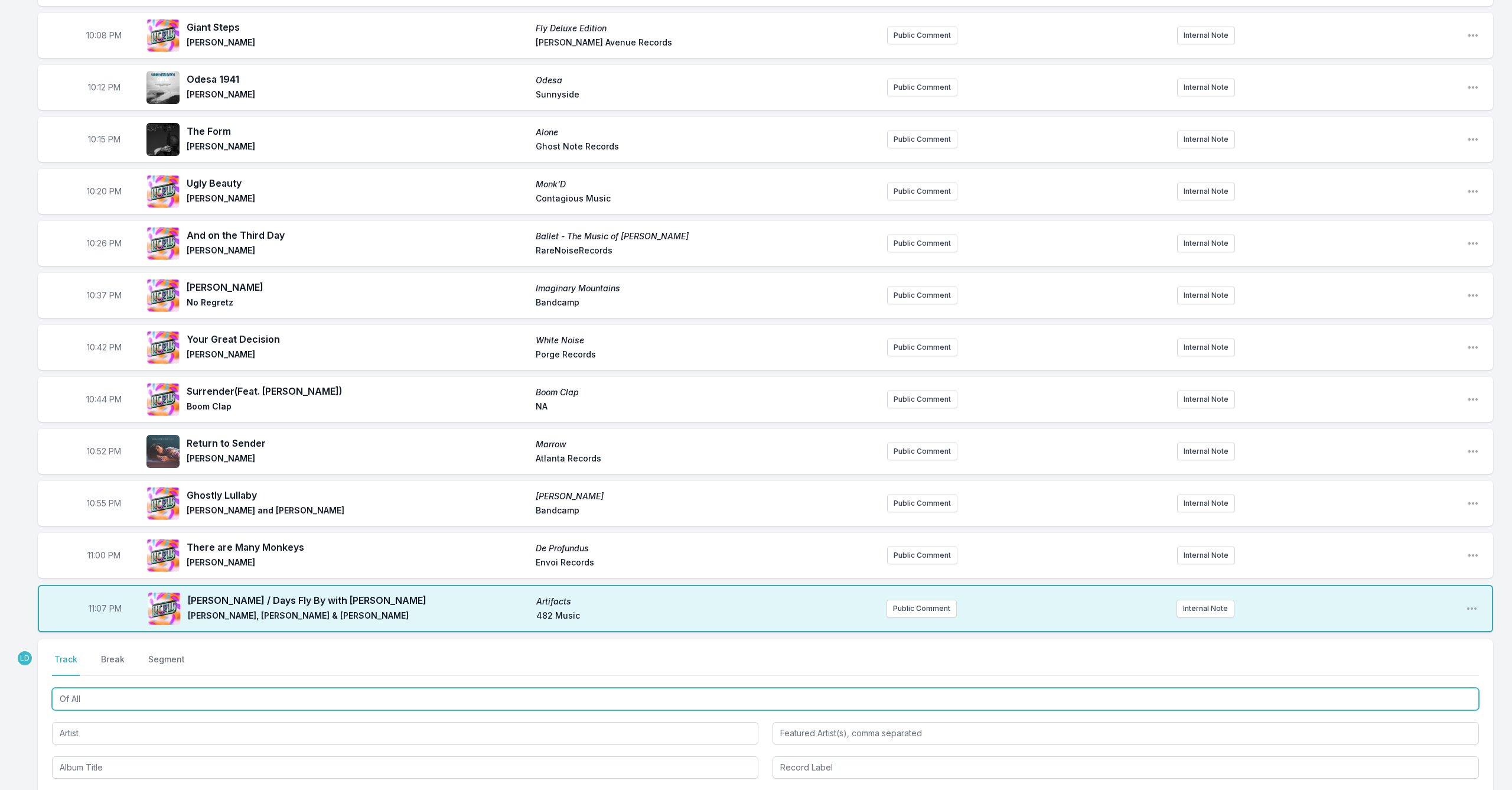
type input "Of All"
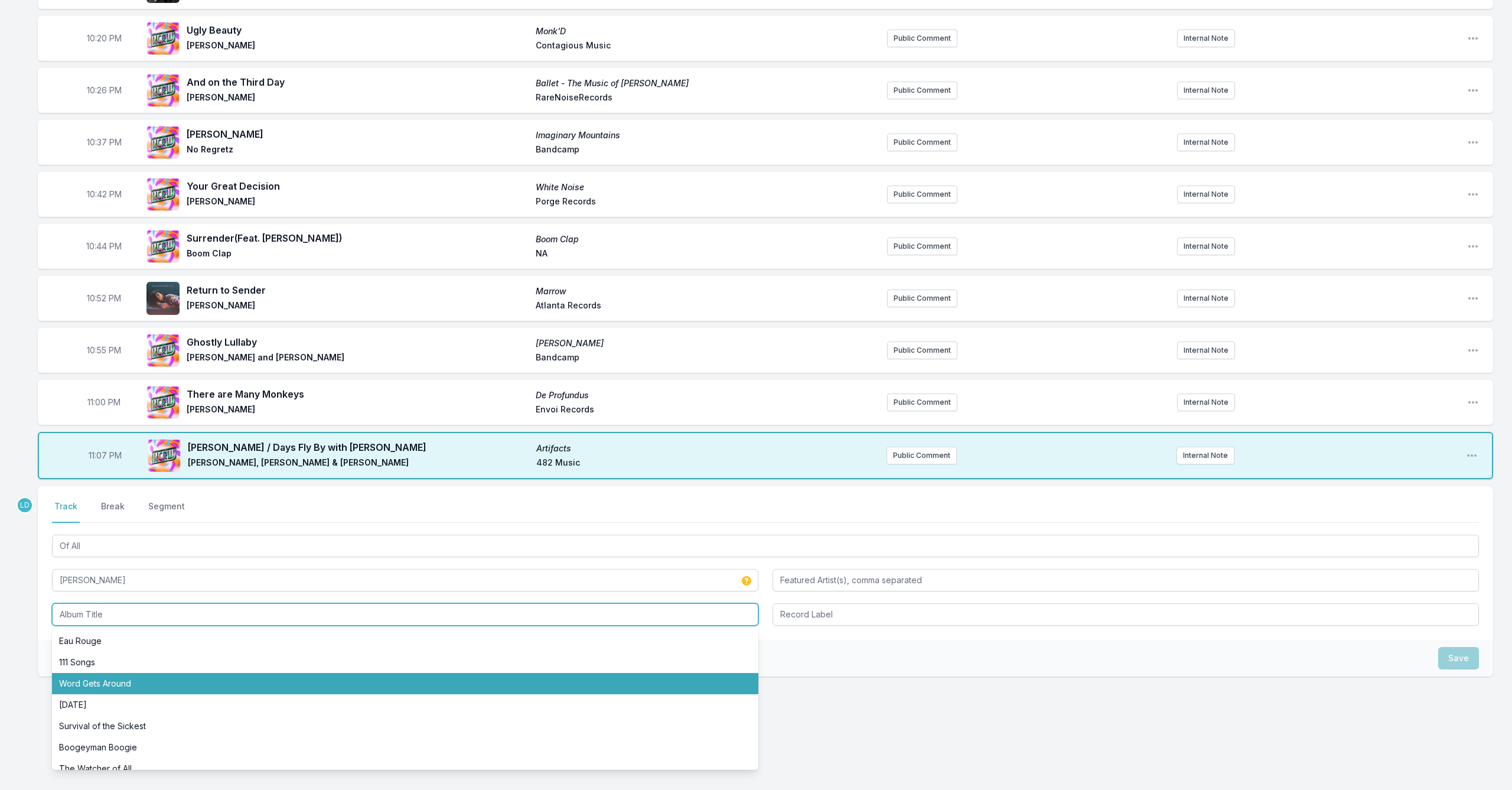
scroll to position [308, 0]
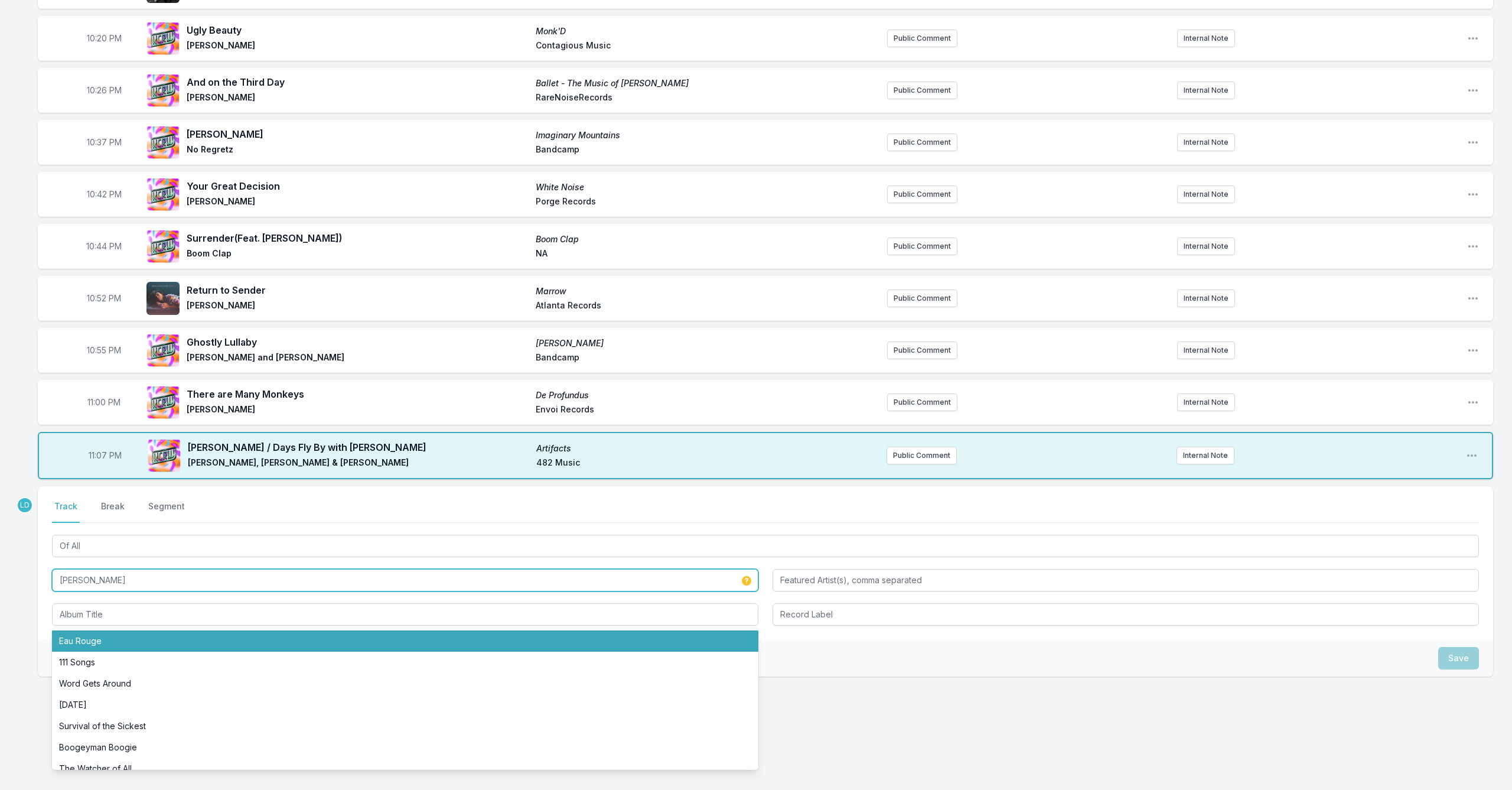
drag, startPoint x: 86, startPoint y: 581, endPoint x: 90, endPoint y: 589, distance: 8.9
click at [87, 581] on input "[PERSON_NAME]" at bounding box center [405, 580] width 706 height 22
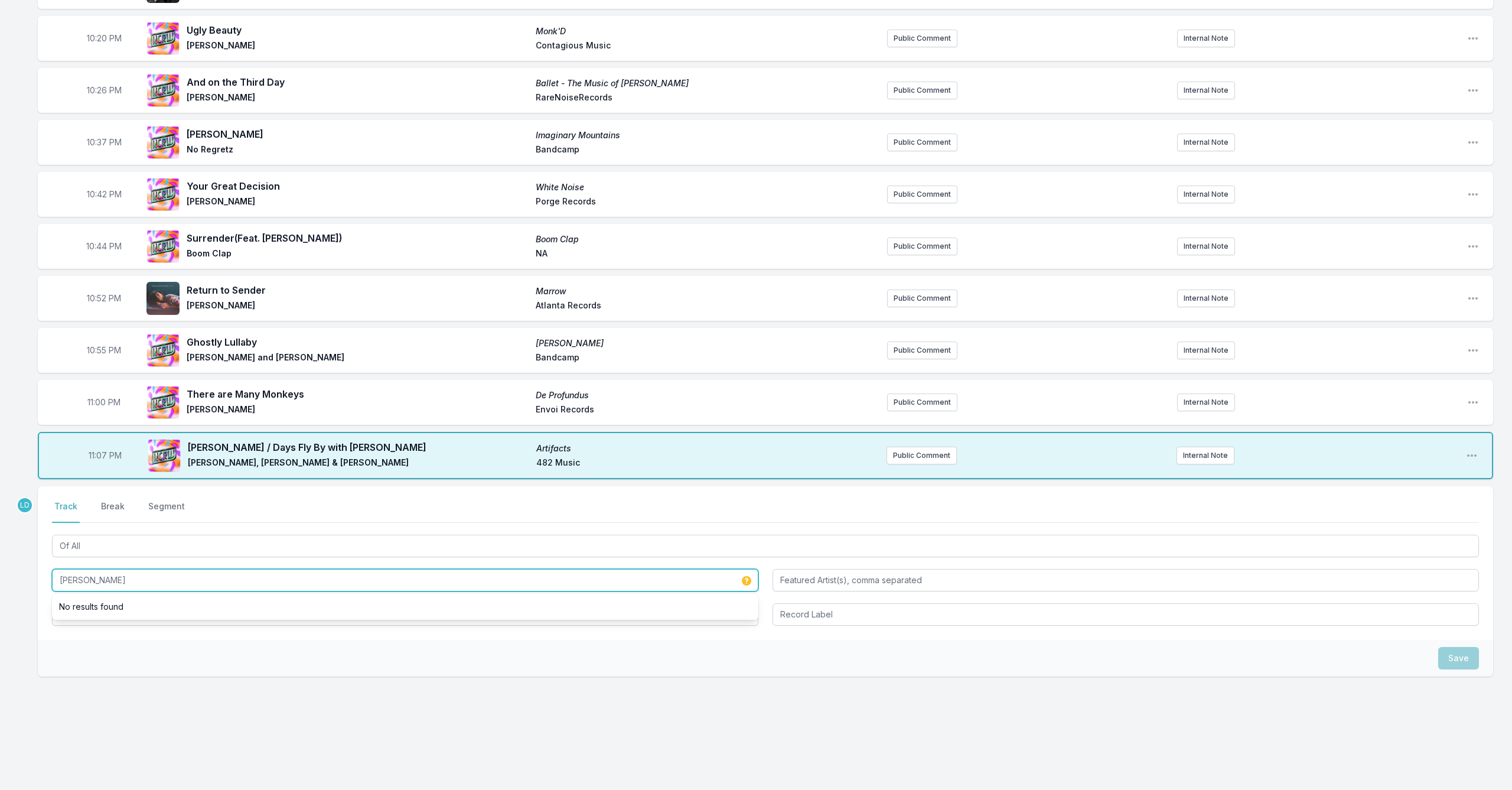
type input "[PERSON_NAME]"
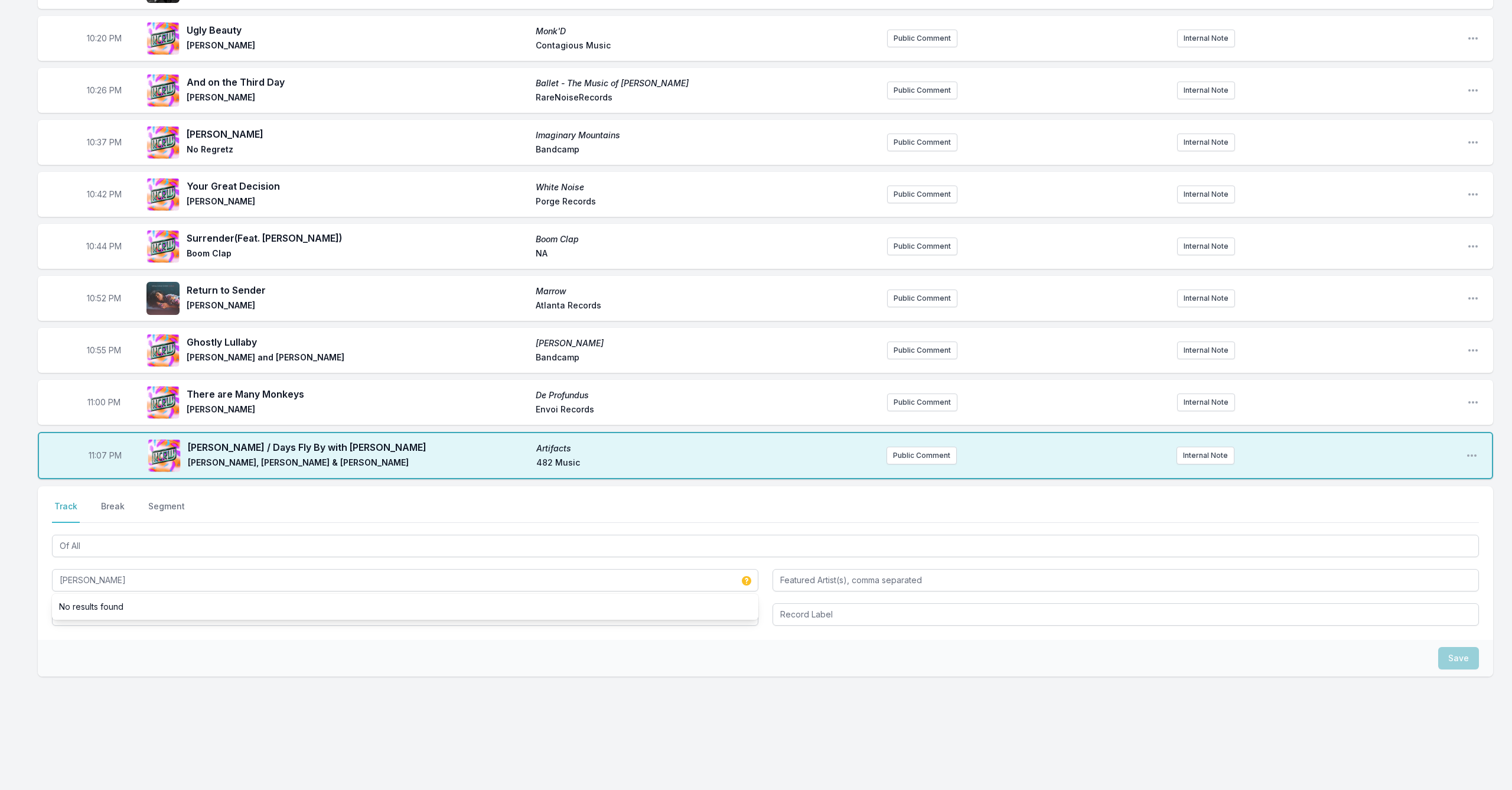
drag, startPoint x: 361, startPoint y: 647, endPoint x: 344, endPoint y: 647, distance: 17.0
click at [361, 647] on div "Save" at bounding box center [765, 658] width 1455 height 36
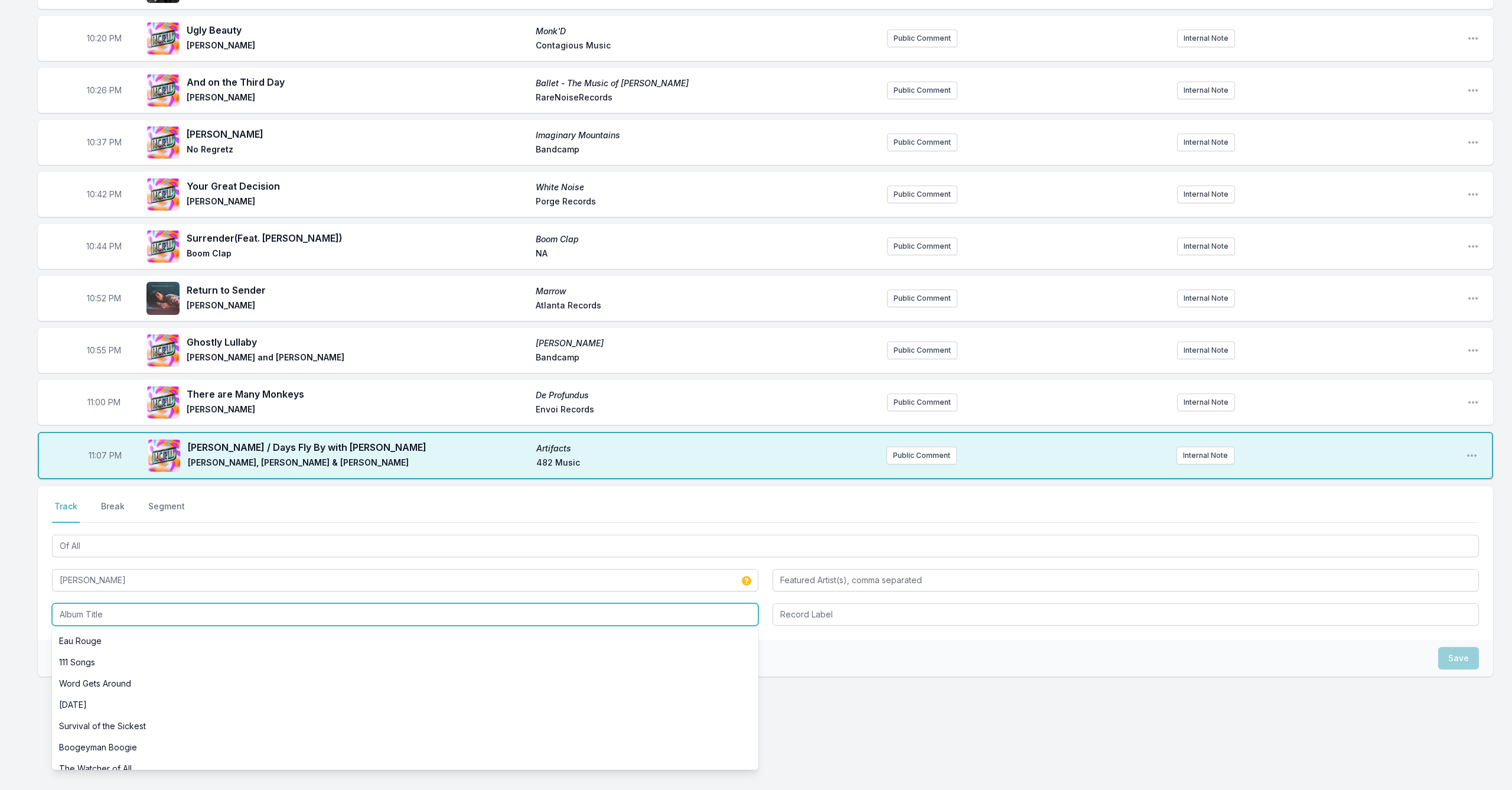
click at [155, 619] on input "Album Title" at bounding box center [405, 613] width 706 height 22
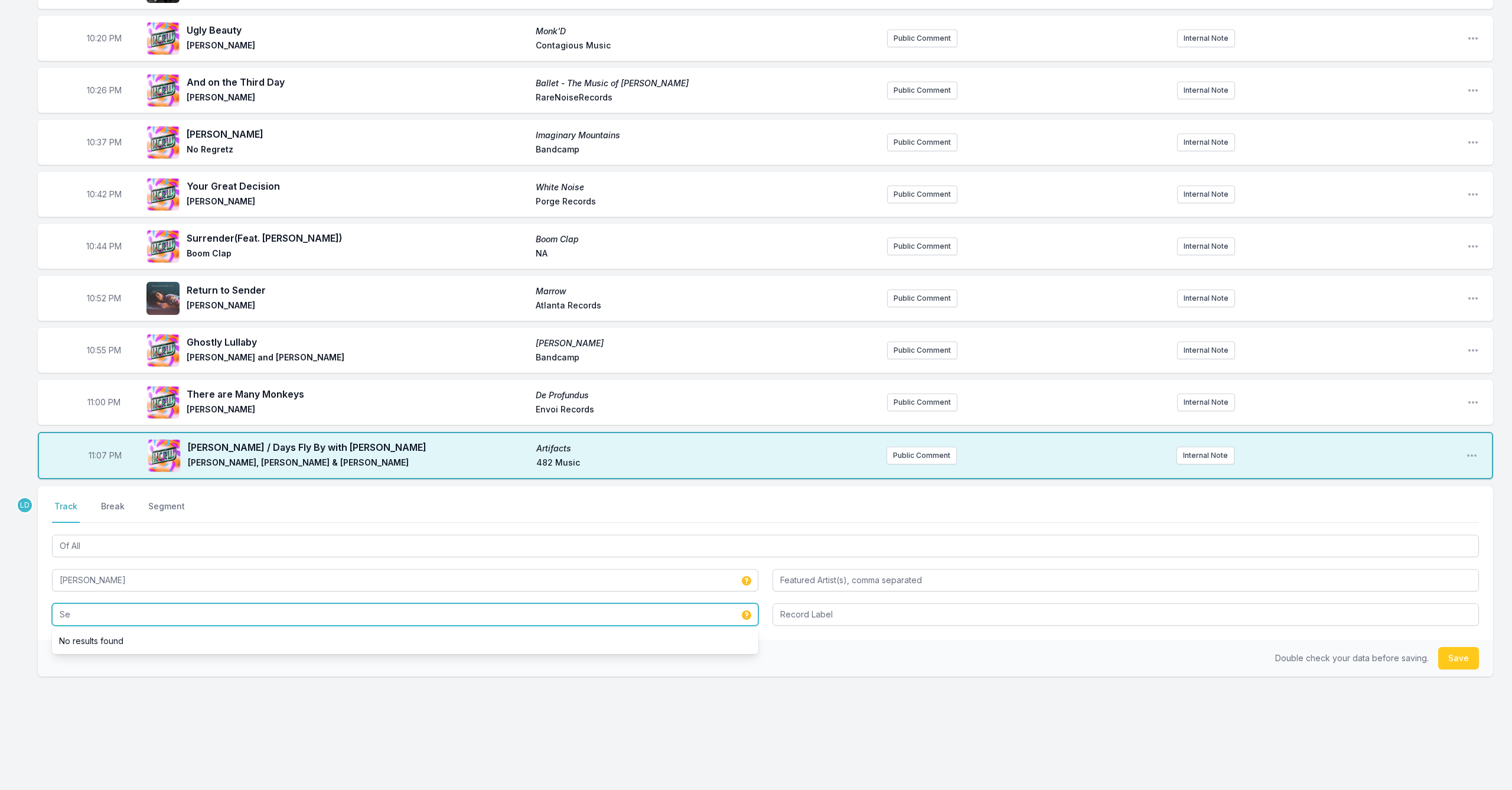
type input "S"
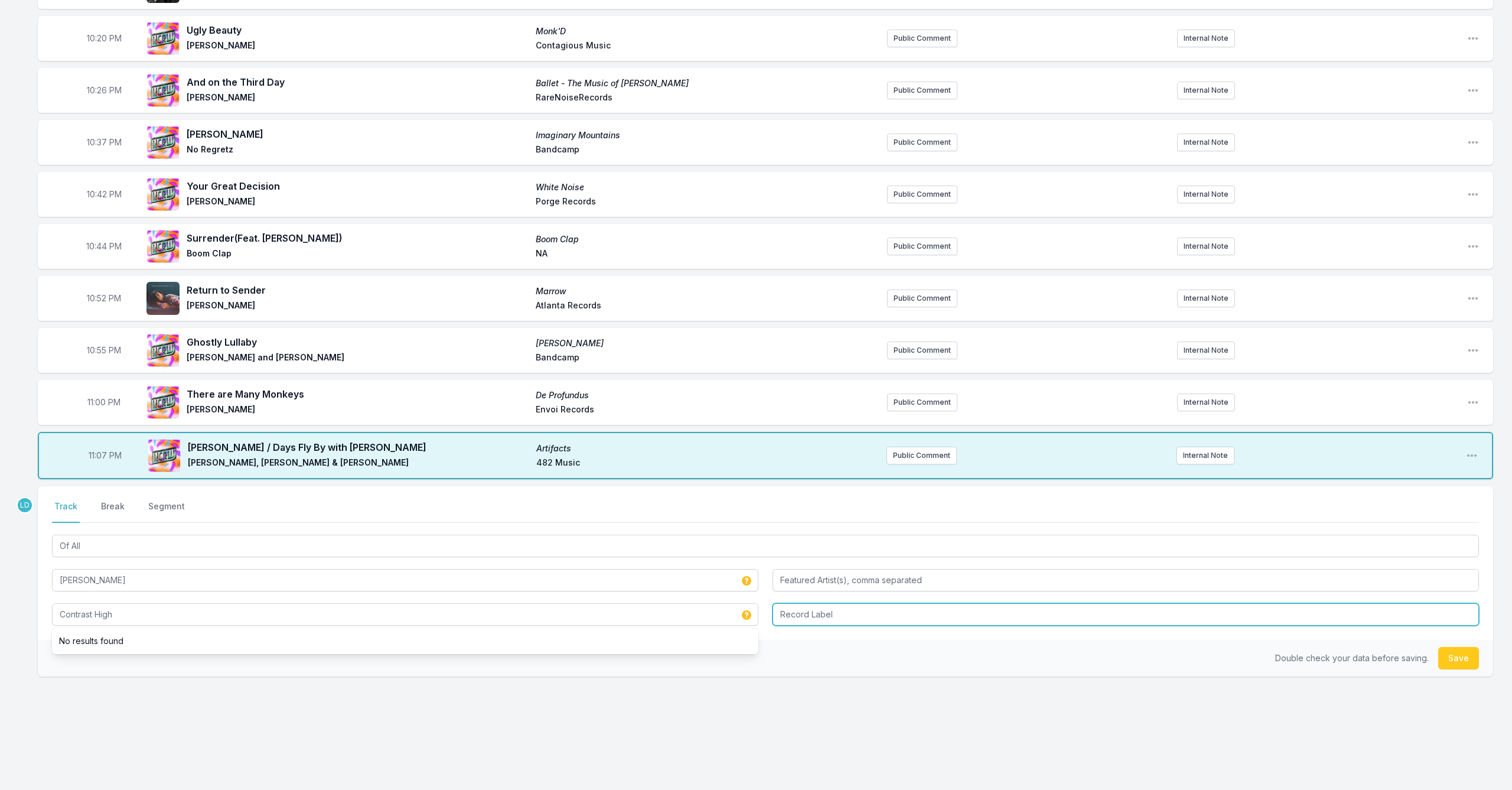
type input "Contrast High"
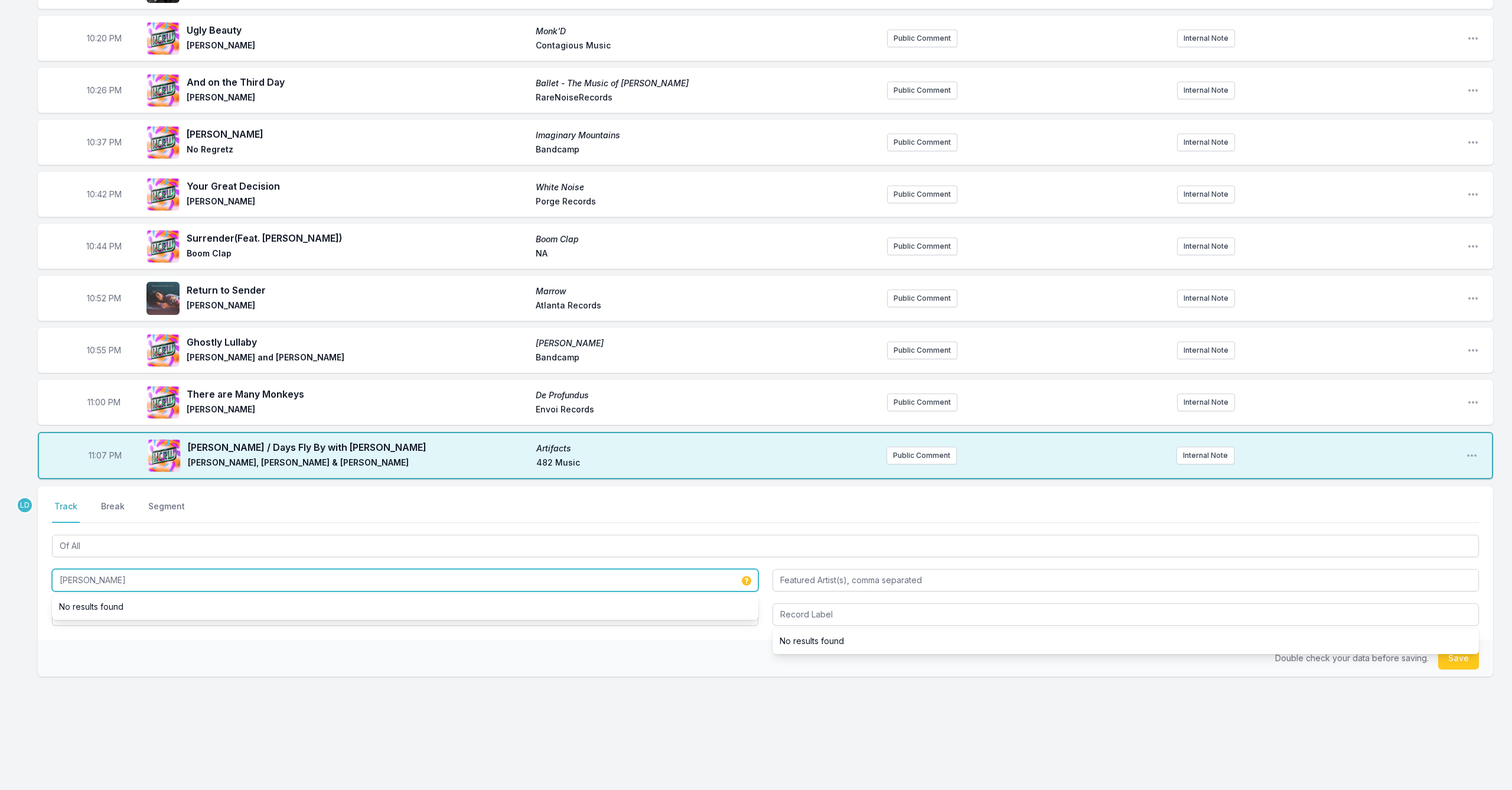
drag, startPoint x: 160, startPoint y: 582, endPoint x: 34, endPoint y: 582, distance: 126.0
click at [34, 582] on div "10:00 PM Lament The Jazz Orchestra Volume 1 [PERSON_NAME] Outside in Music Publ…" at bounding box center [756, 298] width 1512 height 981
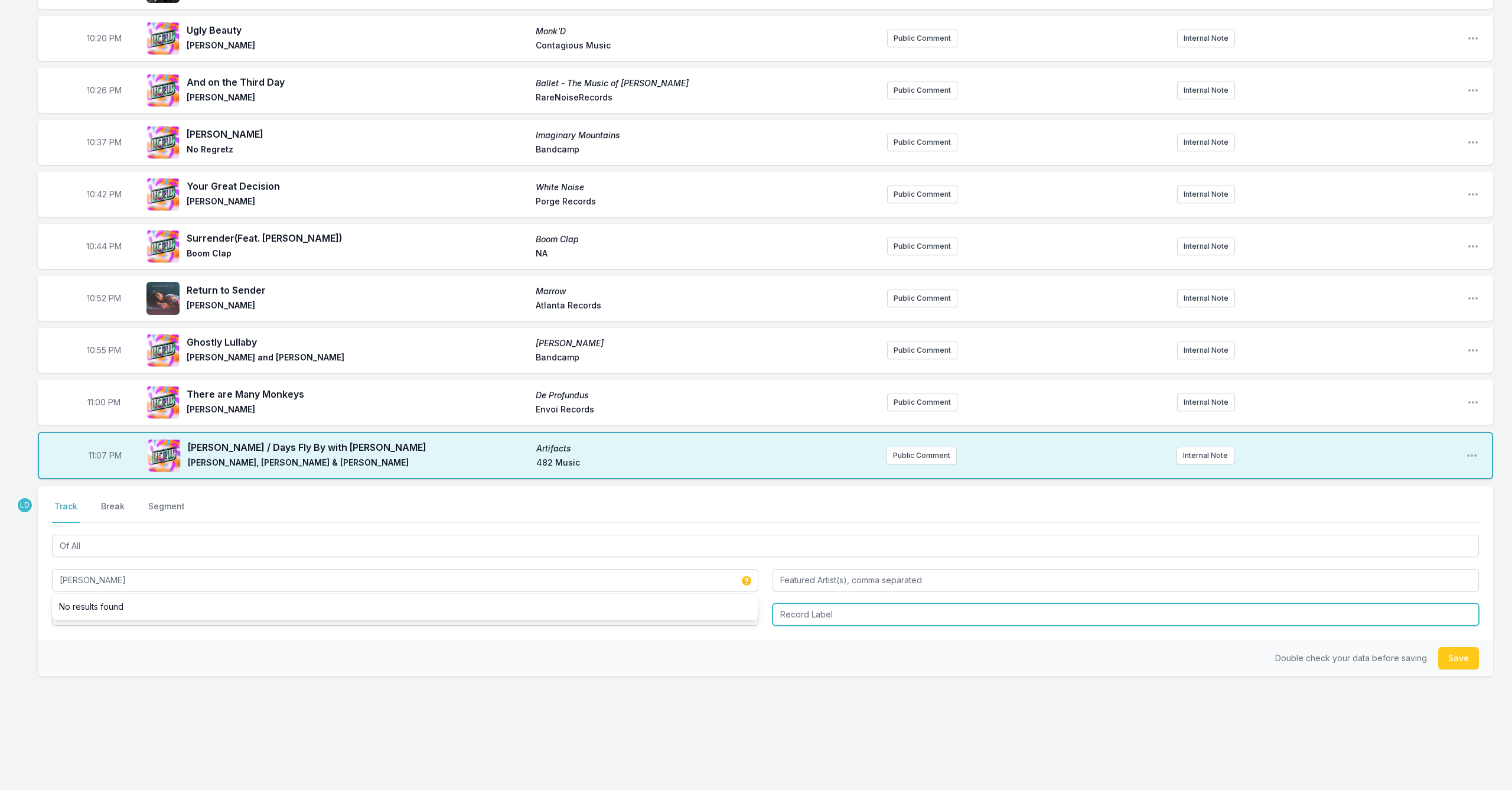
click at [848, 608] on input "Record Label" at bounding box center [1126, 613] width 706 height 22
type input "Enjoy Records"
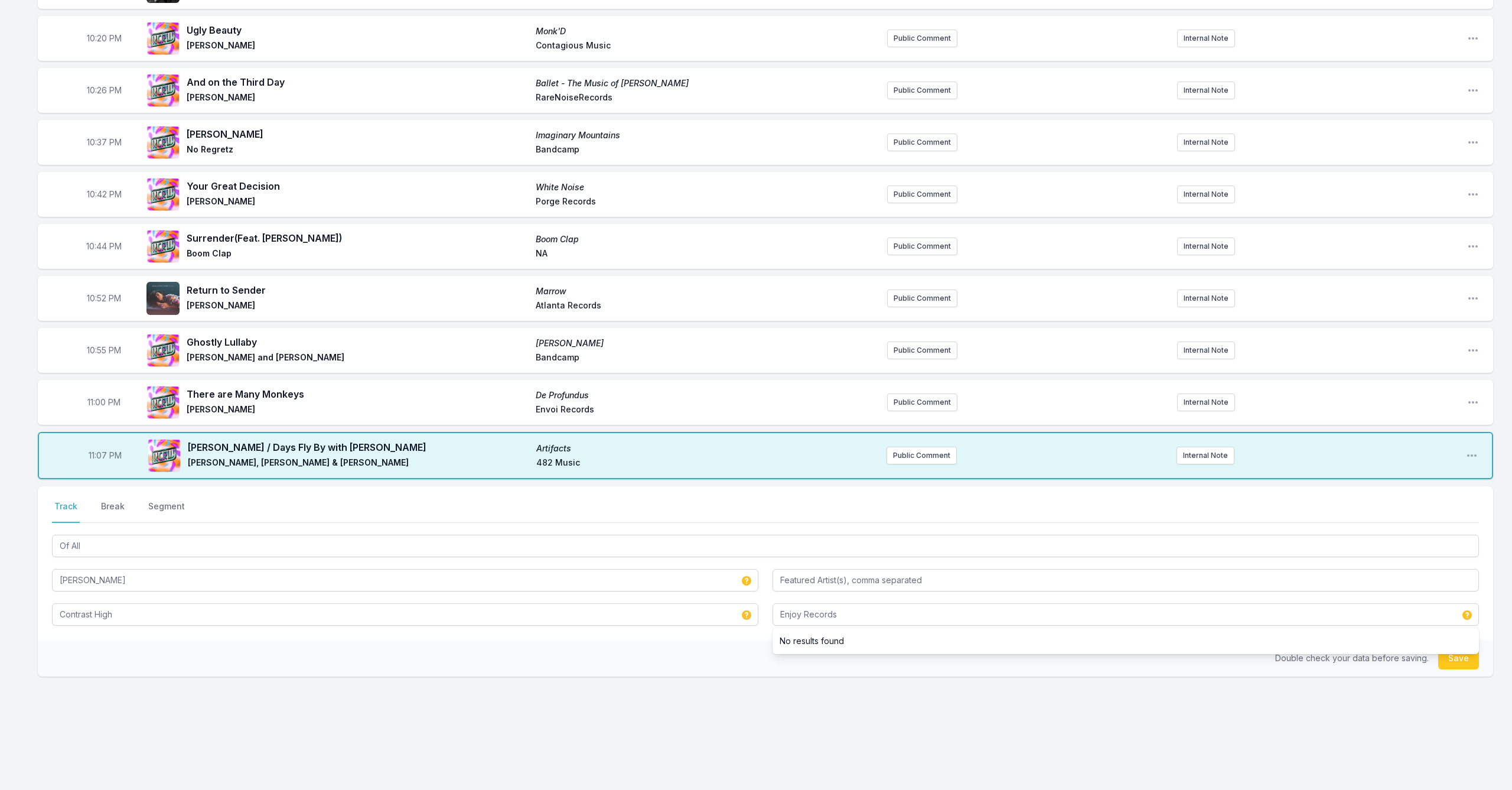
click at [1477, 663] on button "Save" at bounding box center [1458, 657] width 41 height 22
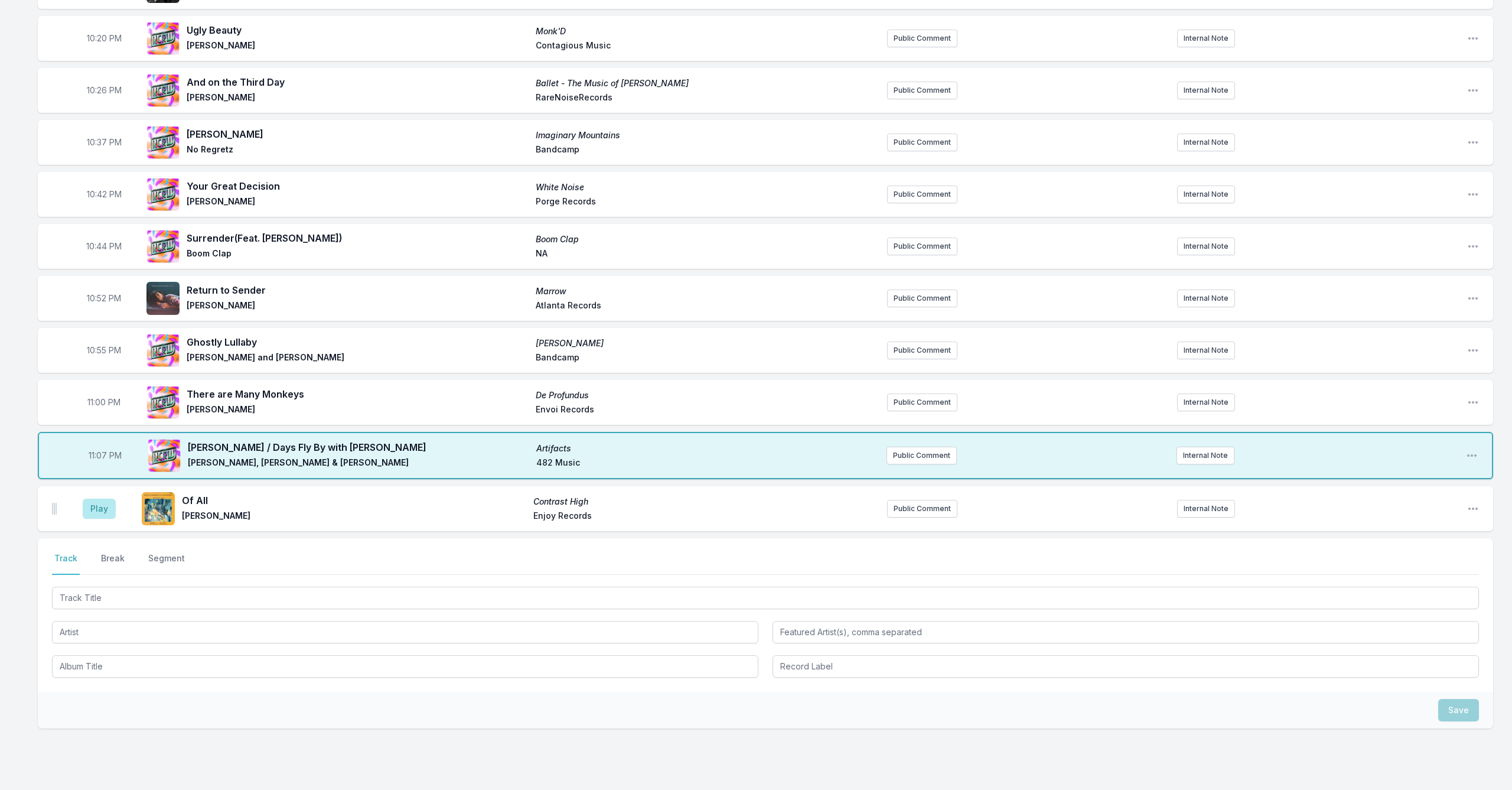
drag, startPoint x: 101, startPoint y: 514, endPoint x: 233, endPoint y: 577, distance: 146.3
click at [112, 519] on aside "Play" at bounding box center [99, 509] width 66 height 38
click at [102, 511] on button "Play" at bounding box center [99, 508] width 33 height 20
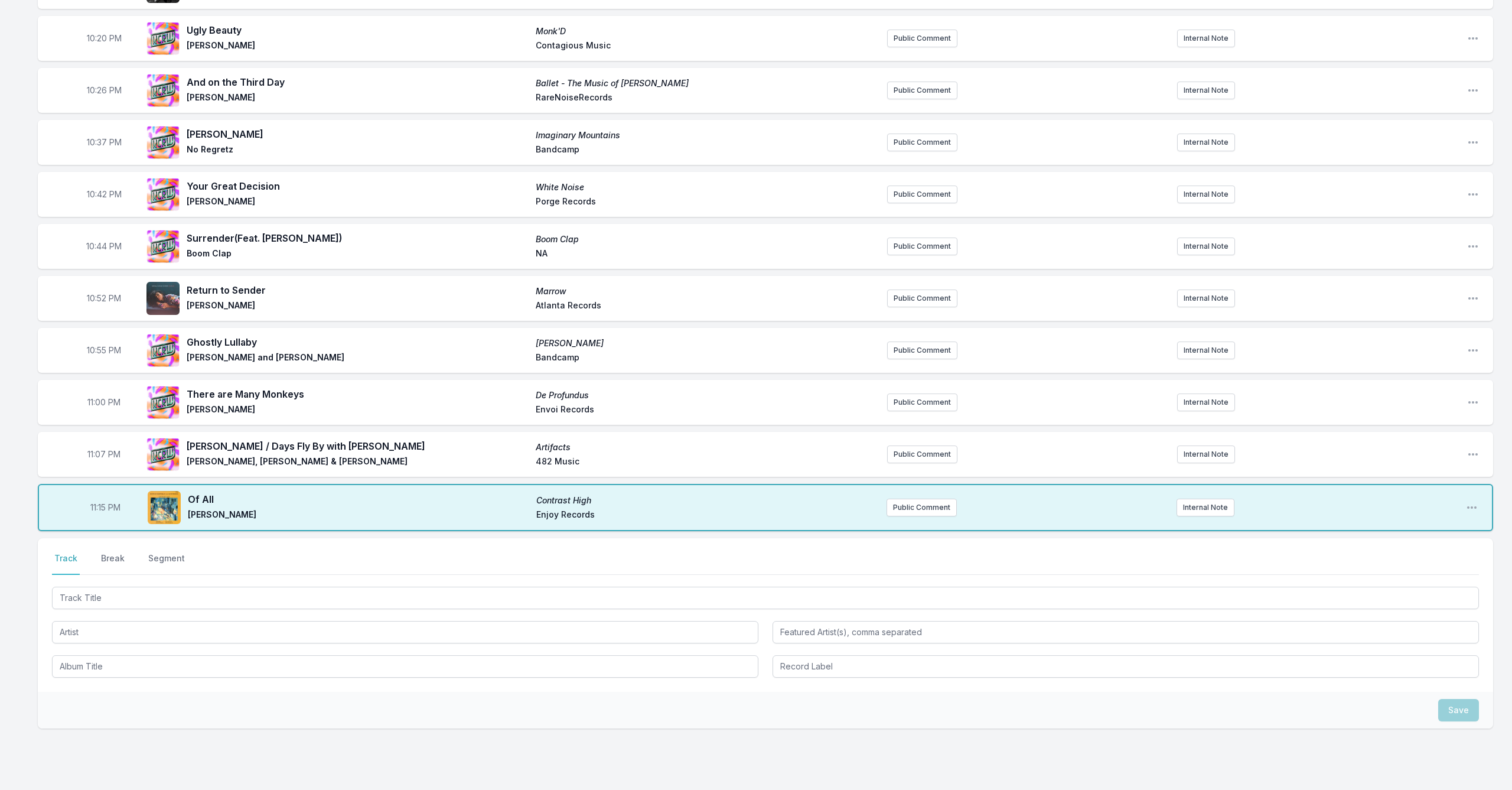
click at [274, 610] on div at bounding box center [765, 631] width 1427 height 94
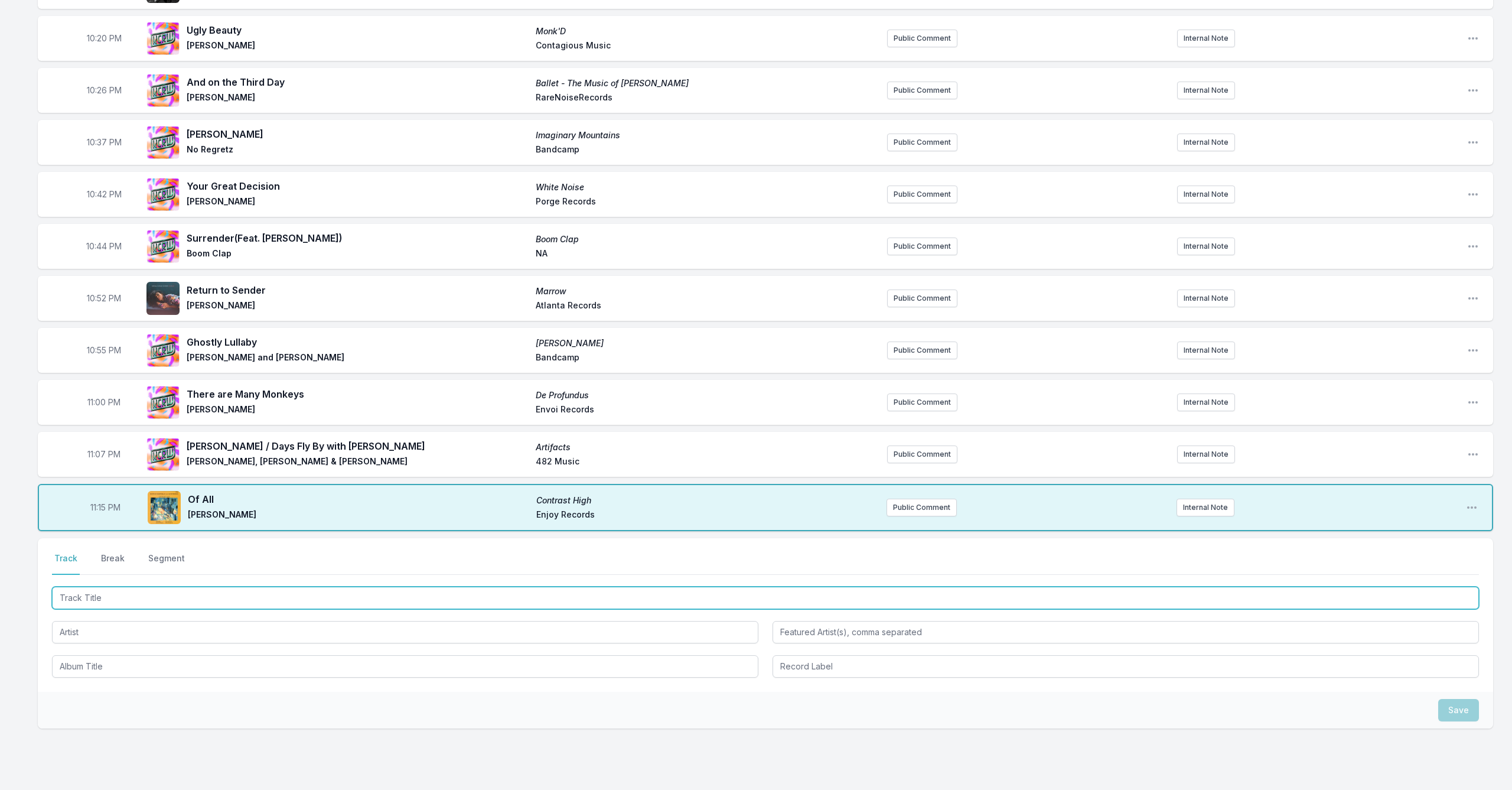
click at [275, 606] on input "Track Title" at bounding box center [765, 597] width 1427 height 22
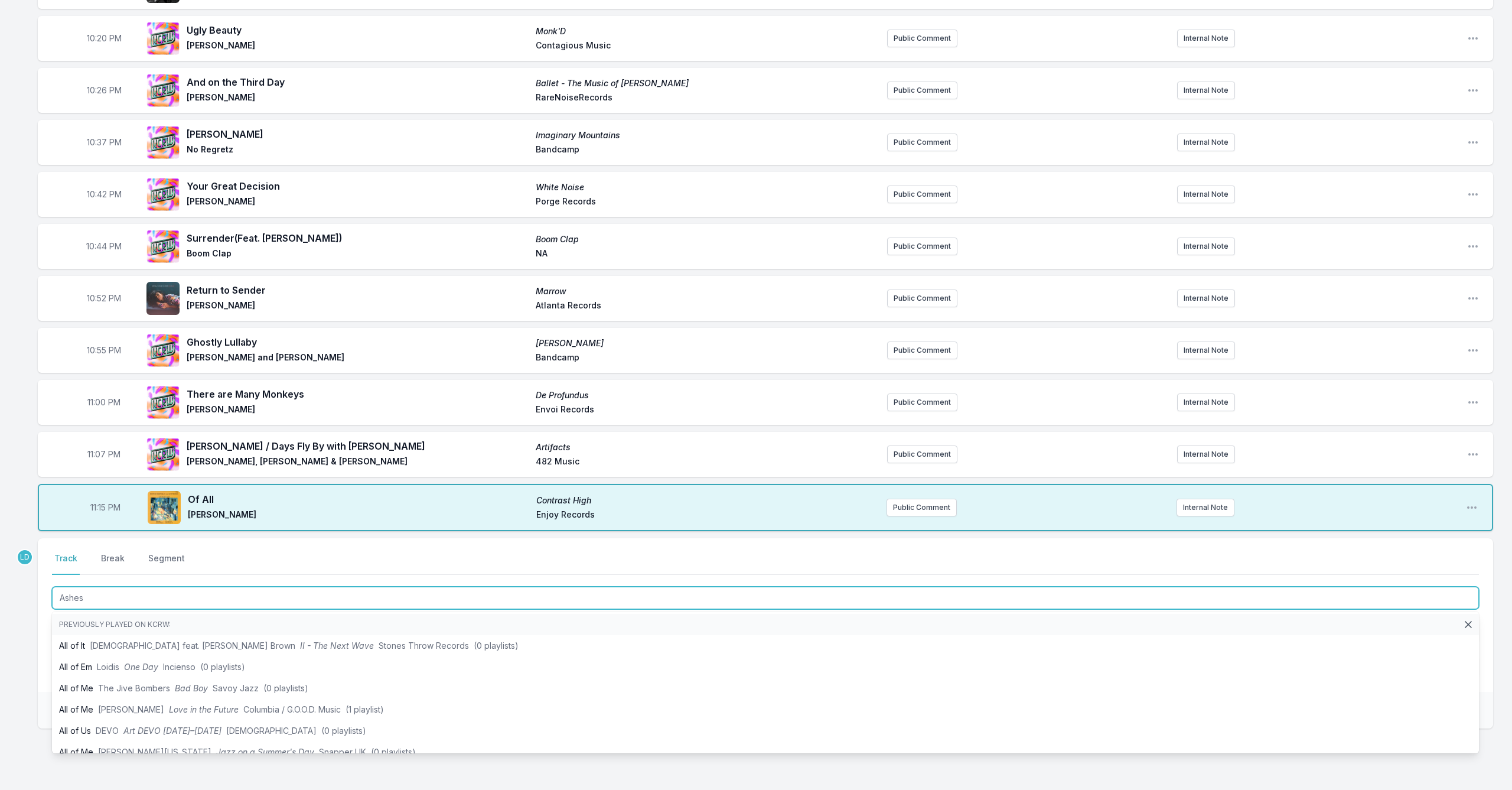
type input "Ashes"
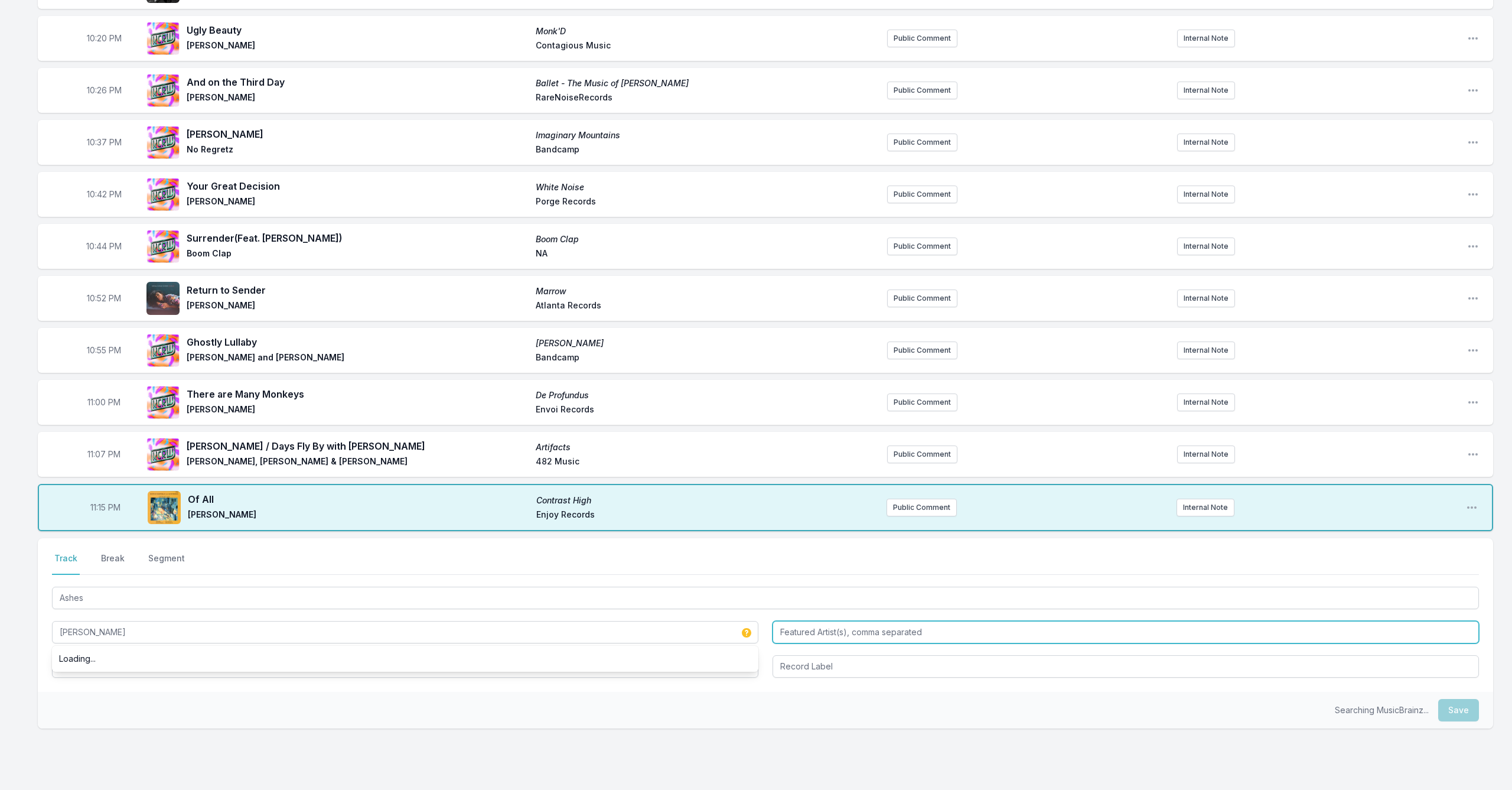
type input "[PERSON_NAME]"
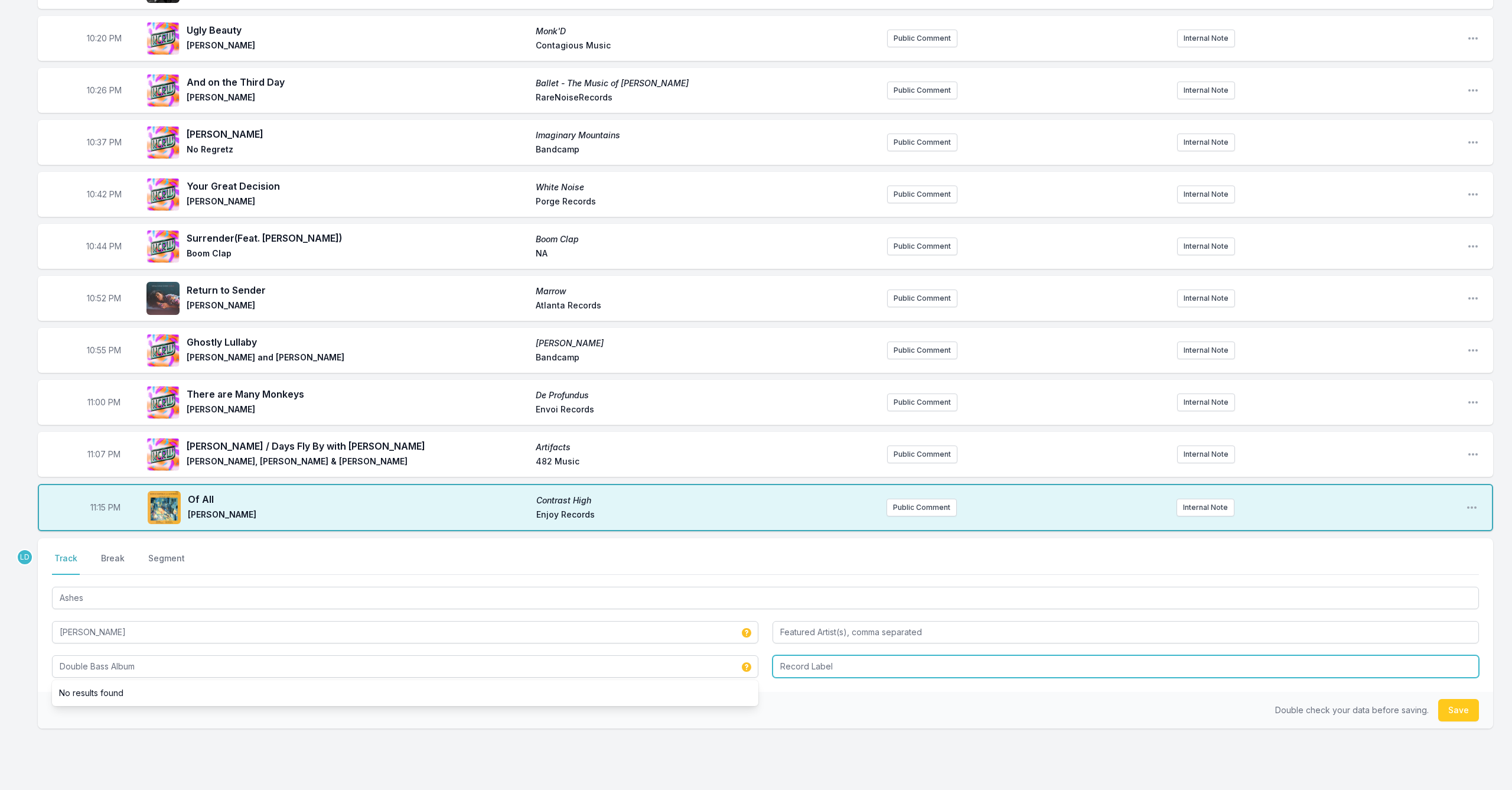
type input "Double Bass Album"
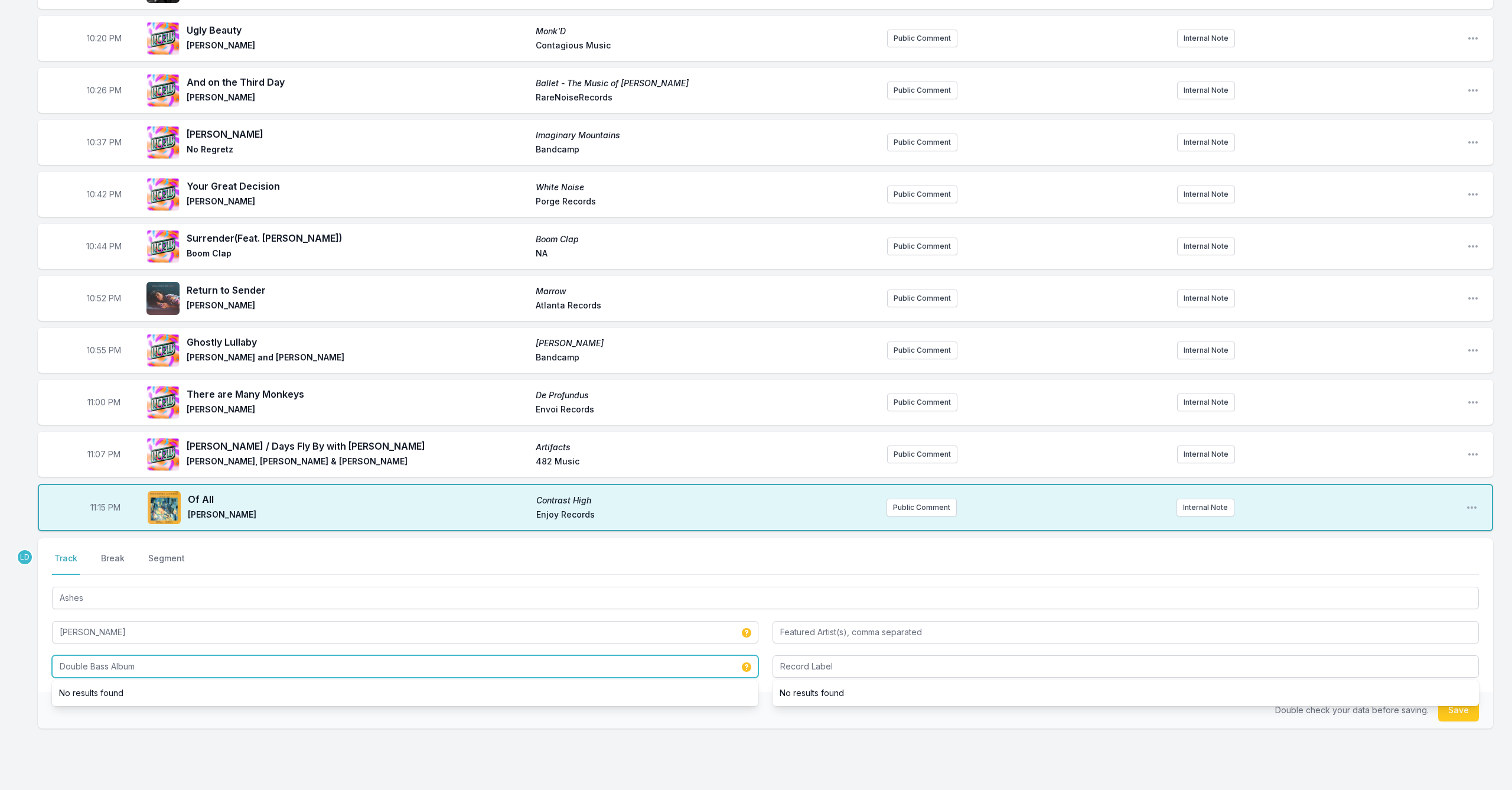
drag, startPoint x: 186, startPoint y: 656, endPoint x: 0, endPoint y: 668, distance: 186.4
click at [0, 668] on div "10:00 PM Lament The Jazz Orchestra Volume 1 [PERSON_NAME] Outside in Music Publ…" at bounding box center [756, 324] width 1512 height 1034
click at [144, 670] on input "Double Bass Album" at bounding box center [405, 666] width 706 height 22
drag, startPoint x: 143, startPoint y: 669, endPoint x: 1, endPoint y: 674, distance: 142.1
click at [1, 674] on div "10:00 PM Lament The Jazz Orchestra Volume 1 [PERSON_NAME] Outside in Music Publ…" at bounding box center [756, 324] width 1512 height 1034
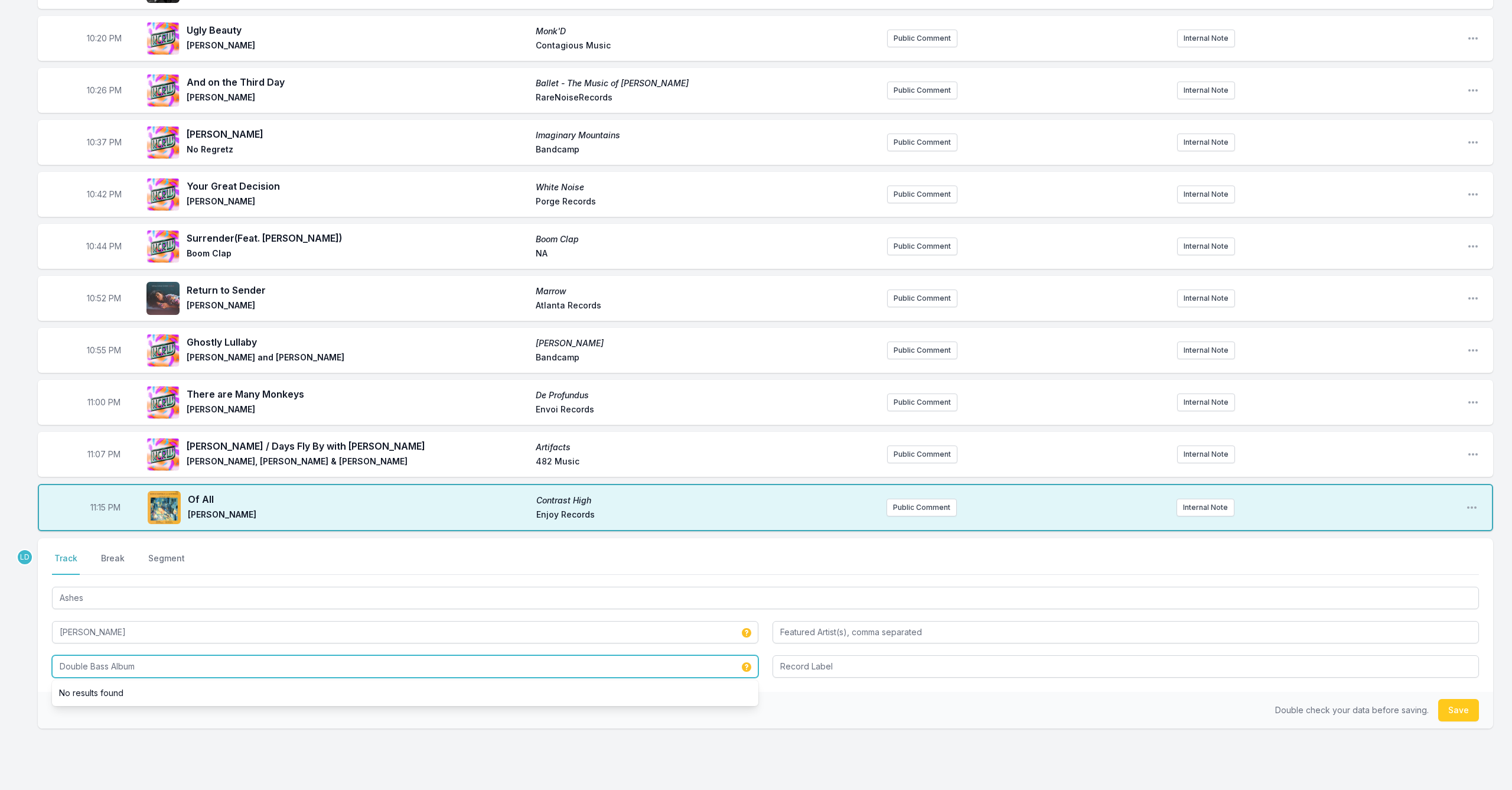
drag, startPoint x: 142, startPoint y: 669, endPoint x: 41, endPoint y: 666, distance: 101.0
click at [41, 666] on div "Select a tab Track Break Segment Track Break Segment Ashes [PERSON_NAME] Double…" at bounding box center [765, 615] width 1455 height 154
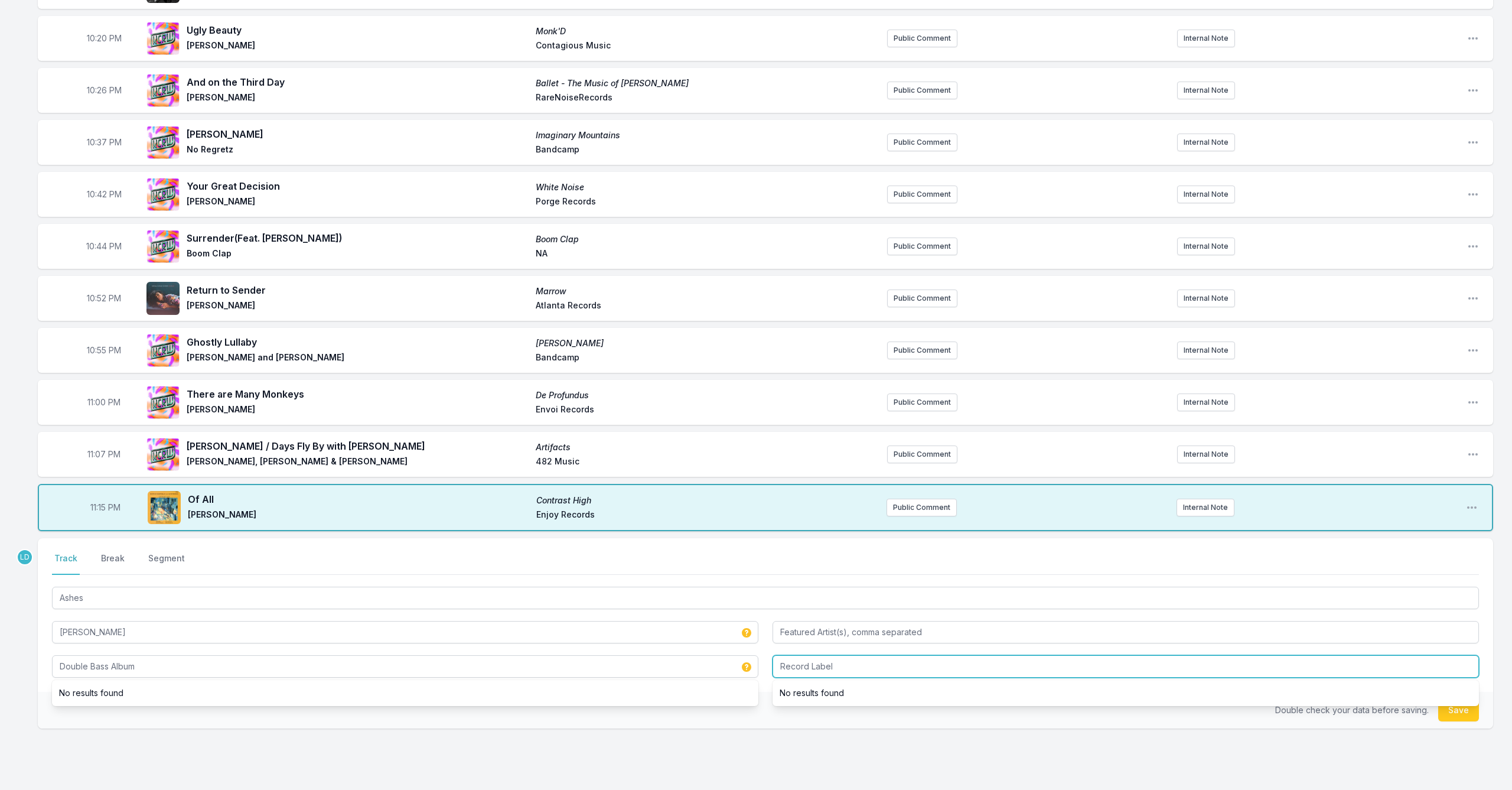
click at [820, 668] on input "Record Label" at bounding box center [1126, 666] width 706 height 22
type input "Bandcamp"
drag, startPoint x: 1455, startPoint y: 712, endPoint x: 1263, endPoint y: 703, distance: 192.2
click at [1455, 712] on button "Save" at bounding box center [1458, 709] width 41 height 22
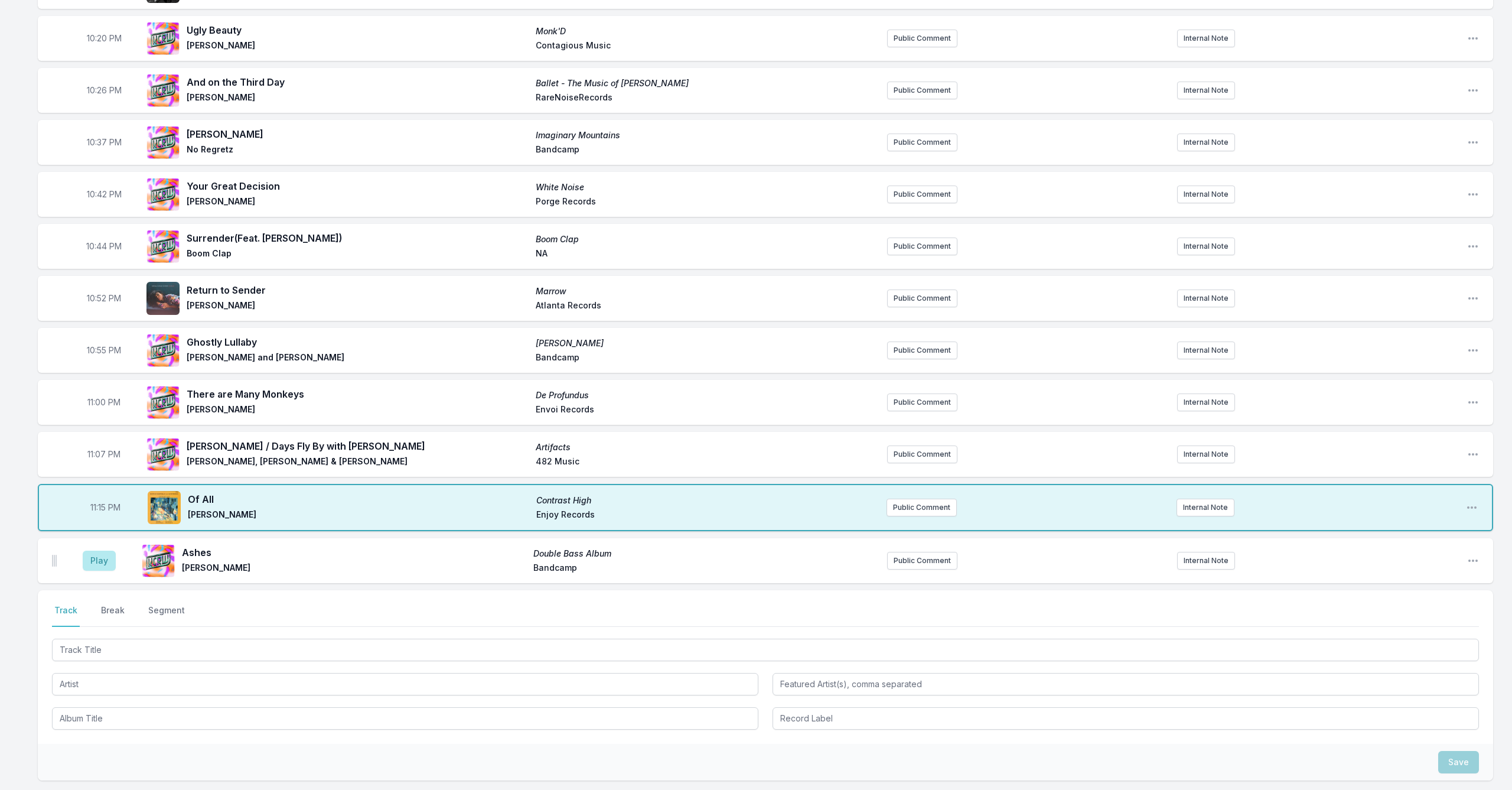
drag, startPoint x: 99, startPoint y: 564, endPoint x: 109, endPoint y: 573, distance: 13.5
click at [99, 564] on button "Play" at bounding box center [99, 560] width 33 height 20
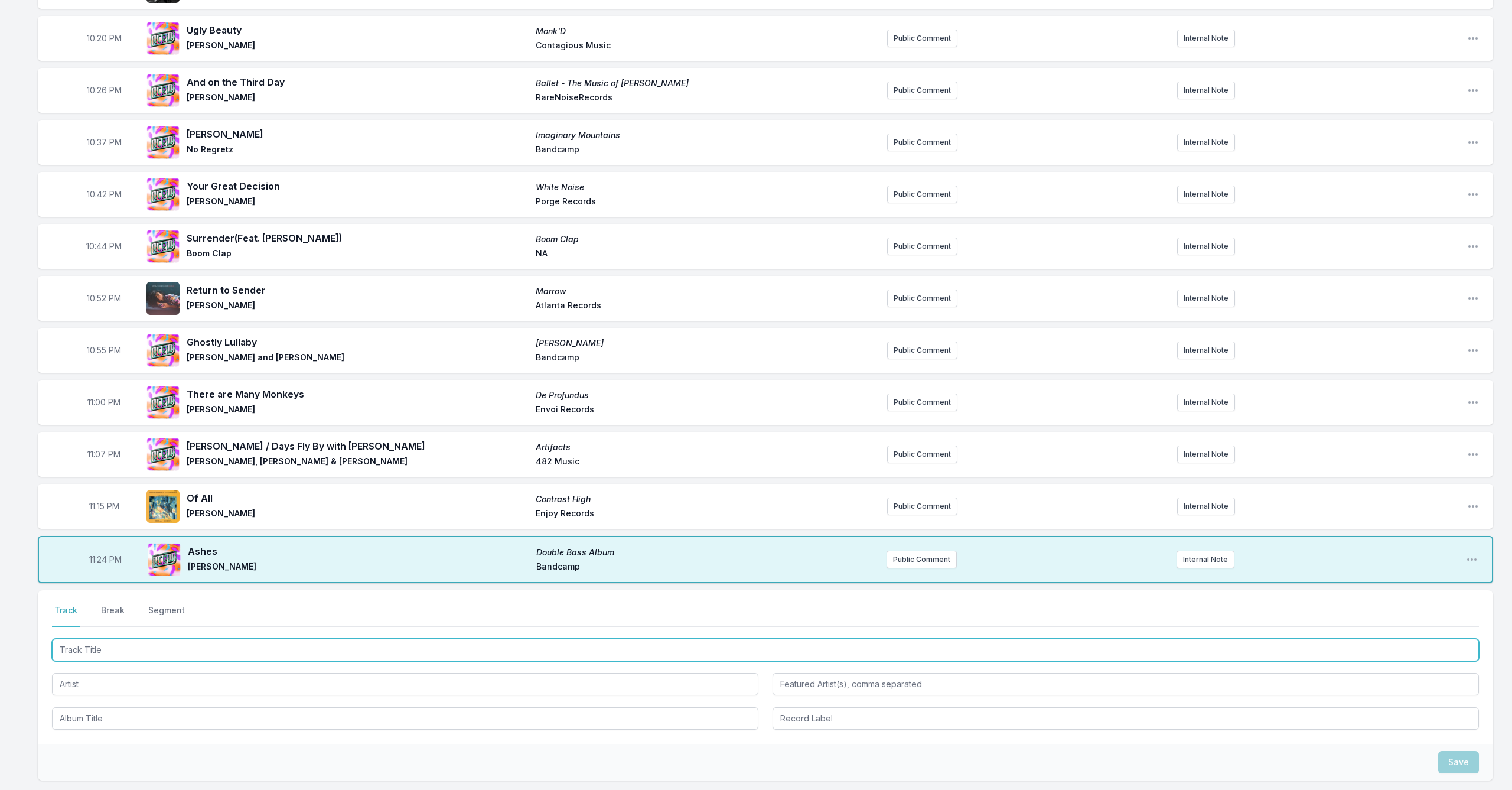
click at [213, 644] on input "Track Title" at bounding box center [765, 648] width 1427 height 22
type input "Sont in Orbit"
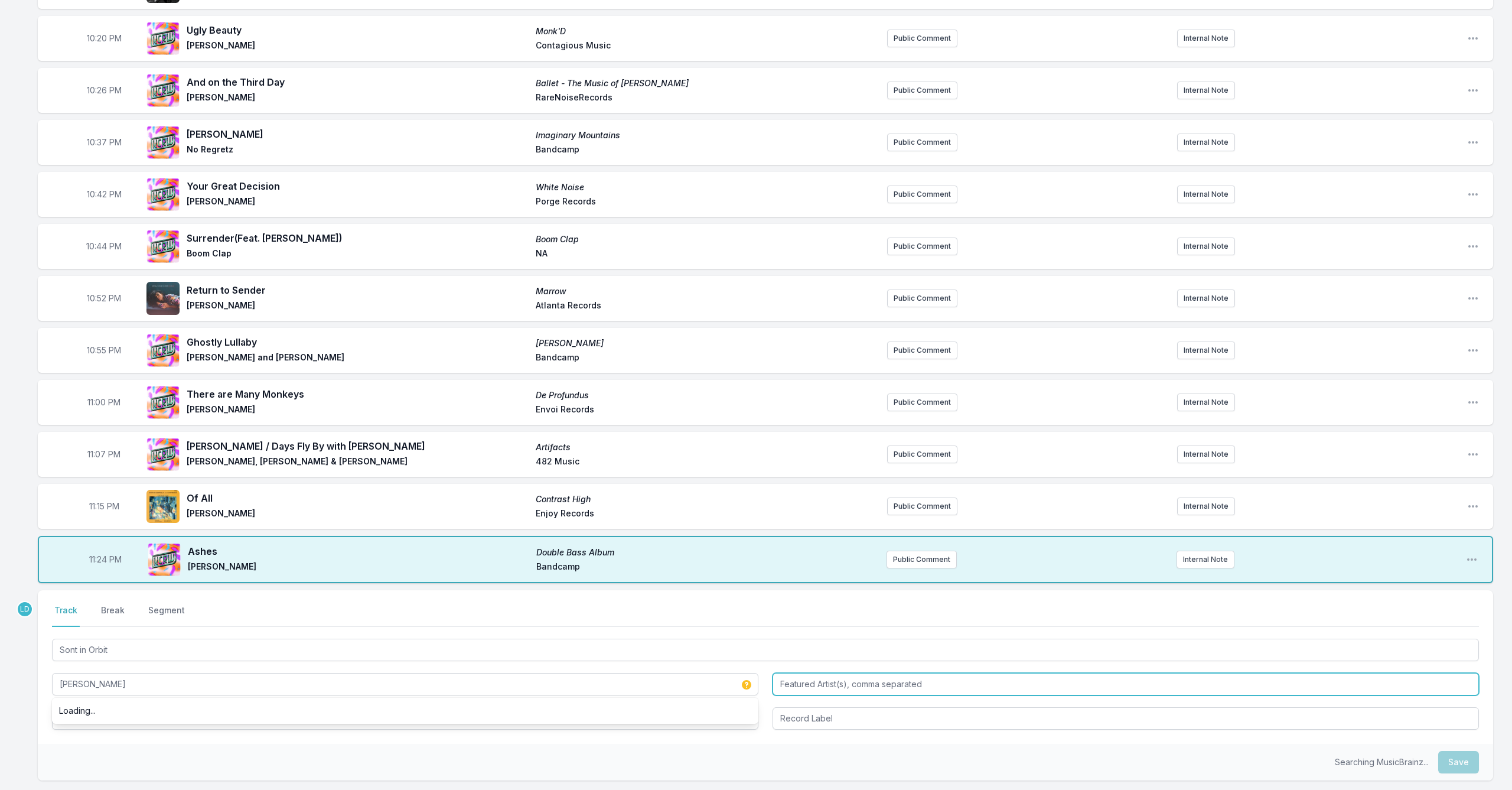
type input "[PERSON_NAME]"
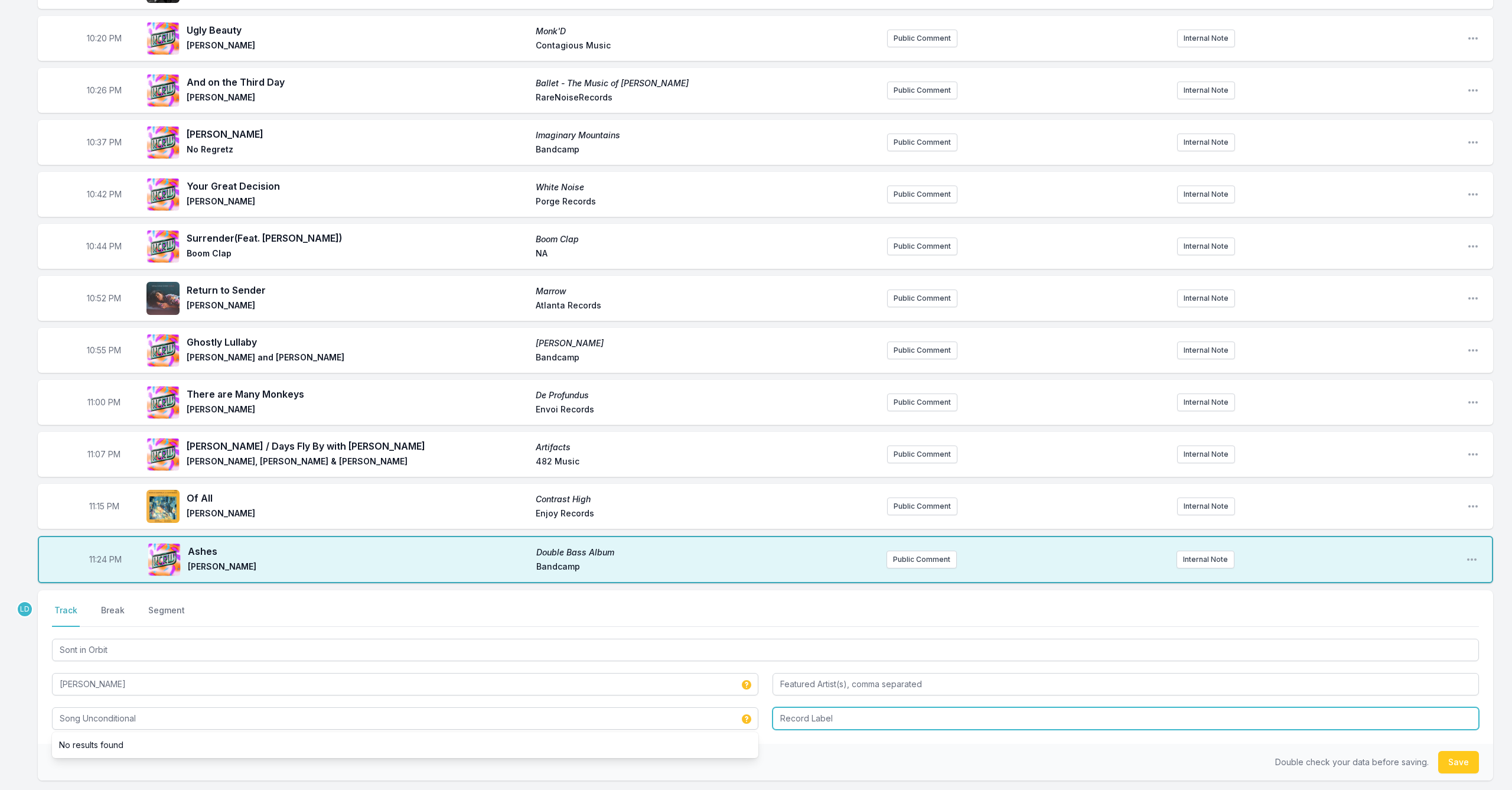
type input "Song Unconditional"
click at [833, 711] on input "Record Label" at bounding box center [1126, 717] width 706 height 22
type input "Intakt Records"
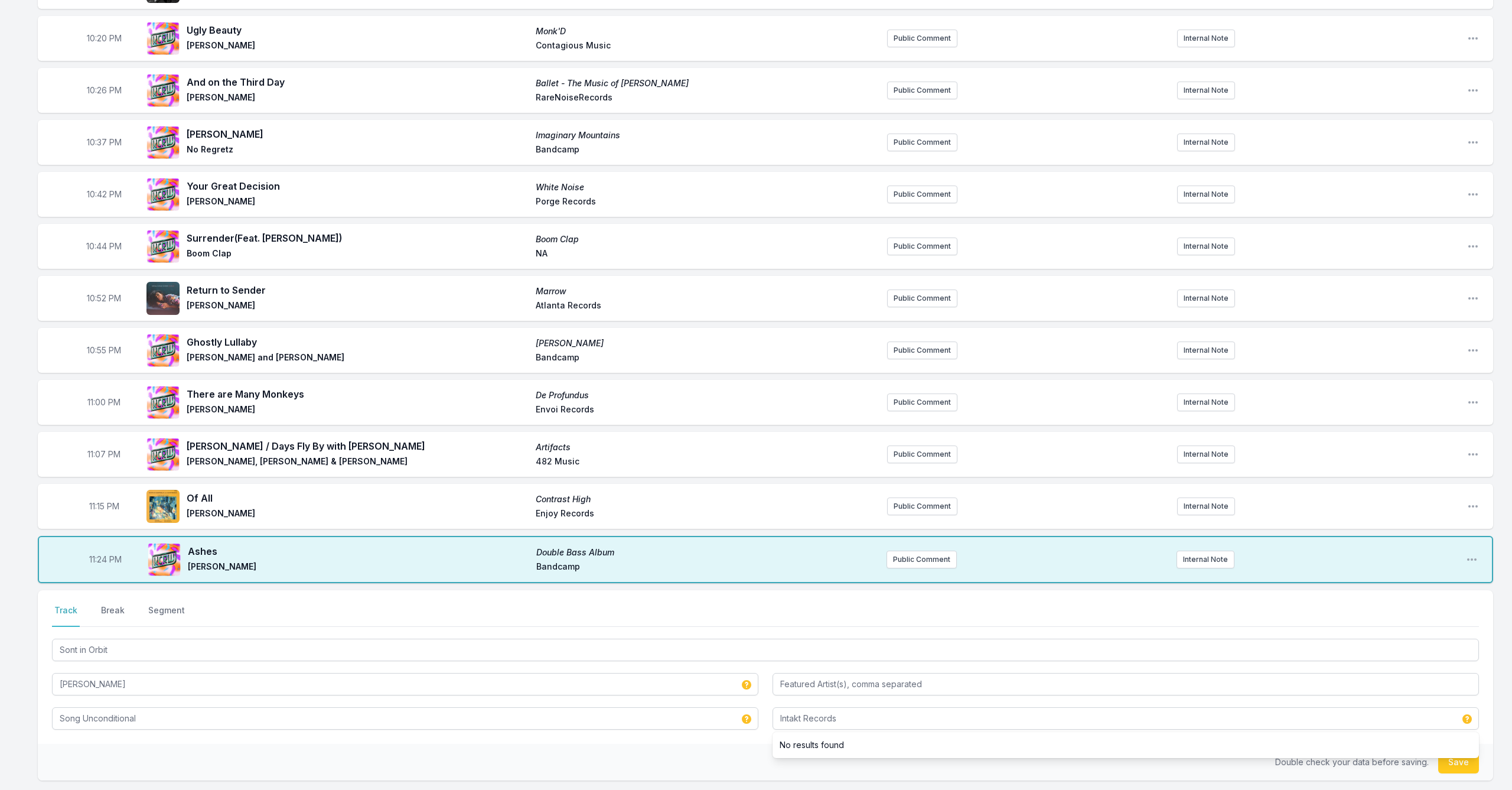
click at [1459, 763] on button "Save" at bounding box center [1458, 761] width 41 height 22
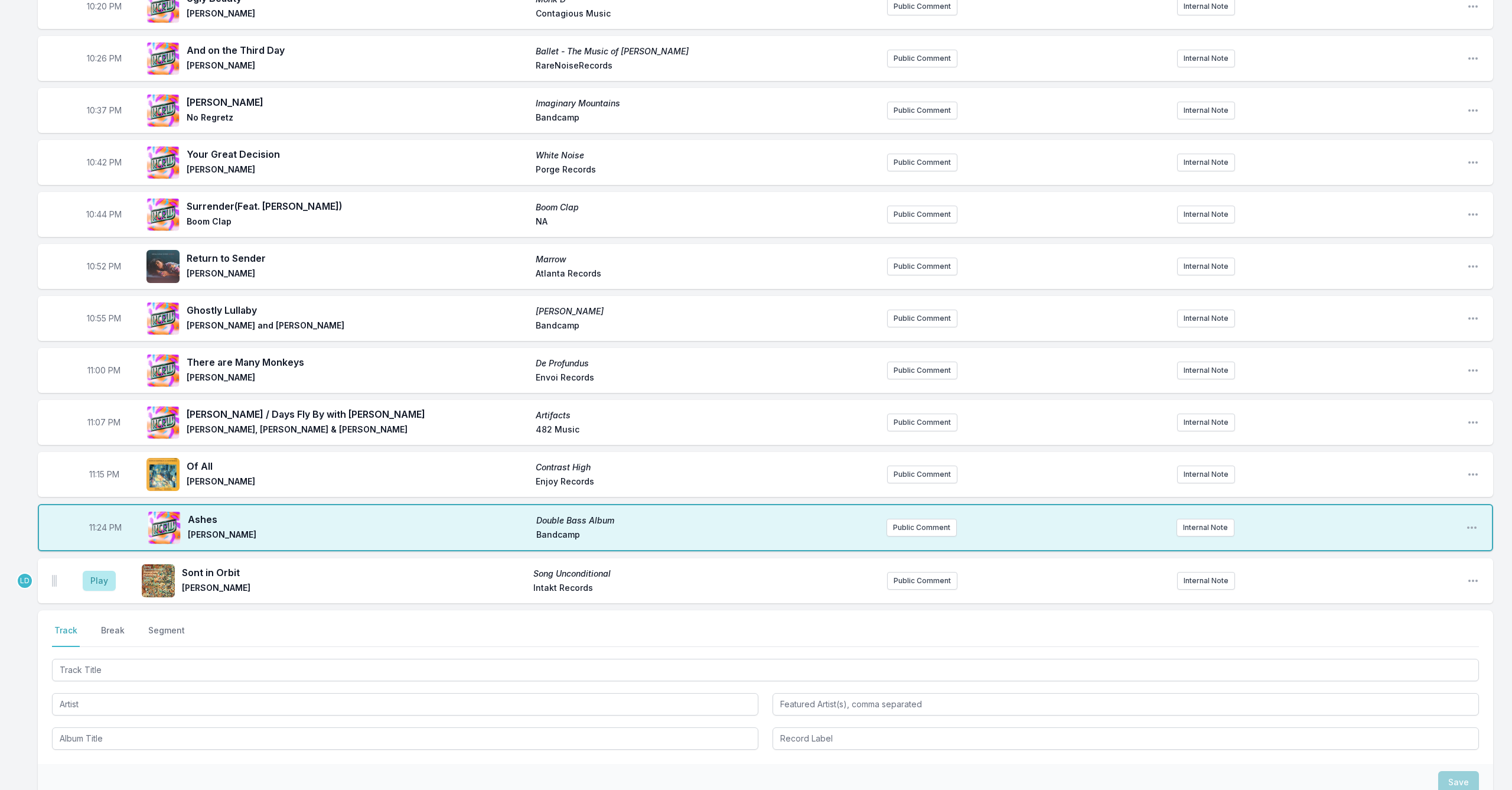
scroll to position [340, 0]
drag, startPoint x: 95, startPoint y: 577, endPoint x: 101, endPoint y: 583, distance: 8.5
click at [95, 577] on button "Play" at bounding box center [99, 579] width 33 height 20
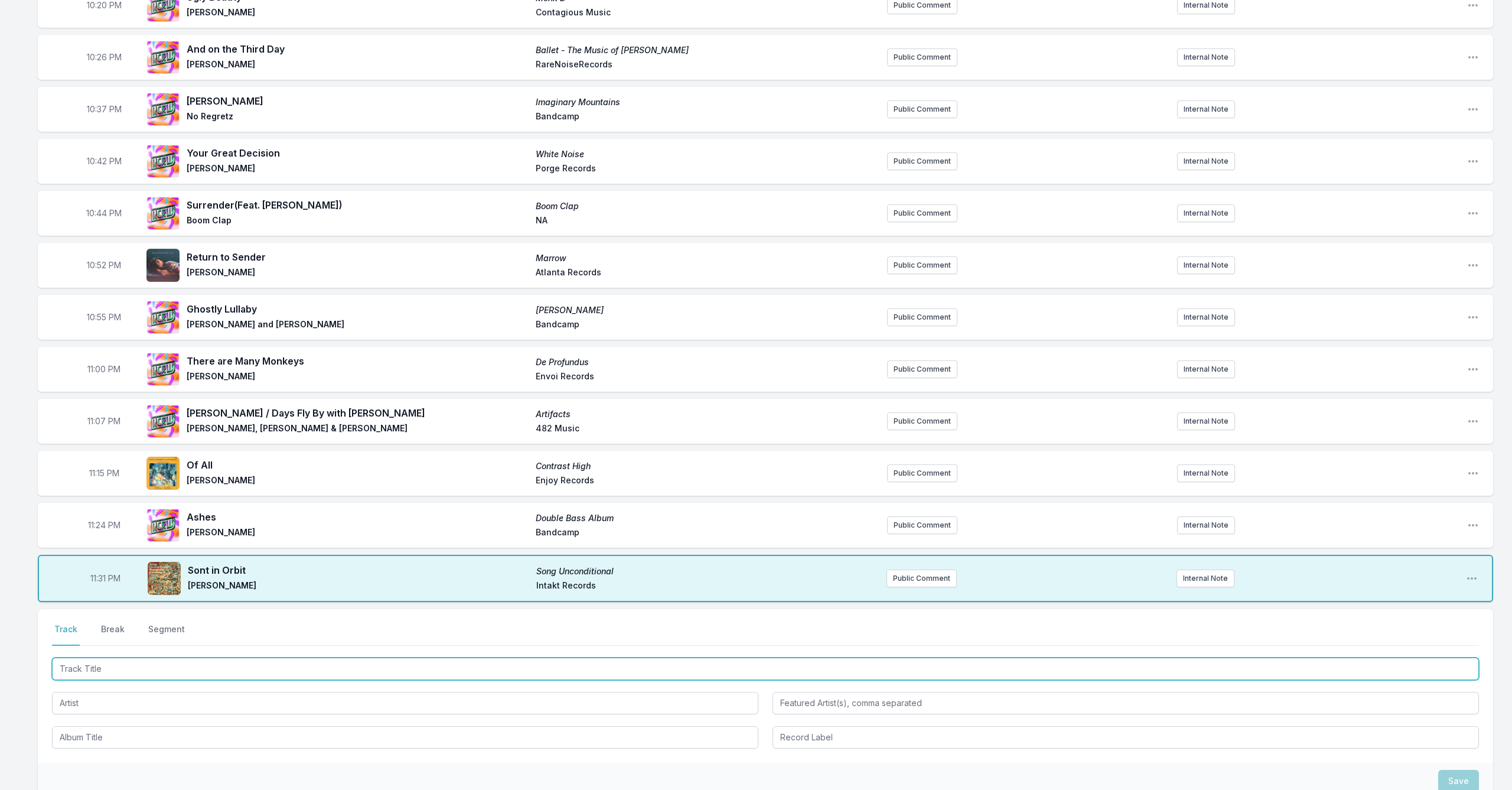
click at [142, 674] on input "Track Title" at bounding box center [765, 668] width 1427 height 22
type input "Grandmother's Permission"
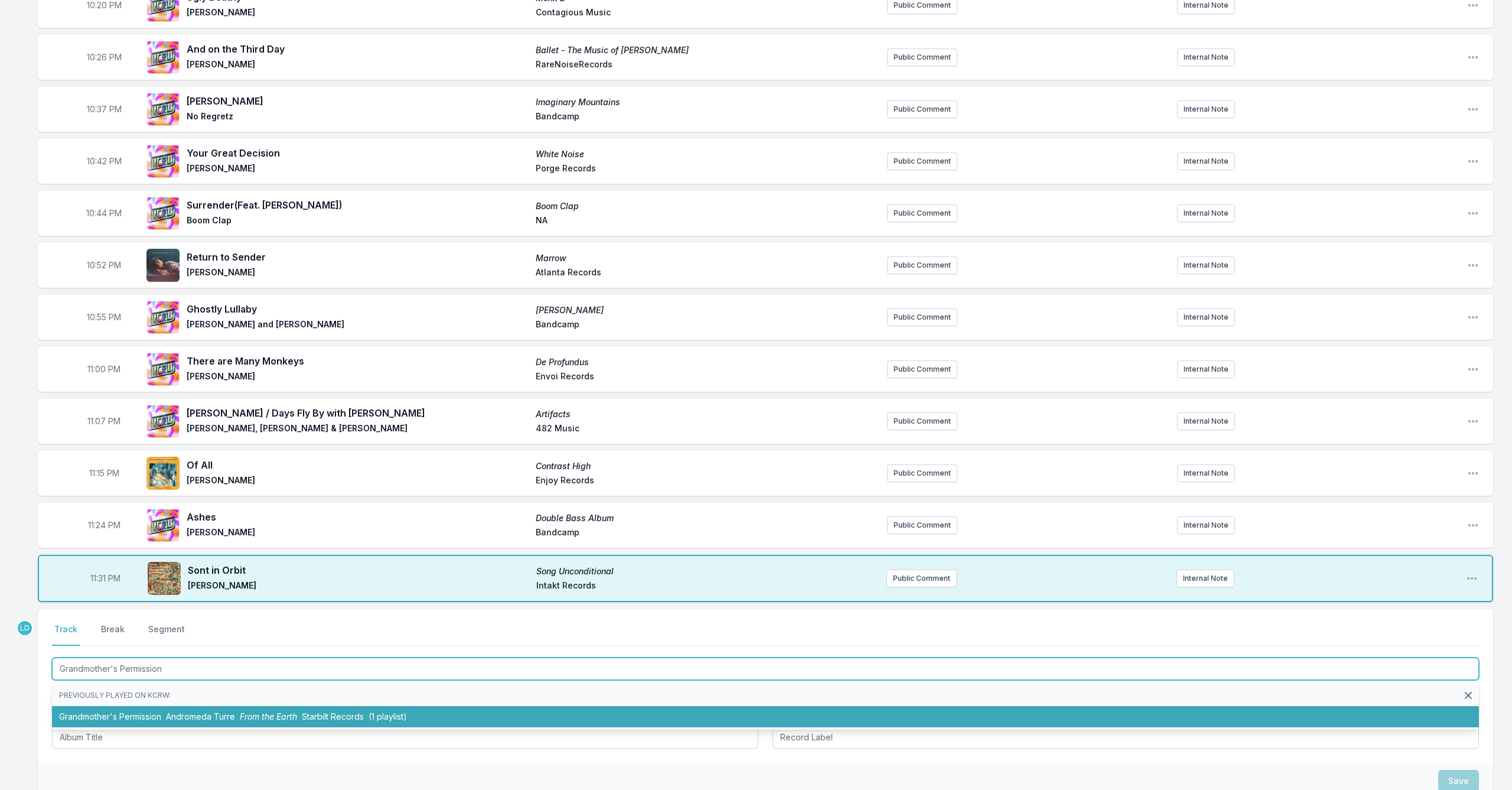
drag, startPoint x: 142, startPoint y: 690, endPoint x: 155, endPoint y: 718, distance: 30.9
click at [155, 718] on li "Grandmother's Permission Andromeda Turre From the Earth Starbilt Records (1 pla…" at bounding box center [765, 716] width 1427 height 21
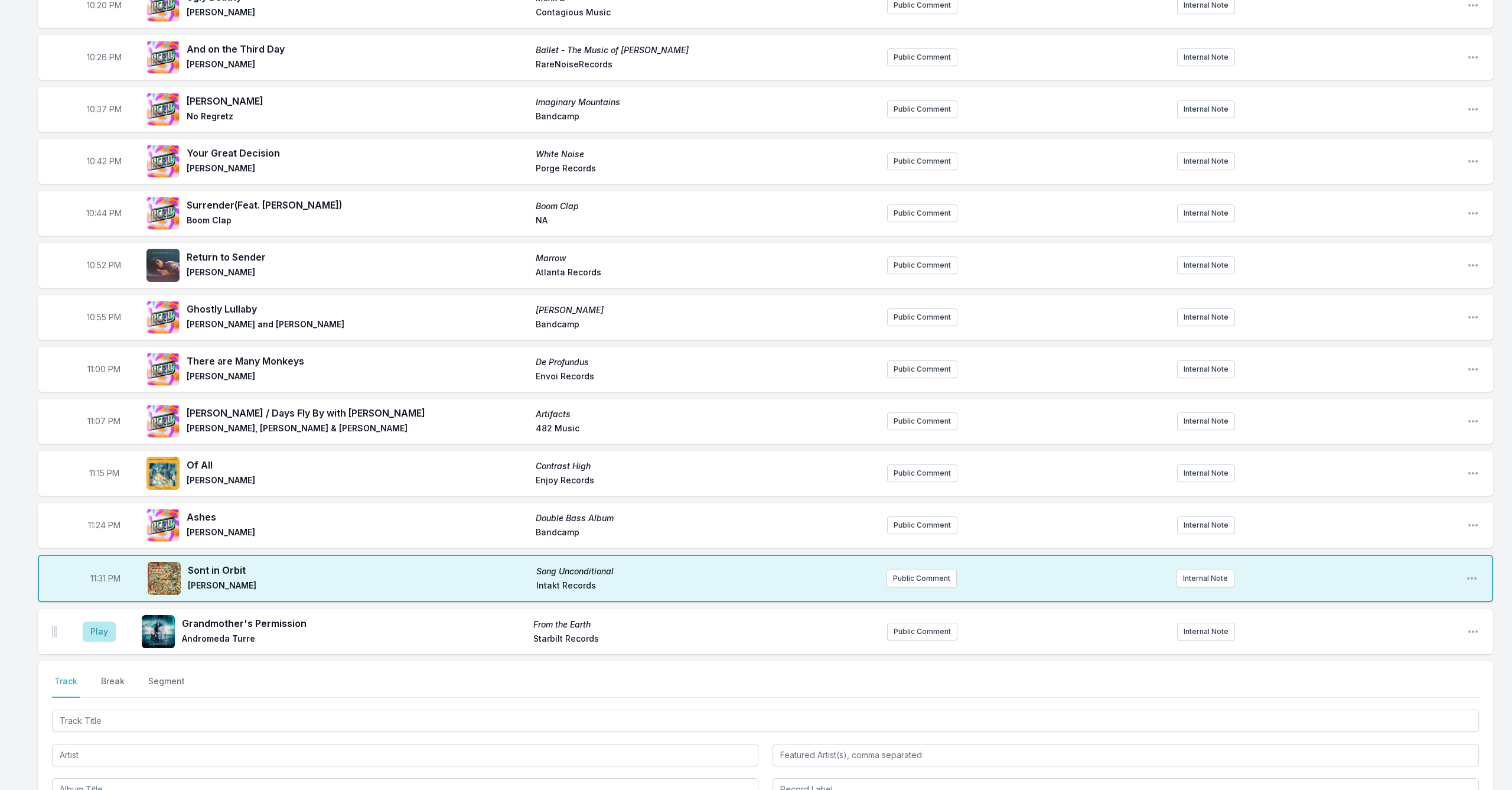
drag, startPoint x: 100, startPoint y: 632, endPoint x: 127, endPoint y: 667, distance: 44.2
click at [100, 633] on button "Play" at bounding box center [99, 631] width 33 height 20
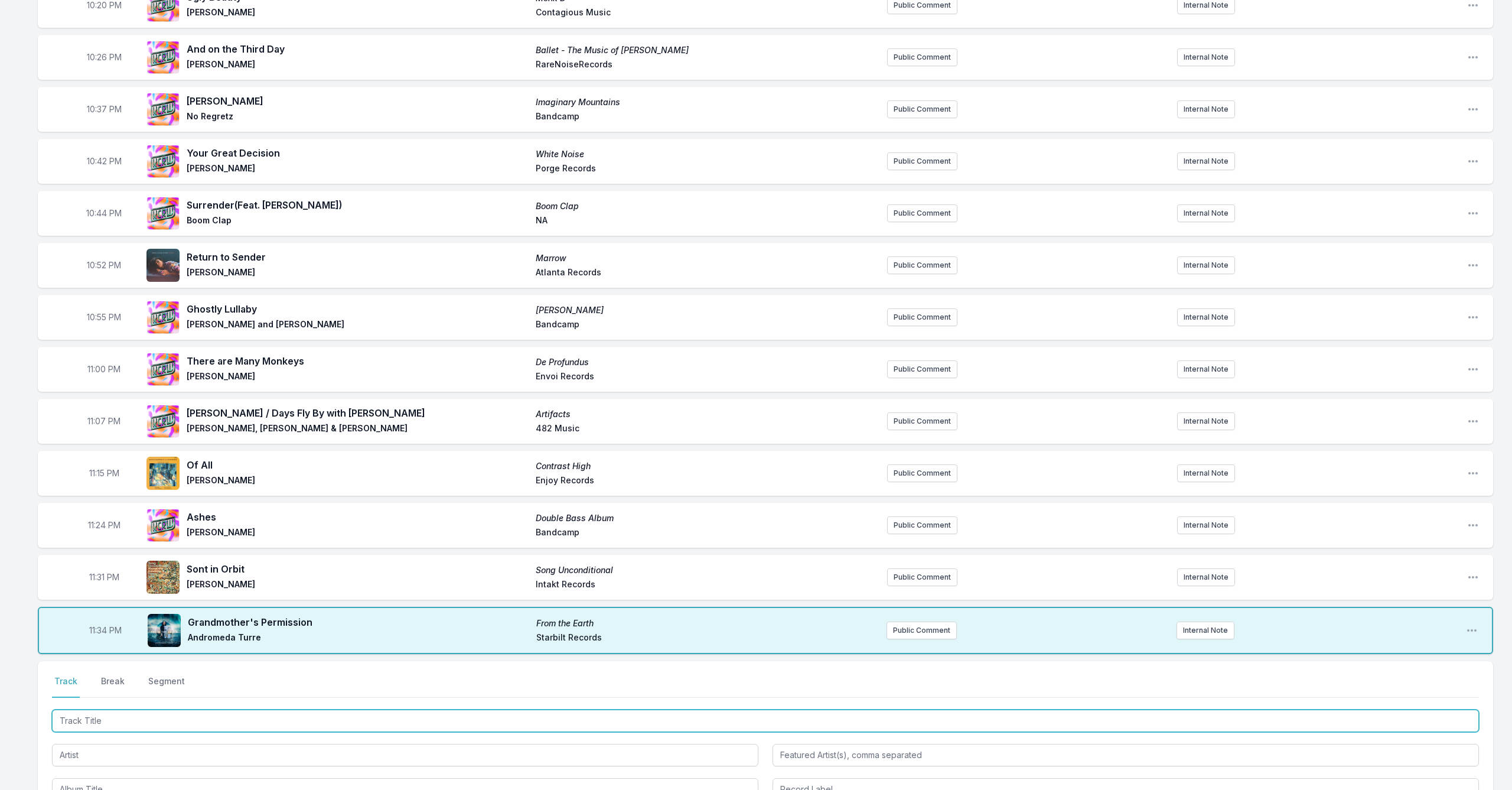
click at [342, 713] on input "Track Title" at bounding box center [765, 720] width 1427 height 22
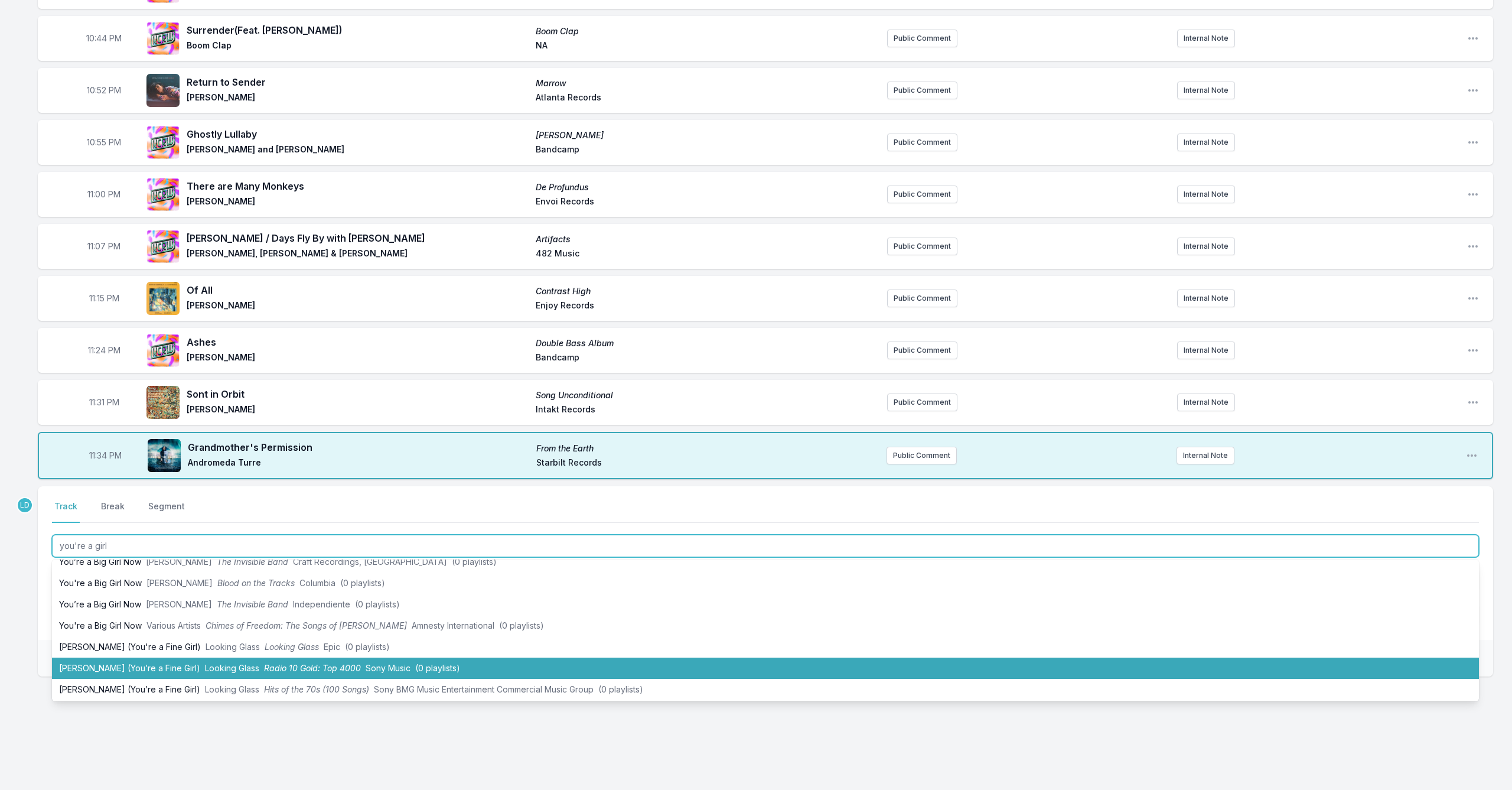
scroll to position [121, 0]
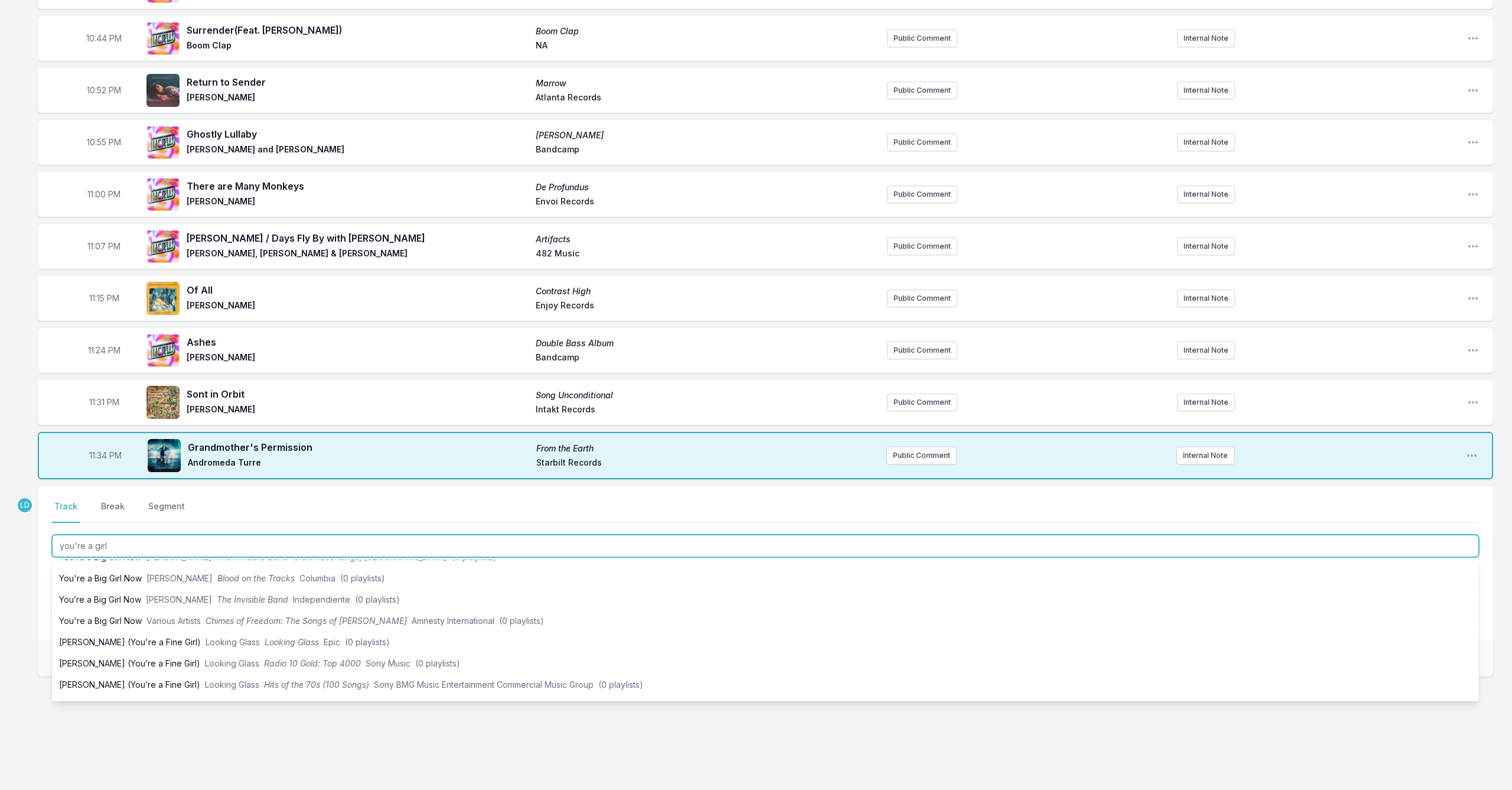
click at [244, 544] on input "you're a girl" at bounding box center [765, 545] width 1427 height 22
type input "You're a Girl"
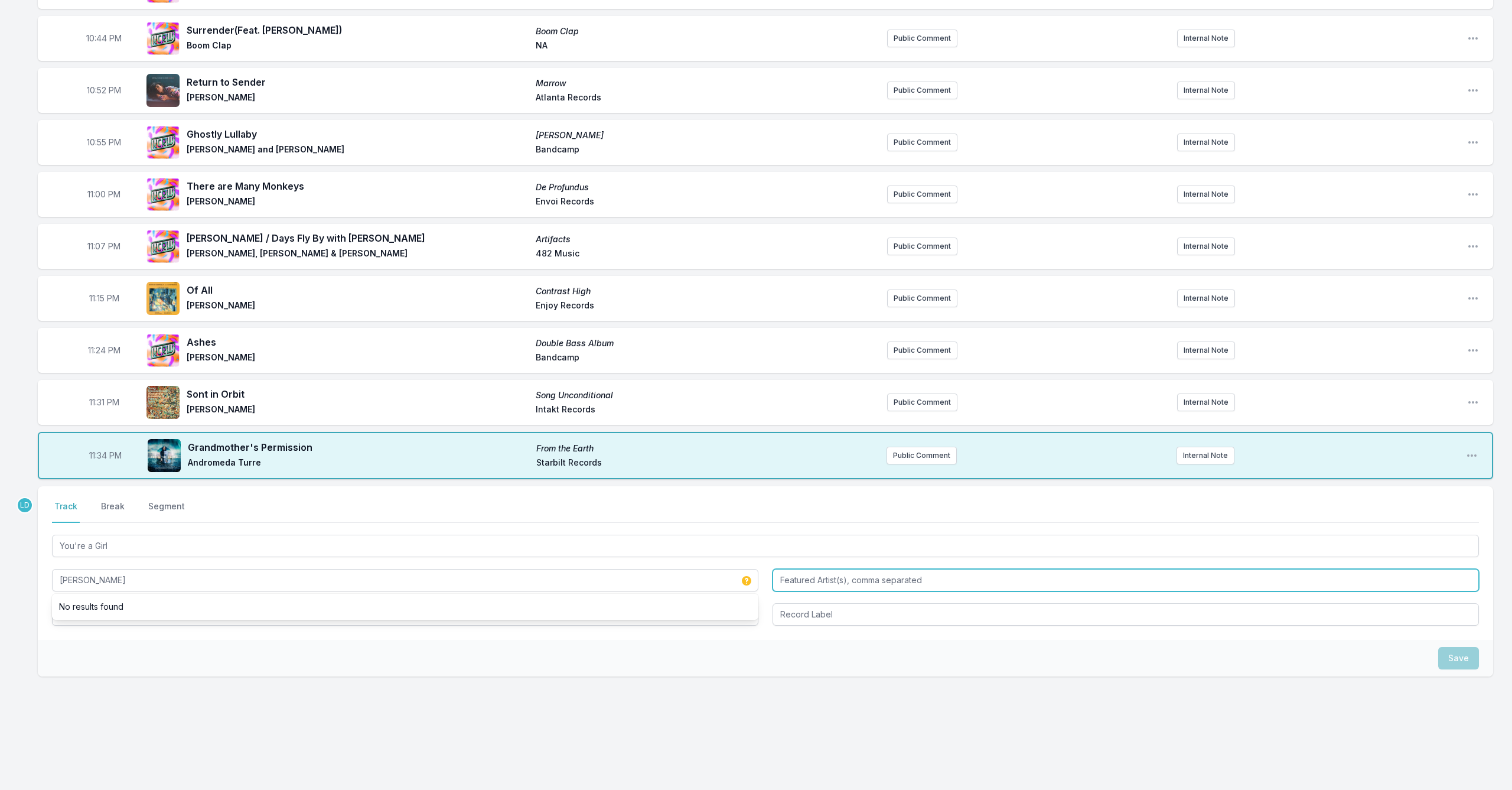
type input "[PERSON_NAME]"
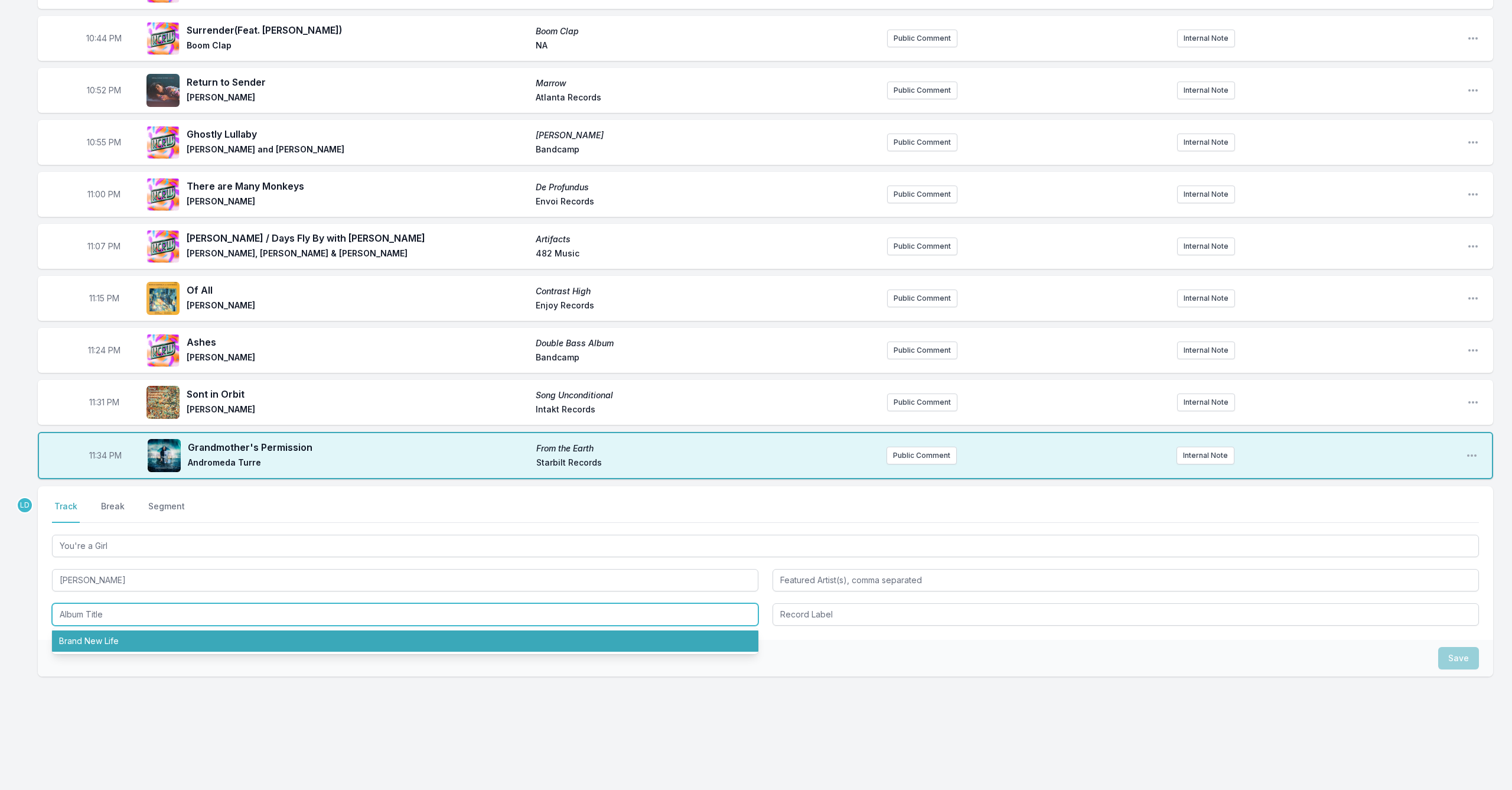
click at [154, 636] on li "Brand New Life" at bounding box center [405, 641] width 706 height 21
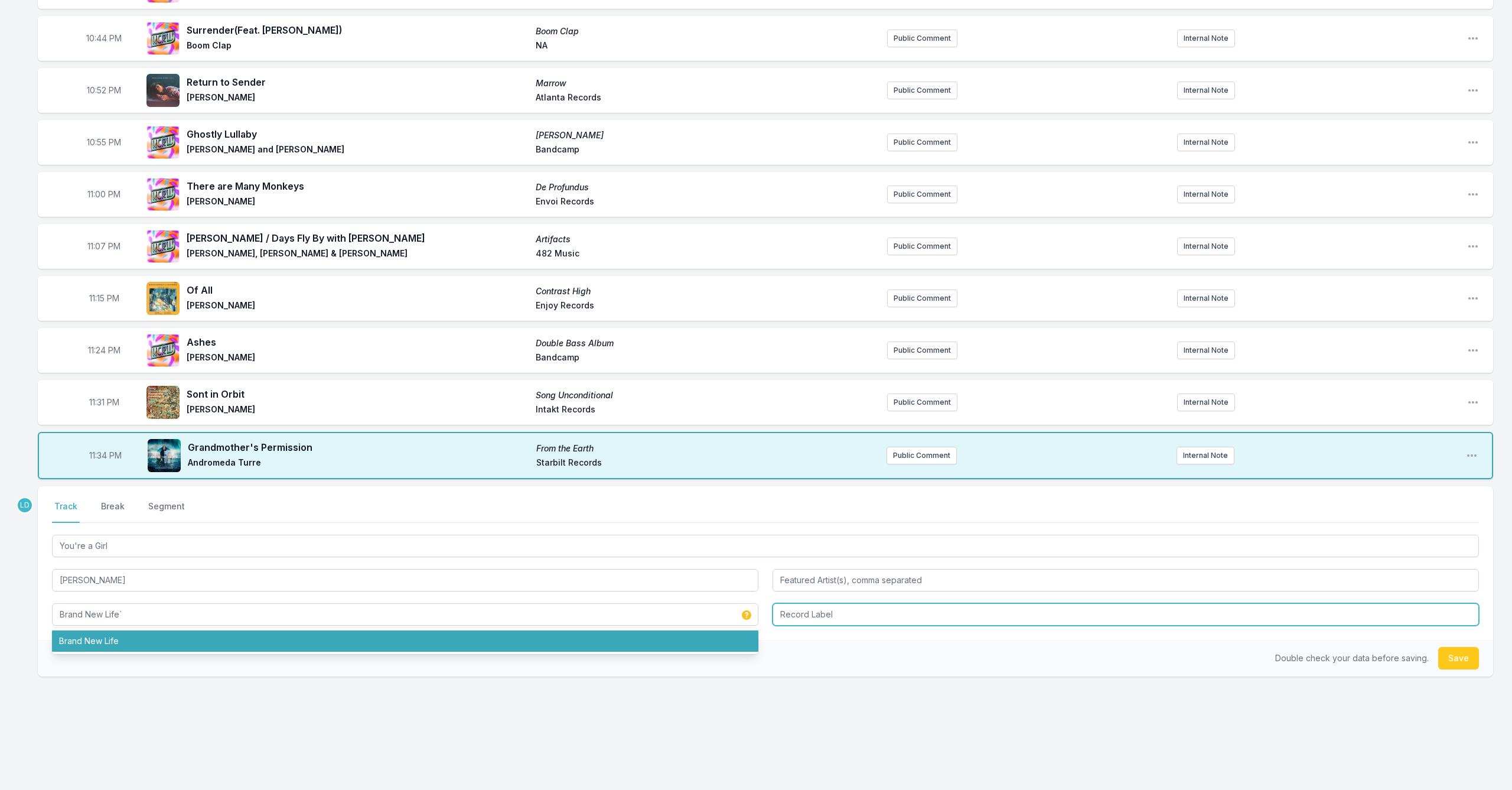
type input "Brand New Life"
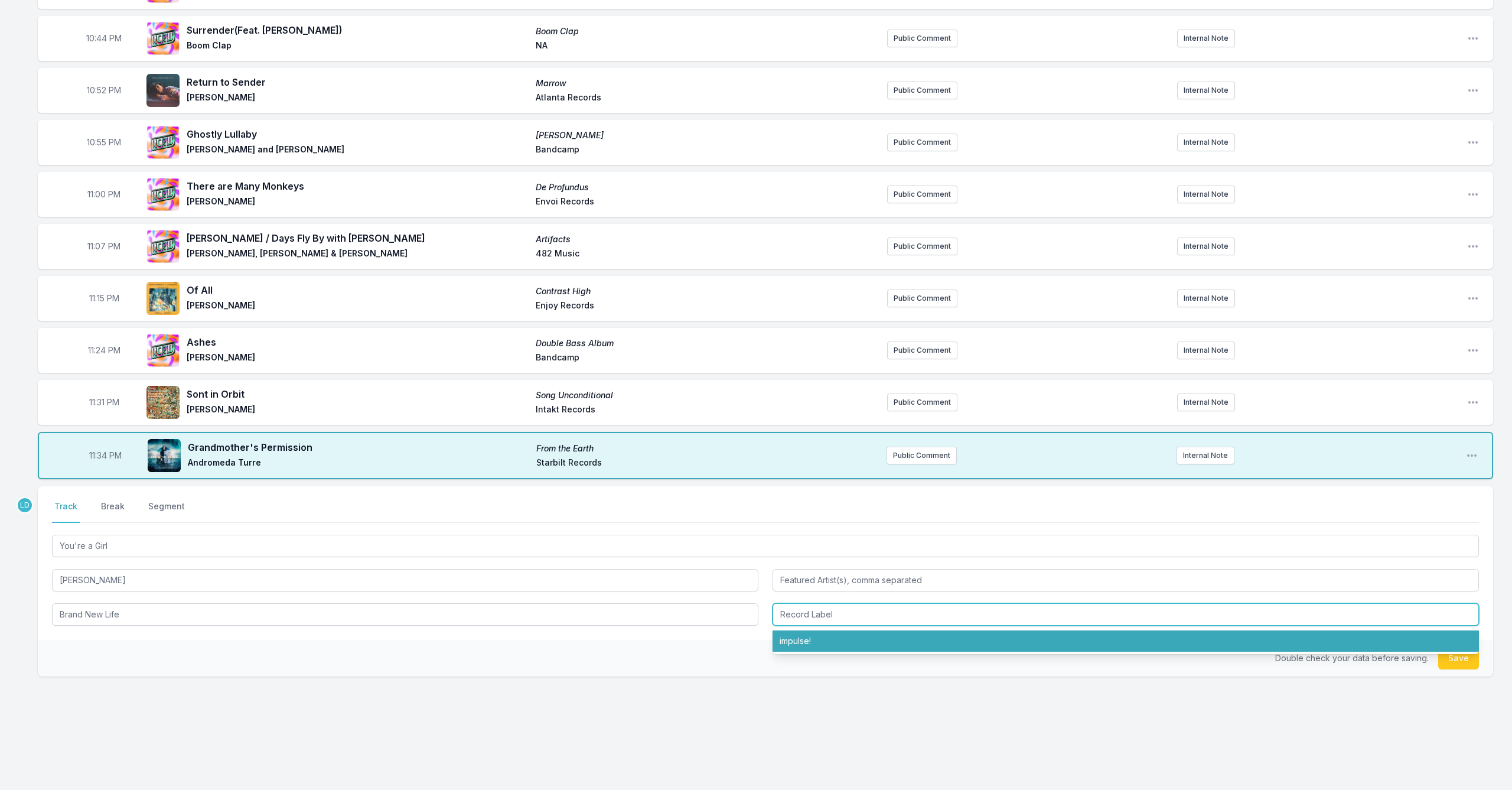
drag, startPoint x: 913, startPoint y: 647, endPoint x: 922, endPoint y: 647, distance: 9.0
click at [914, 647] on li "impulse!" at bounding box center [1126, 641] width 706 height 21
type input "impulse!"
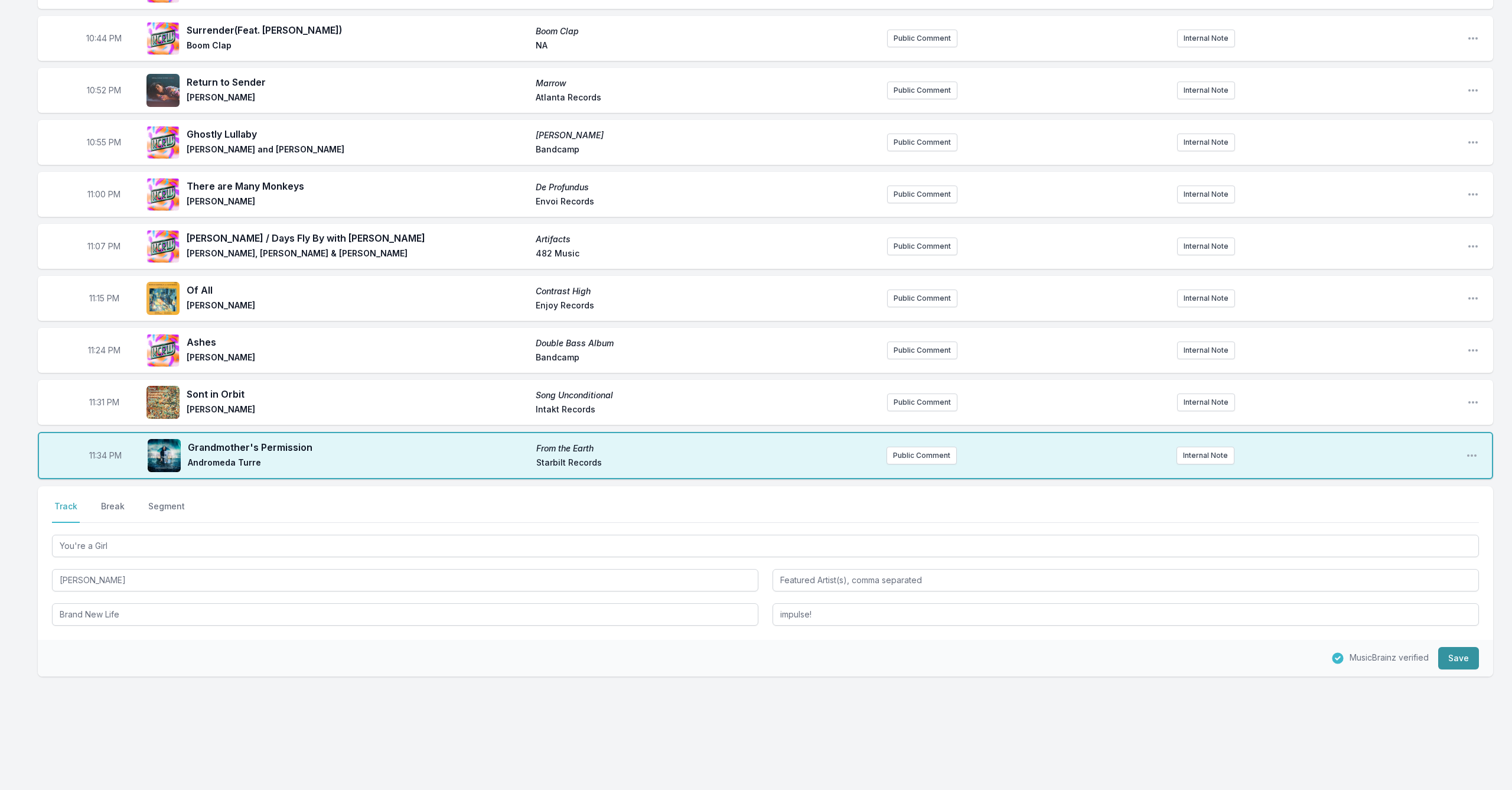
click at [1455, 657] on button "Save" at bounding box center [1458, 657] width 41 height 22
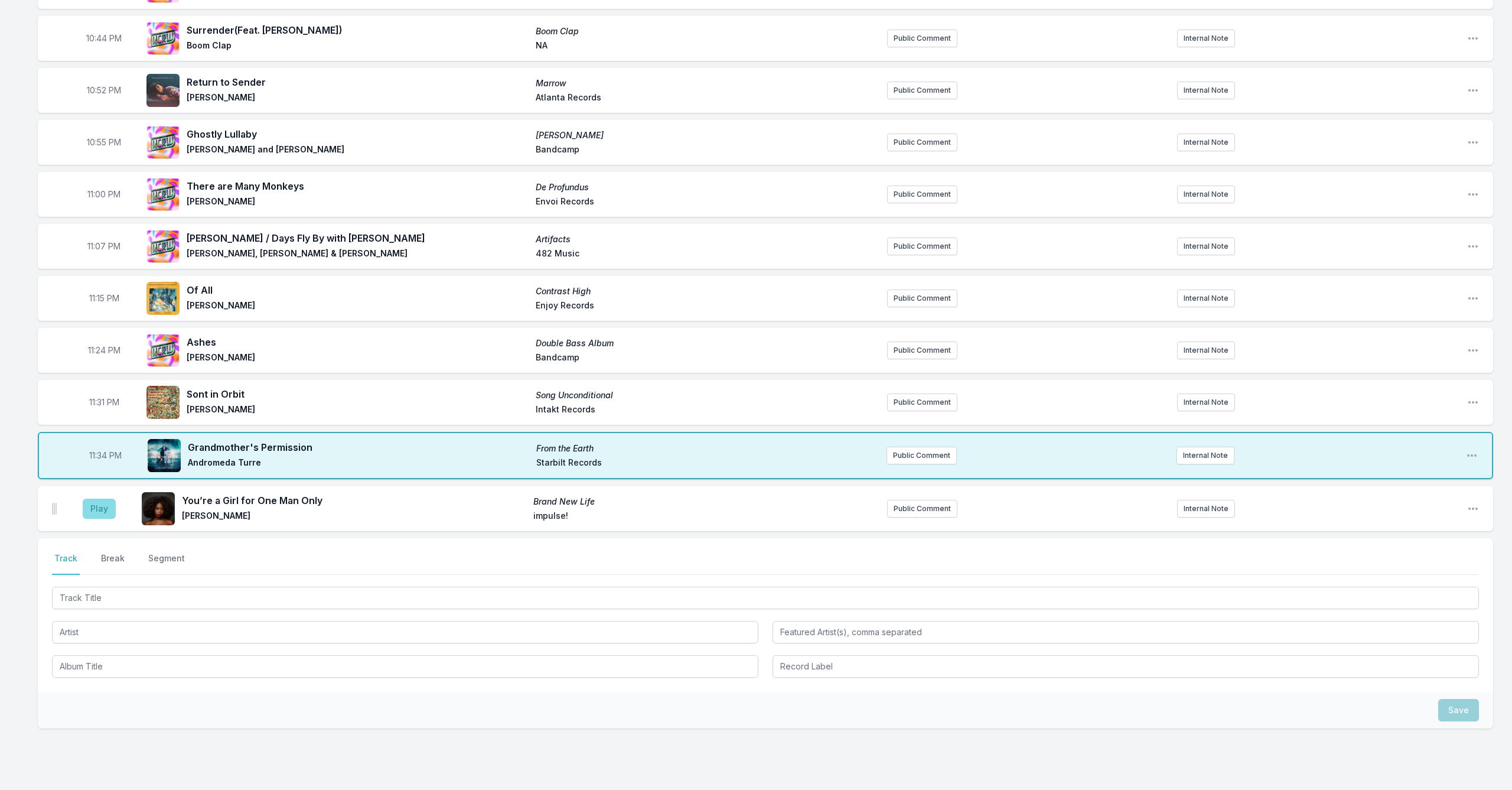
click at [106, 516] on button "Play" at bounding box center [99, 508] width 33 height 20
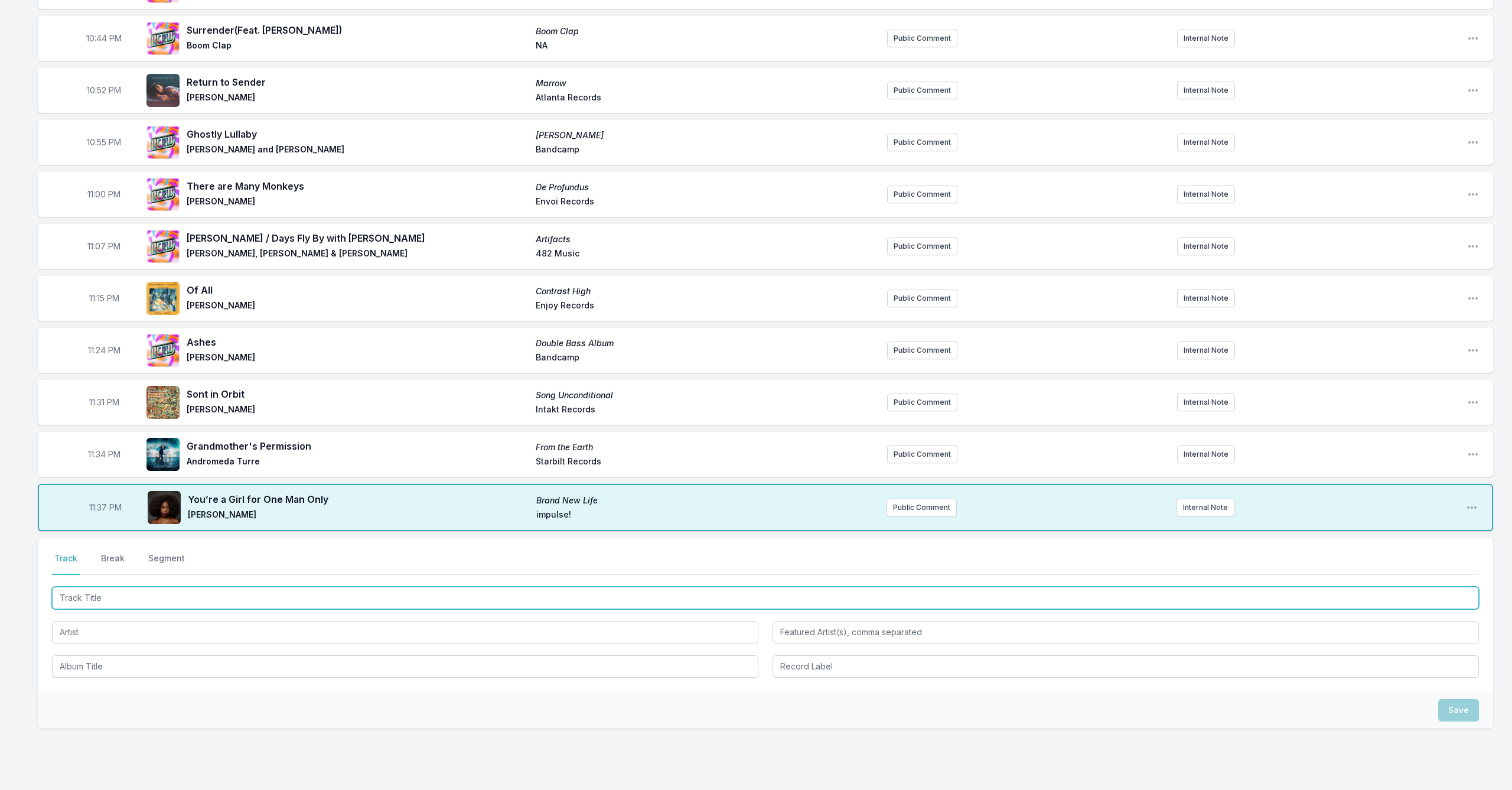
click at [238, 597] on input "Track Title" at bounding box center [765, 597] width 1427 height 22
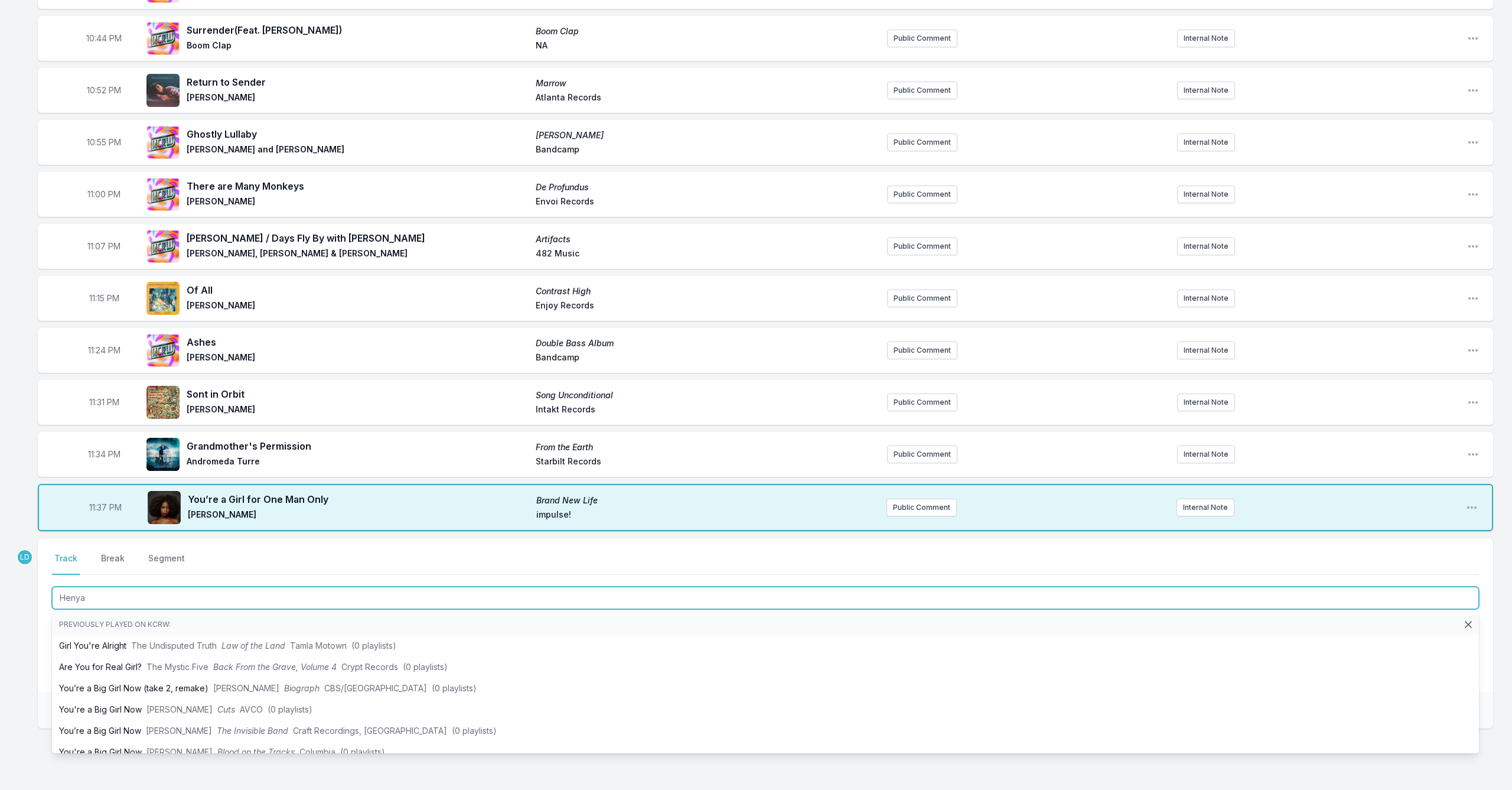
type input "Henya"
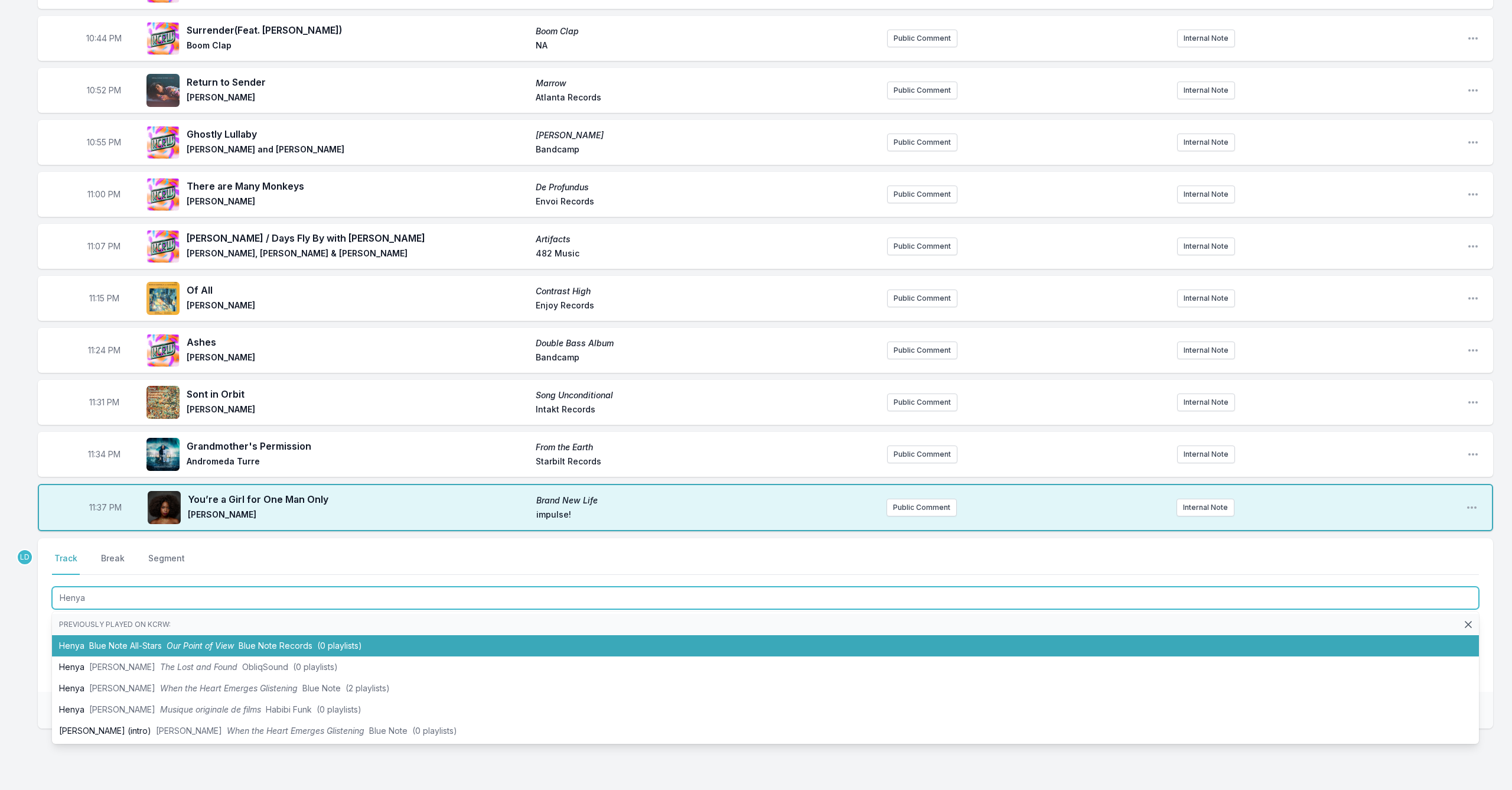
click at [230, 640] on span "Our Point of View" at bounding box center [200, 645] width 67 height 10
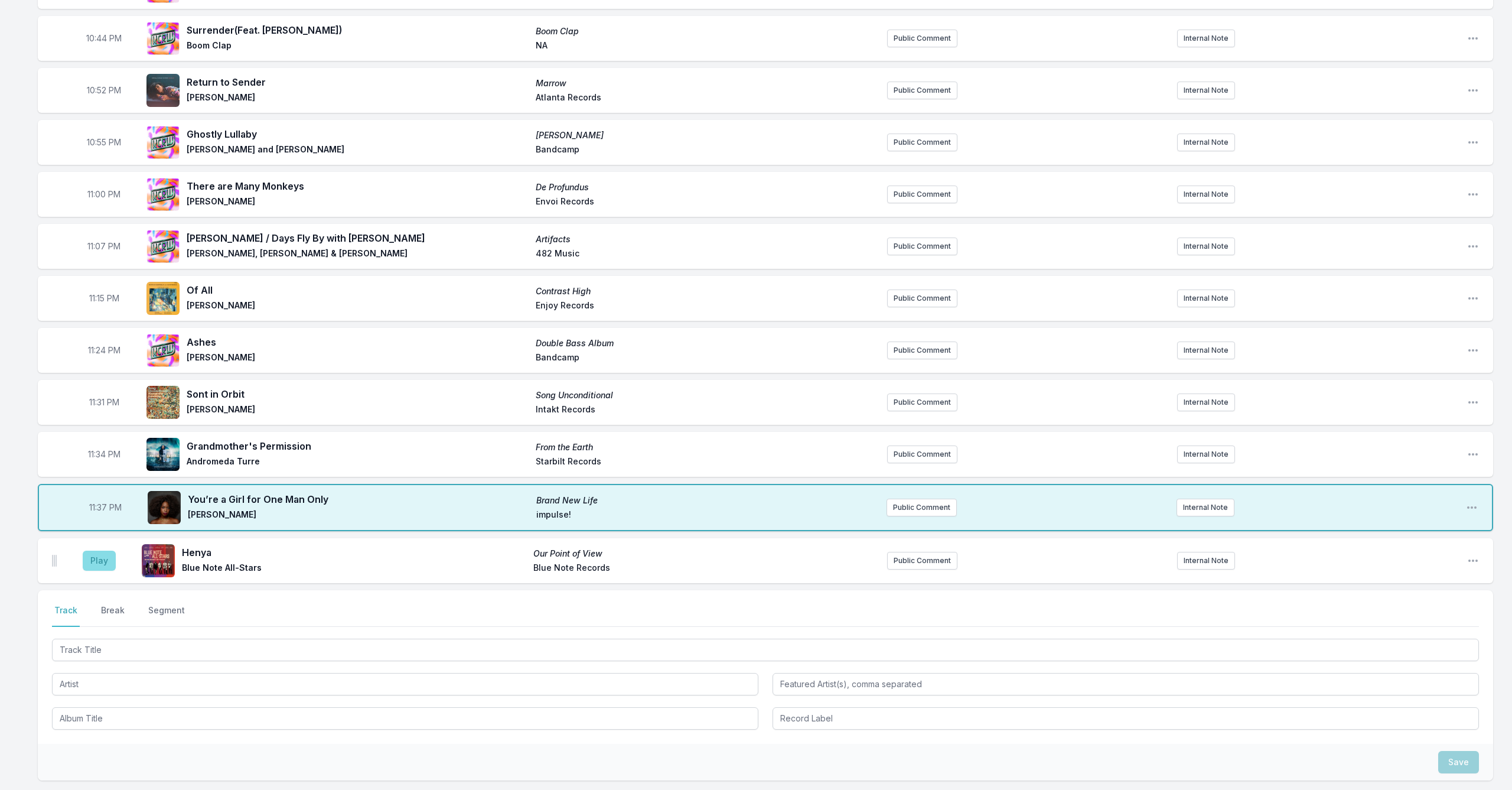
click at [101, 557] on button "Play" at bounding box center [99, 560] width 33 height 20
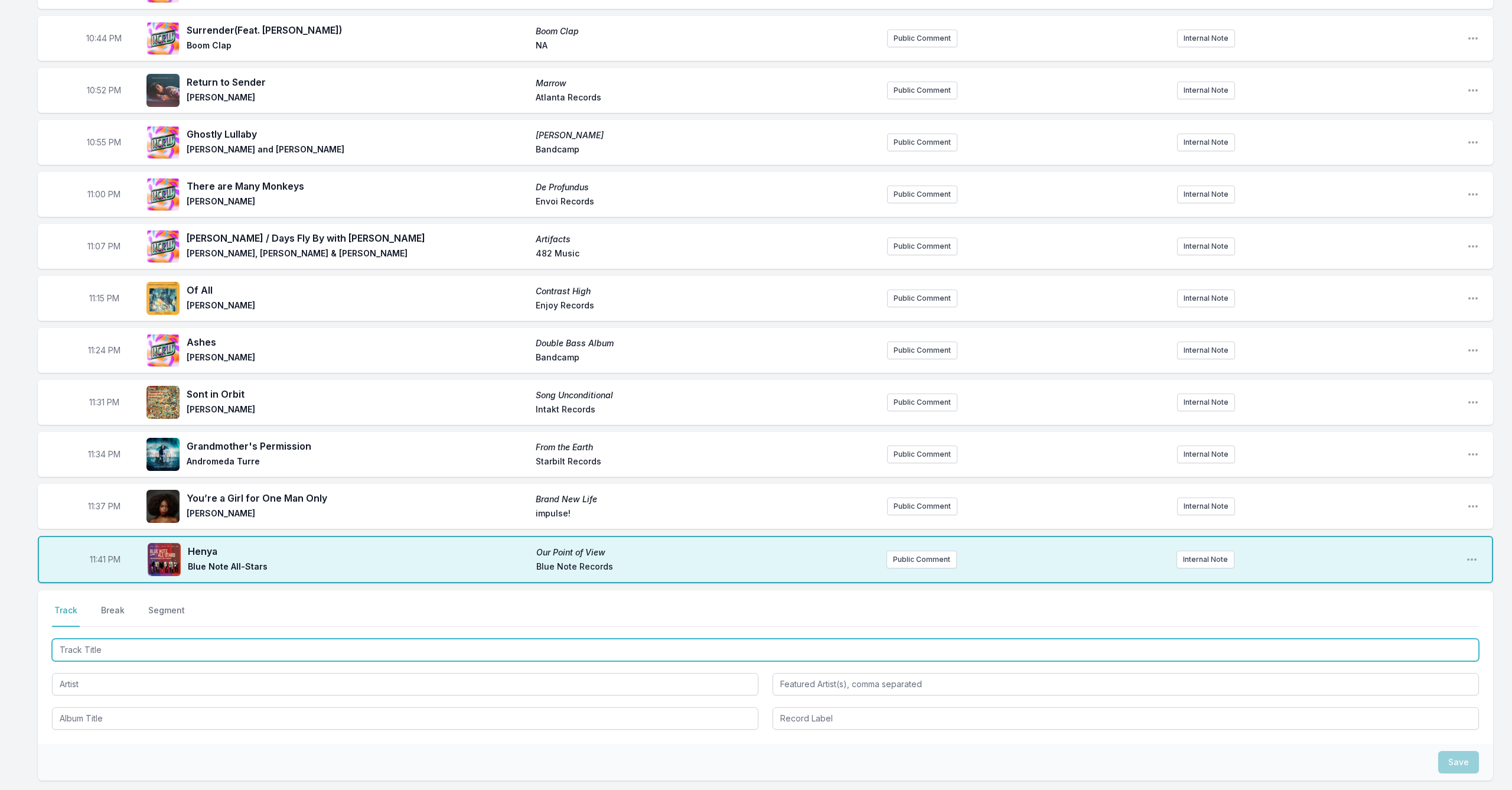
click at [347, 645] on input "Track Title" at bounding box center [765, 648] width 1427 height 22
type input "Elegy"
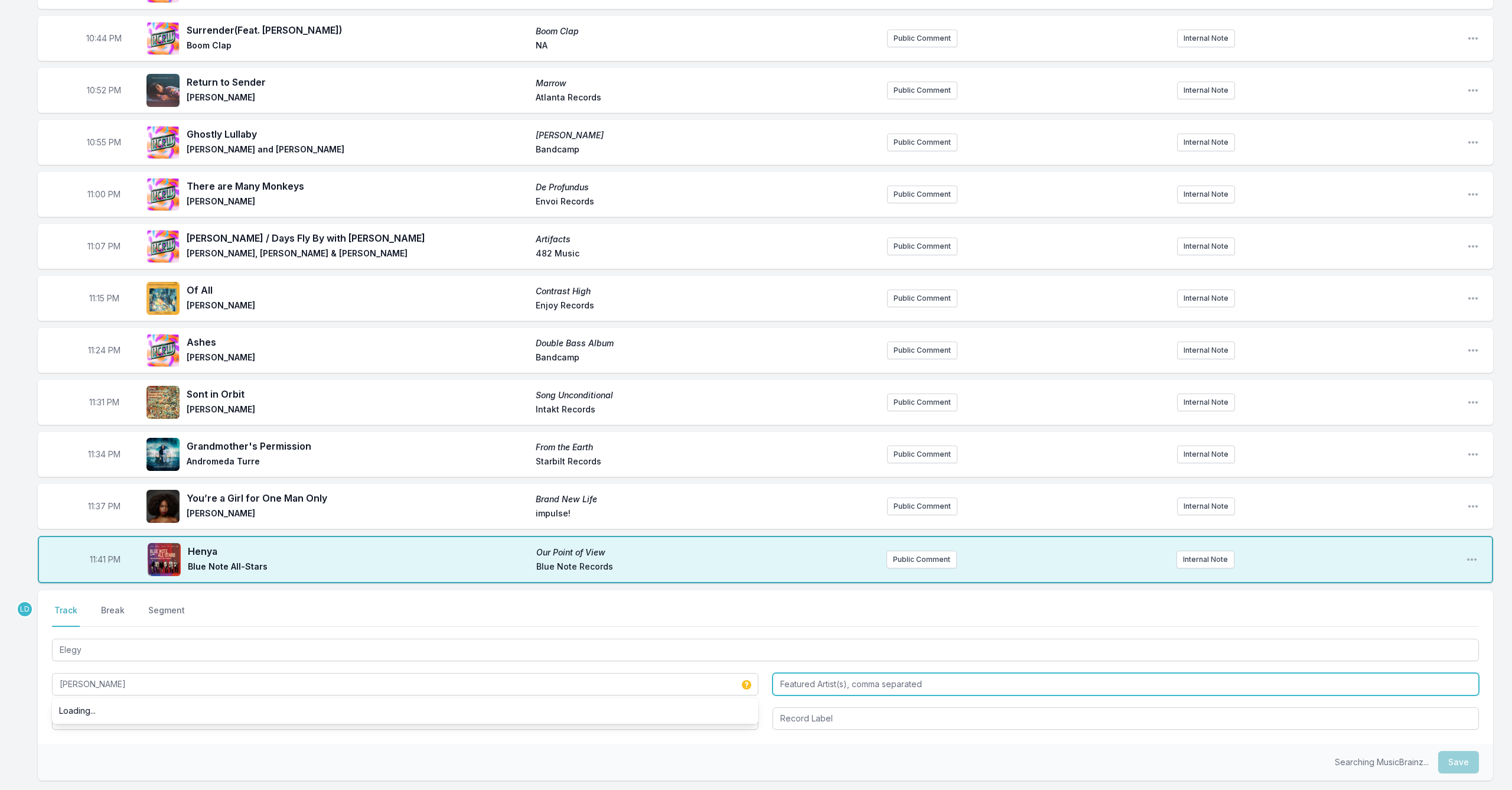
type input "[PERSON_NAME]"
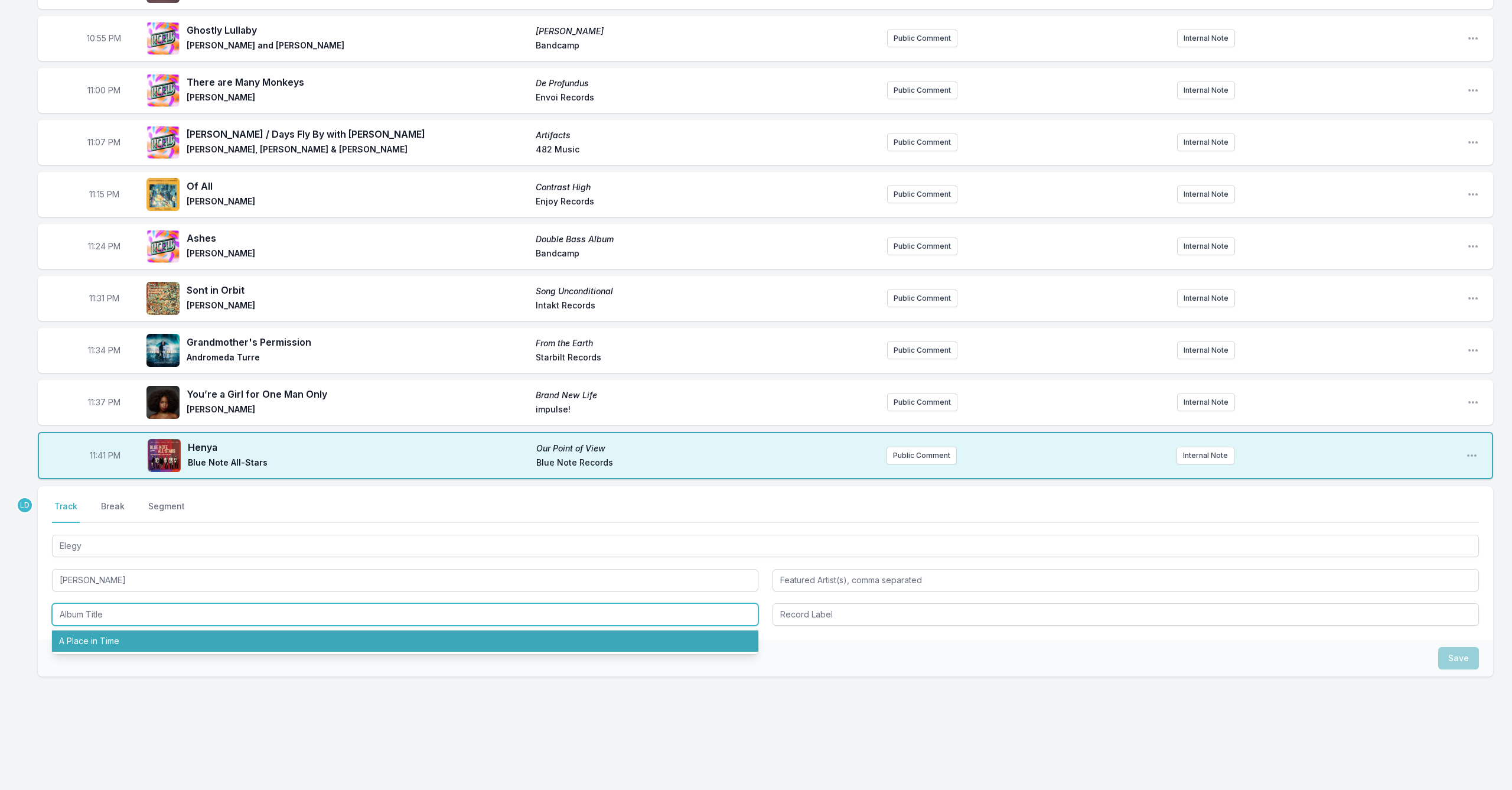
scroll to position [620, 0]
click at [272, 644] on li "A Place in Time" at bounding box center [405, 641] width 706 height 21
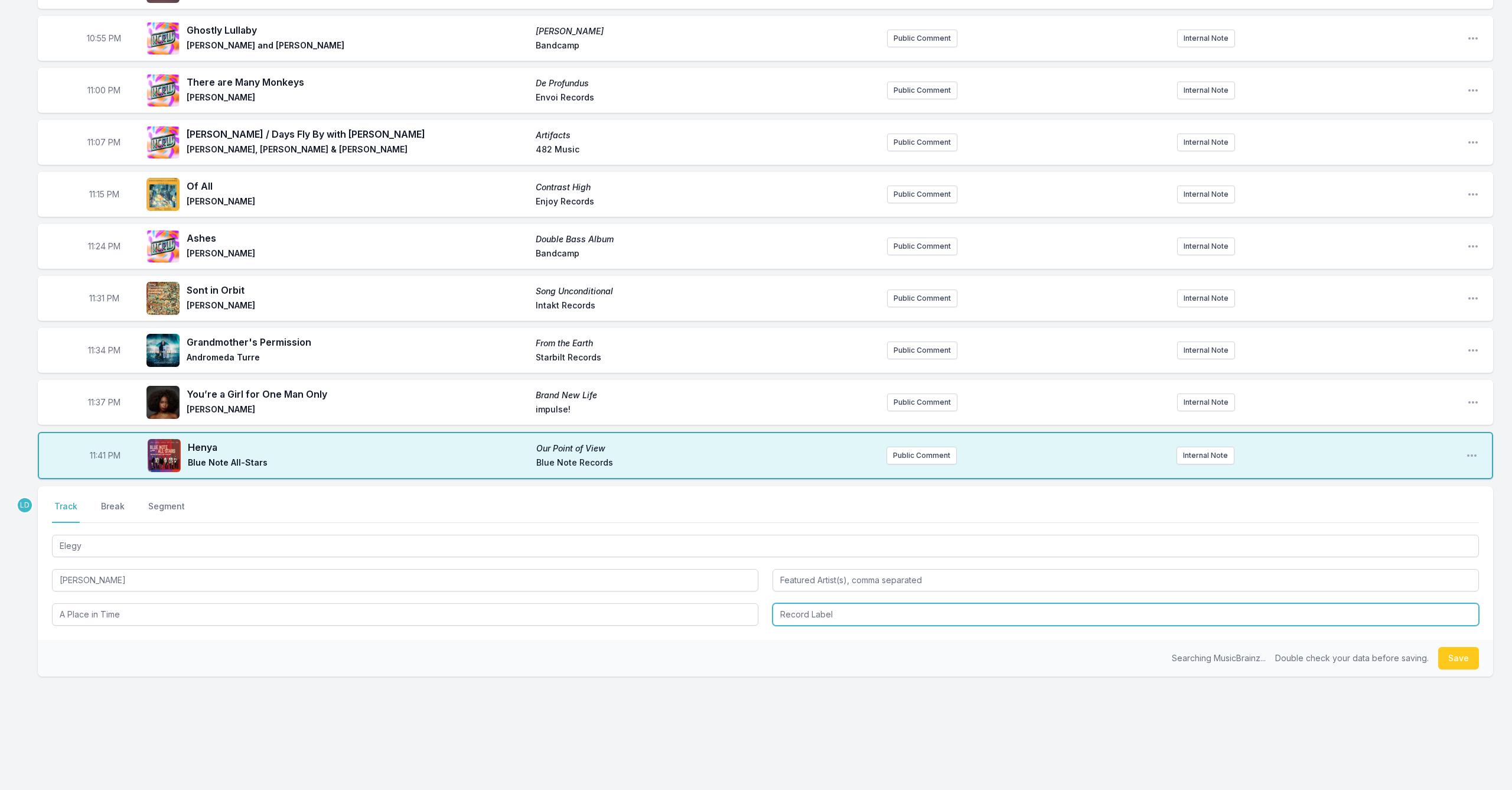
type input "A Place in Time"
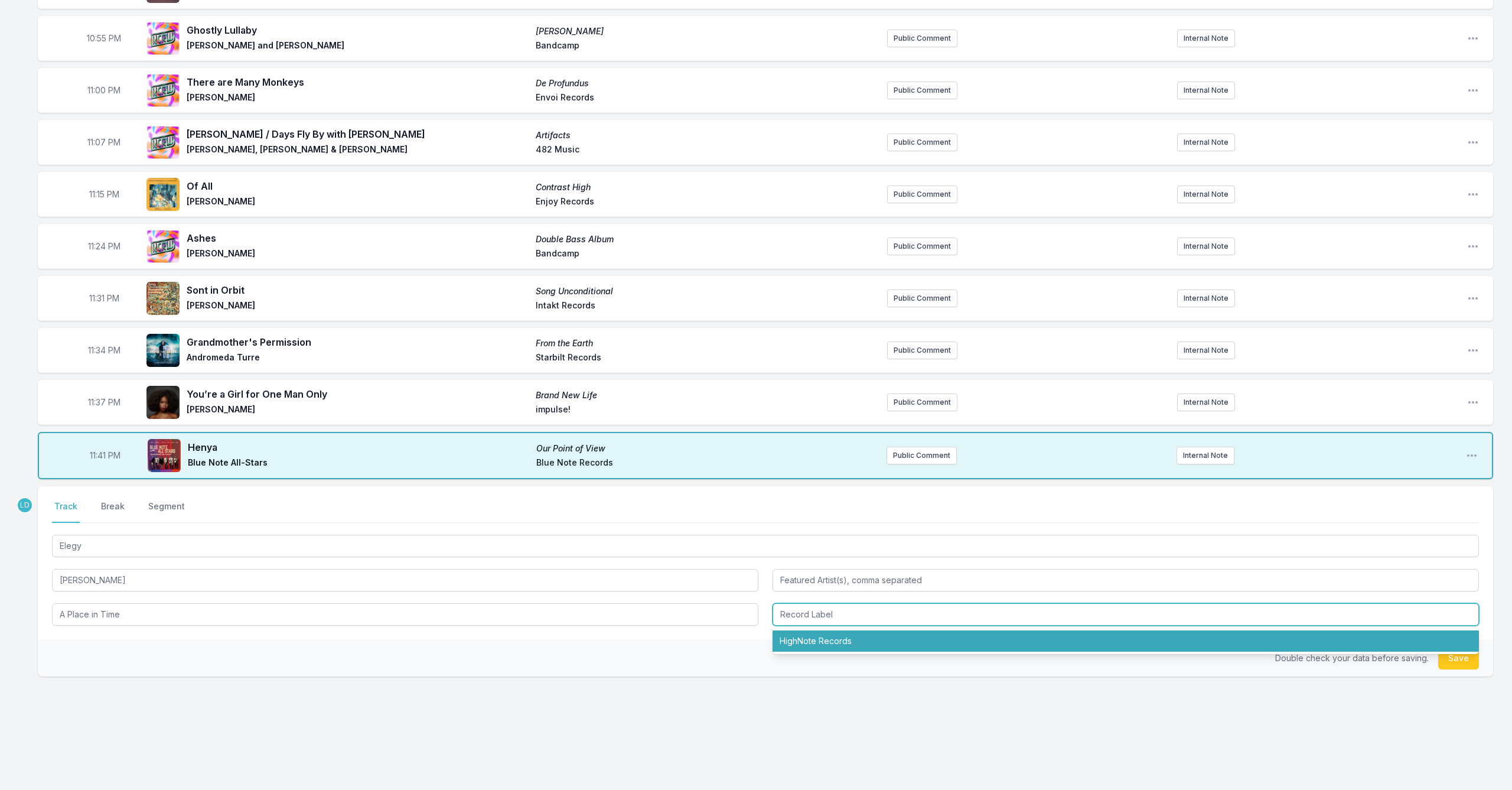
click at [794, 644] on li "HighNote Records" at bounding box center [1126, 641] width 706 height 21
type input "HighNote Records"
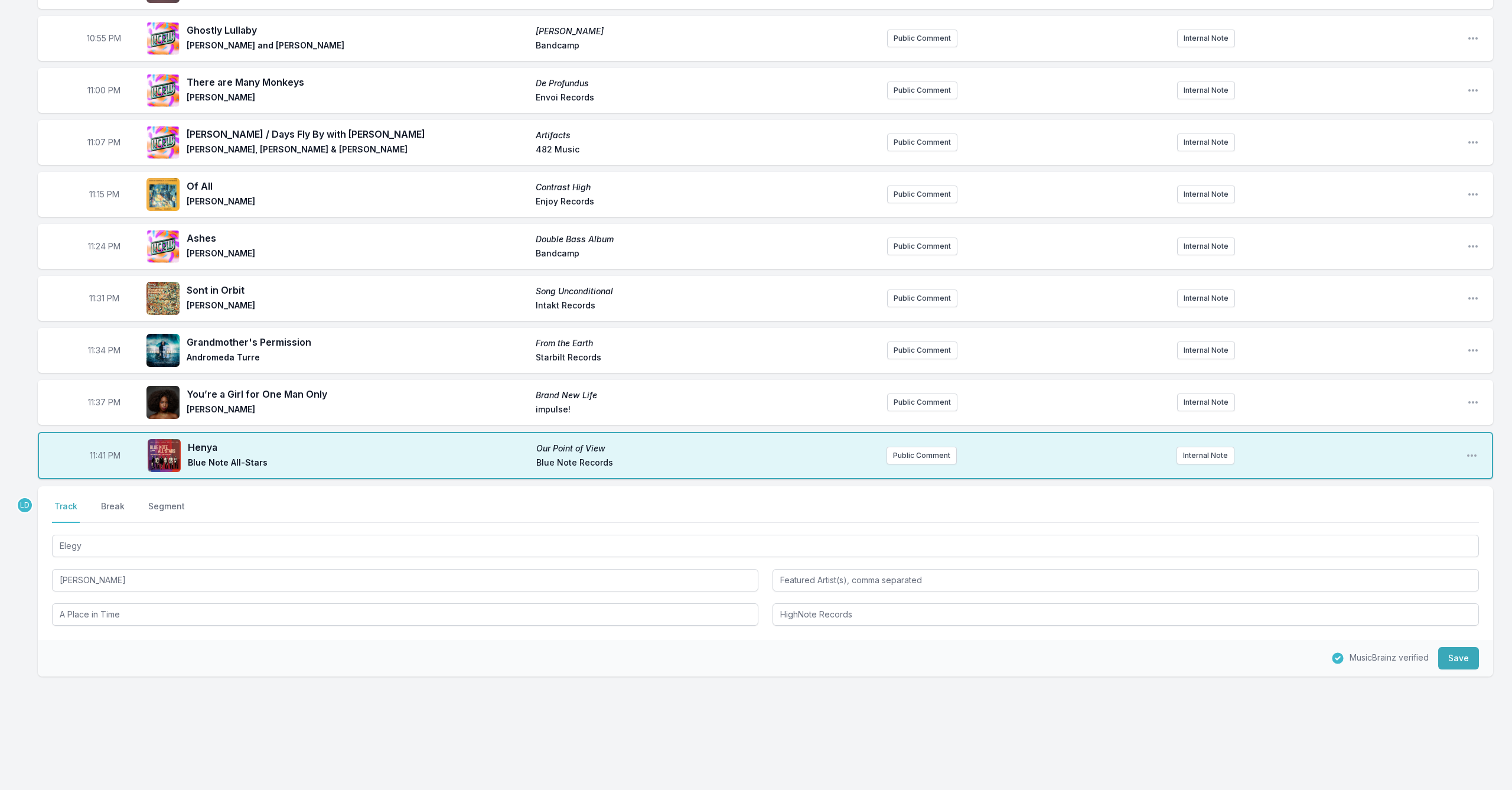
drag, startPoint x: 1454, startPoint y: 657, endPoint x: 1420, endPoint y: 659, distance: 34.1
click at [1447, 658] on button "Save" at bounding box center [1458, 657] width 41 height 22
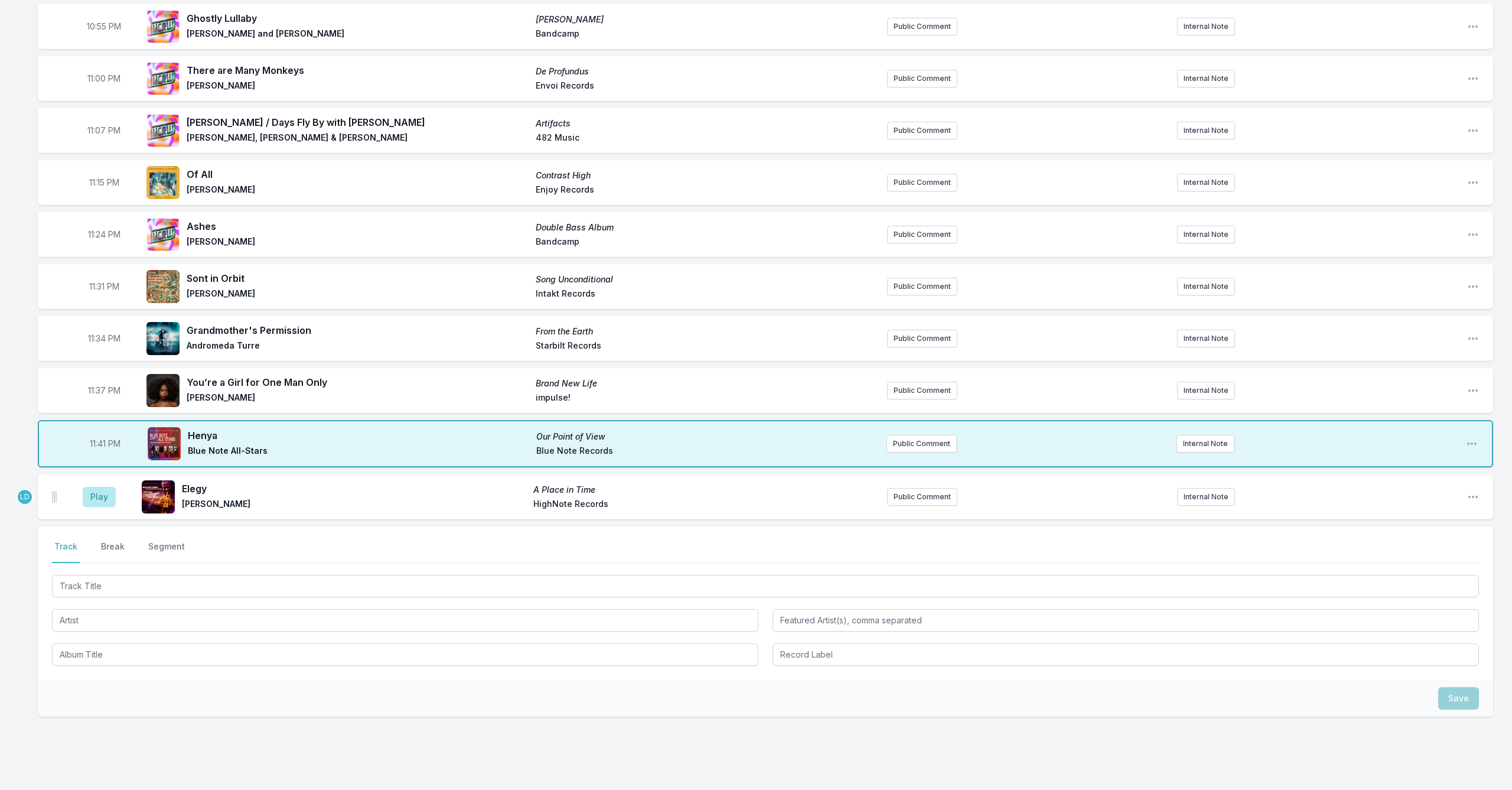
scroll to position [631, 0]
click at [106, 494] on button "Play" at bounding box center [99, 496] width 33 height 20
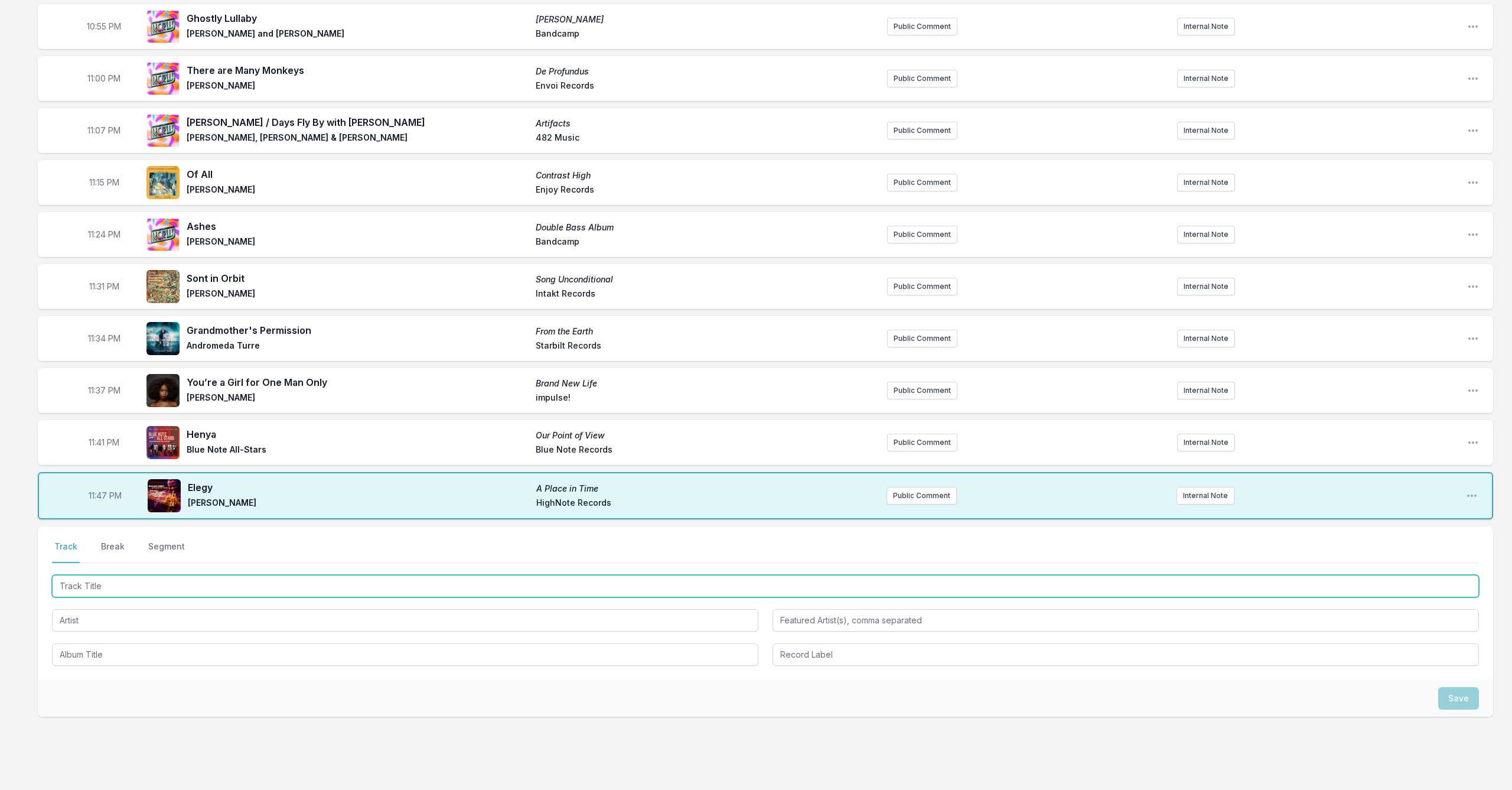
click at [217, 593] on input "Track Title" at bounding box center [765, 585] width 1427 height 22
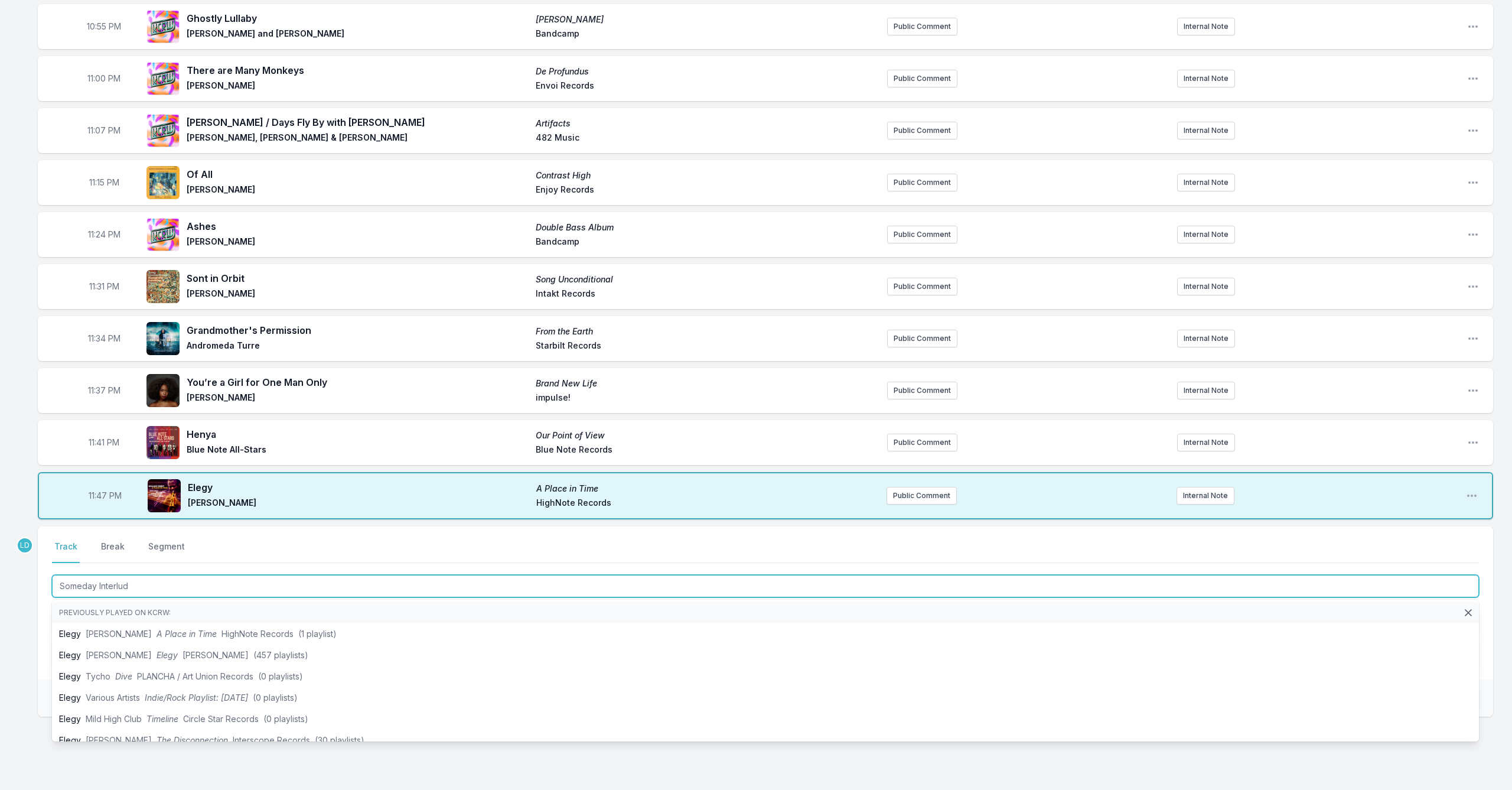
type input "Someday Interlude"
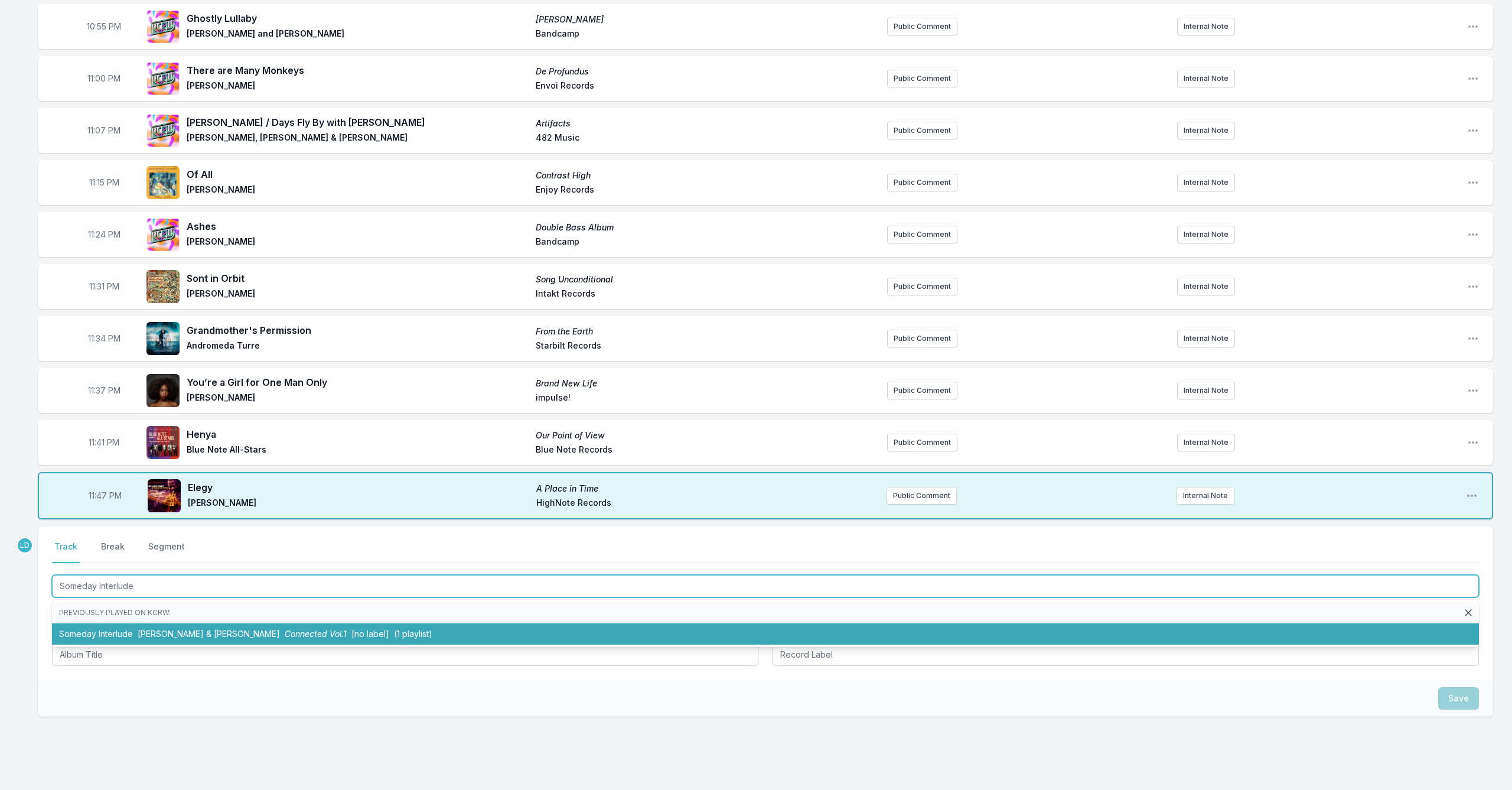
click at [234, 628] on span "[PERSON_NAME] & [PERSON_NAME]" at bounding box center [208, 633] width 142 height 10
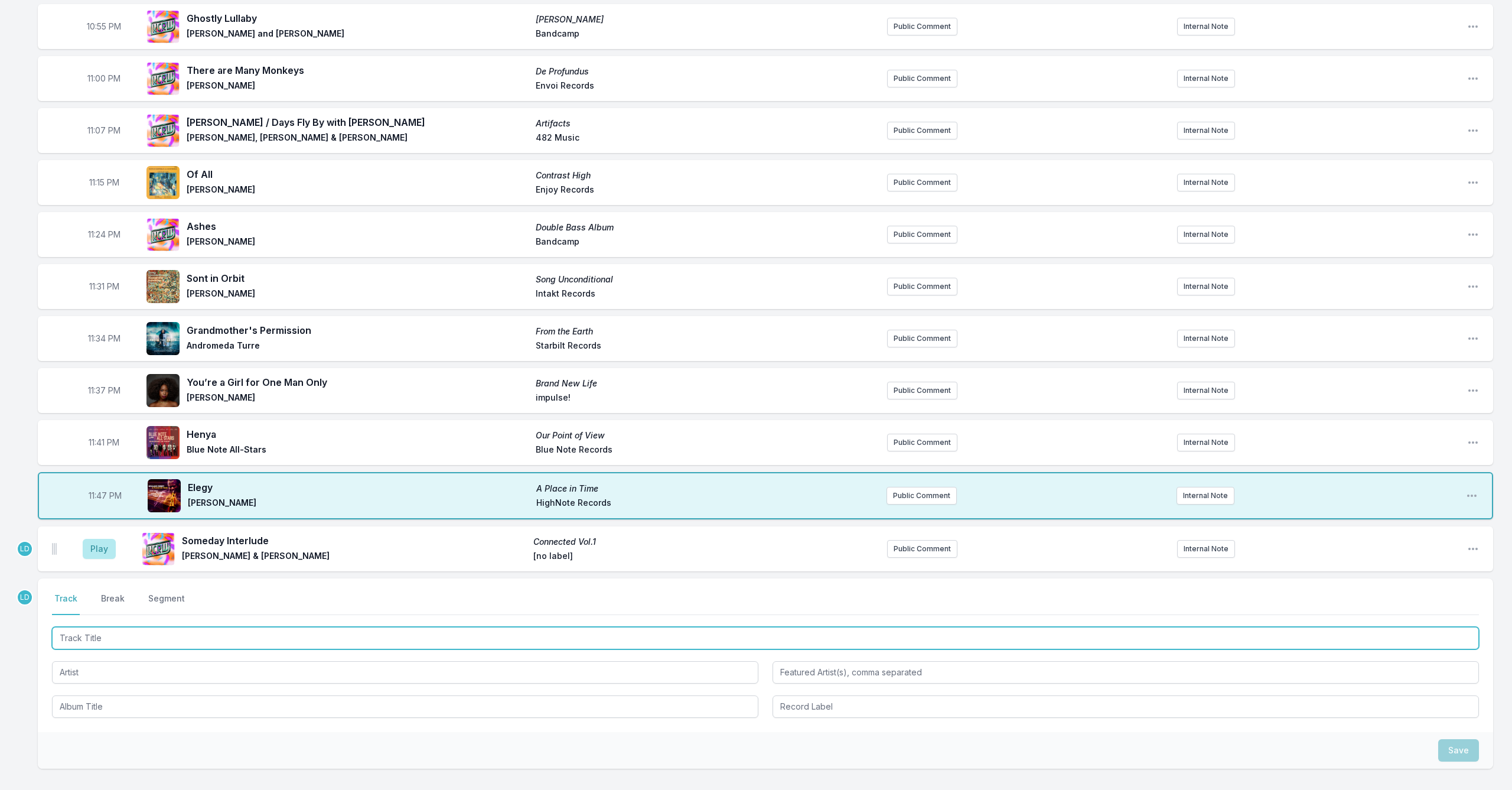
click at [181, 637] on input "Track Title" at bounding box center [765, 637] width 1427 height 22
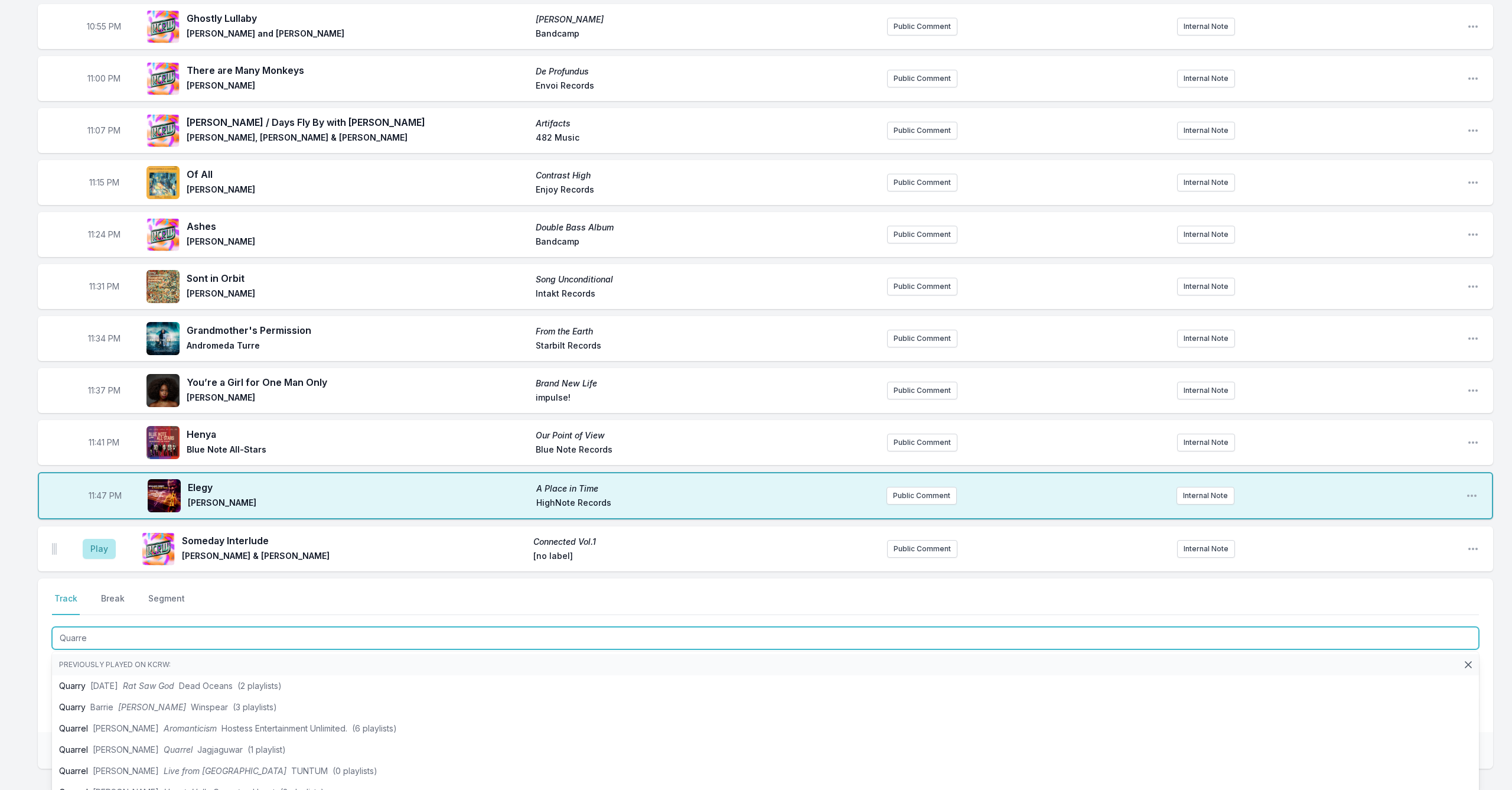
type input "Quarrel"
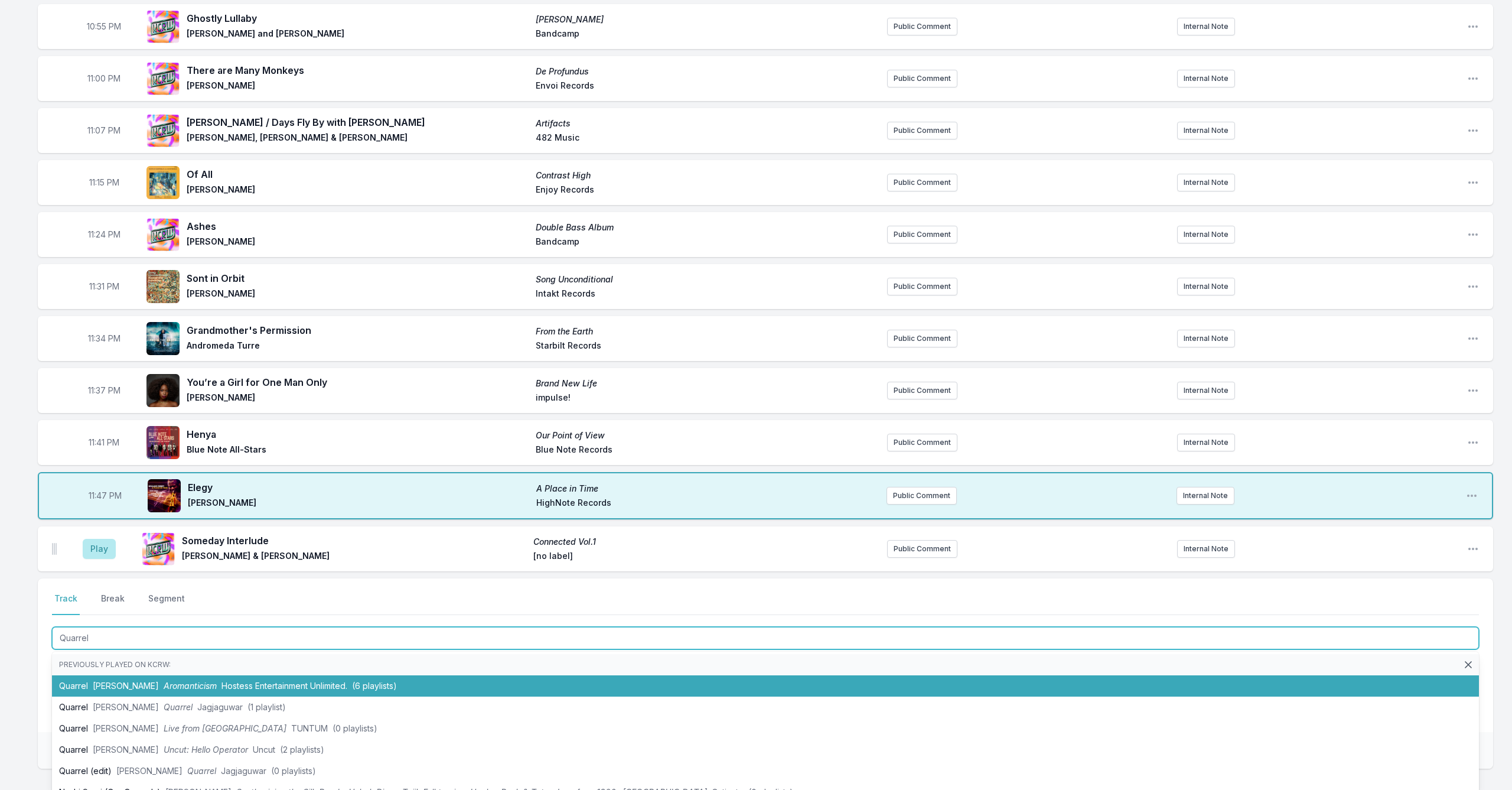
click at [208, 690] on li "Quarrel [PERSON_NAME] Aromanticism Hostess Entertainment Unlimited. (6 playlist…" at bounding box center [765, 686] width 1427 height 21
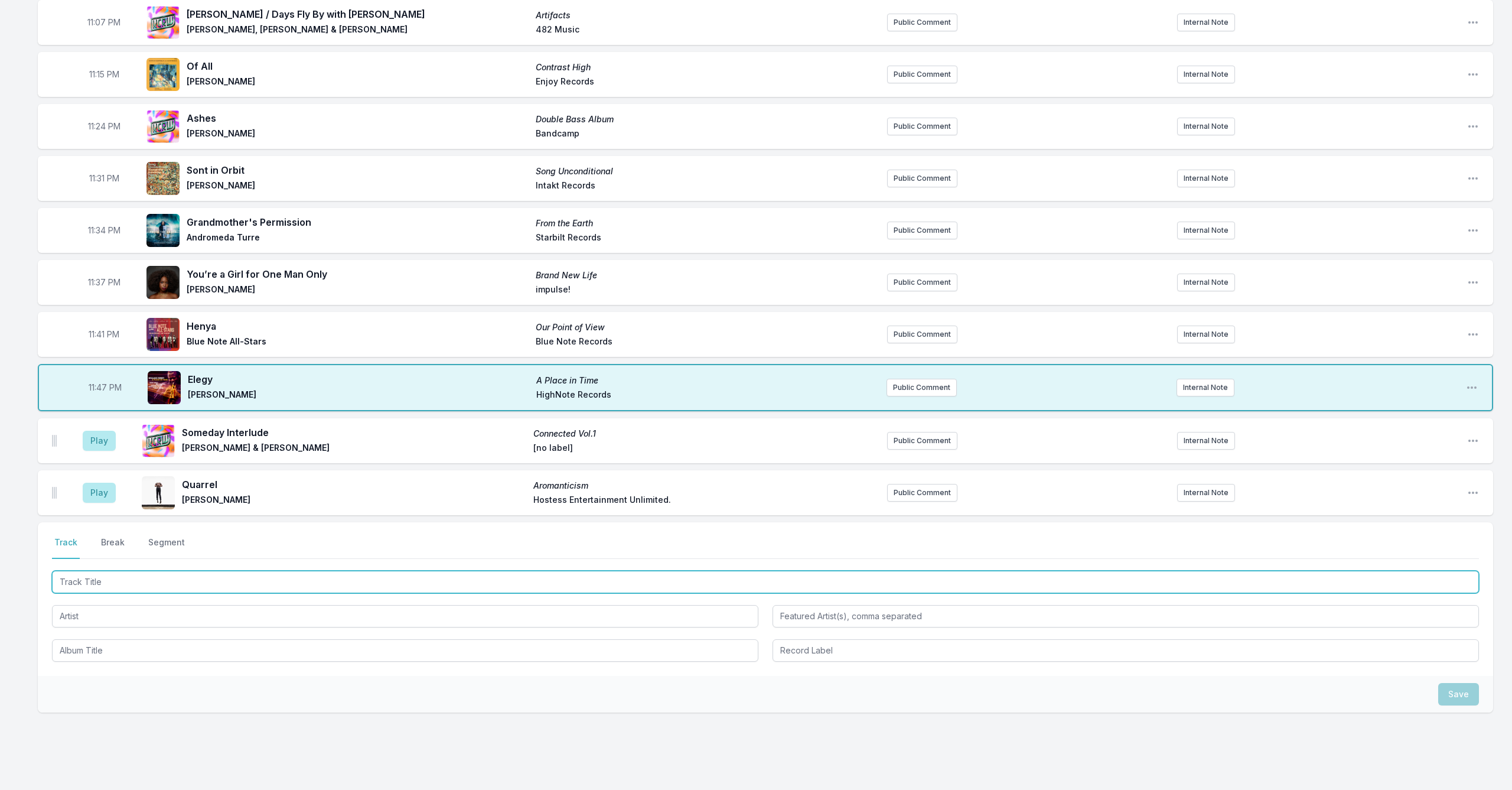
scroll to position [740, 0]
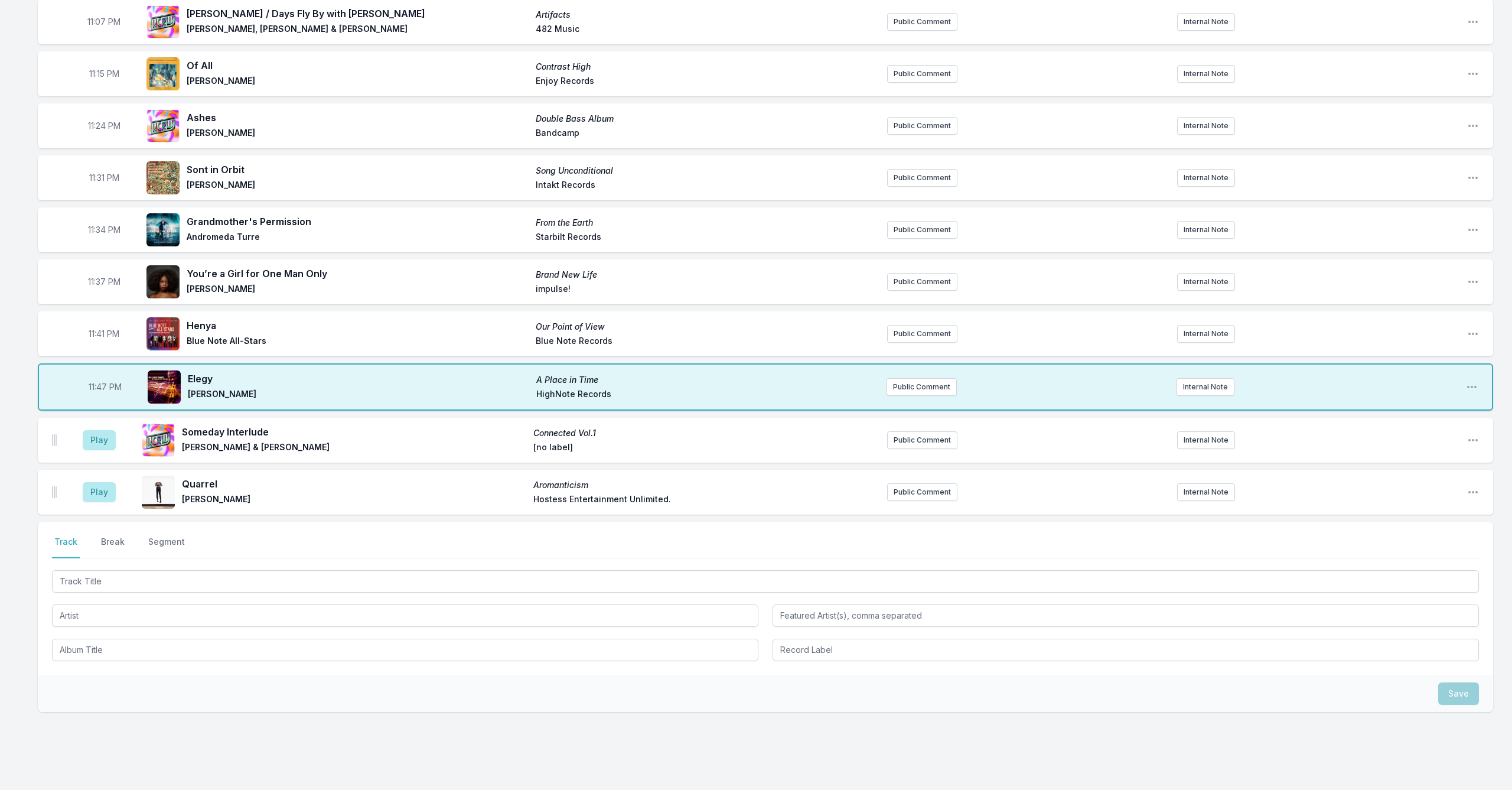
click at [87, 428] on aside "Play" at bounding box center [99, 440] width 66 height 38
click at [108, 441] on button "Play" at bounding box center [99, 440] width 33 height 20
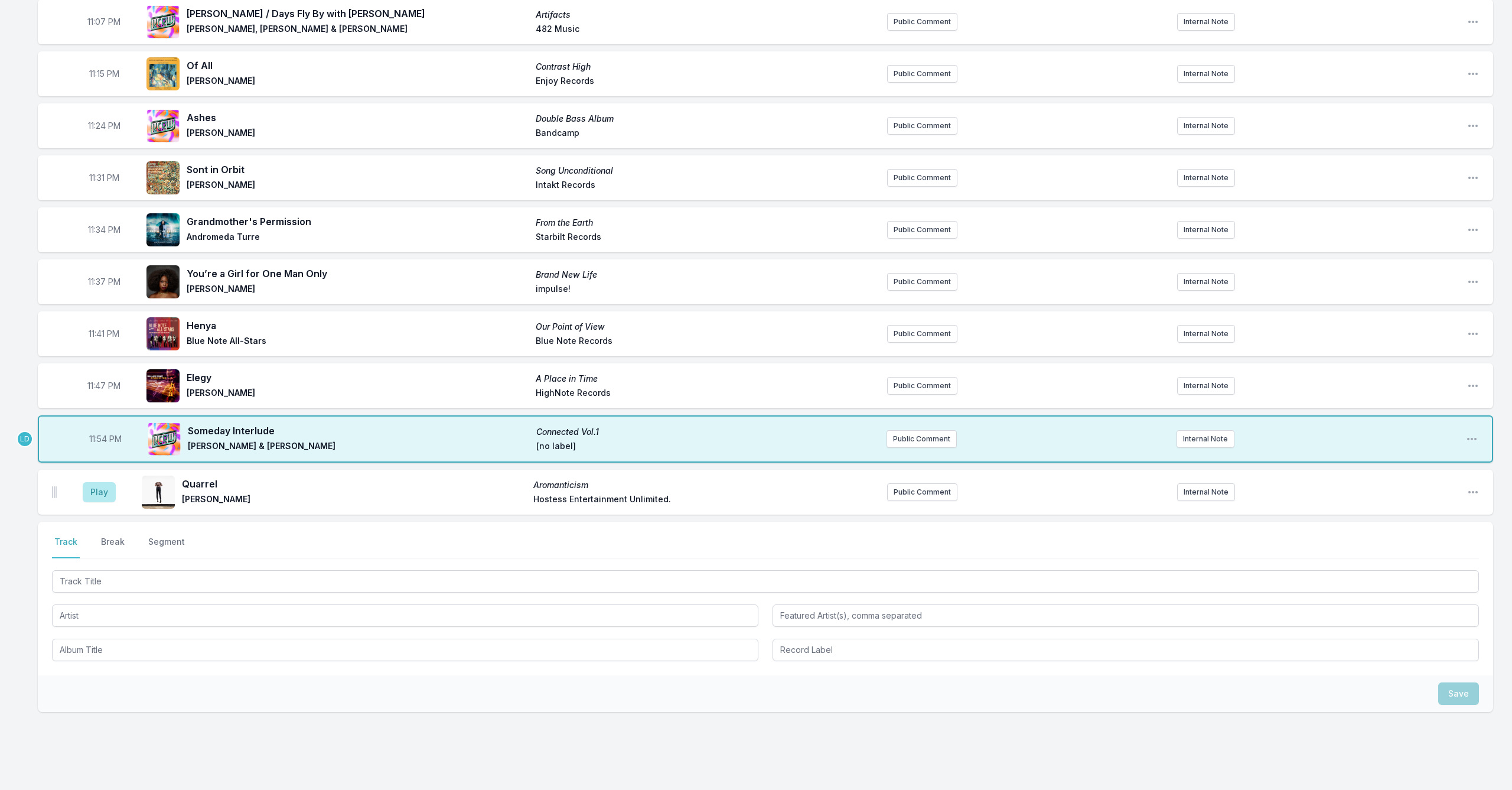
scroll to position [742, 0]
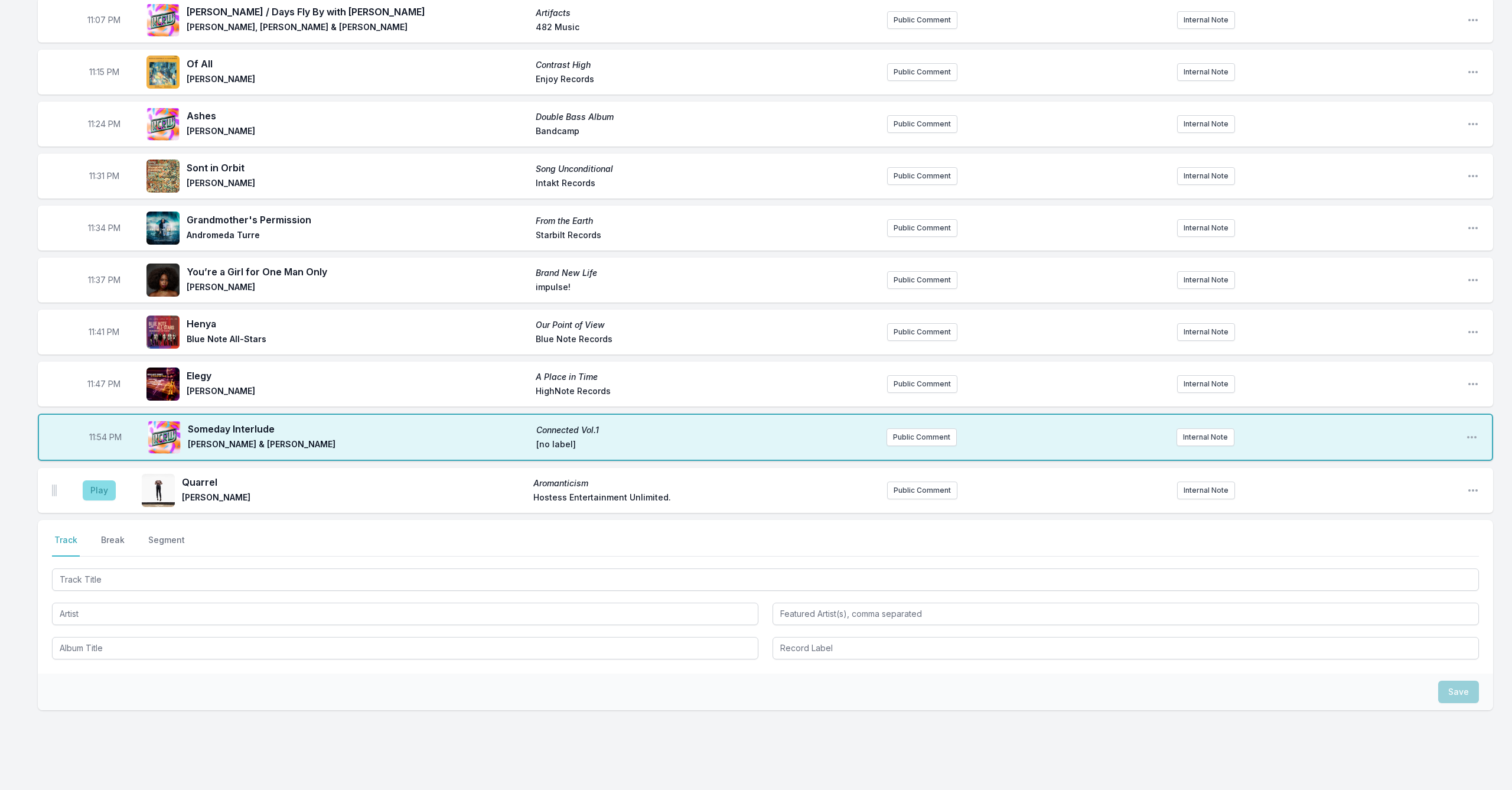
click at [100, 489] on button "Play" at bounding box center [99, 490] width 33 height 20
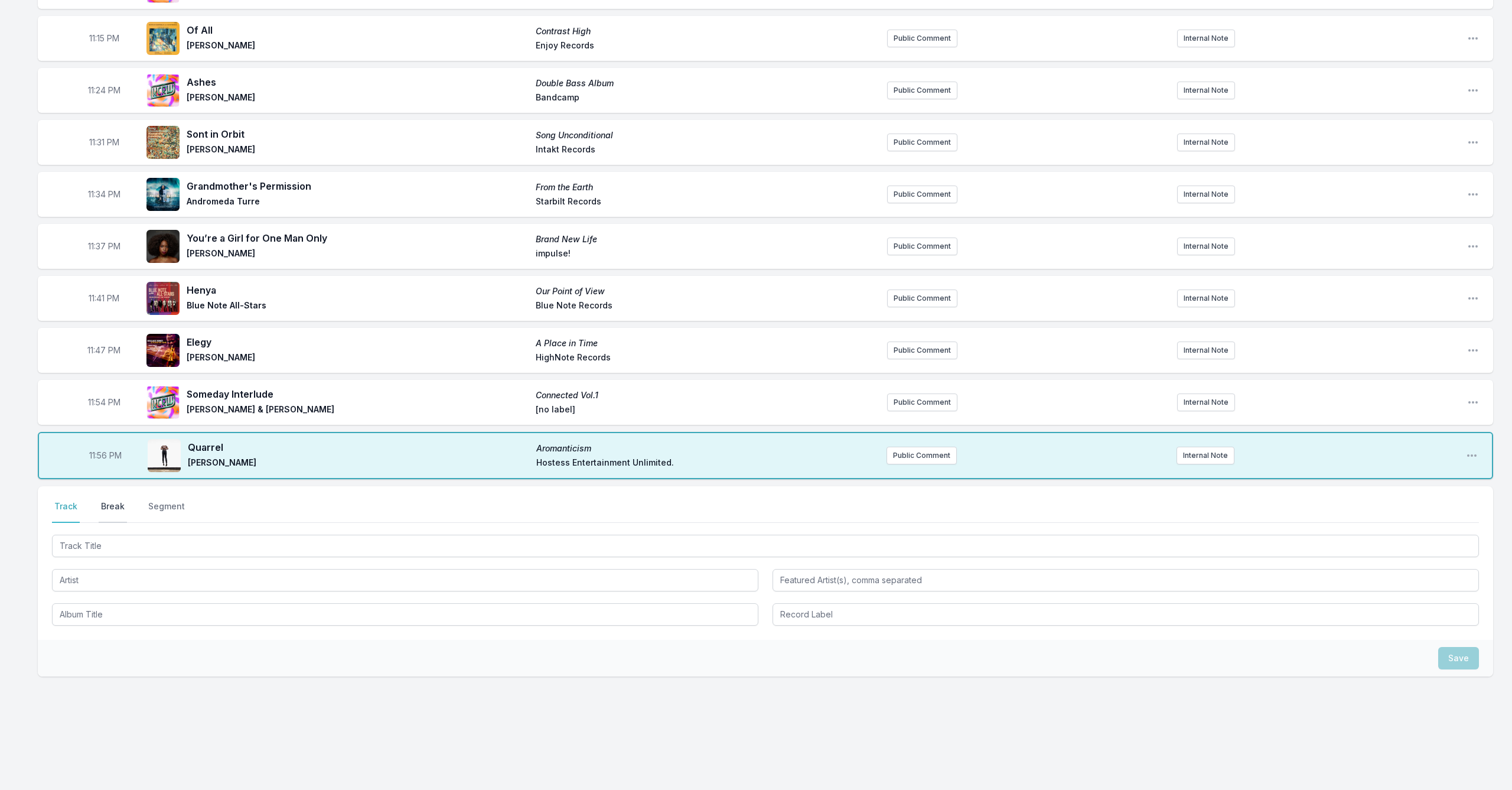
scroll to position [776, 0]
